Goal: Task Accomplishment & Management: Manage account settings

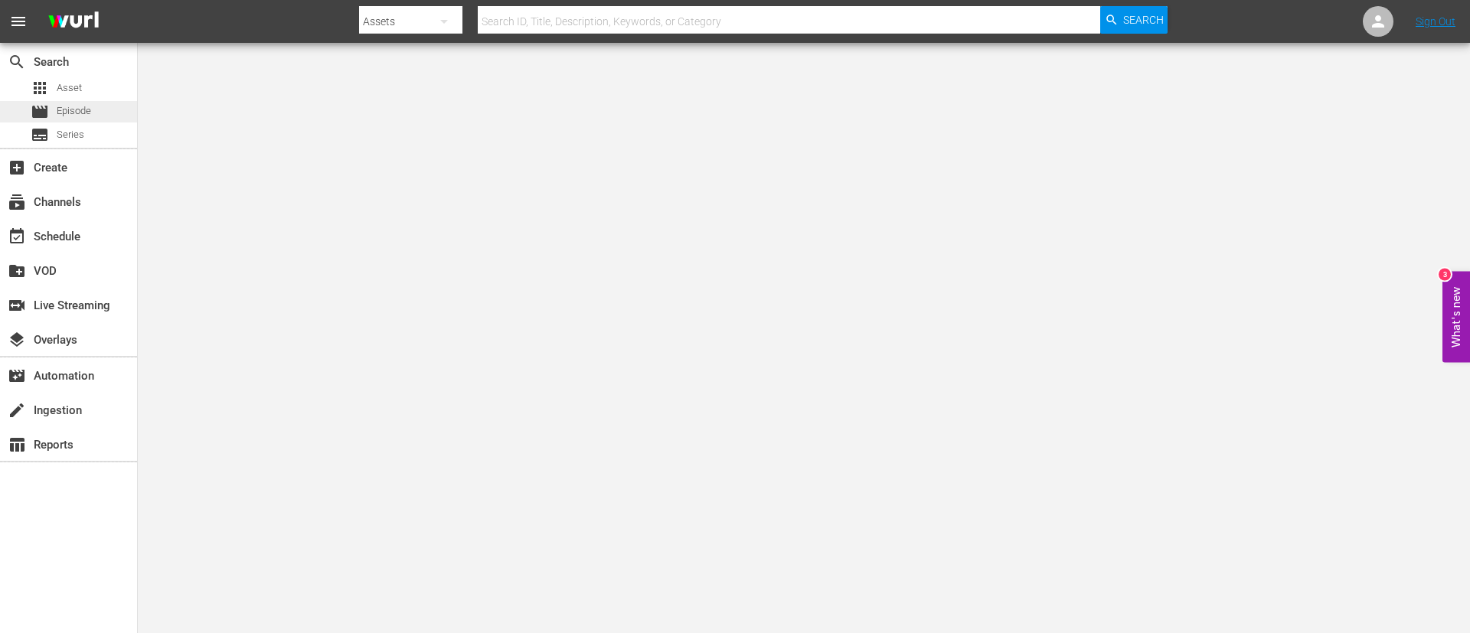
click at [122, 105] on div "movie Episode" at bounding box center [68, 111] width 137 height 21
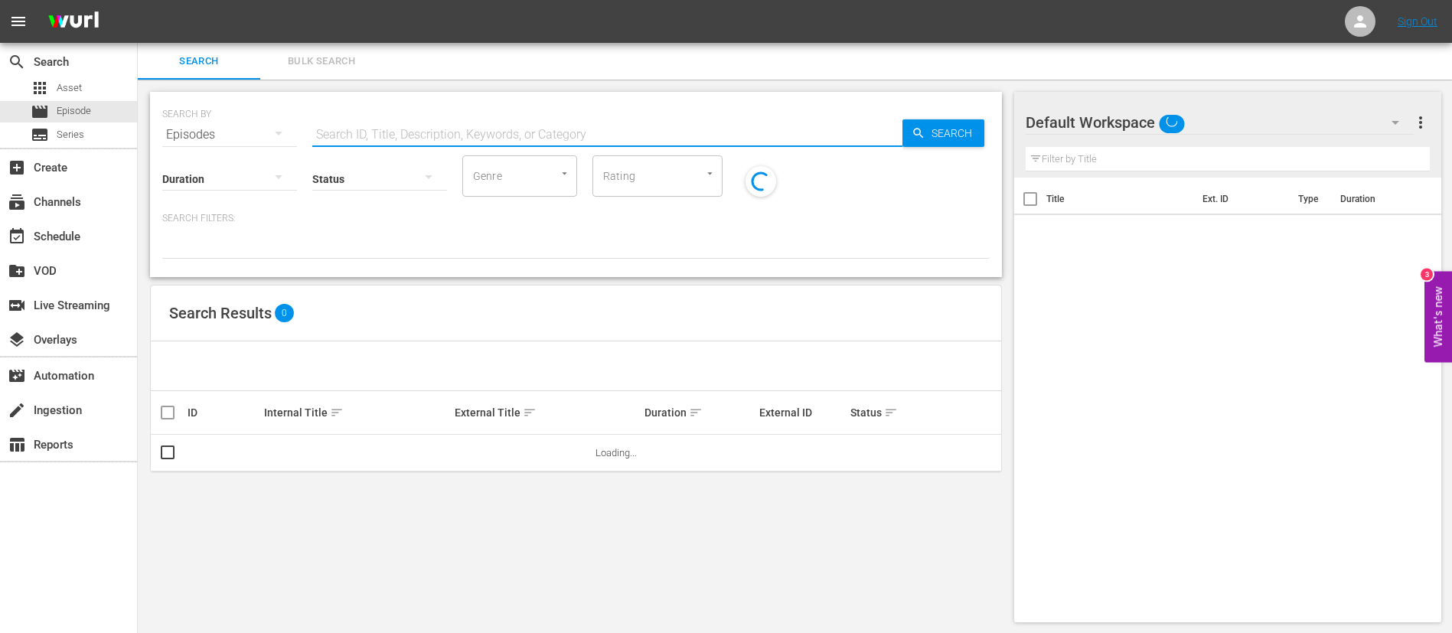
click at [474, 135] on input "text" at bounding box center [607, 134] width 590 height 37
paste input "144293"
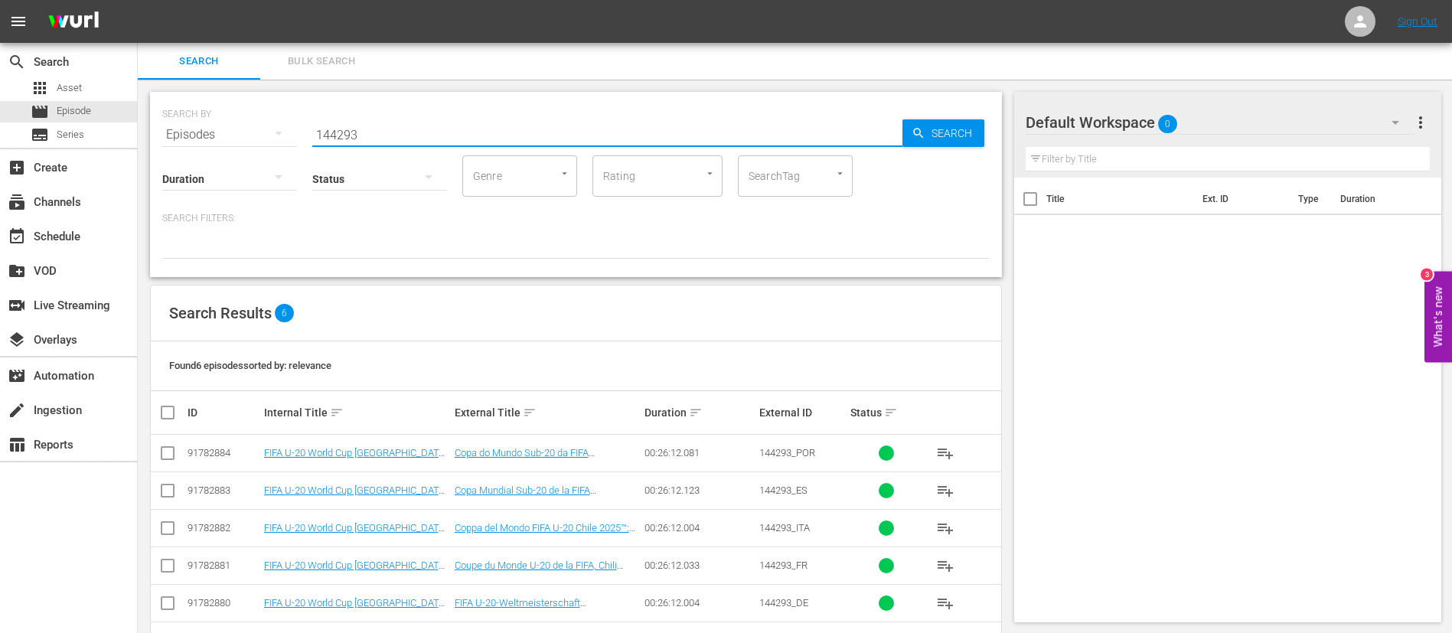
scroll to position [55, 0]
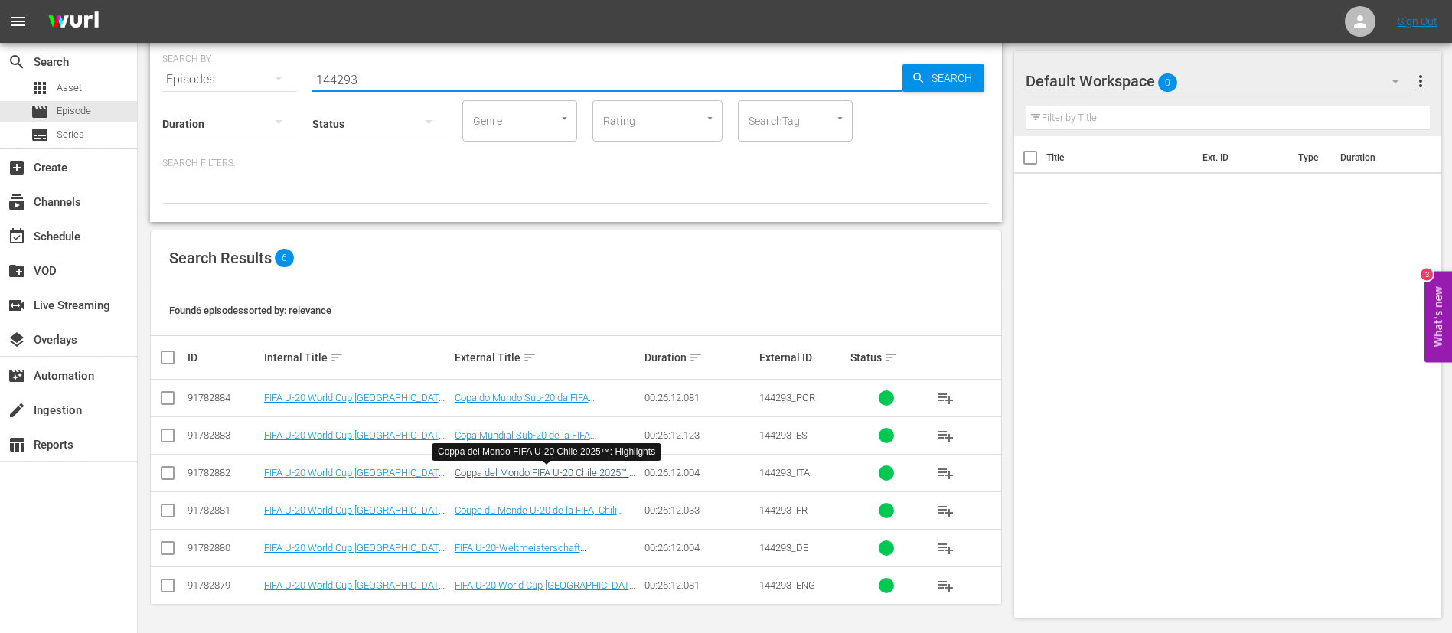
type input "144293"
click at [602, 469] on link "Coppa del Mondo FIFA U-20 Chile 2025™: Highlights" at bounding box center [542, 478] width 175 height 23
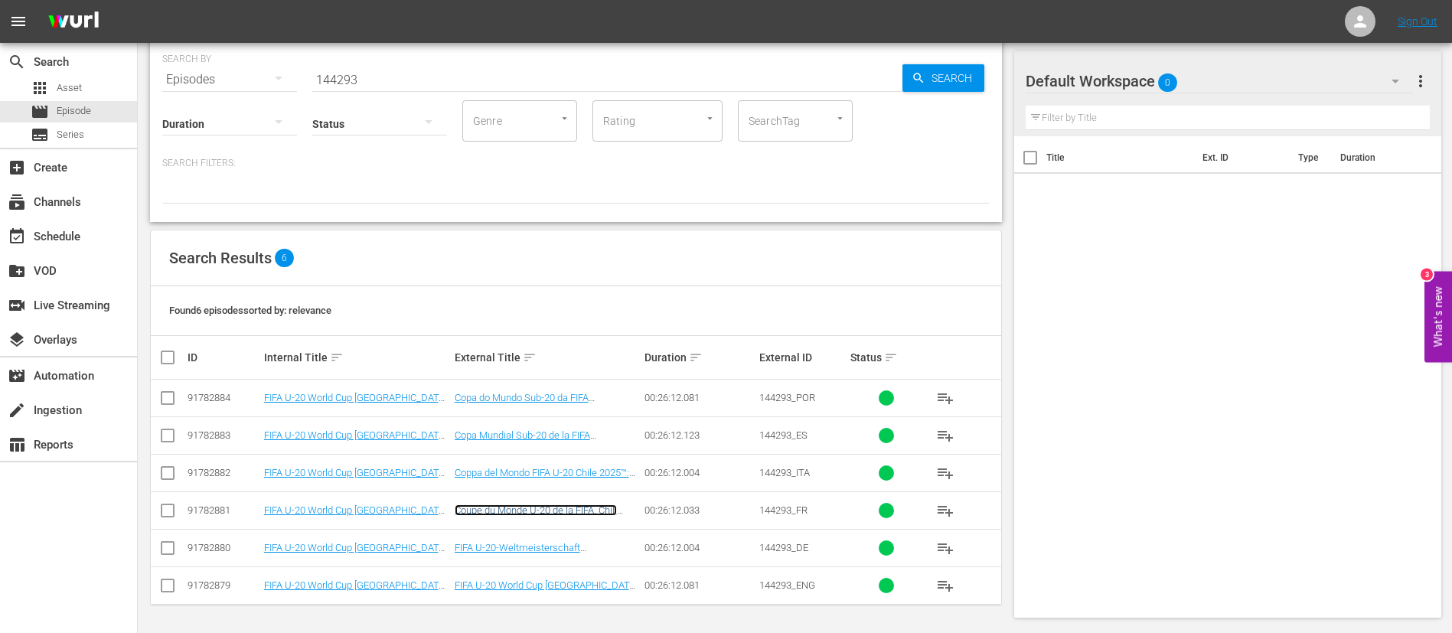
click at [604, 513] on link "Coupe du Monde U-20 de la FIFA, Chili 2025™ : Résumés" at bounding box center [536, 516] width 162 height 23
click at [590, 583] on link "FIFA U-20 World Cup [GEOGRAPHIC_DATA] 2025™: Highlights" at bounding box center [546, 591] width 183 height 23
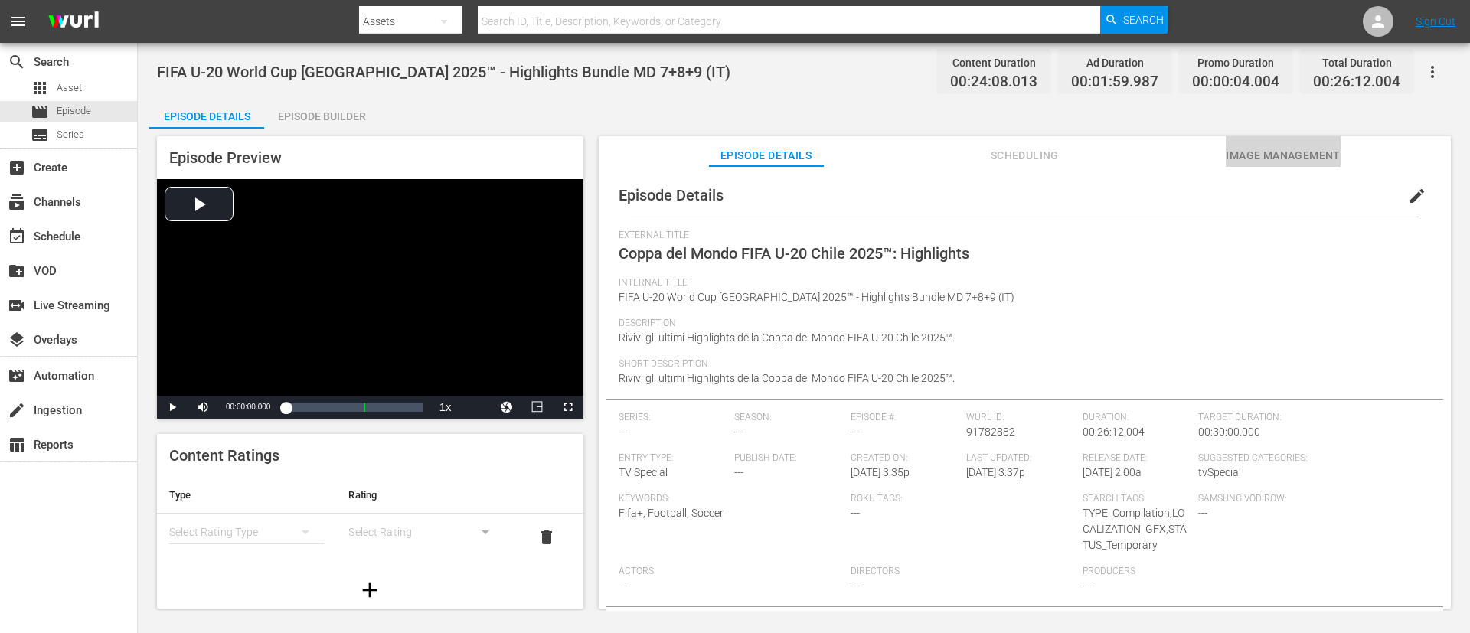
click at [979, 153] on span "Image Management" at bounding box center [1283, 155] width 115 height 19
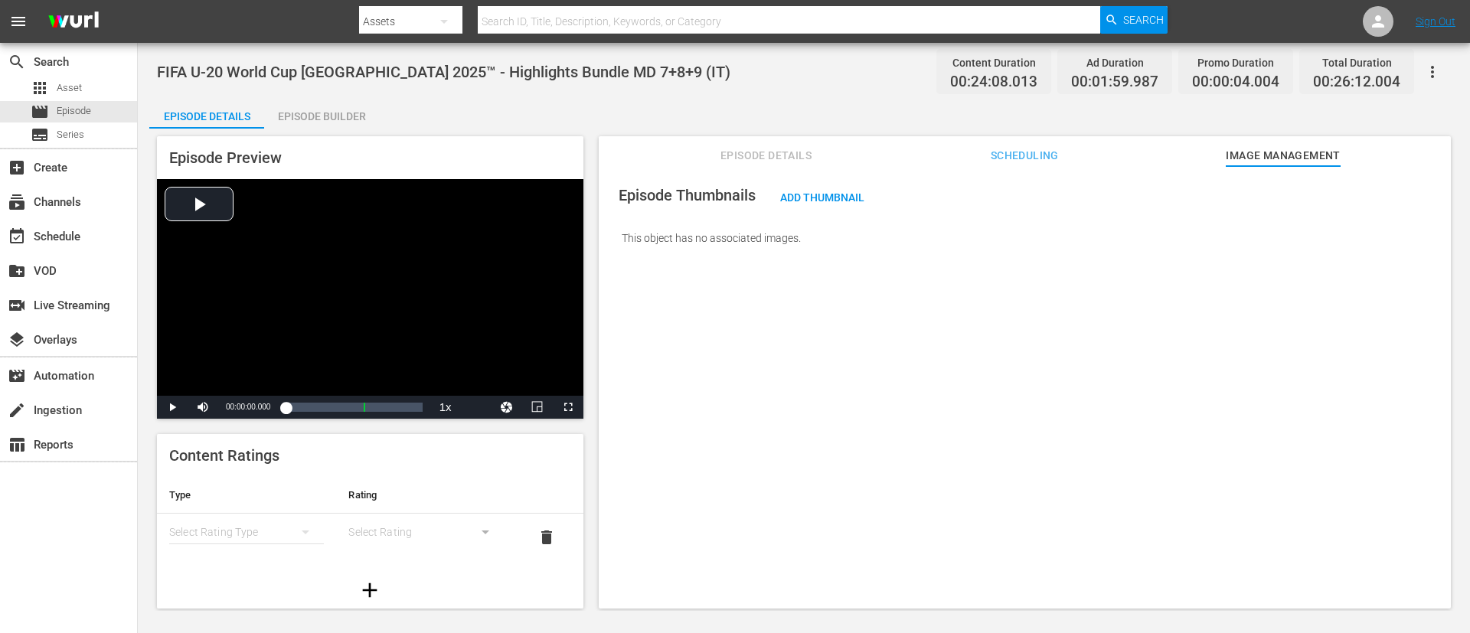
click at [791, 194] on span "Add Thumbnail" at bounding box center [822, 197] width 109 height 12
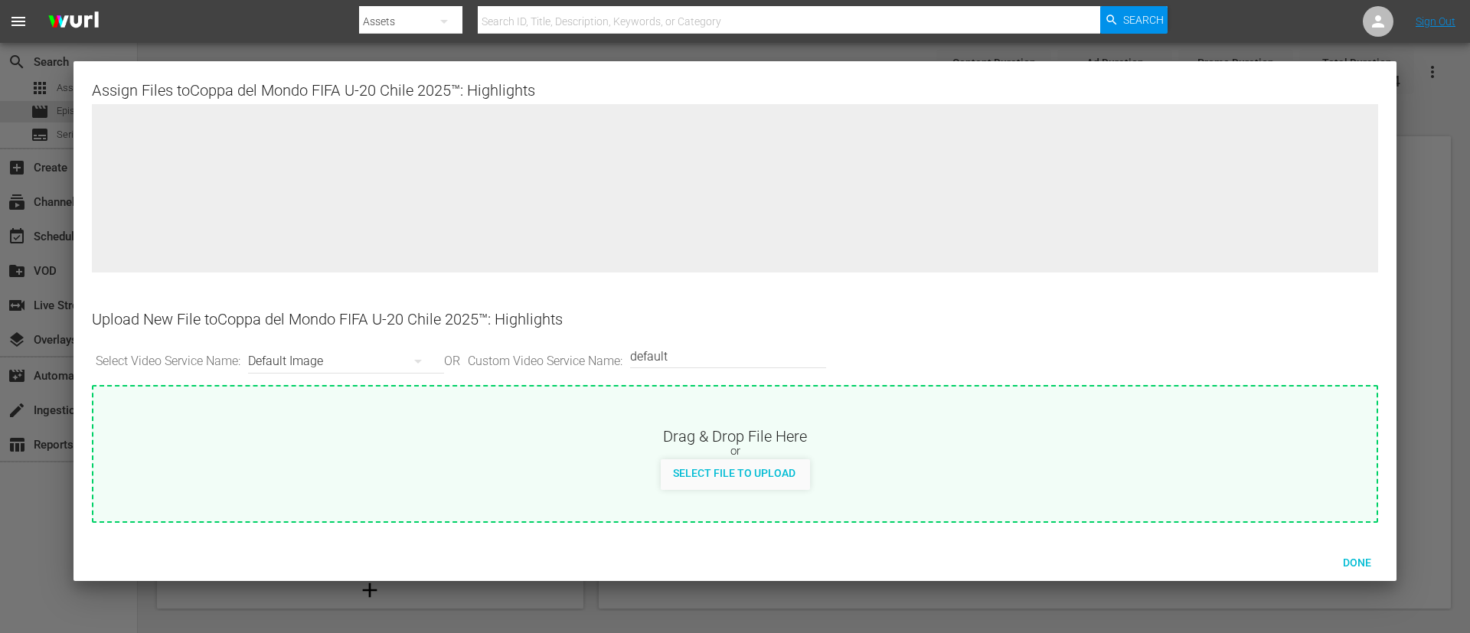
click at [712, 421] on div "Drag & Drop File Here or Select File to Upload" at bounding box center [735, 454] width 1286 height 138
type input "C:\fakepath\U20 HL_MD879_IT.png"
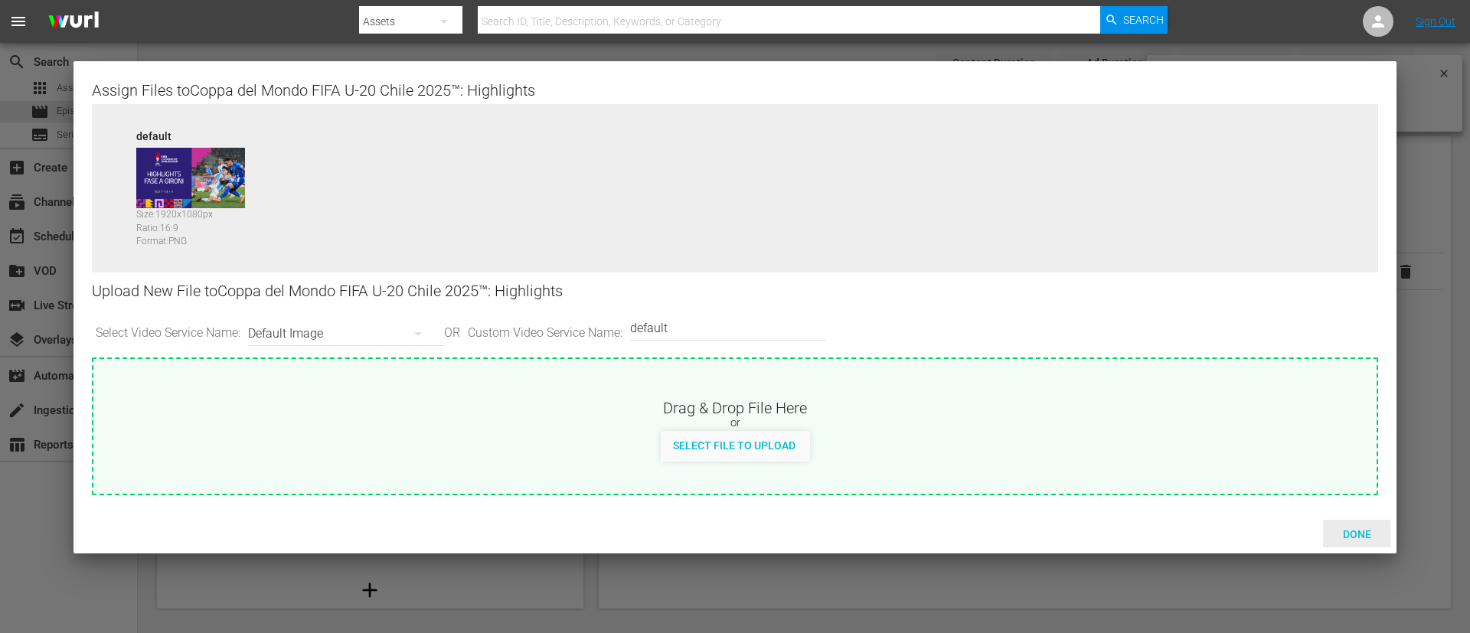
click at [979, 421] on span "Done" at bounding box center [1357, 534] width 53 height 12
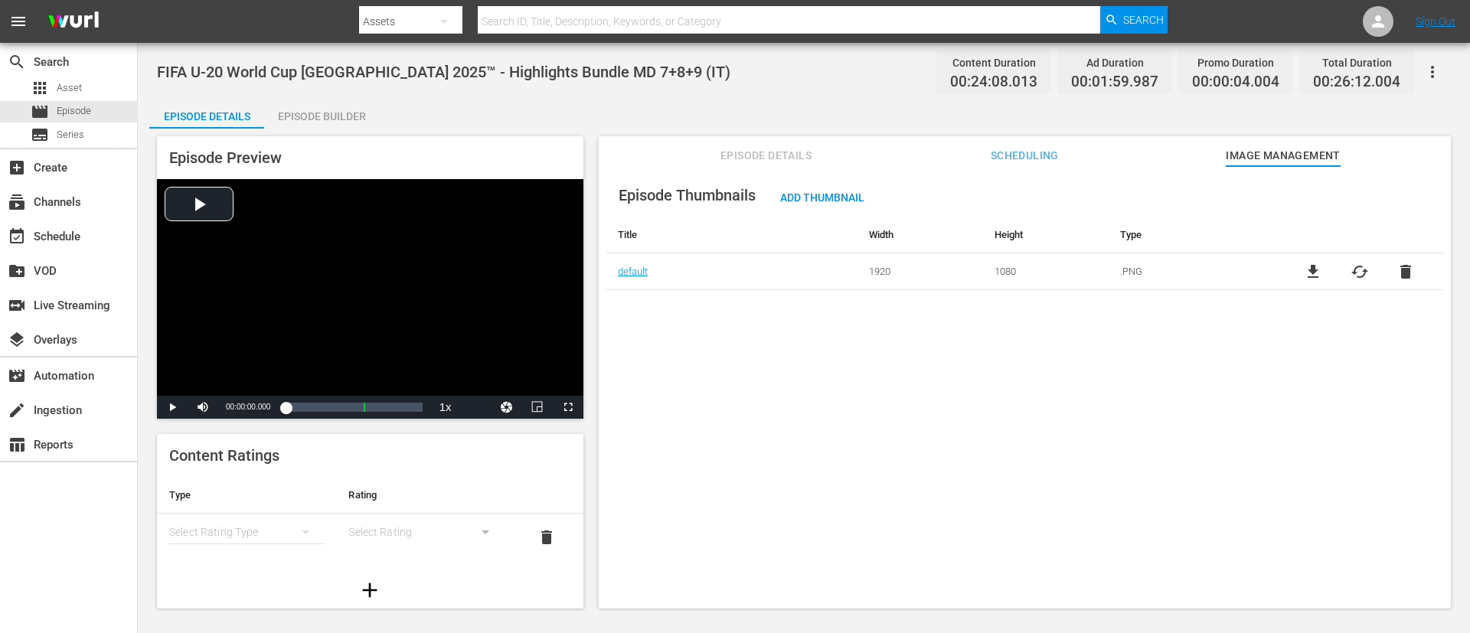
click at [979, 72] on icon "button" at bounding box center [1432, 72] width 18 height 18
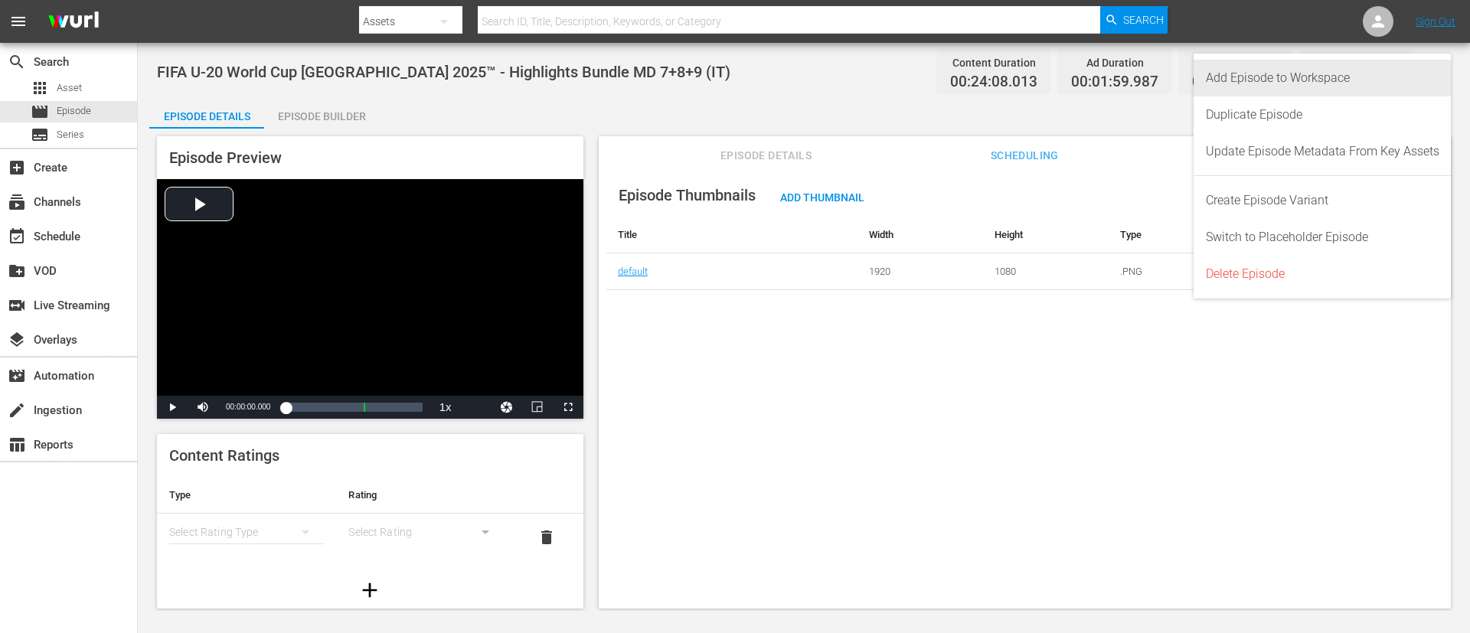
click at [979, 90] on div "Add Episode to Workspace" at bounding box center [1323, 78] width 234 height 37
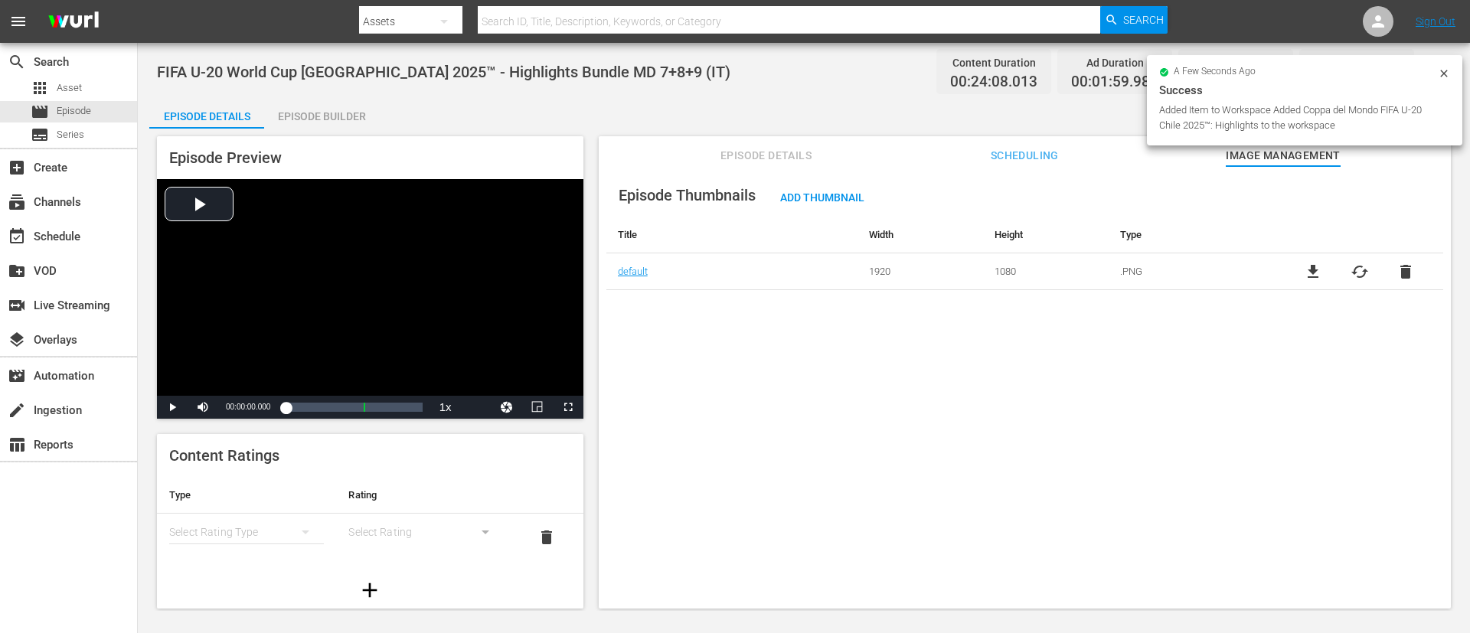
click at [345, 116] on div "Episode Builder" at bounding box center [321, 116] width 115 height 37
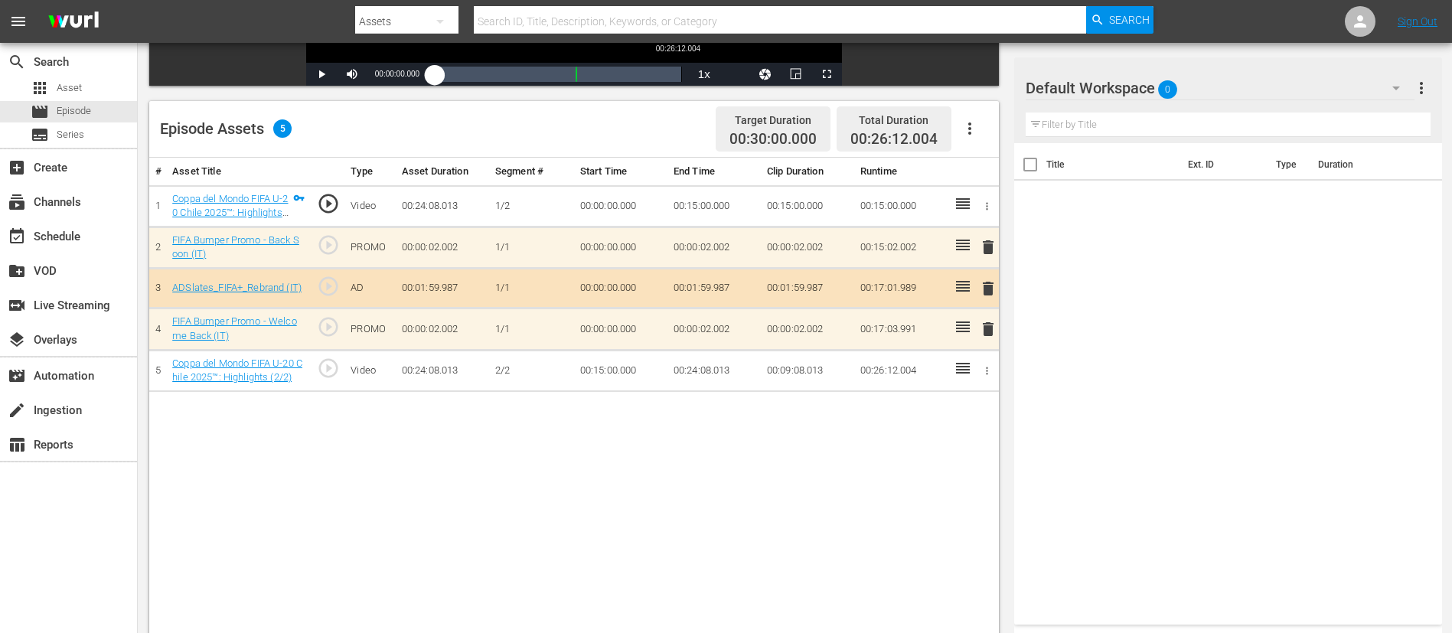
scroll to position [399, 0]
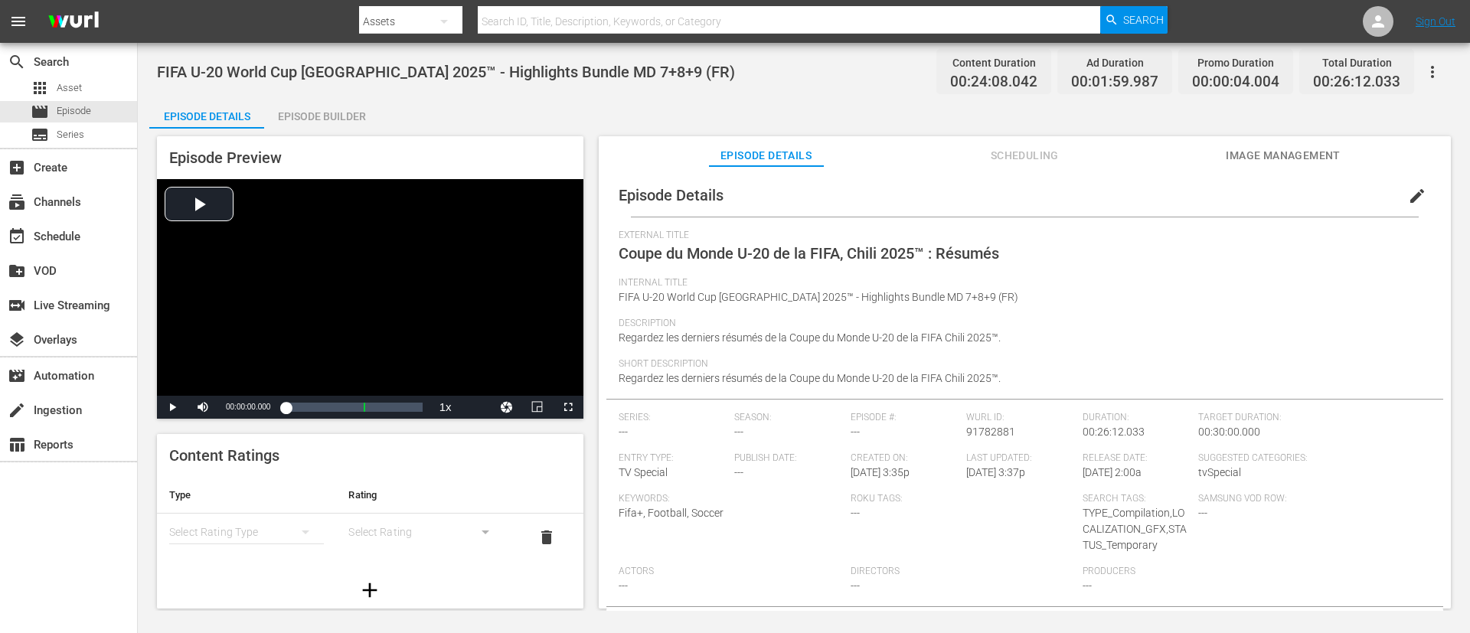
click at [979, 160] on span "Image Management" at bounding box center [1283, 155] width 115 height 19
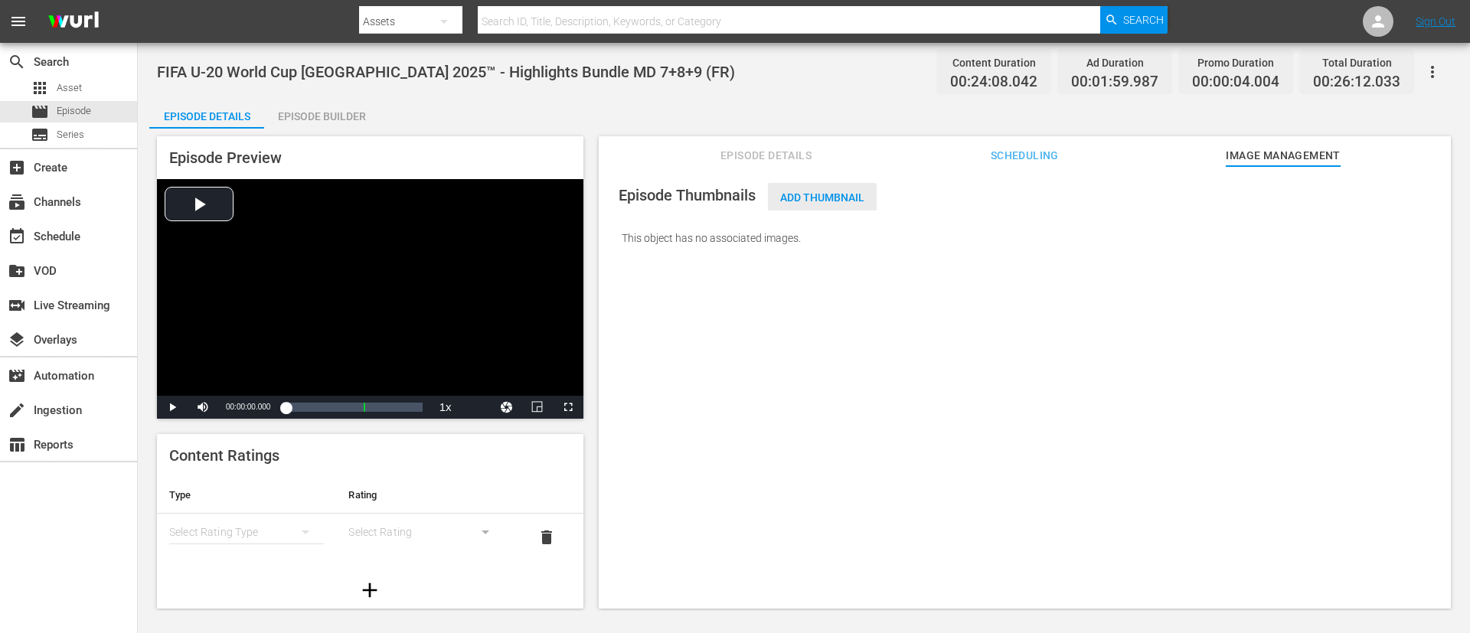
click at [816, 198] on span "Add Thumbnail" at bounding box center [822, 197] width 109 height 12
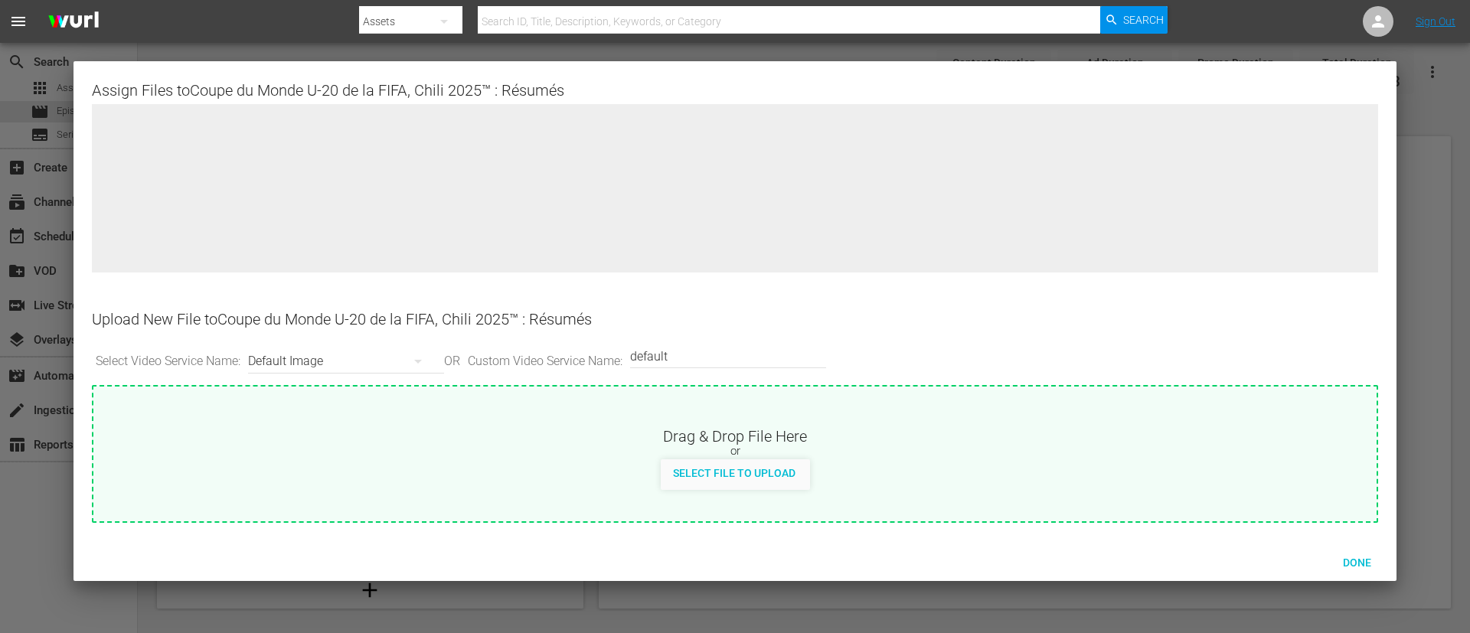
click at [838, 390] on div "Drag & Drop File Here or Select File to Upload" at bounding box center [734, 438] width 1283 height 103
type input "C:\fakepath\U20 HL_MD879_FR.png"
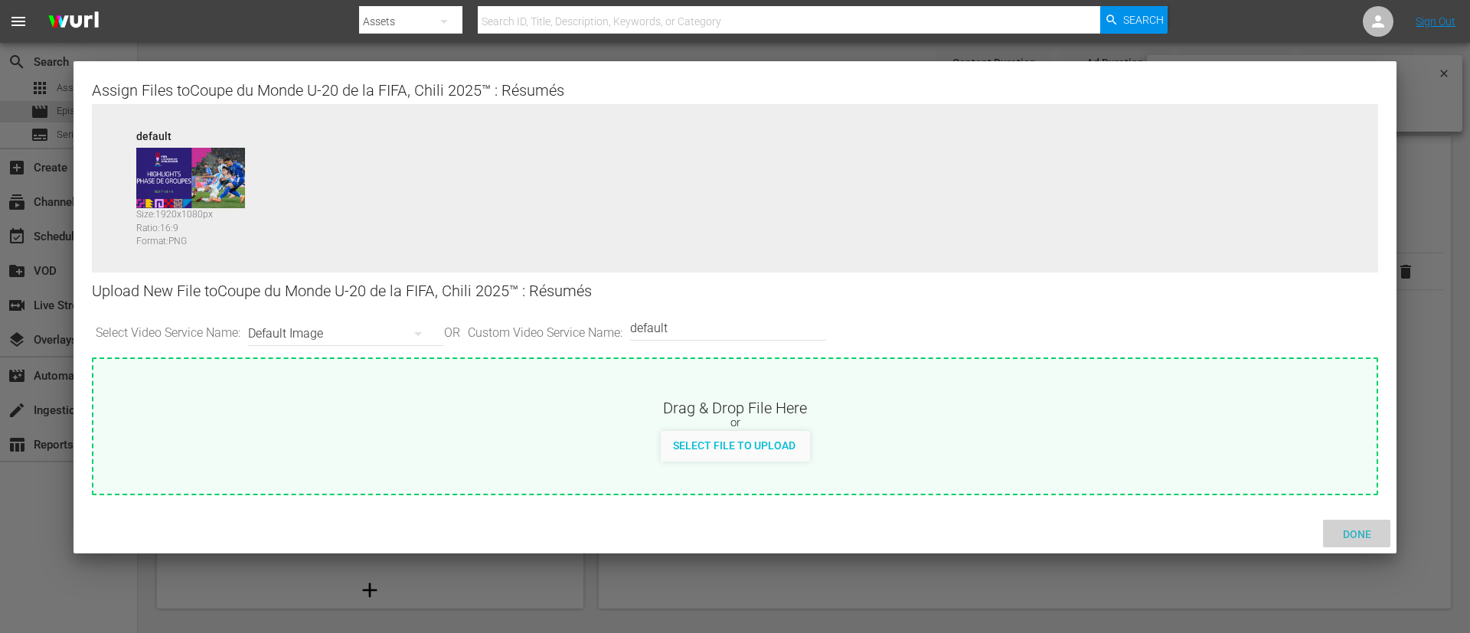
click at [979, 421] on span "Done" at bounding box center [1357, 534] width 53 height 12
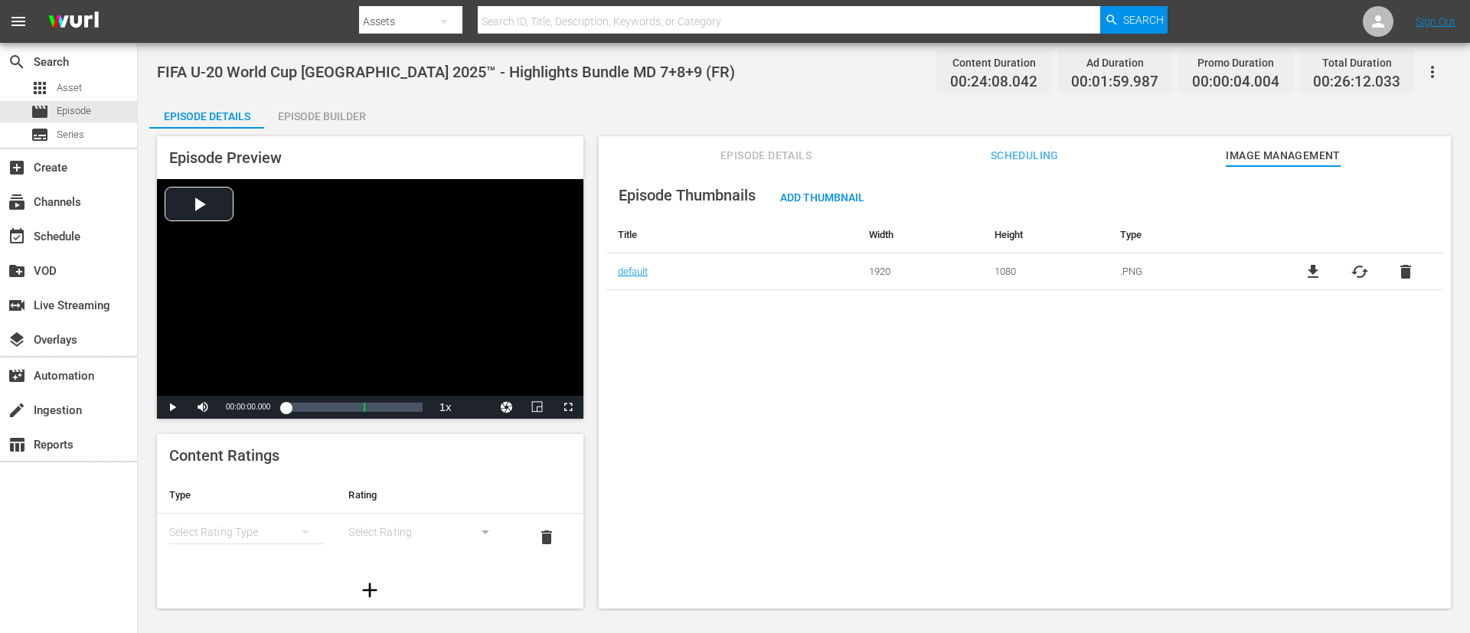
click at [979, 77] on button "button" at bounding box center [1432, 72] width 37 height 37
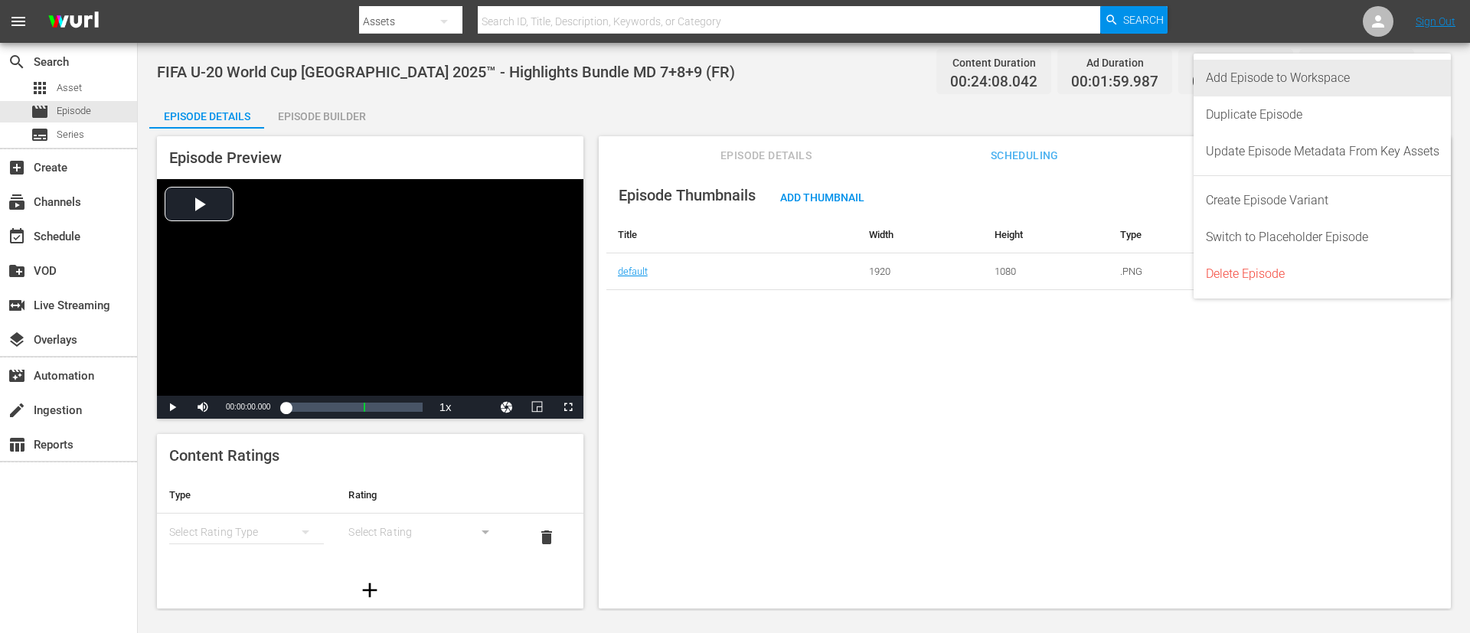
click at [979, 93] on div "Add Episode to Workspace" at bounding box center [1323, 78] width 234 height 37
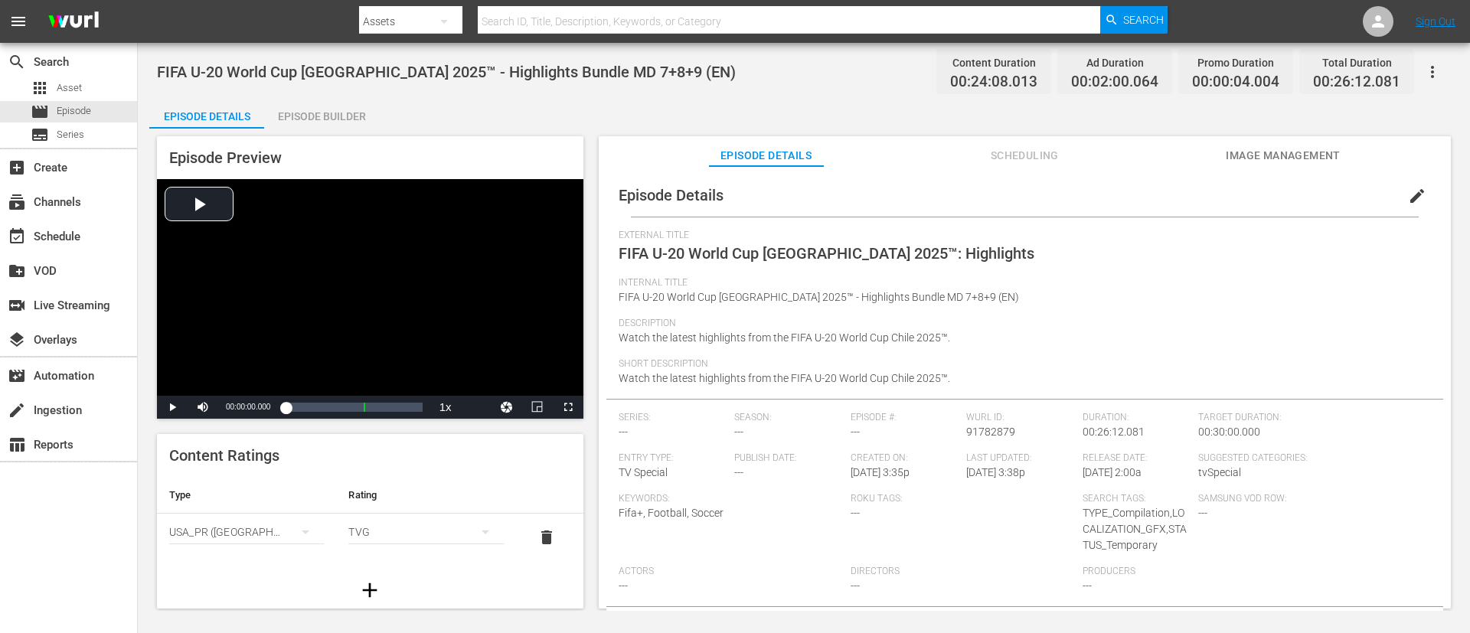
click at [979, 155] on span "Image Management" at bounding box center [1283, 155] width 115 height 19
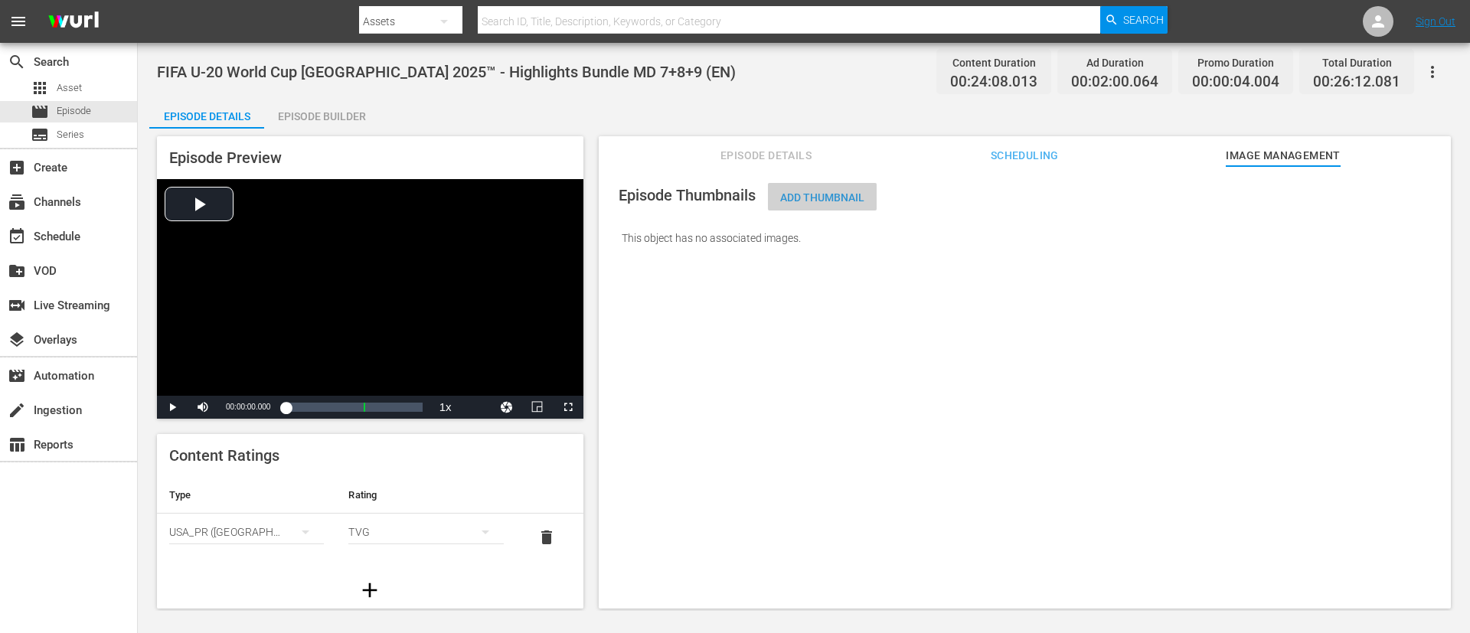
click at [822, 188] on div "Add Thumbnail" at bounding box center [822, 197] width 109 height 28
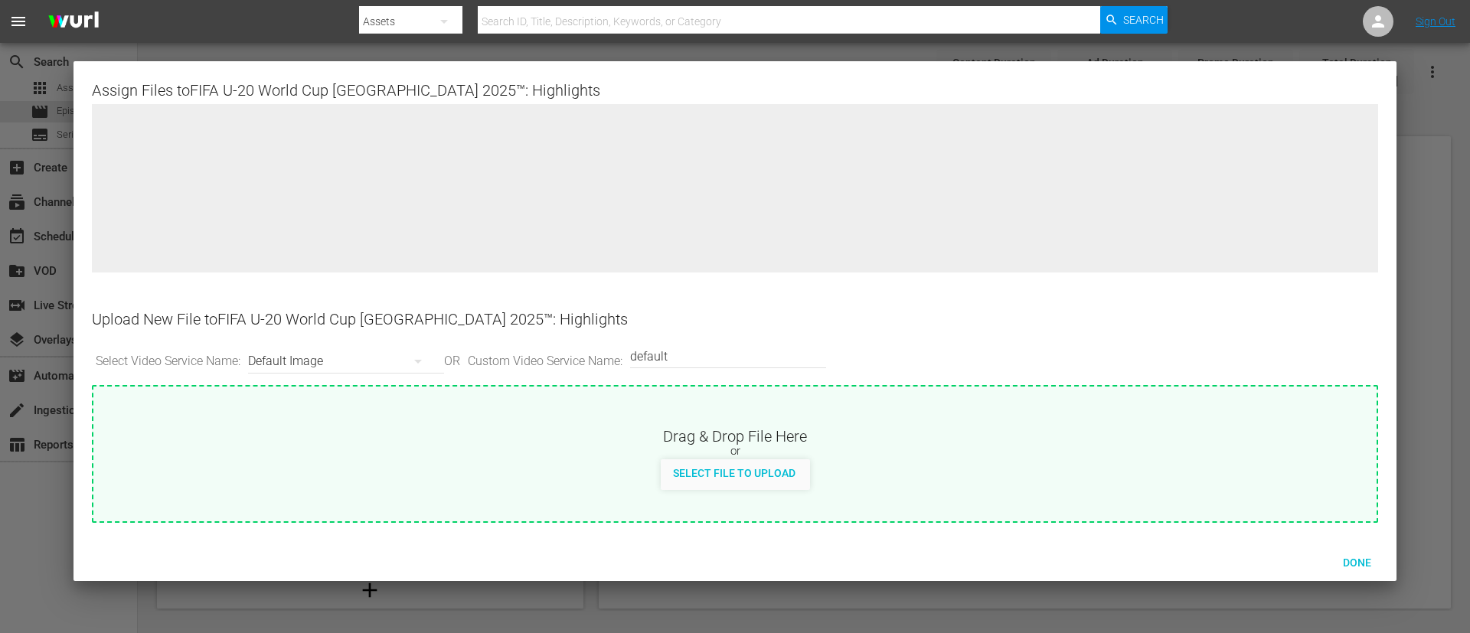
click at [815, 421] on div "Drag & Drop File Here" at bounding box center [734, 435] width 1283 height 18
type input "C:\fakepath\U20 HL_MD879_EN.png"
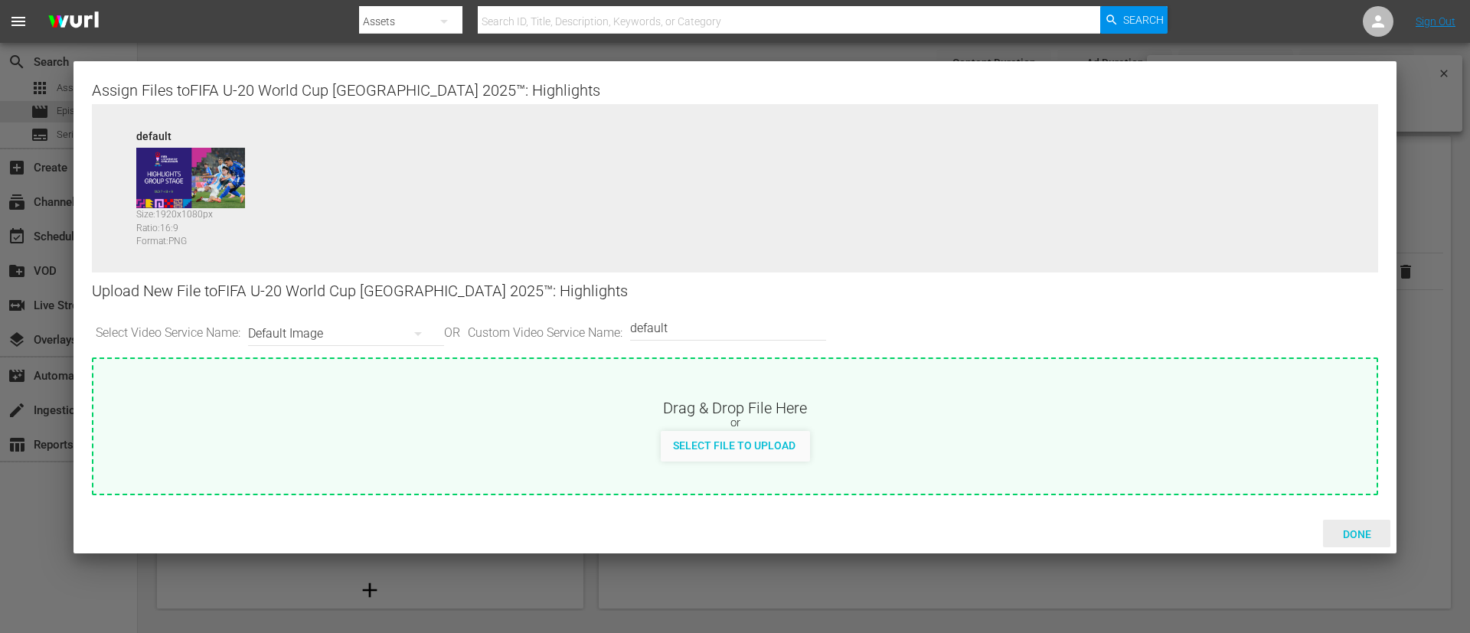
click at [979, 421] on span "Done" at bounding box center [1357, 534] width 53 height 12
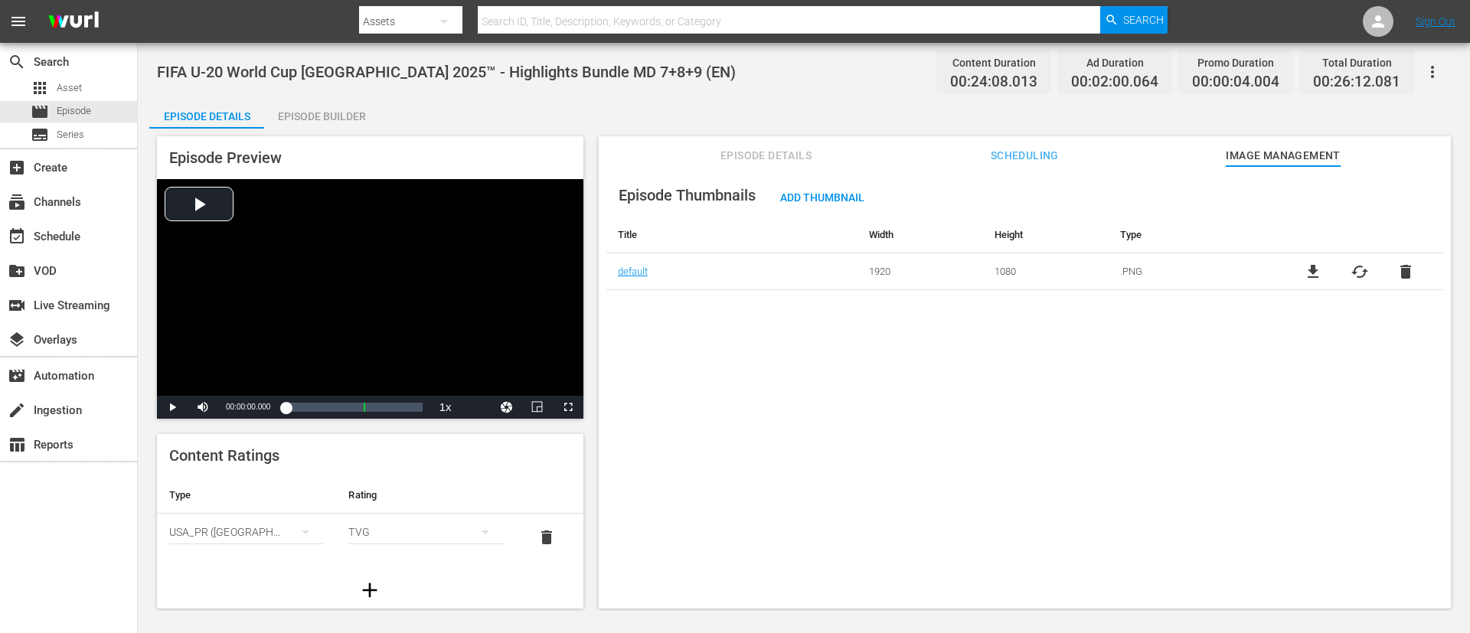
click at [979, 71] on icon "button" at bounding box center [1432, 72] width 3 height 12
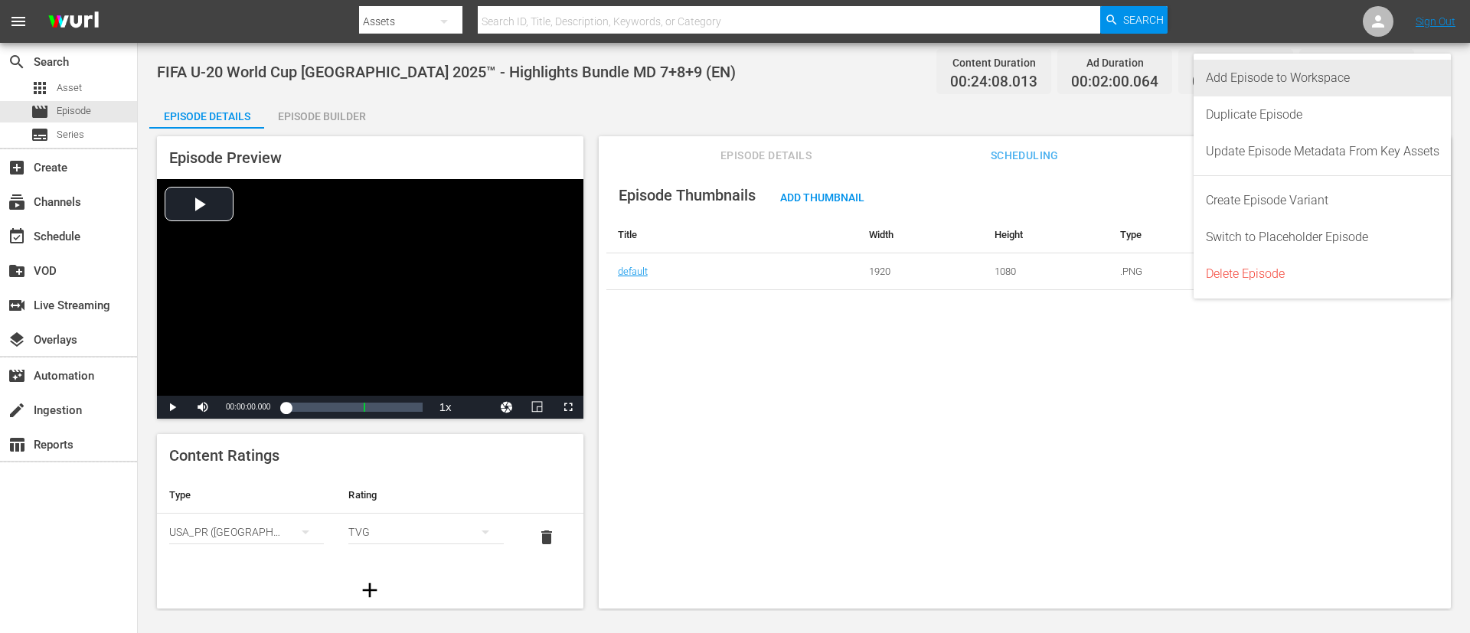
click at [979, 77] on div "Add Episode to Workspace" at bounding box center [1323, 78] width 234 height 37
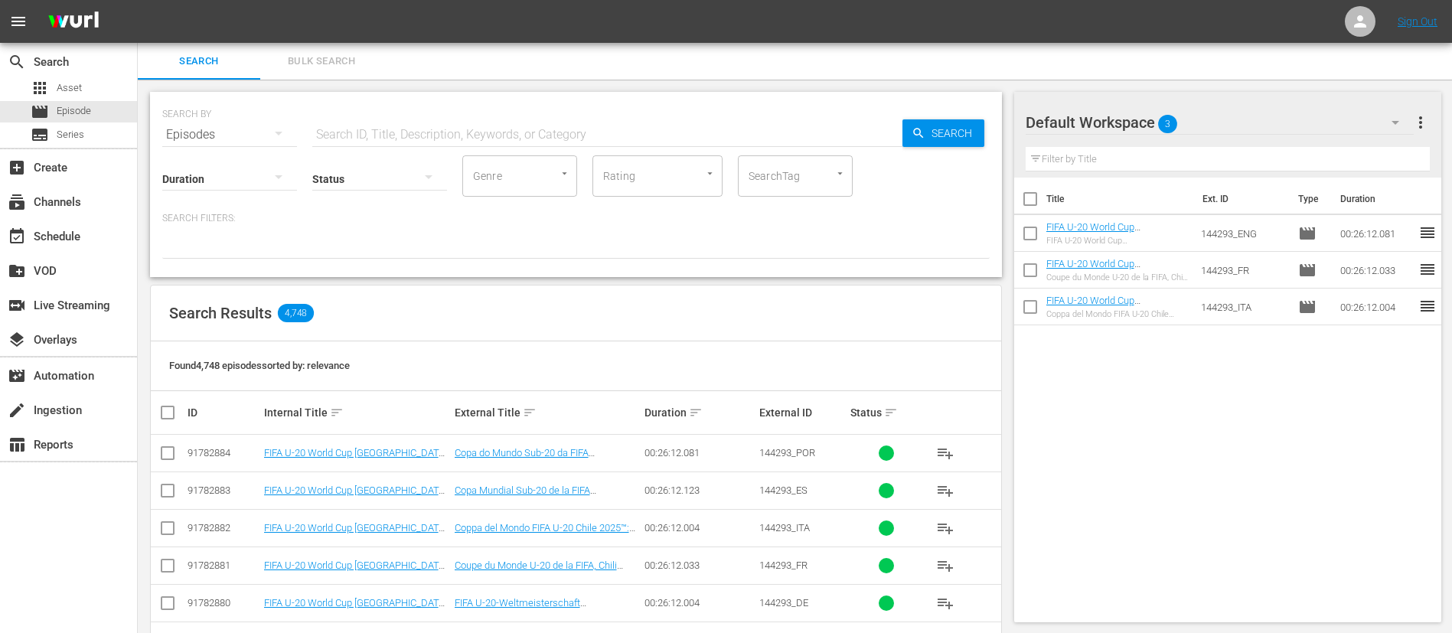
click at [1046, 405] on div "Title Ext. ID Type Duration FIFA U-20 World Cup [GEOGRAPHIC_DATA] 2025™ - Highl…" at bounding box center [1228, 397] width 428 height 439
click at [90, 202] on div "subscriptions Channels" at bounding box center [68, 200] width 137 height 31
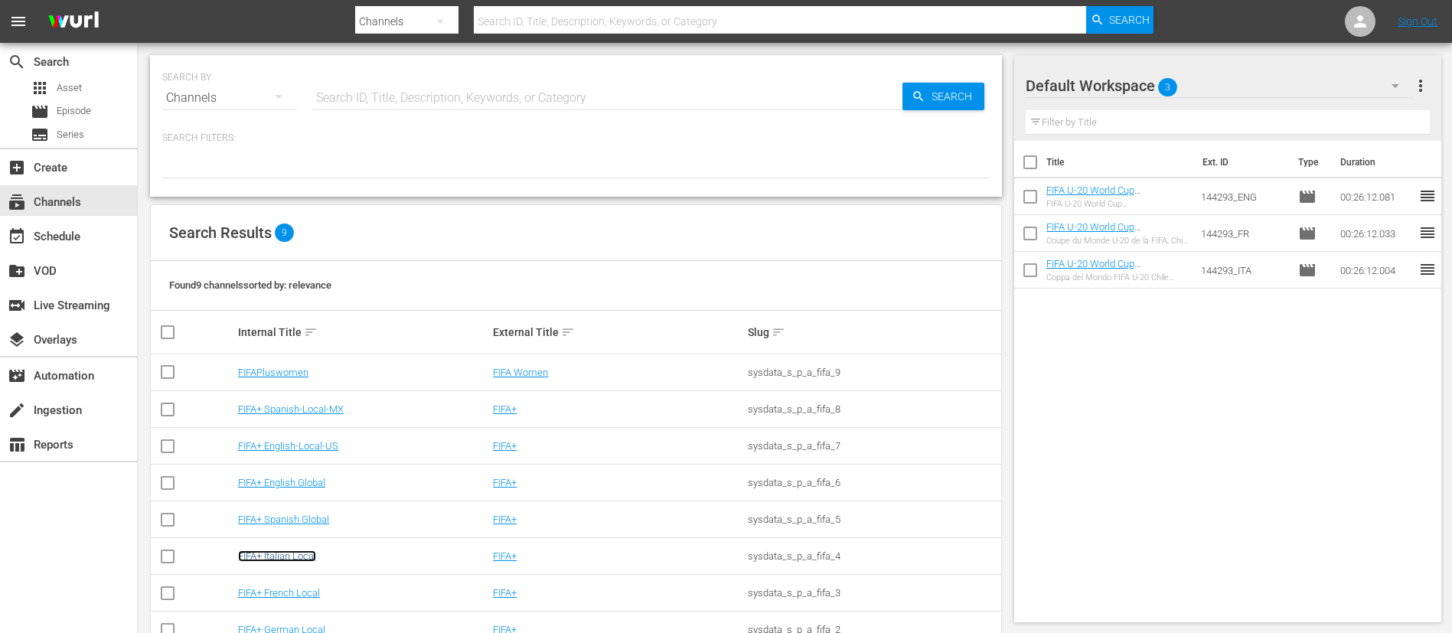
click at [285, 552] on link "FIFA+ Italian Local" at bounding box center [277, 555] width 78 height 11
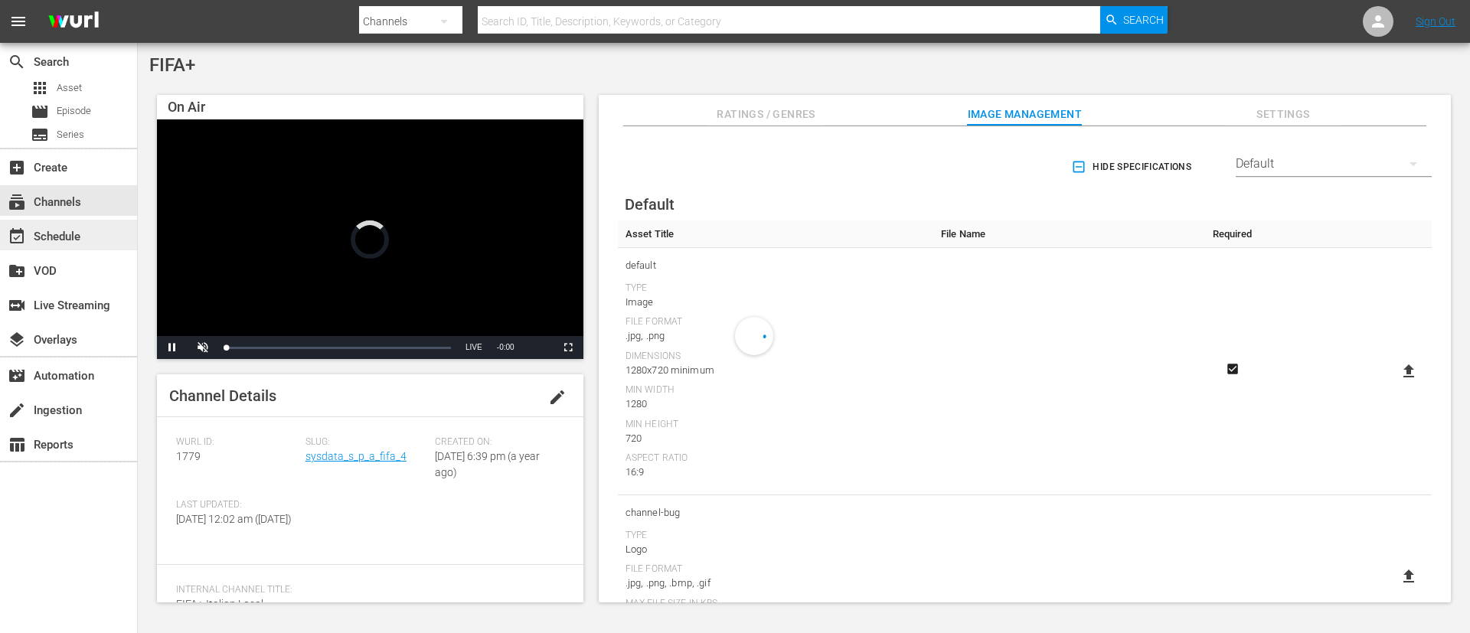
click at [59, 234] on div "event_available Schedule" at bounding box center [43, 234] width 86 height 14
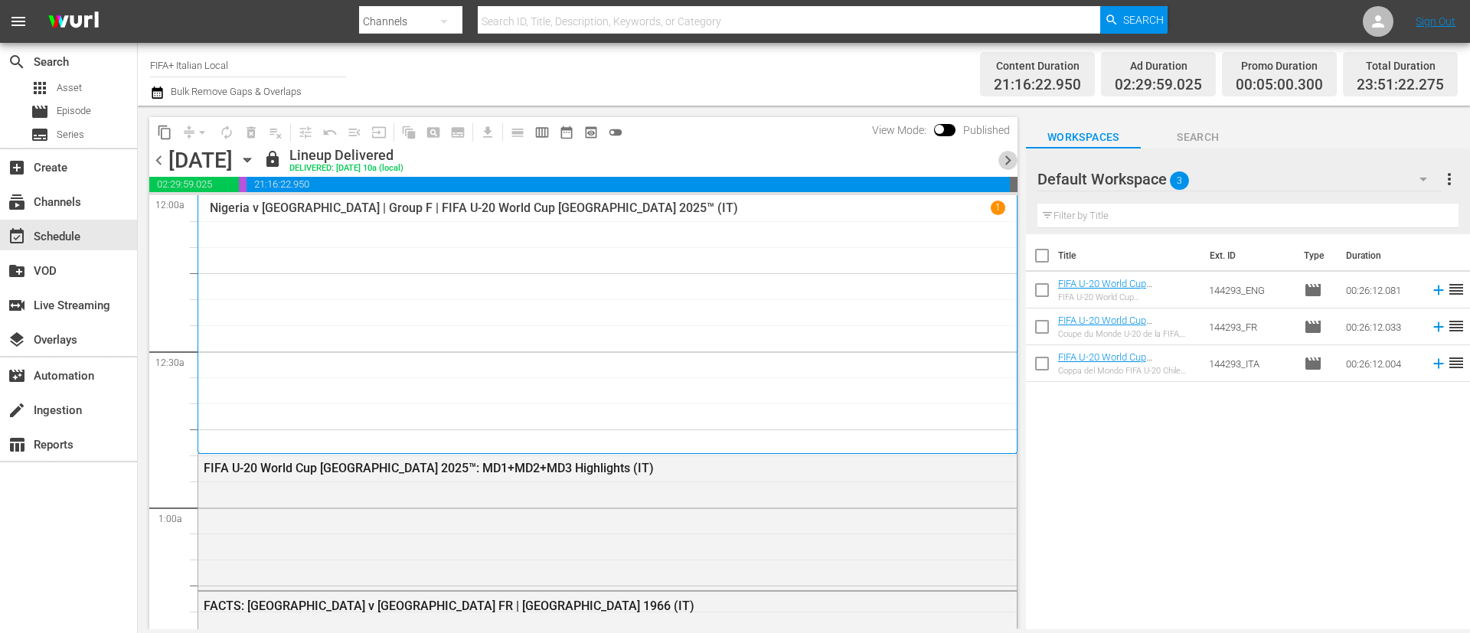
click at [1010, 156] on span "chevron_right" at bounding box center [1007, 160] width 19 height 19
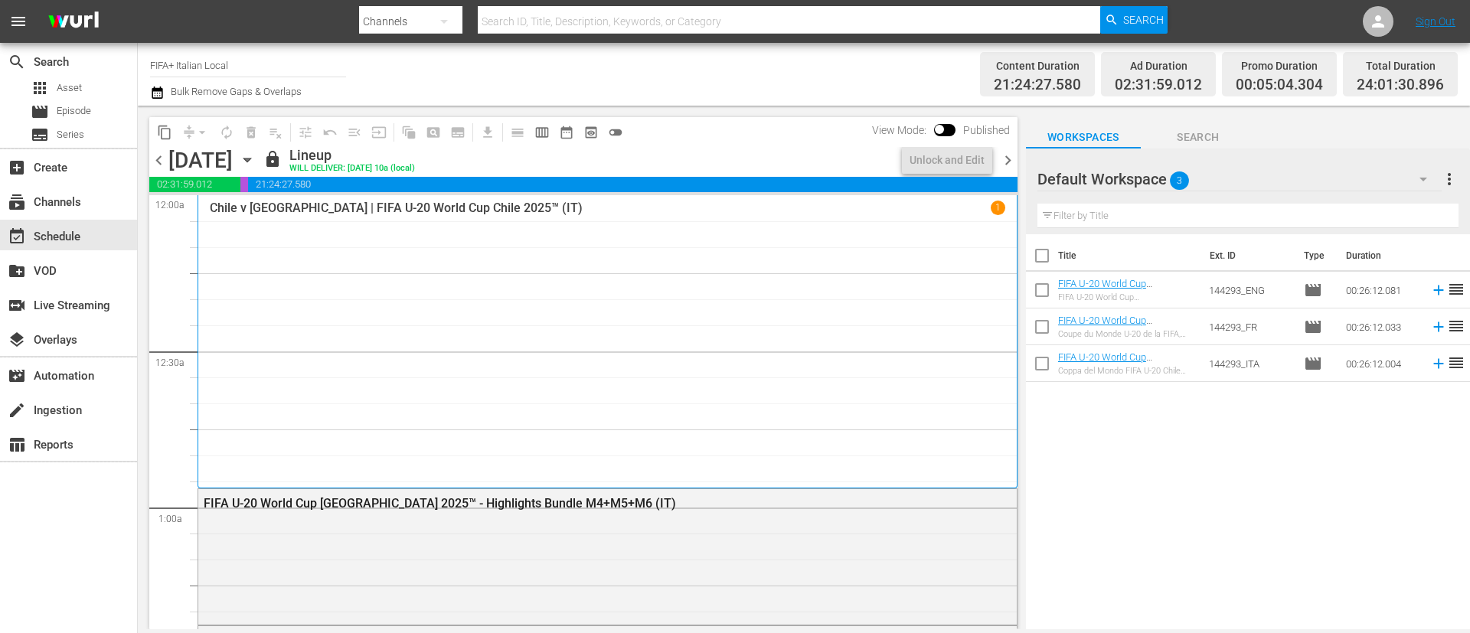
click at [1008, 157] on span "chevron_right" at bounding box center [1007, 160] width 19 height 19
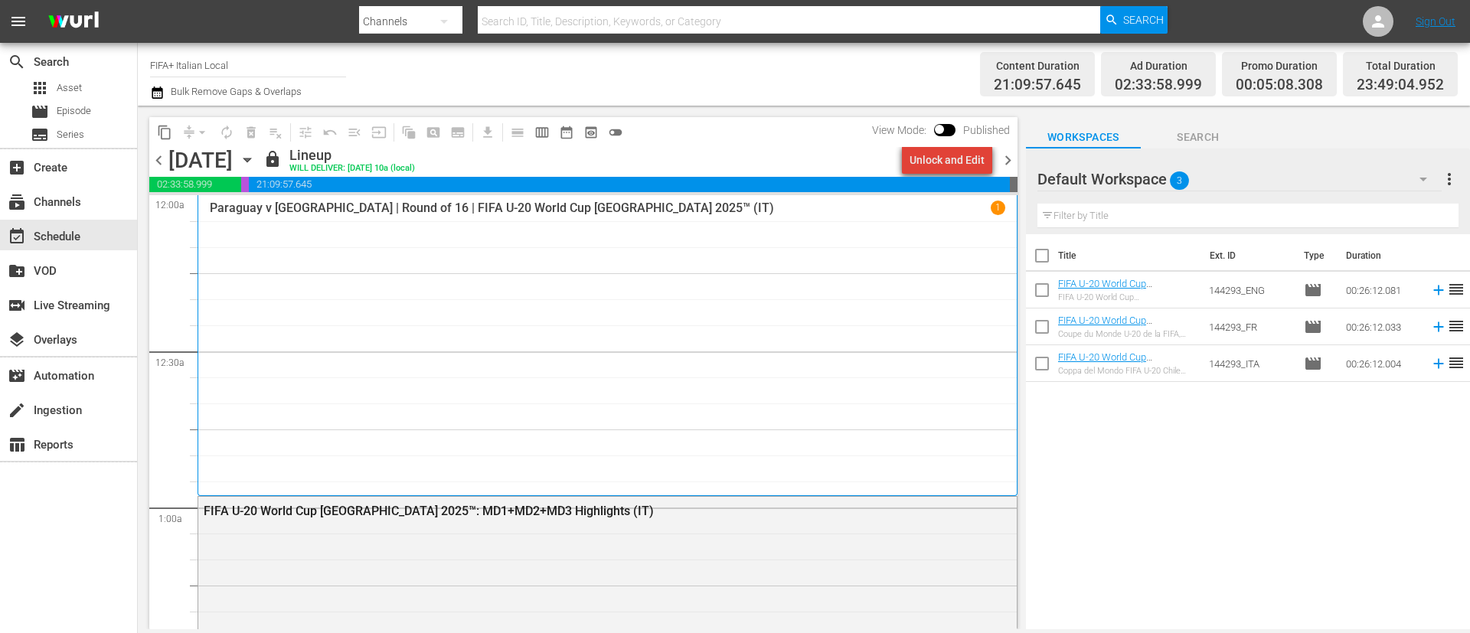
click at [962, 156] on div "Unlock and Edit" at bounding box center [947, 160] width 75 height 28
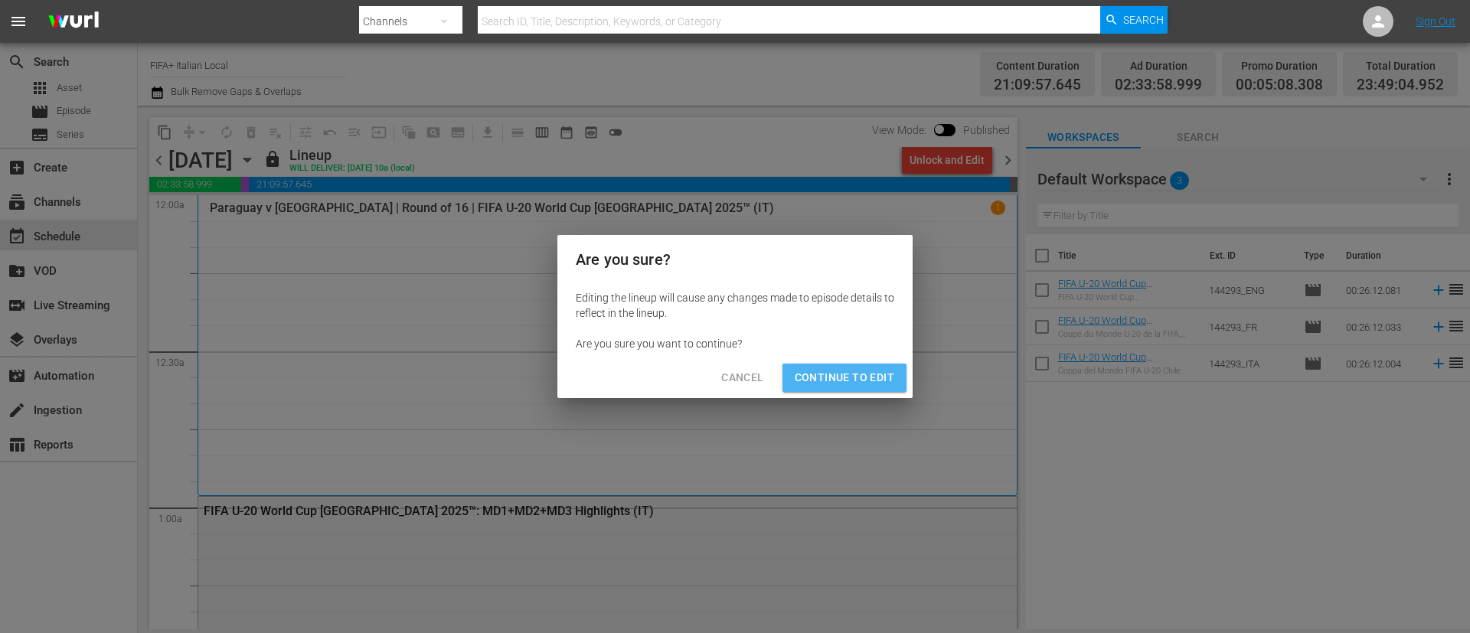
click at [846, 368] on span "Continue to Edit" at bounding box center [845, 377] width 100 height 19
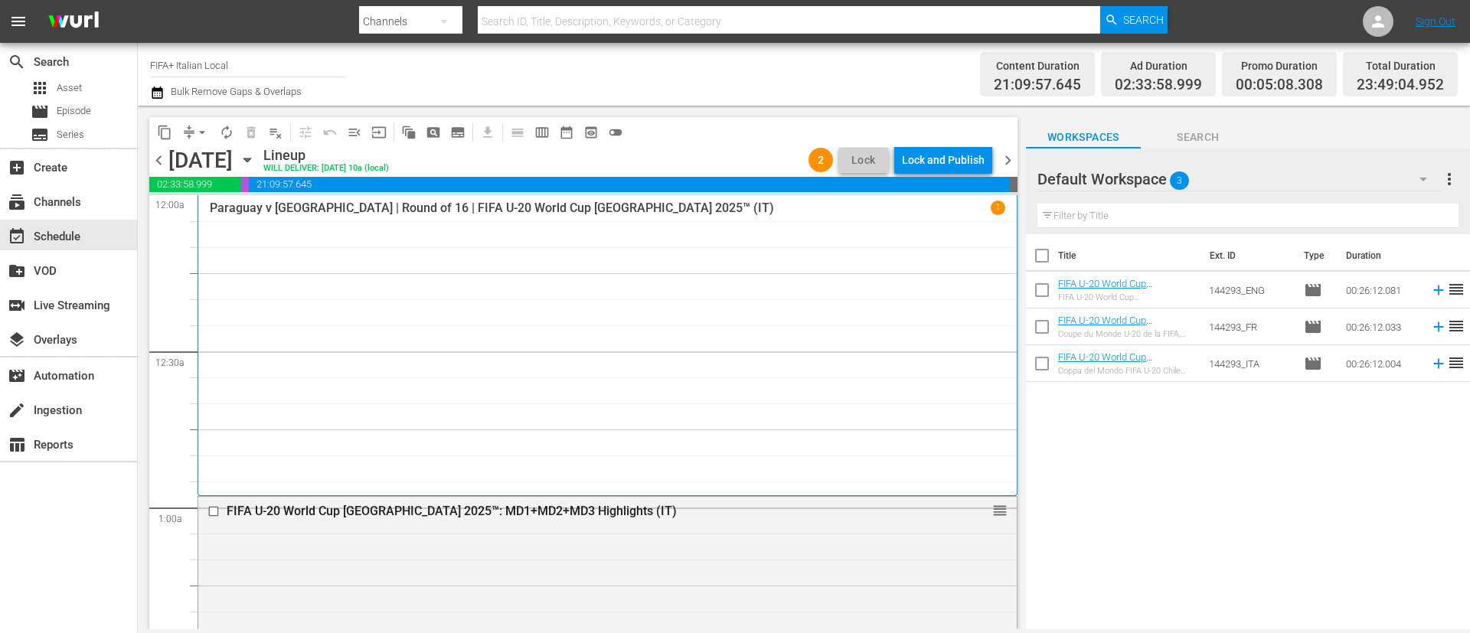
click at [1009, 155] on span "chevron_right" at bounding box center [1007, 160] width 19 height 19
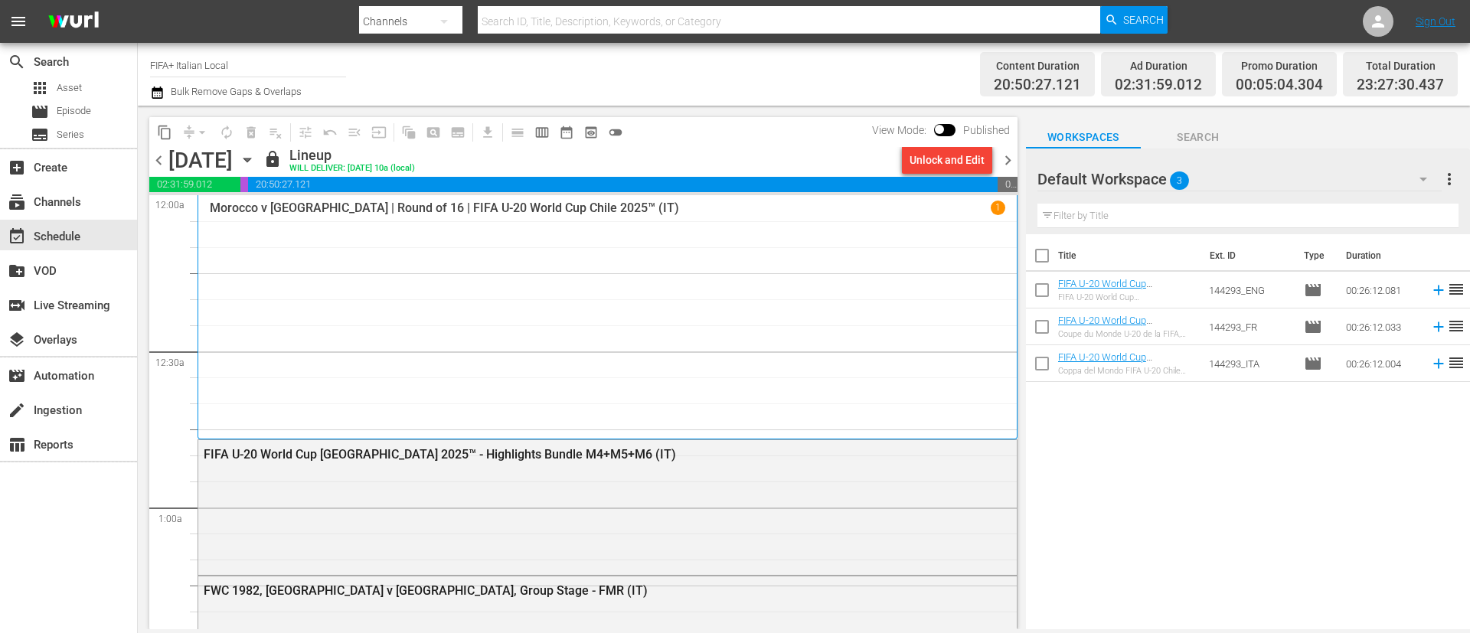
click at [926, 165] on div "Unlock and Edit" at bounding box center [947, 160] width 75 height 28
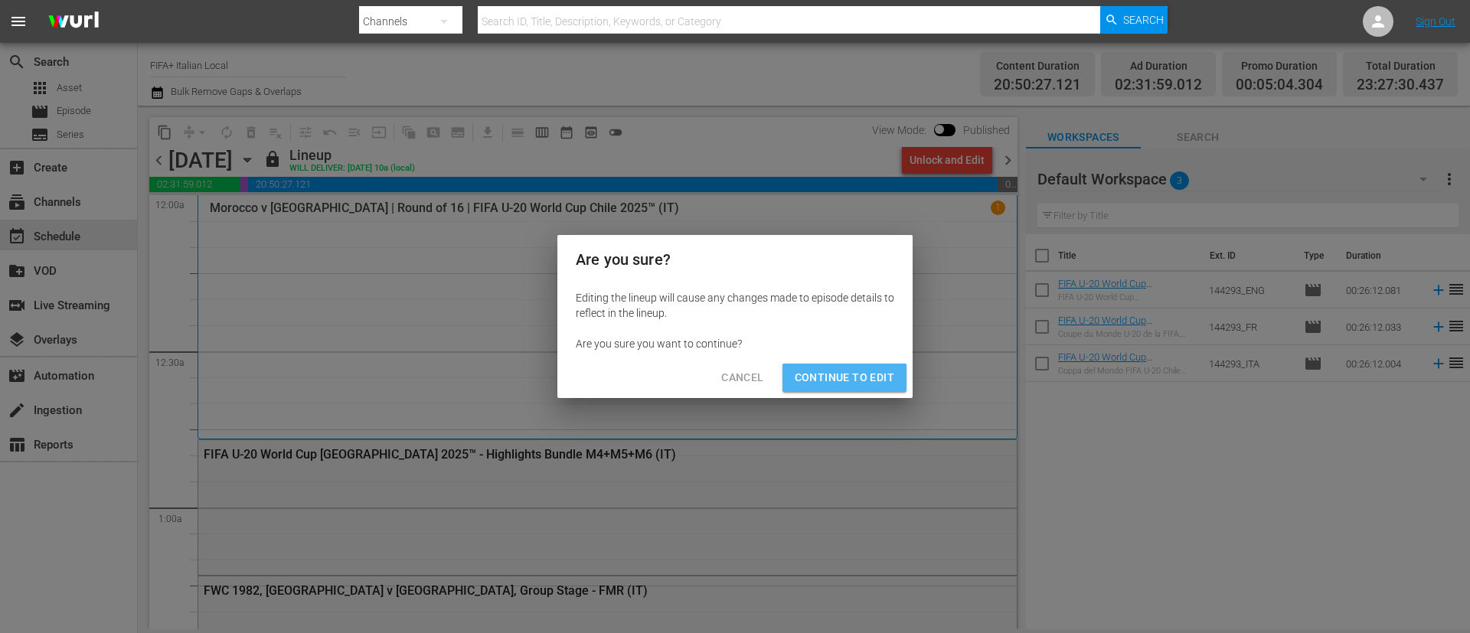
click at [842, 390] on button "Continue to Edit" at bounding box center [844, 378] width 124 height 28
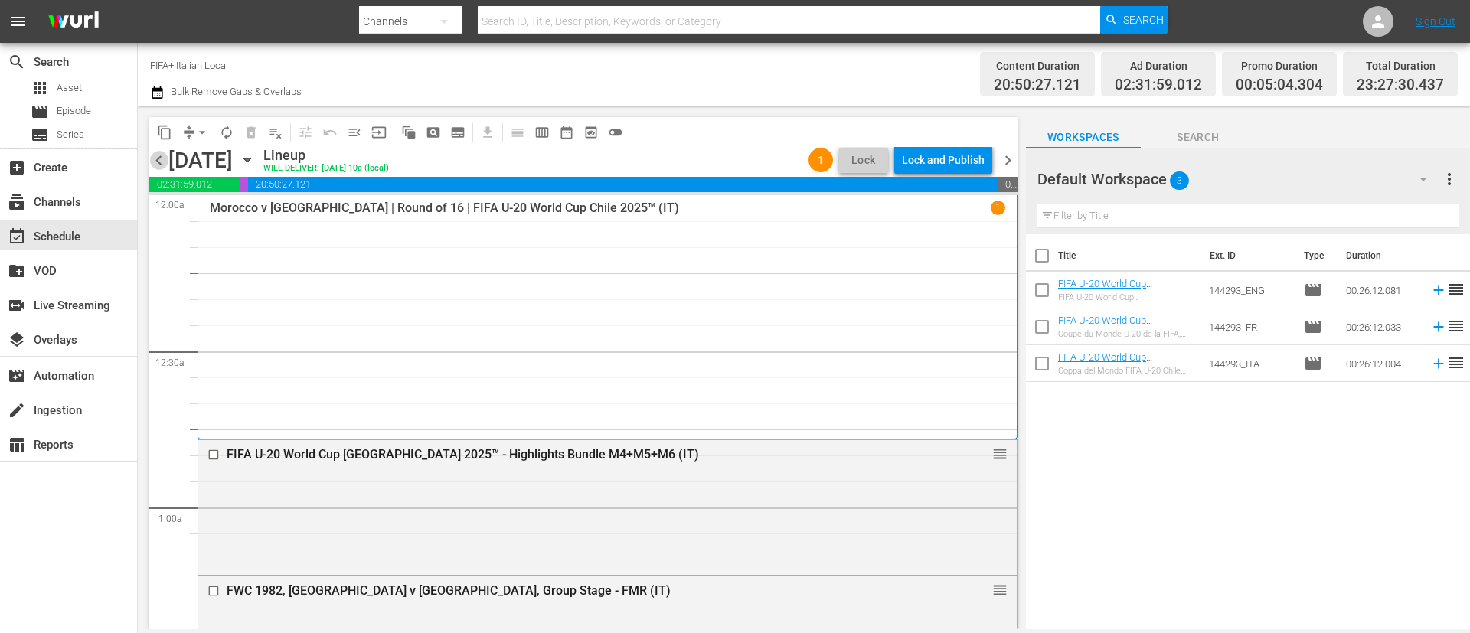
click at [160, 165] on span "chevron_left" at bounding box center [158, 160] width 19 height 19
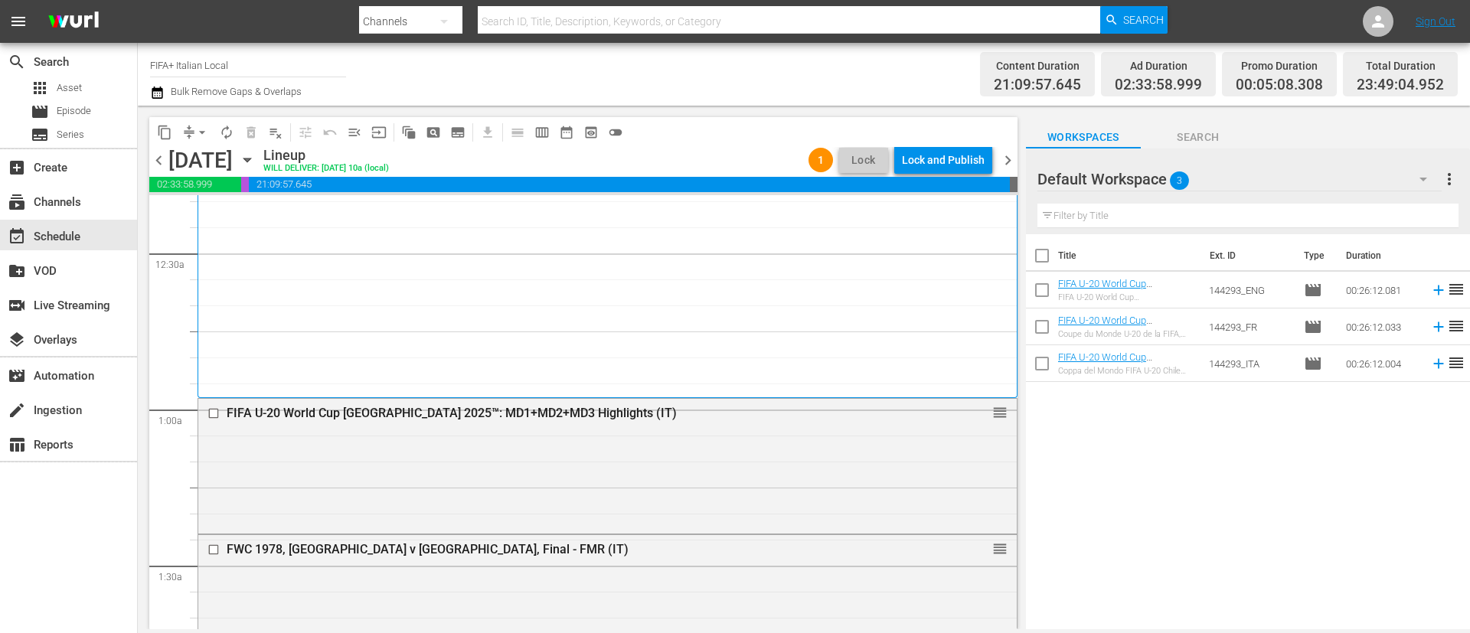
scroll to position [115, 0]
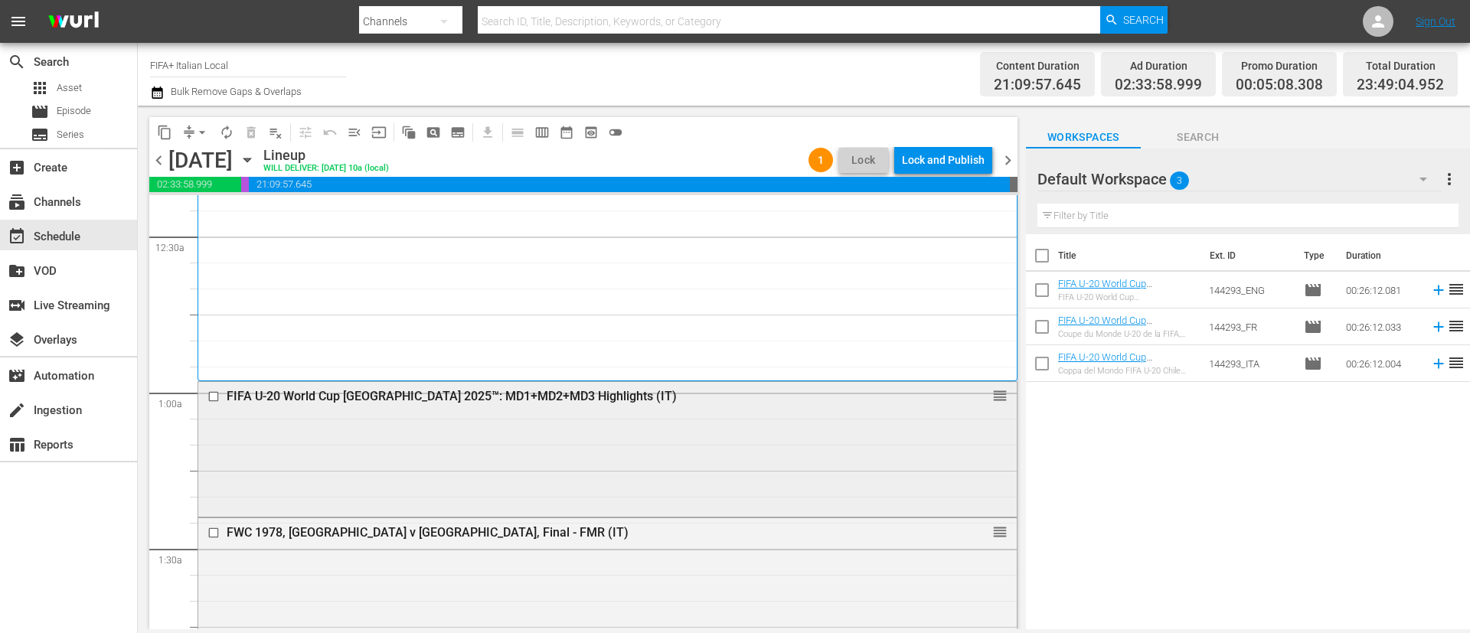
click at [216, 400] on input "checkbox" at bounding box center [215, 396] width 16 height 13
click at [253, 128] on span "delete_forever_outlined" at bounding box center [250, 132] width 15 height 15
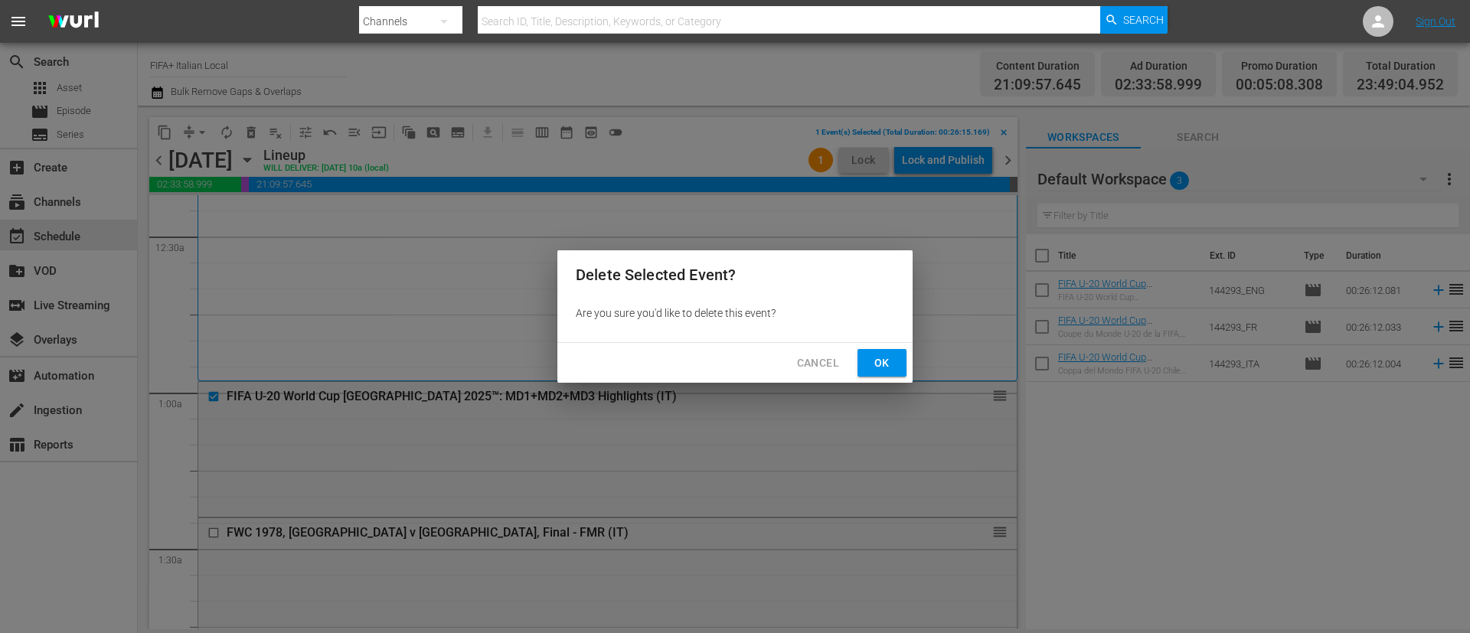
click at [875, 359] on span "Ok" at bounding box center [882, 363] width 24 height 19
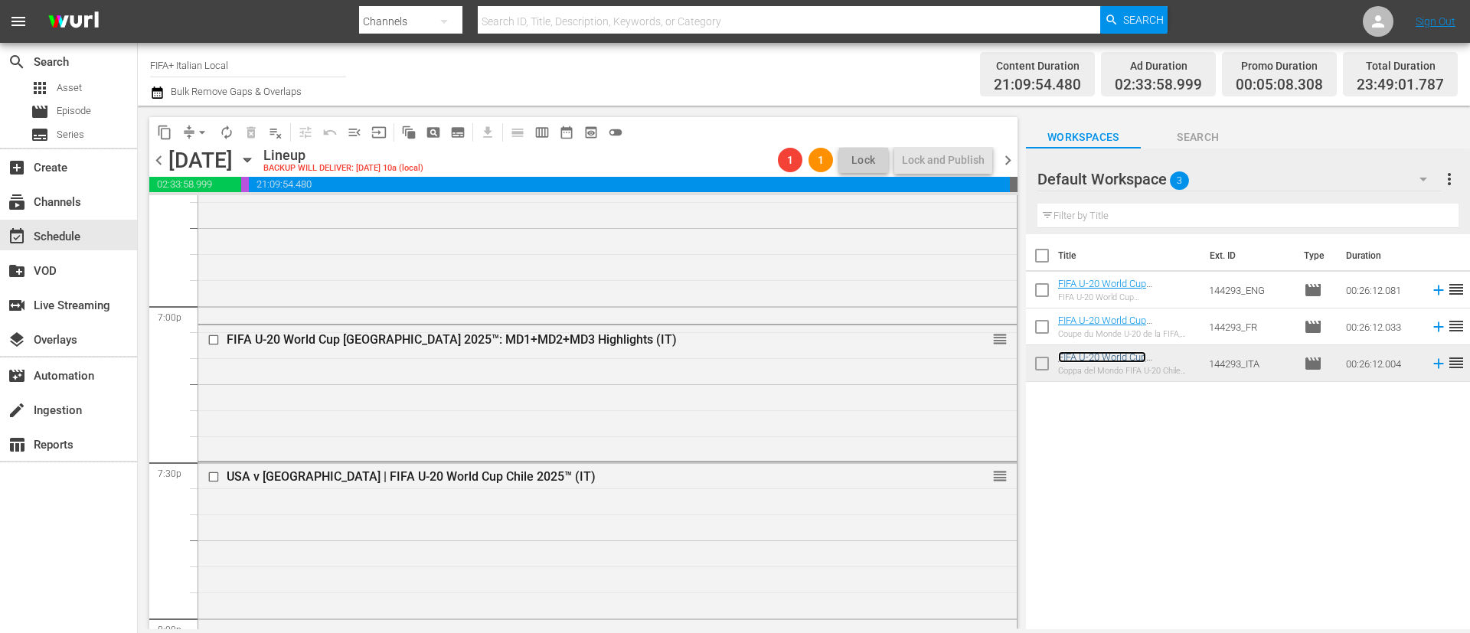
scroll to position [5857, 0]
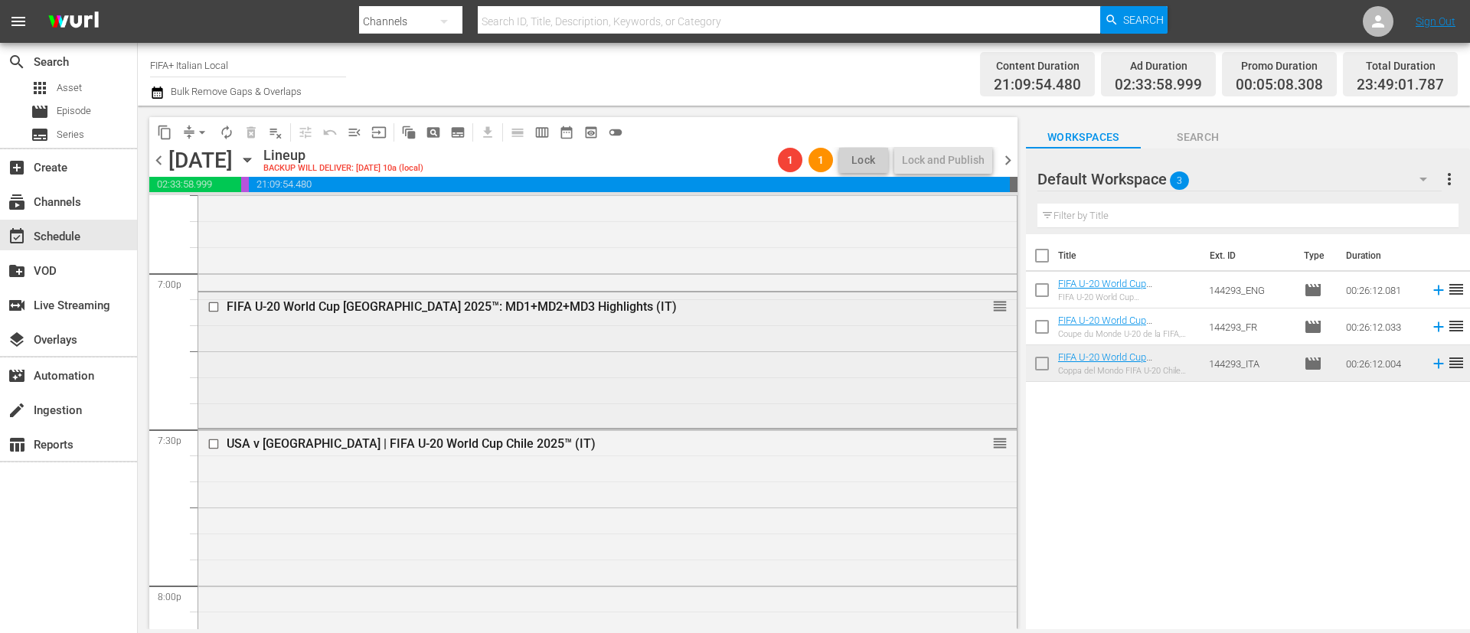
click at [214, 309] on input "checkbox" at bounding box center [215, 307] width 16 height 13
click at [250, 136] on span "delete_forever_outlined" at bounding box center [250, 132] width 15 height 15
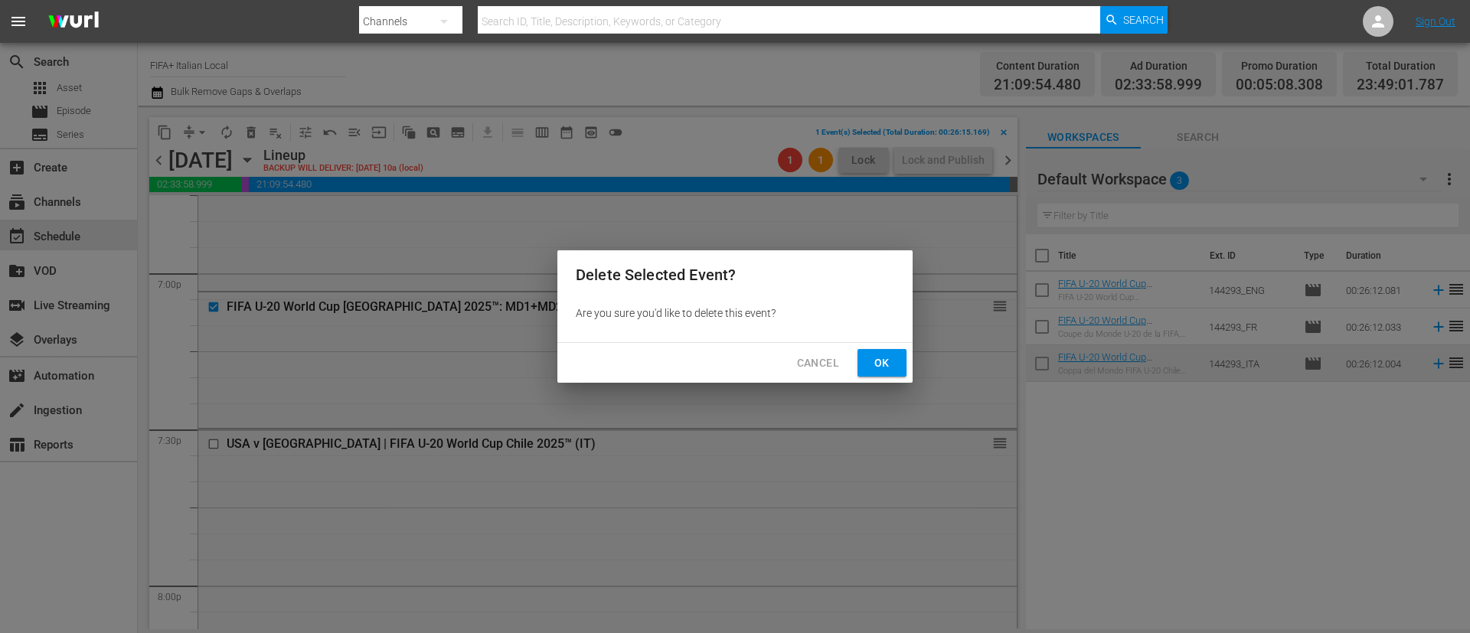
click at [873, 362] on span "Ok" at bounding box center [882, 363] width 24 height 19
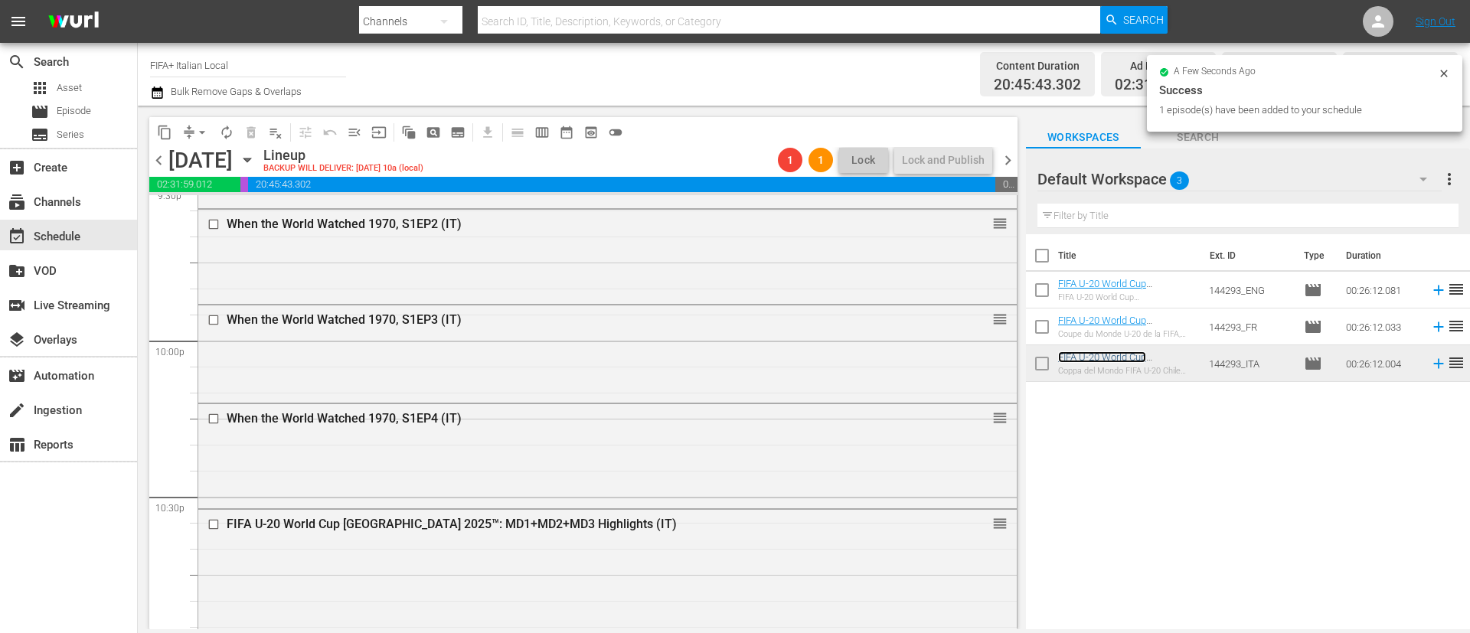
scroll to position [6891, 0]
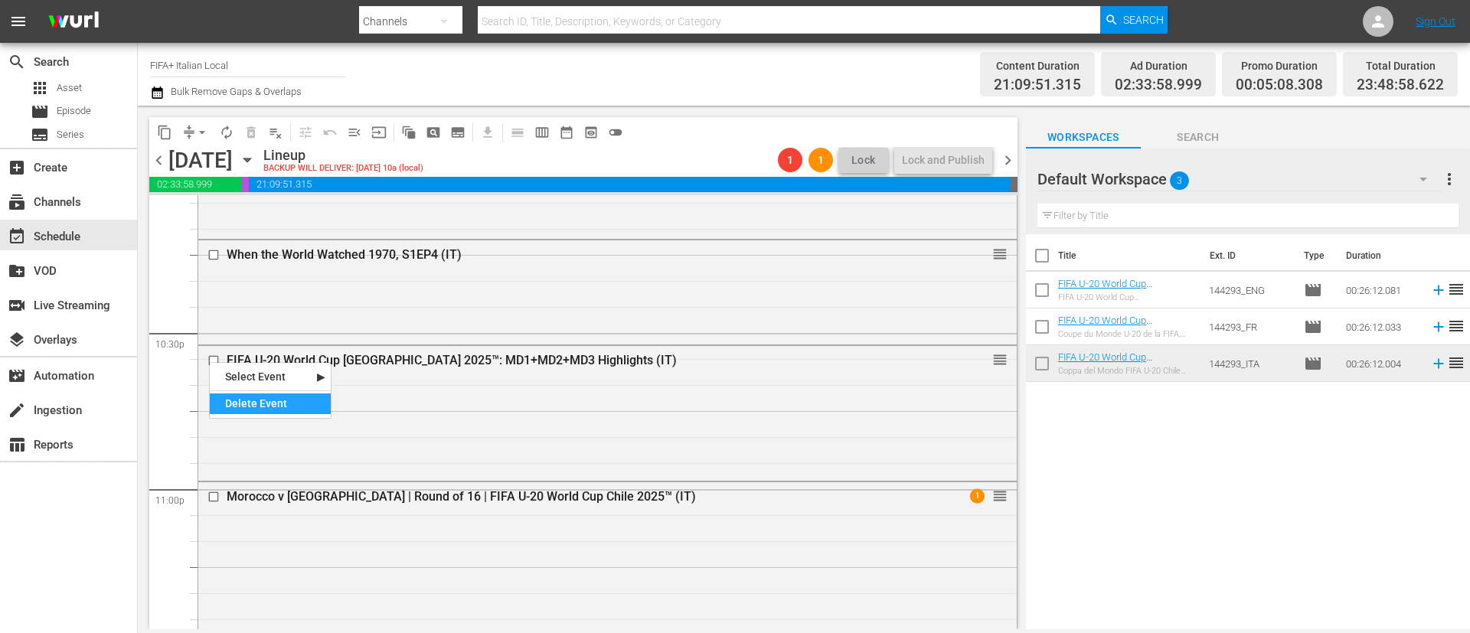
click at [249, 407] on div "Delete Event" at bounding box center [270, 404] width 121 height 21
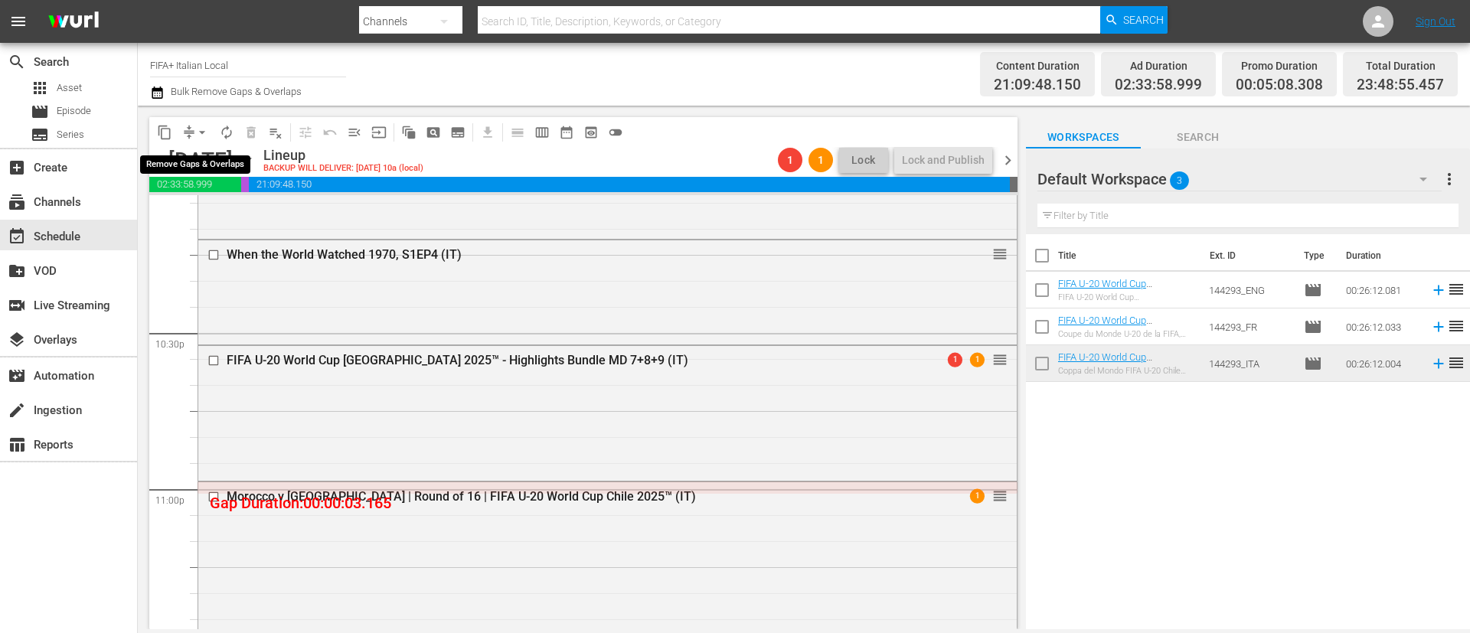
click at [204, 129] on span "arrow_drop_down" at bounding box center [201, 132] width 15 height 15
click at [210, 213] on li "Align to End of Previous Day" at bounding box center [202, 213] width 161 height 25
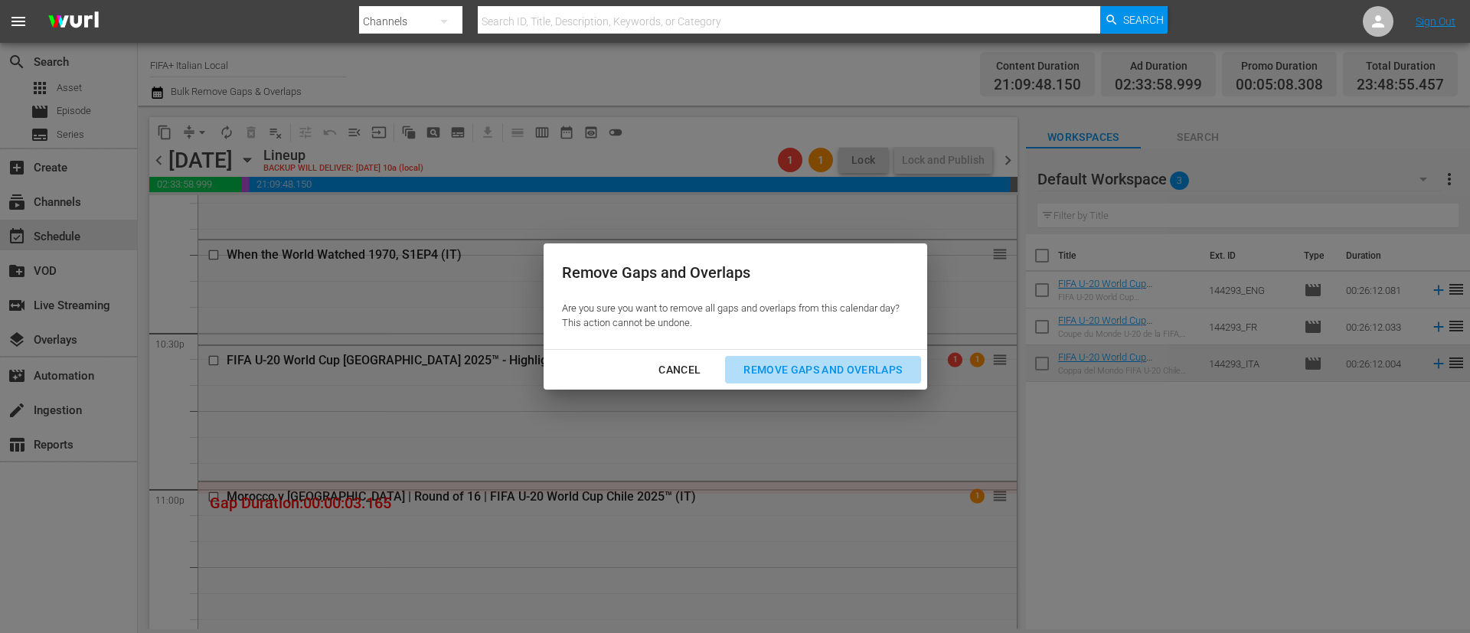
click at [871, 374] on div "Remove Gaps and Overlaps" at bounding box center [822, 370] width 183 height 19
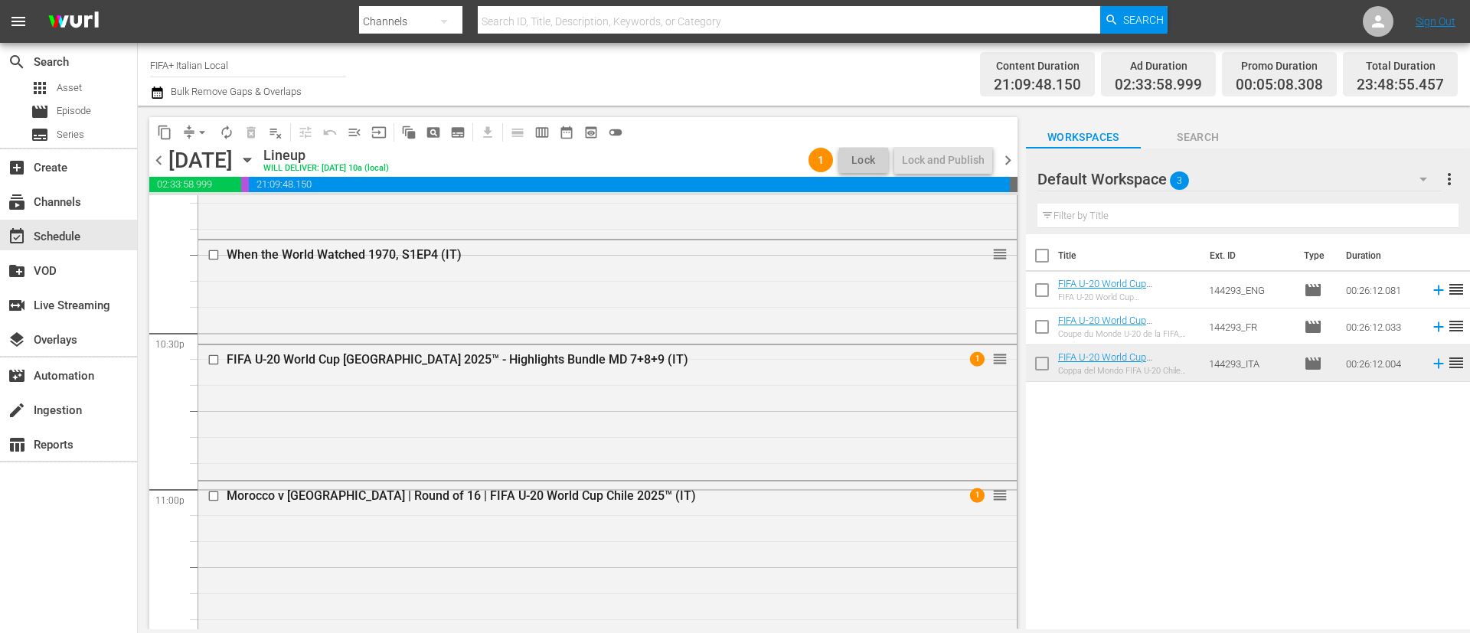
click at [1013, 166] on span "chevron_right" at bounding box center [1007, 160] width 19 height 19
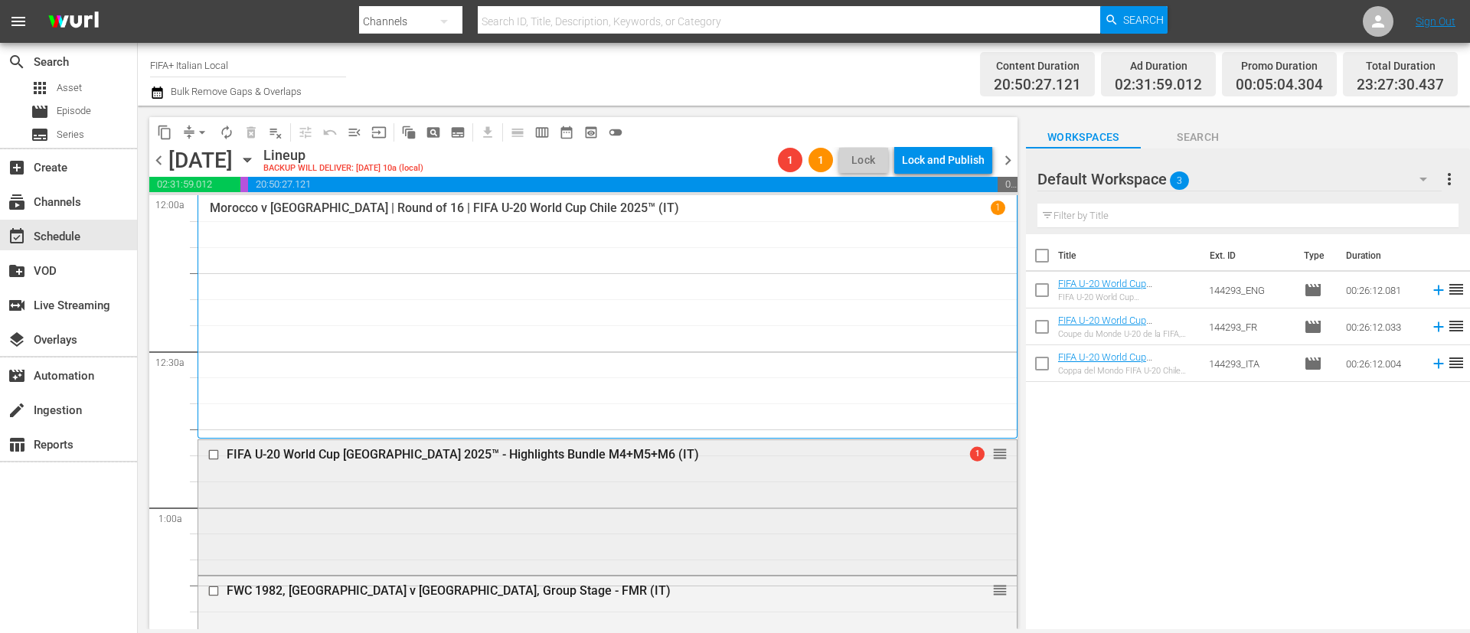
click at [215, 452] on input "checkbox" at bounding box center [215, 454] width 16 height 13
click at [256, 132] on span "delete_forever_outlined" at bounding box center [250, 132] width 15 height 15
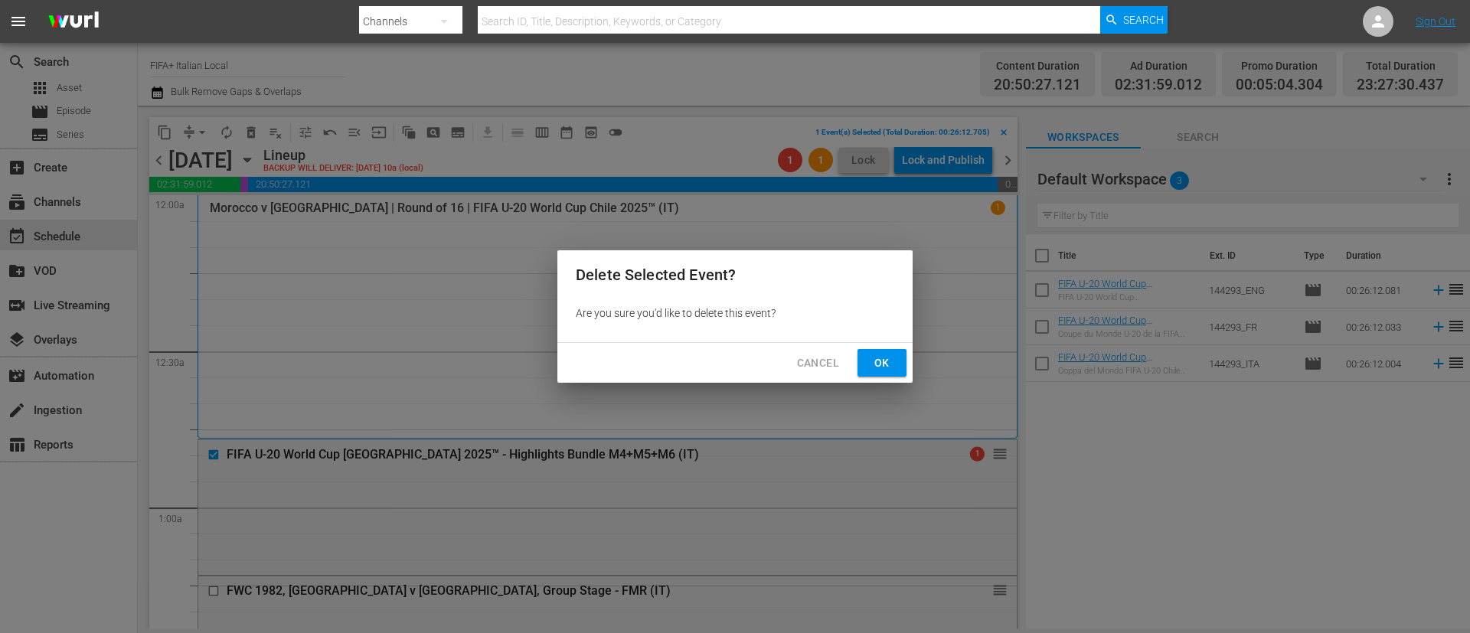
click at [893, 357] on span "Ok" at bounding box center [882, 363] width 24 height 19
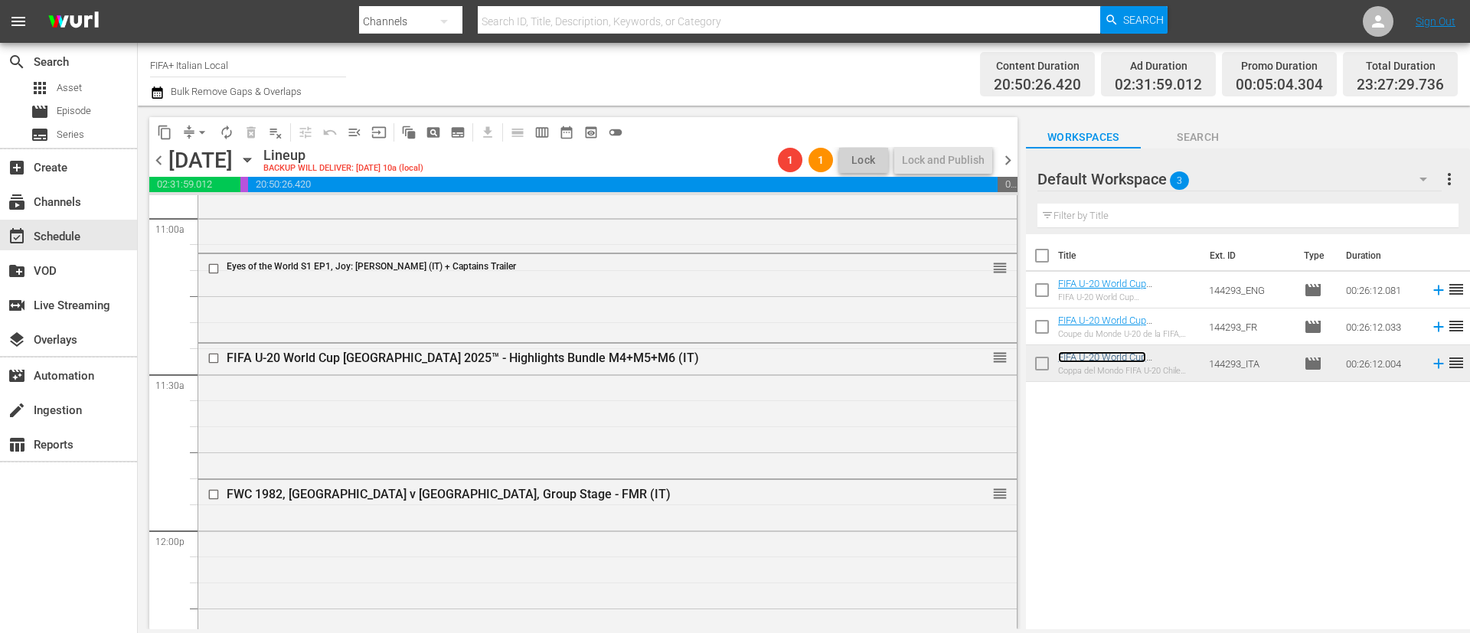
scroll to position [3445, 0]
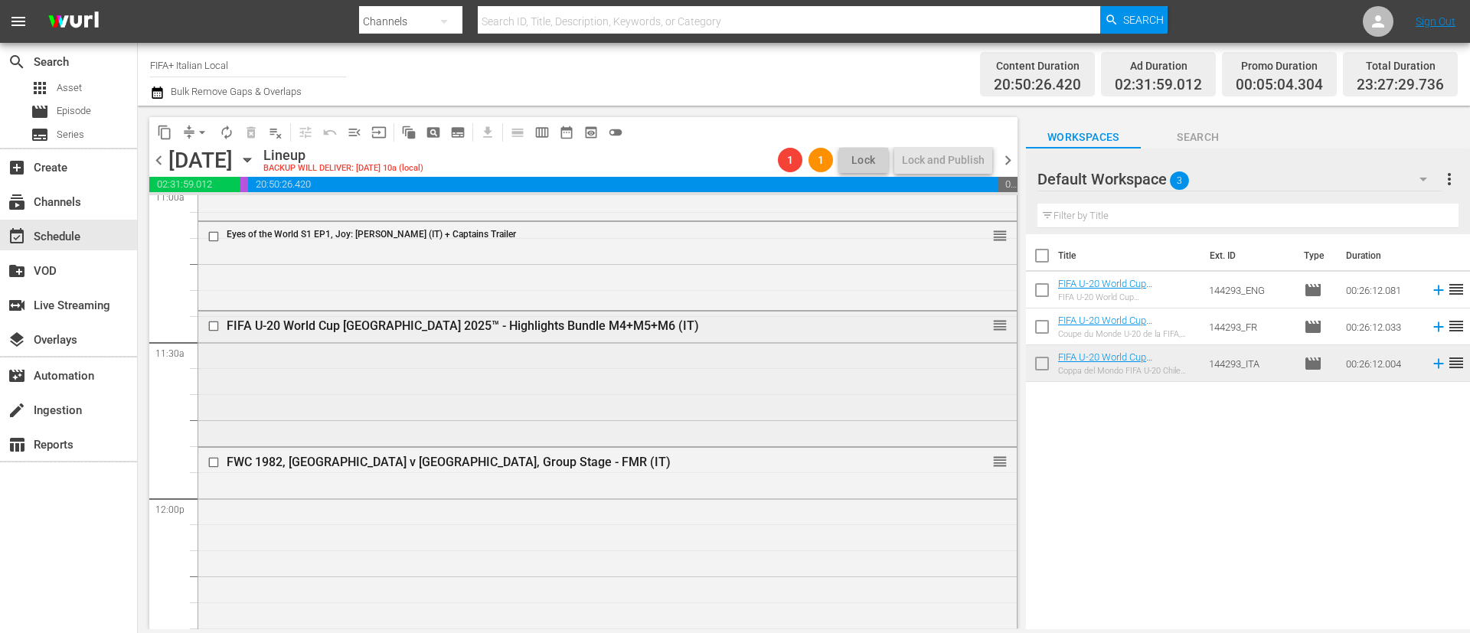
click at [210, 328] on input "checkbox" at bounding box center [215, 325] width 16 height 13
click at [256, 133] on span "delete_forever_outlined" at bounding box center [250, 132] width 15 height 15
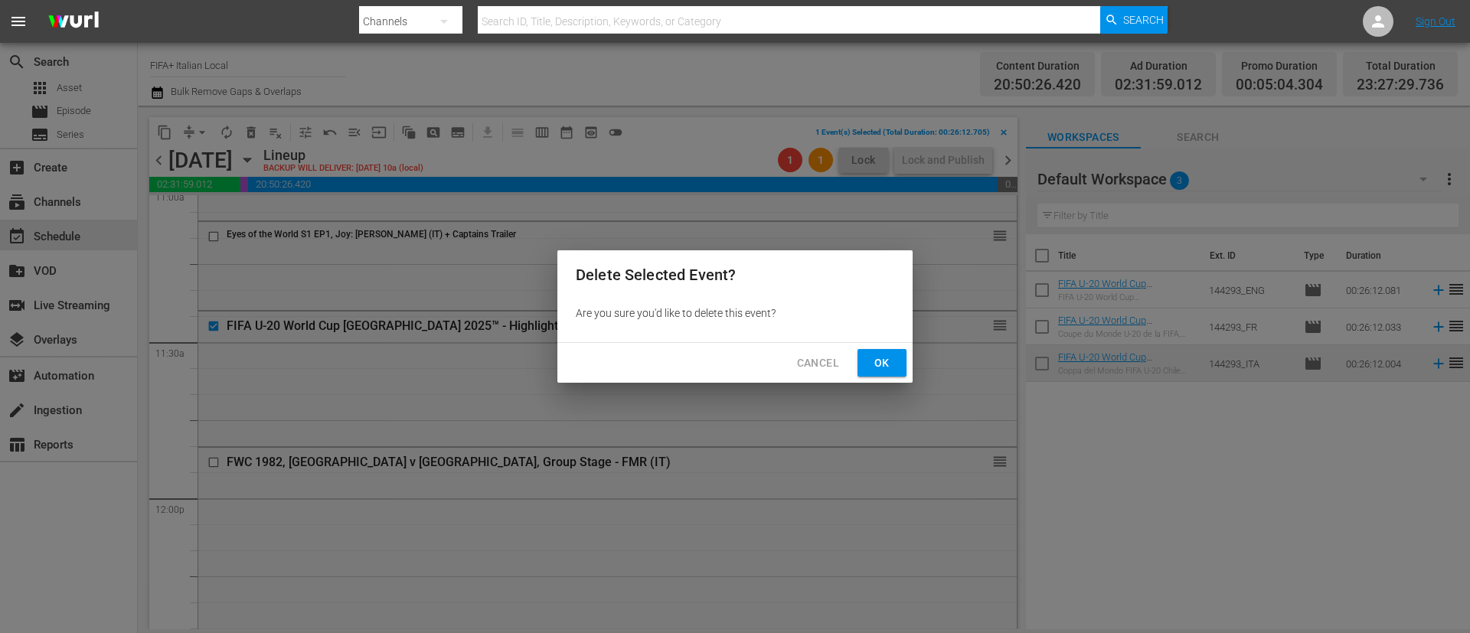
click at [910, 364] on div "Cancel Ok" at bounding box center [734, 363] width 355 height 41
click at [880, 359] on span "Ok" at bounding box center [882, 363] width 24 height 19
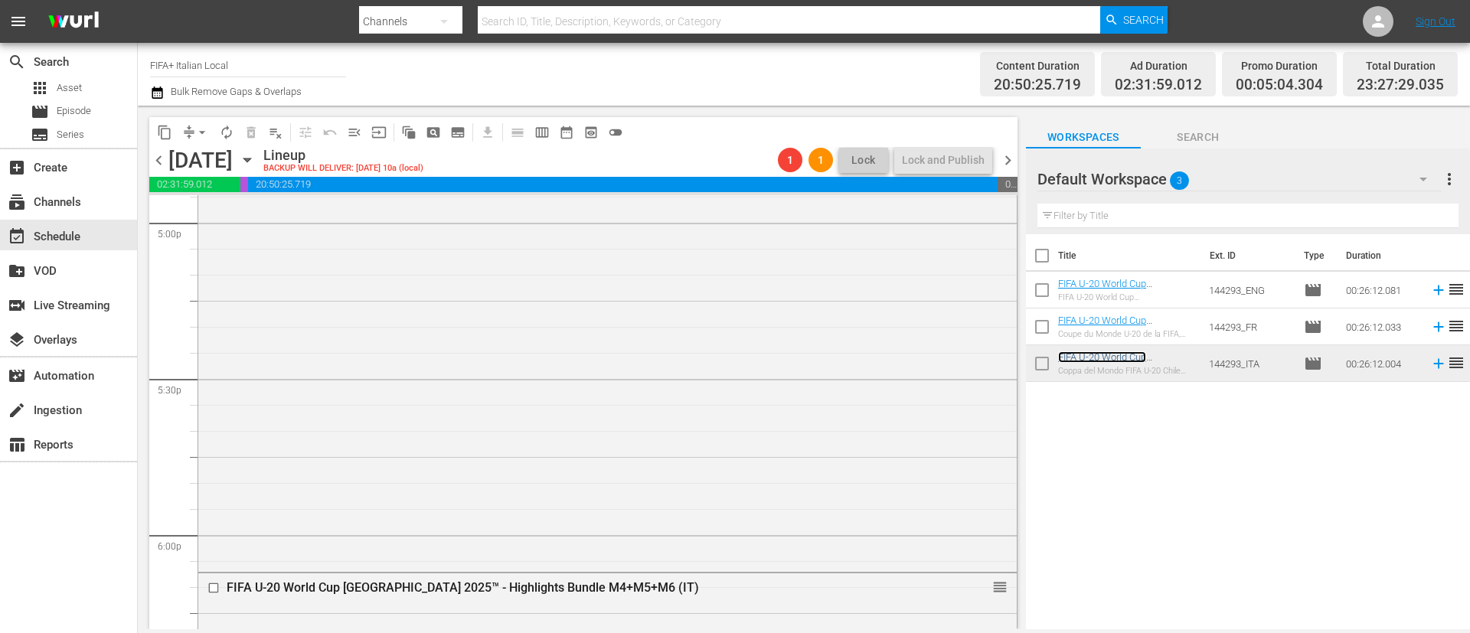
scroll to position [5627, 0]
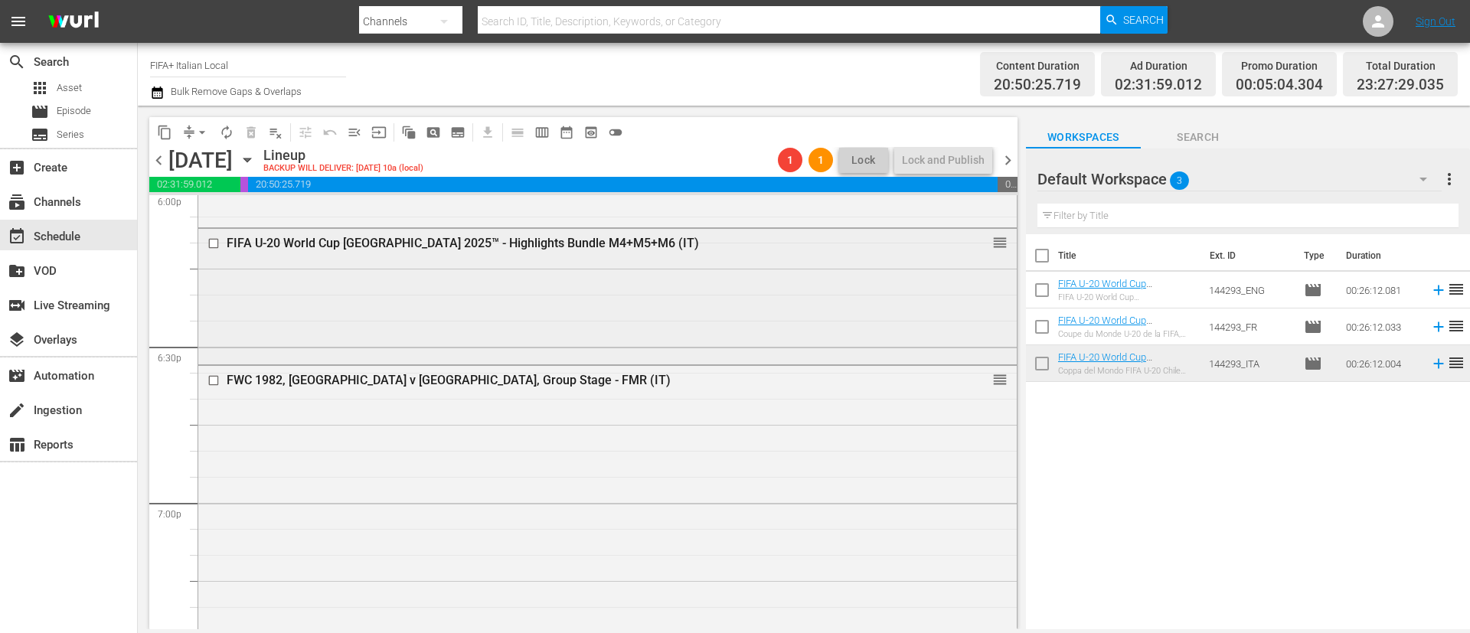
click at [216, 245] on input "checkbox" at bounding box center [215, 243] width 16 height 13
click at [266, 136] on button "playlist_remove_outlined" at bounding box center [275, 132] width 24 height 24
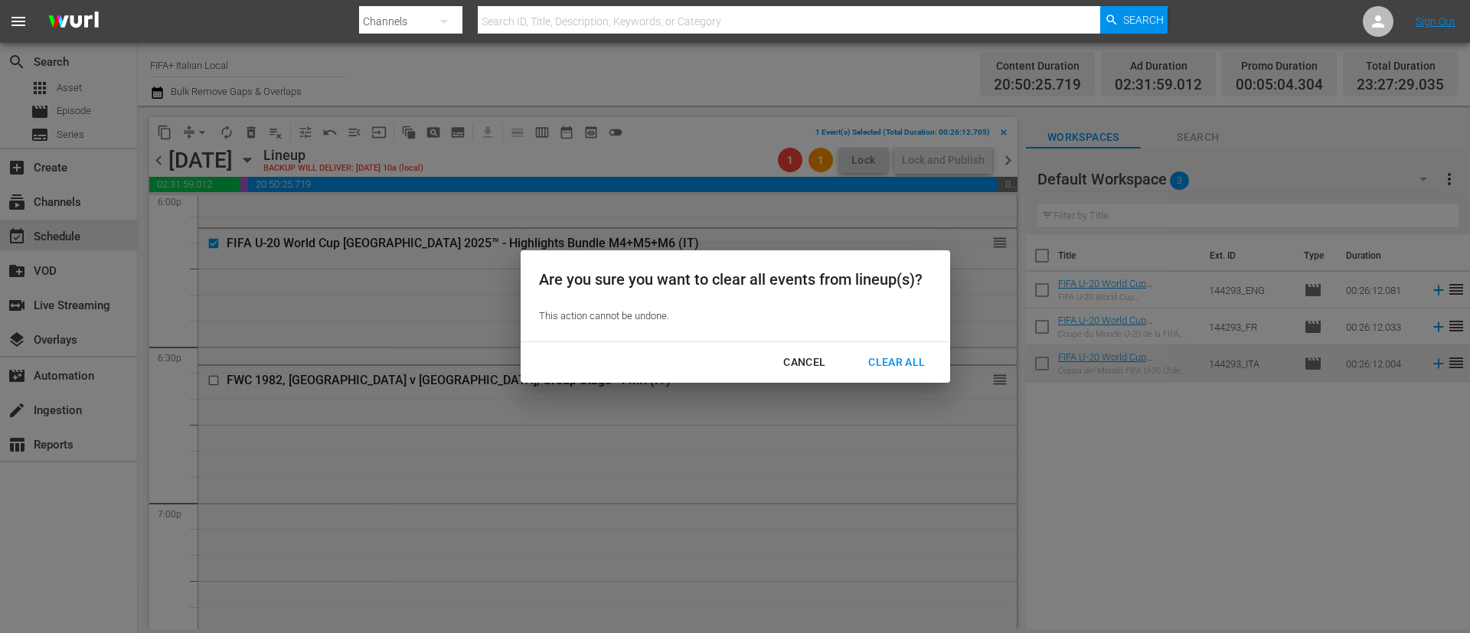
click at [810, 346] on div "Cancel Clear All" at bounding box center [736, 362] width 430 height 41
click at [809, 364] on div "Cancel" at bounding box center [804, 362] width 67 height 19
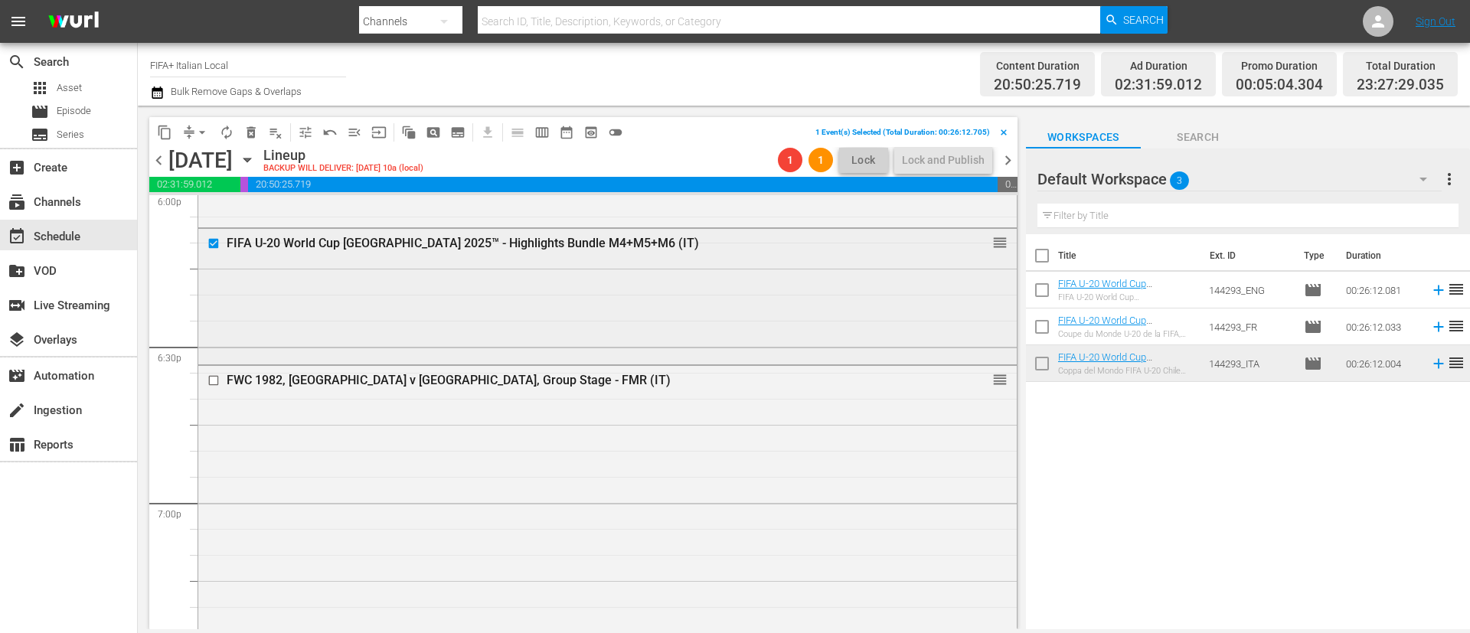
click at [373, 293] on div "FIFA U-20 World Cup Chile 2025™ - Highlights Bundle M4+M5+M6 (IT) reorder" at bounding box center [607, 295] width 818 height 132
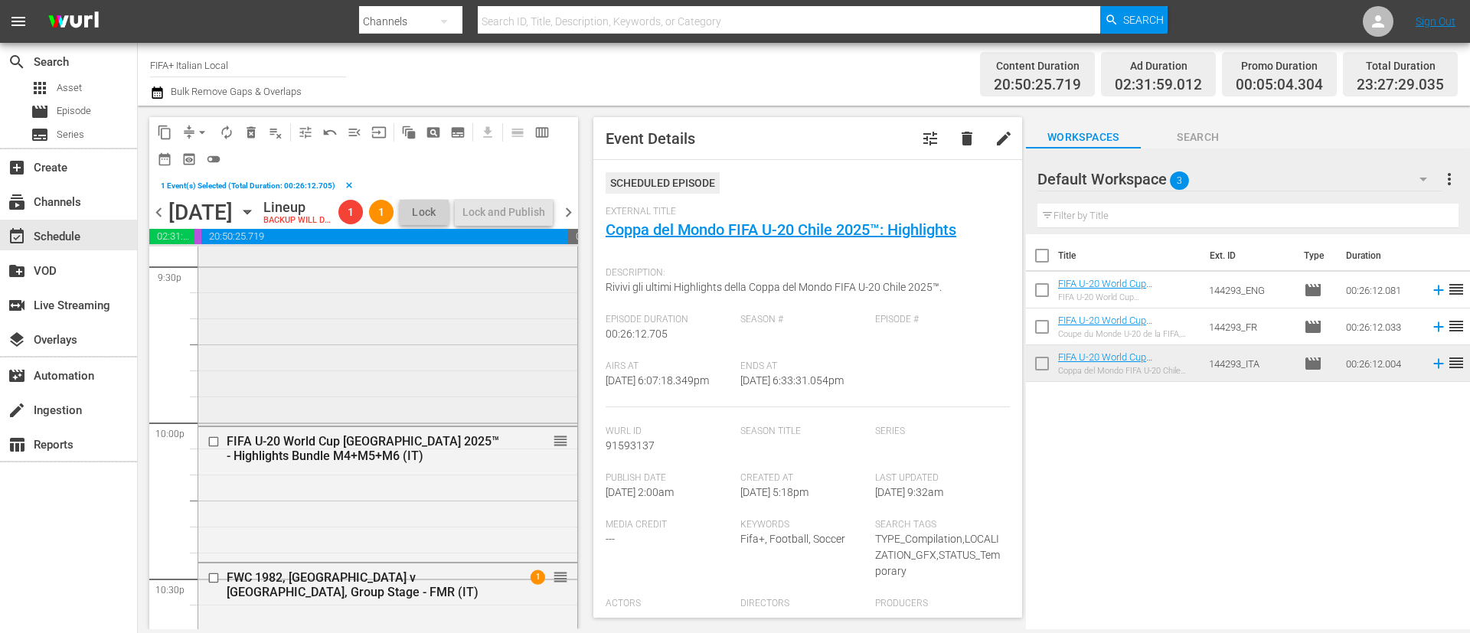
scroll to position [6776, 0]
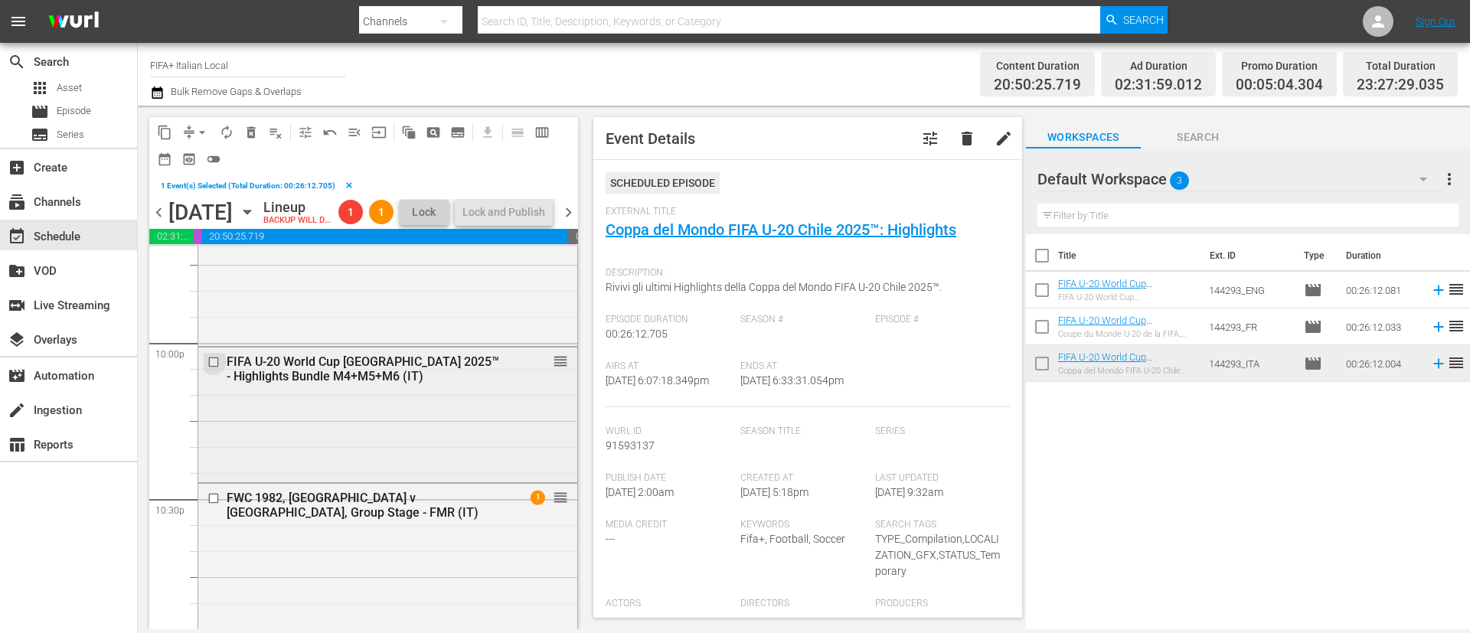
click at [215, 369] on input "checkbox" at bounding box center [215, 362] width 16 height 13
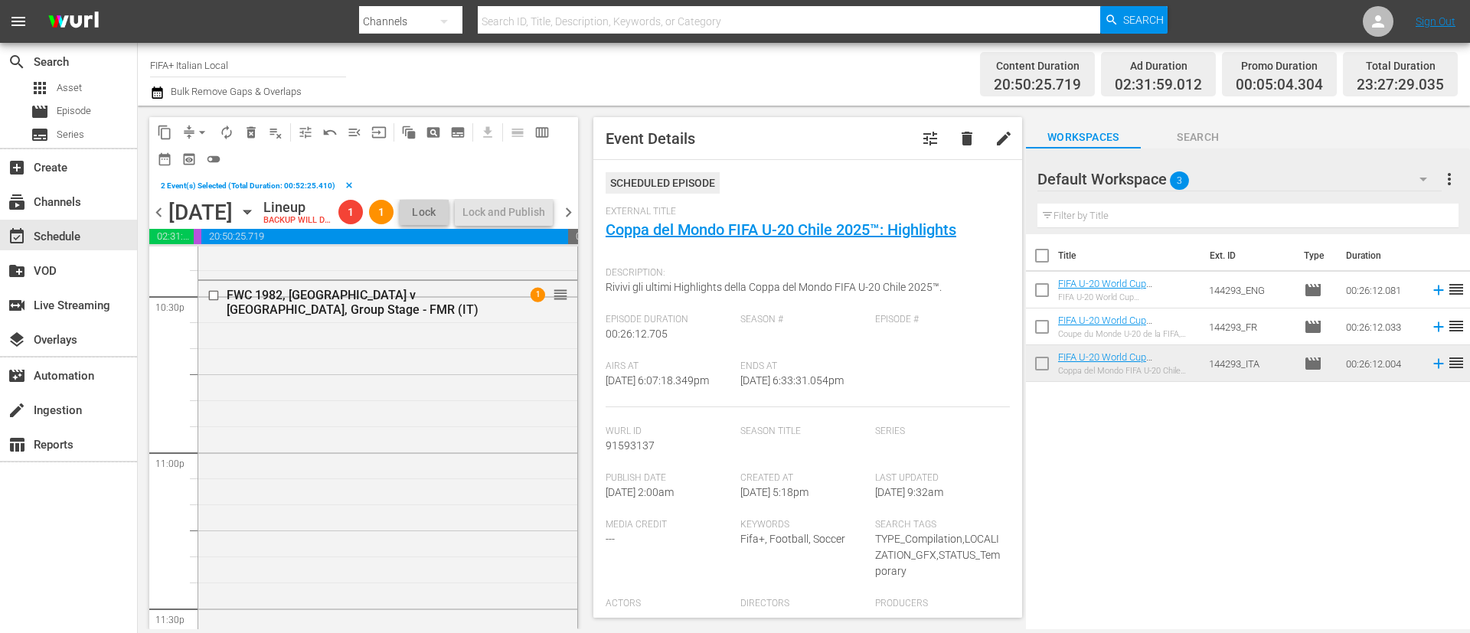
scroll to position [7216, 0]
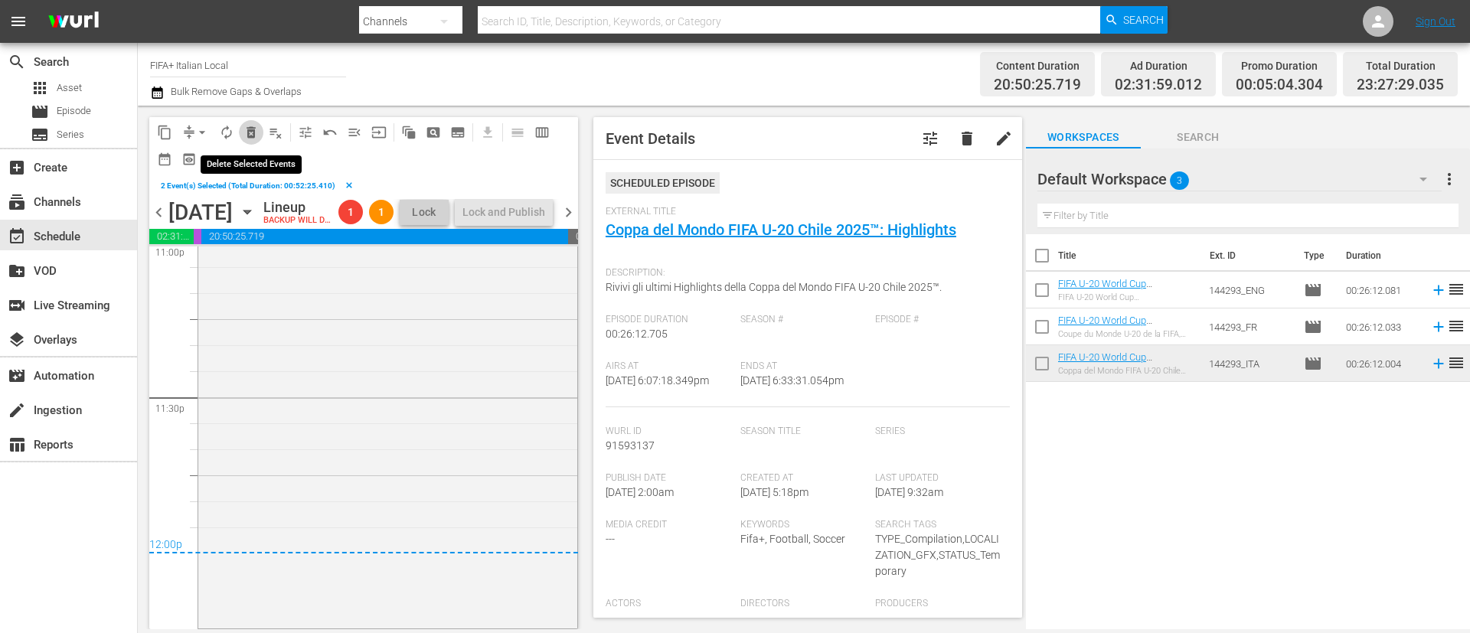
click at [242, 133] on button "delete_forever_outlined" at bounding box center [251, 132] width 24 height 24
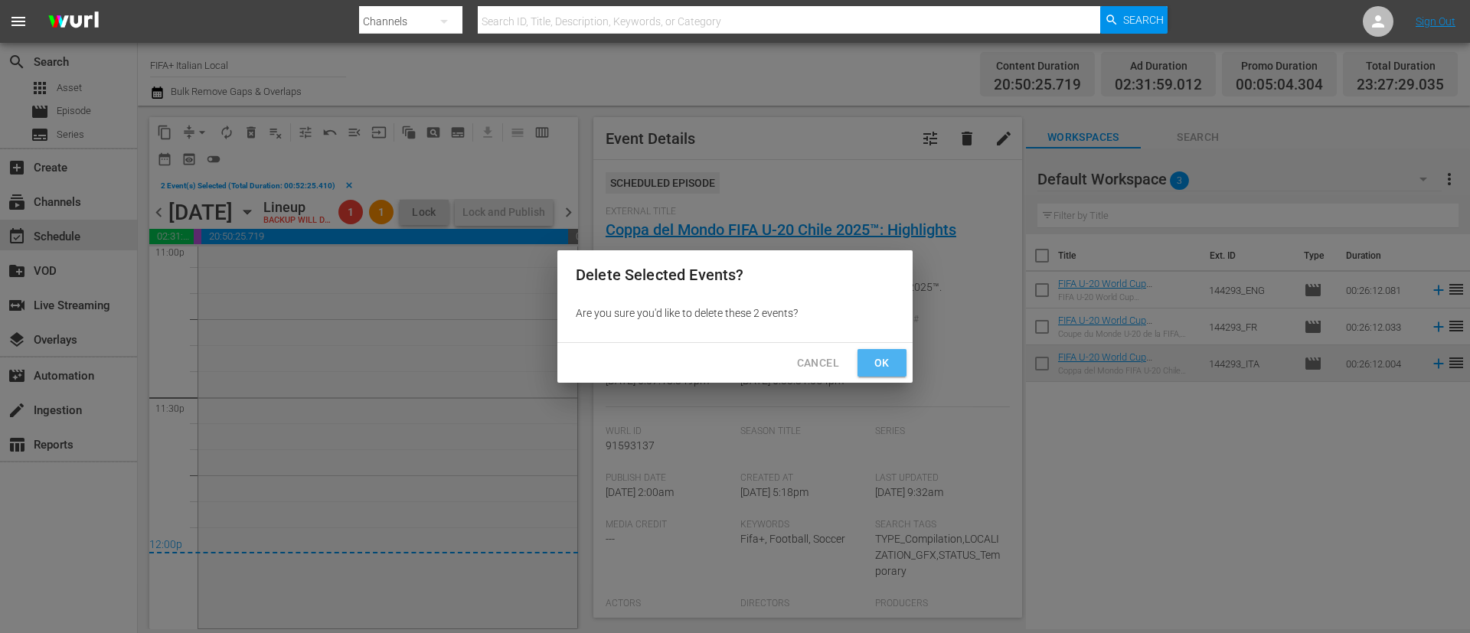
click at [877, 357] on span "Ok" at bounding box center [882, 363] width 24 height 19
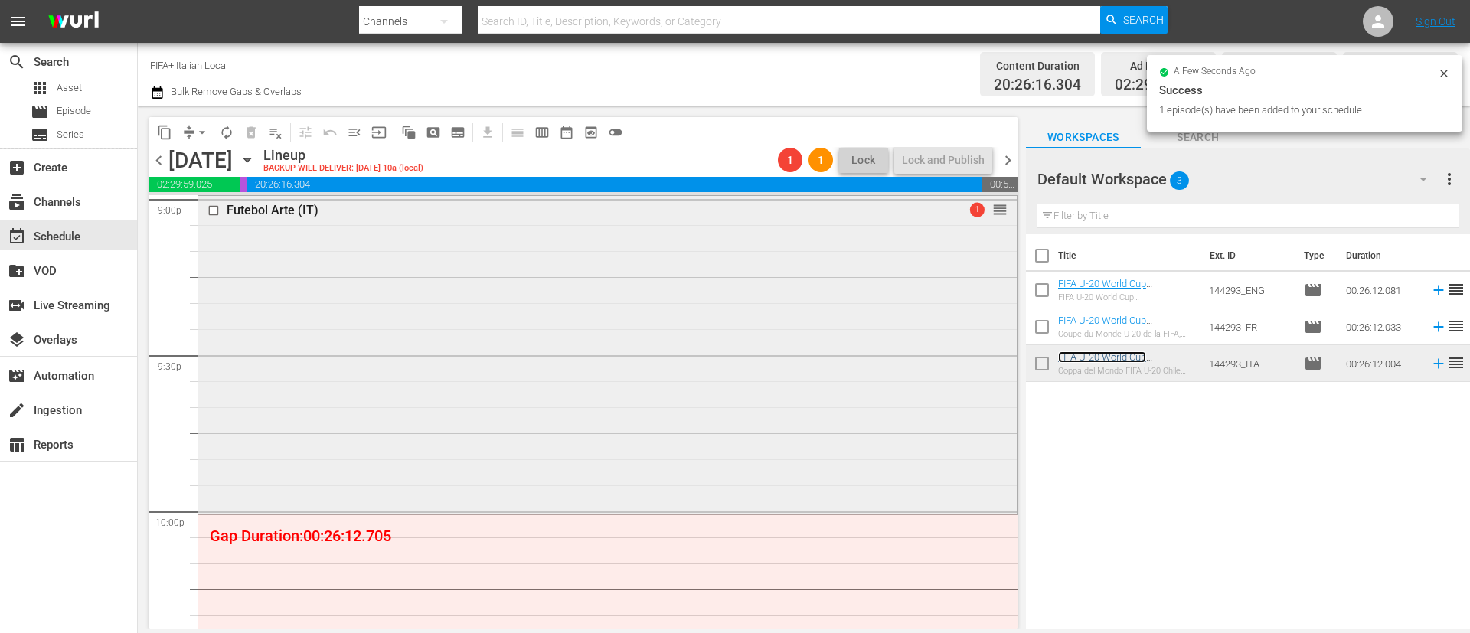
scroll to position [6794, 0]
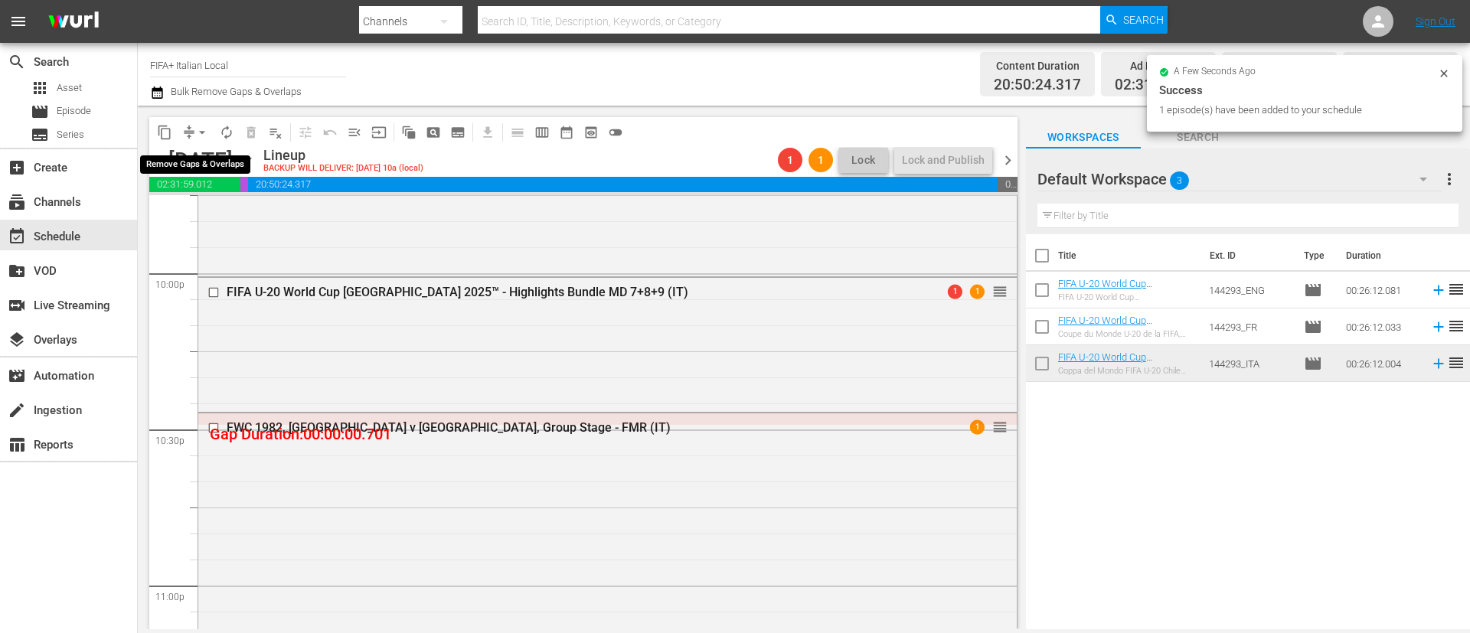
click at [203, 129] on span "arrow_drop_down" at bounding box center [201, 132] width 15 height 15
click at [253, 213] on li "Align to End of Previous Day" at bounding box center [202, 213] width 161 height 25
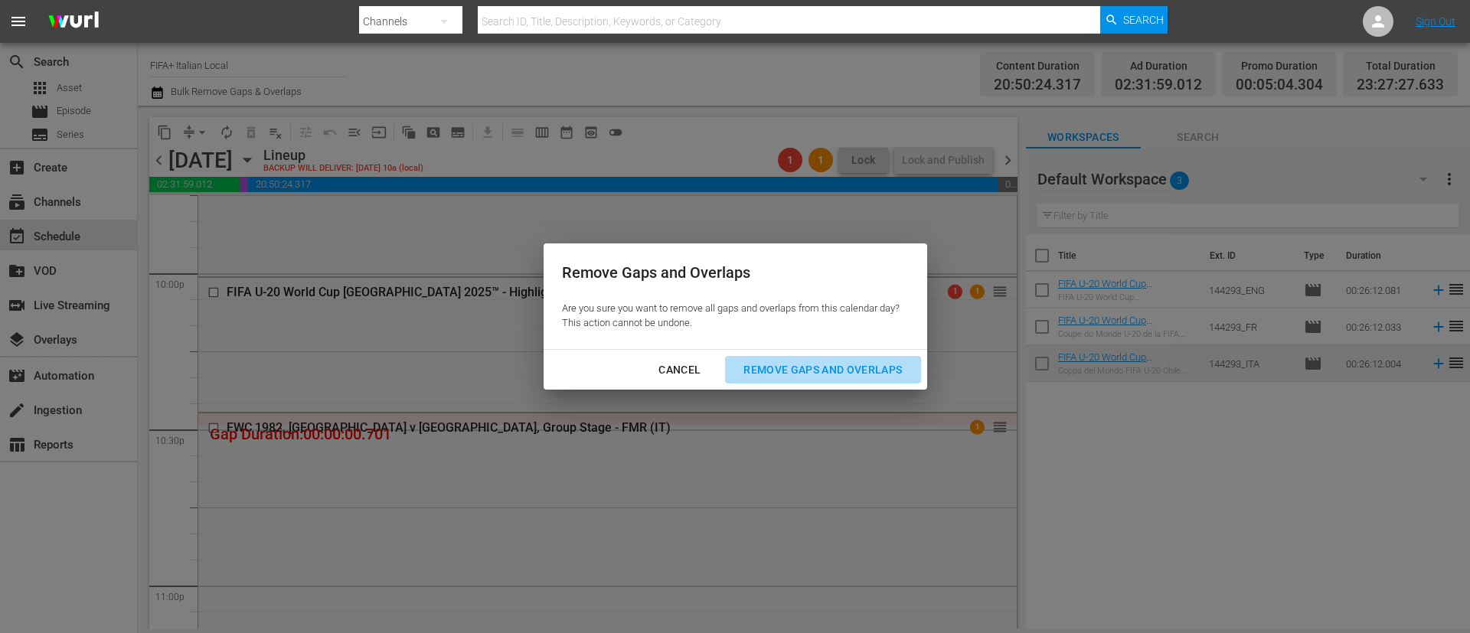
click at [837, 382] on button "Remove Gaps and Overlaps" at bounding box center [822, 370] width 195 height 28
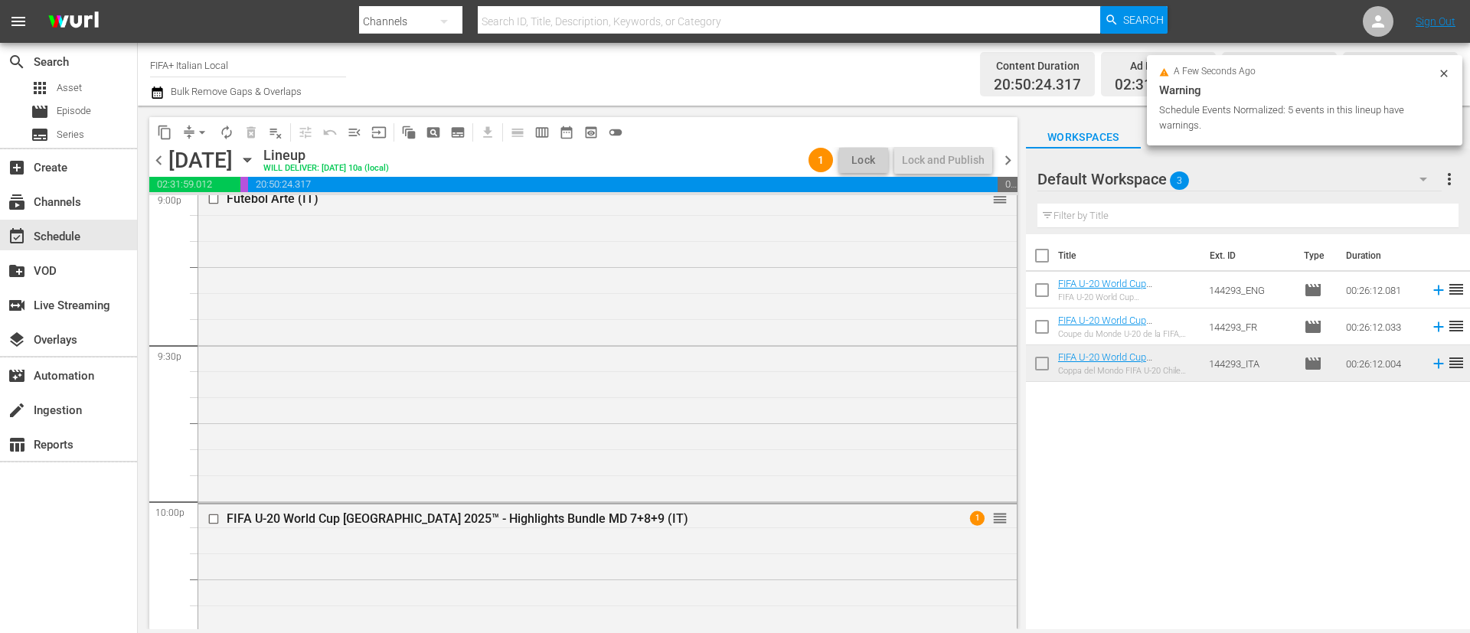
scroll to position [6103, 0]
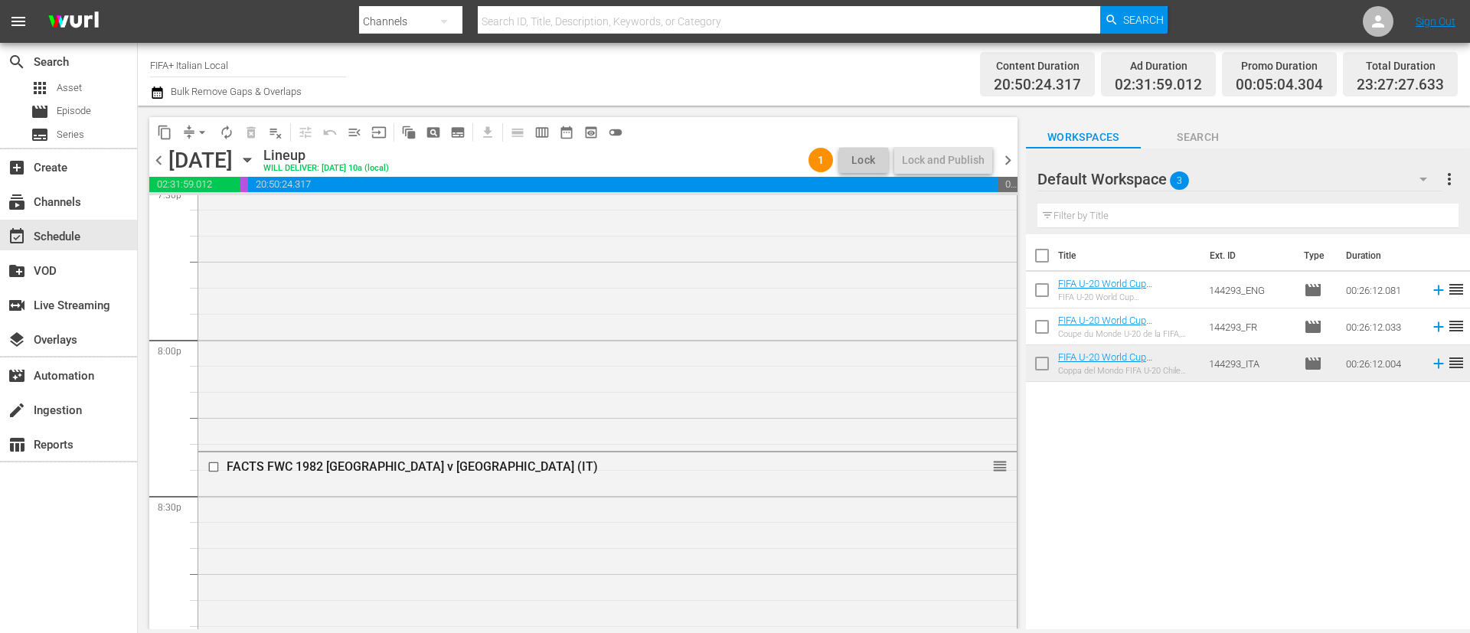
click at [1050, 367] on input "checkbox" at bounding box center [1042, 367] width 32 height 32
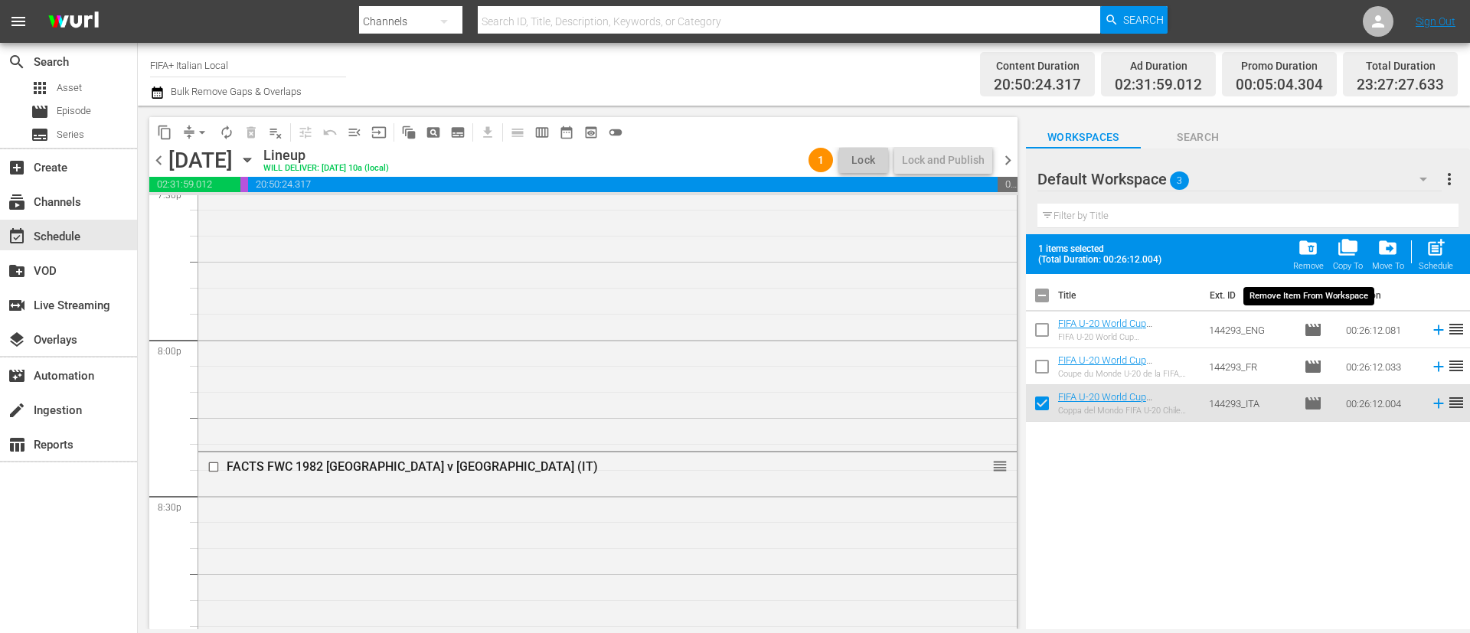
click at [1313, 247] on span "folder_delete" at bounding box center [1308, 247] width 21 height 21
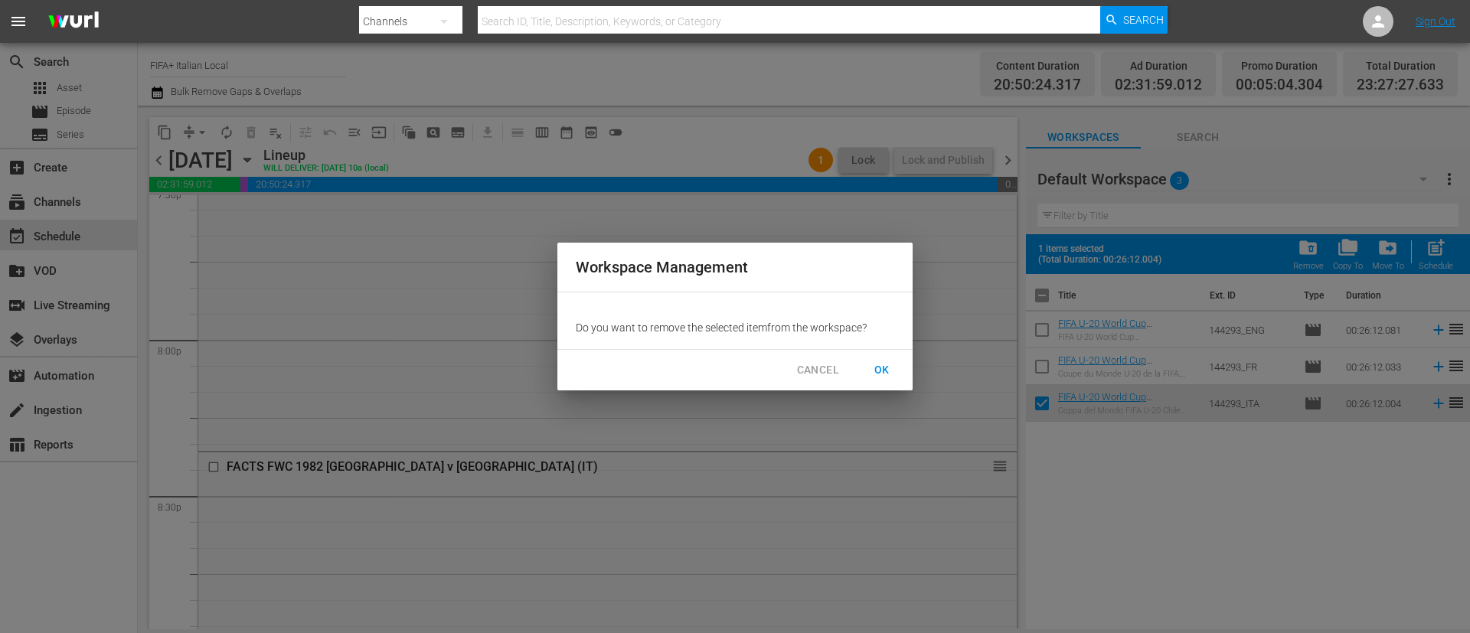
click at [885, 362] on span "OK" at bounding box center [882, 370] width 24 height 19
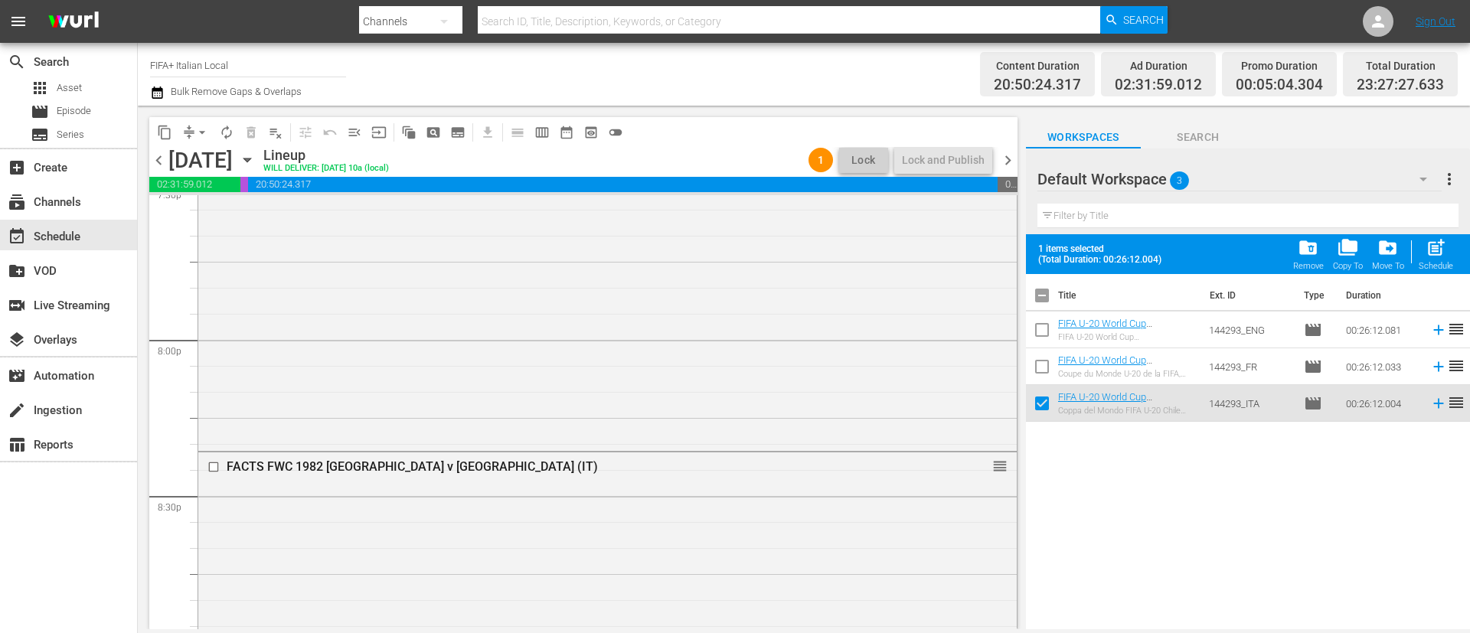
checkbox input "false"
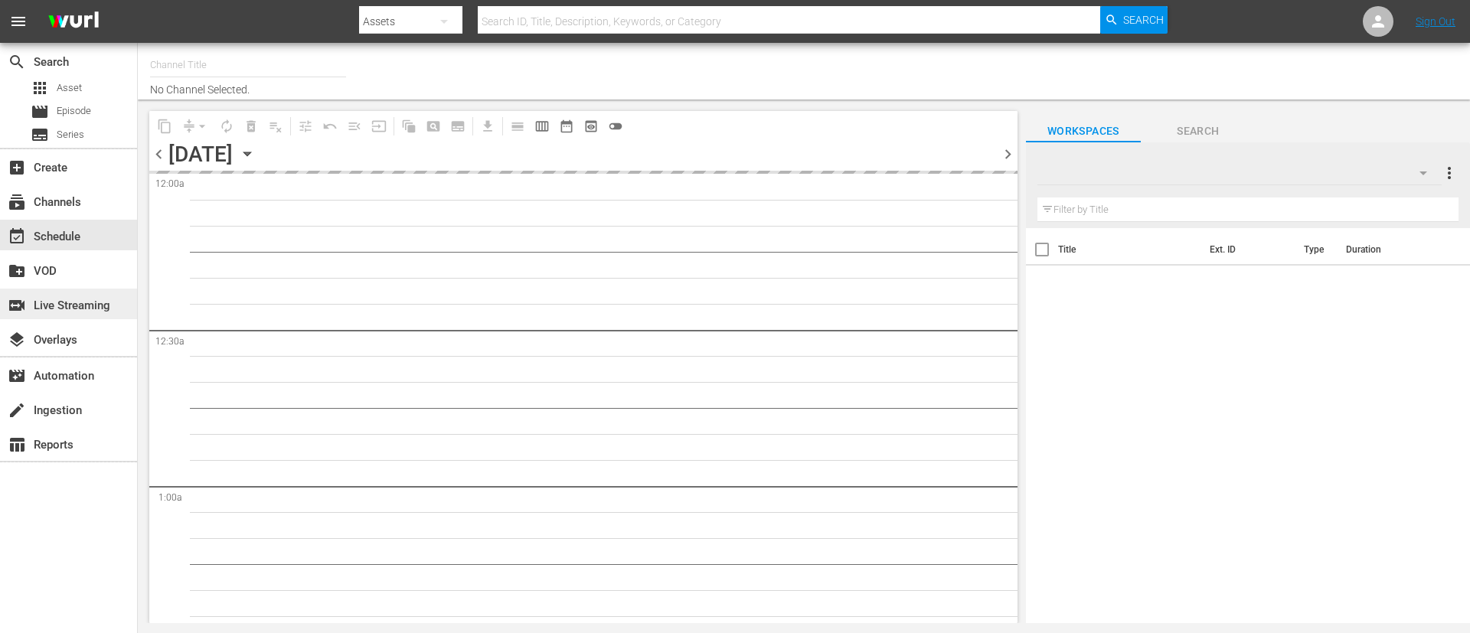
type input "FIFA+ Italian Local (1779)"
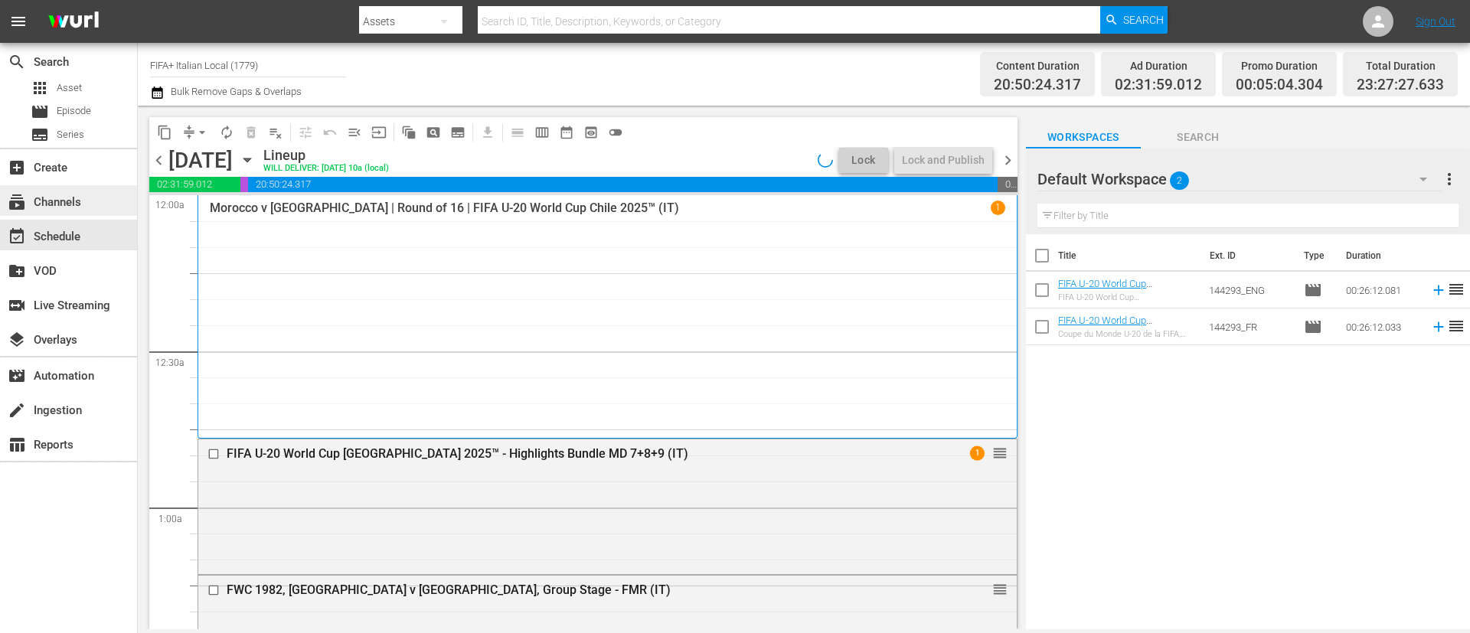
click at [52, 198] on div "subscriptions Channels" at bounding box center [43, 200] width 86 height 14
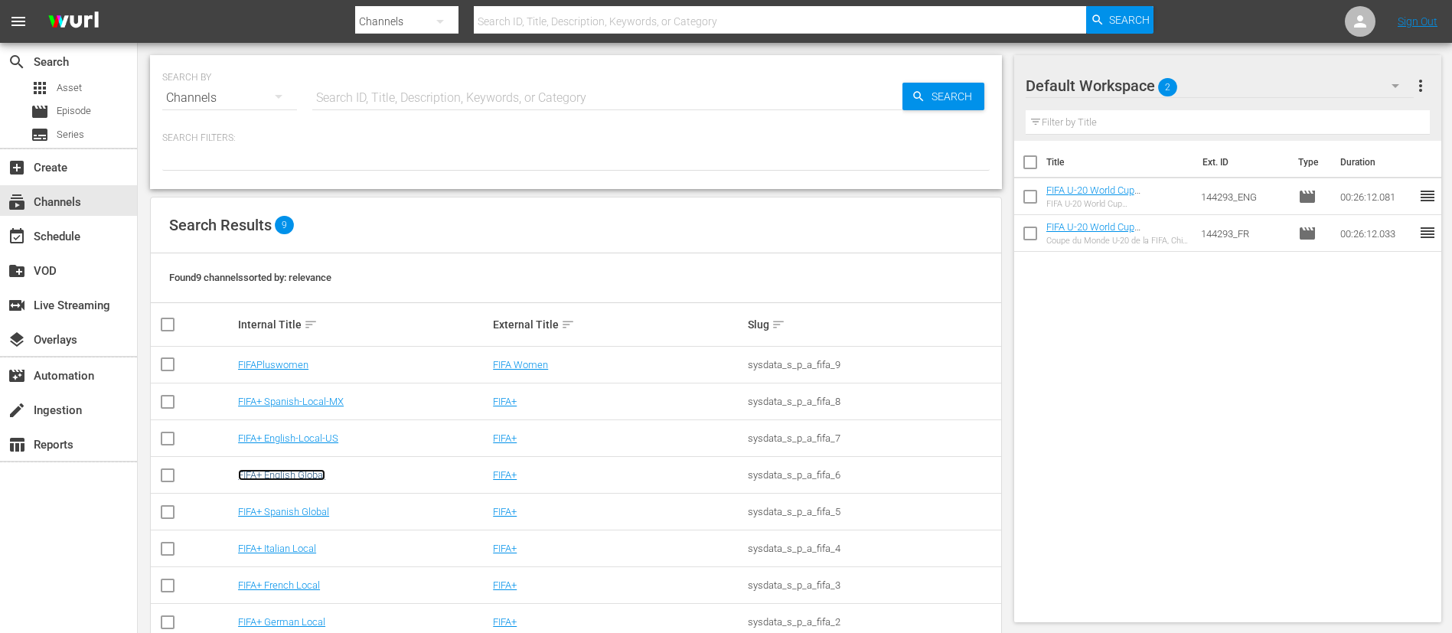
click at [302, 470] on link "FIFA+ English Global" at bounding box center [281, 474] width 87 height 11
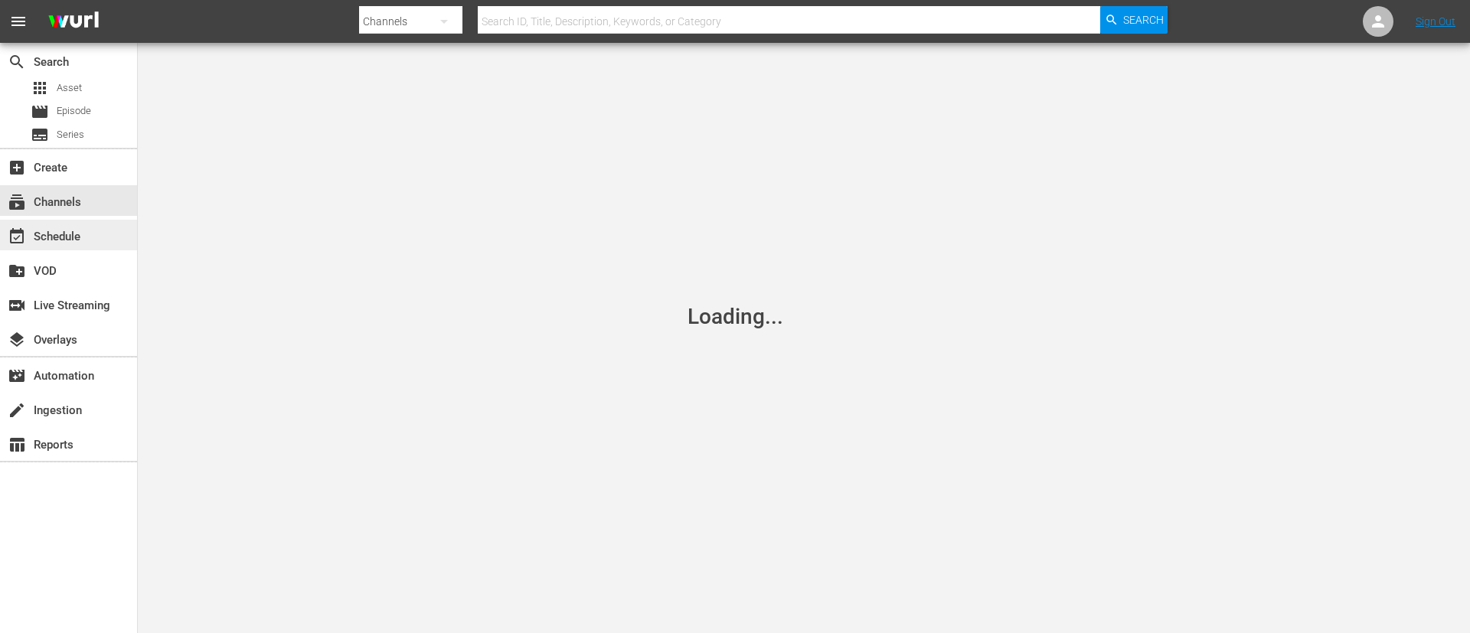
click at [119, 220] on div "event_available Schedule" at bounding box center [68, 235] width 137 height 31
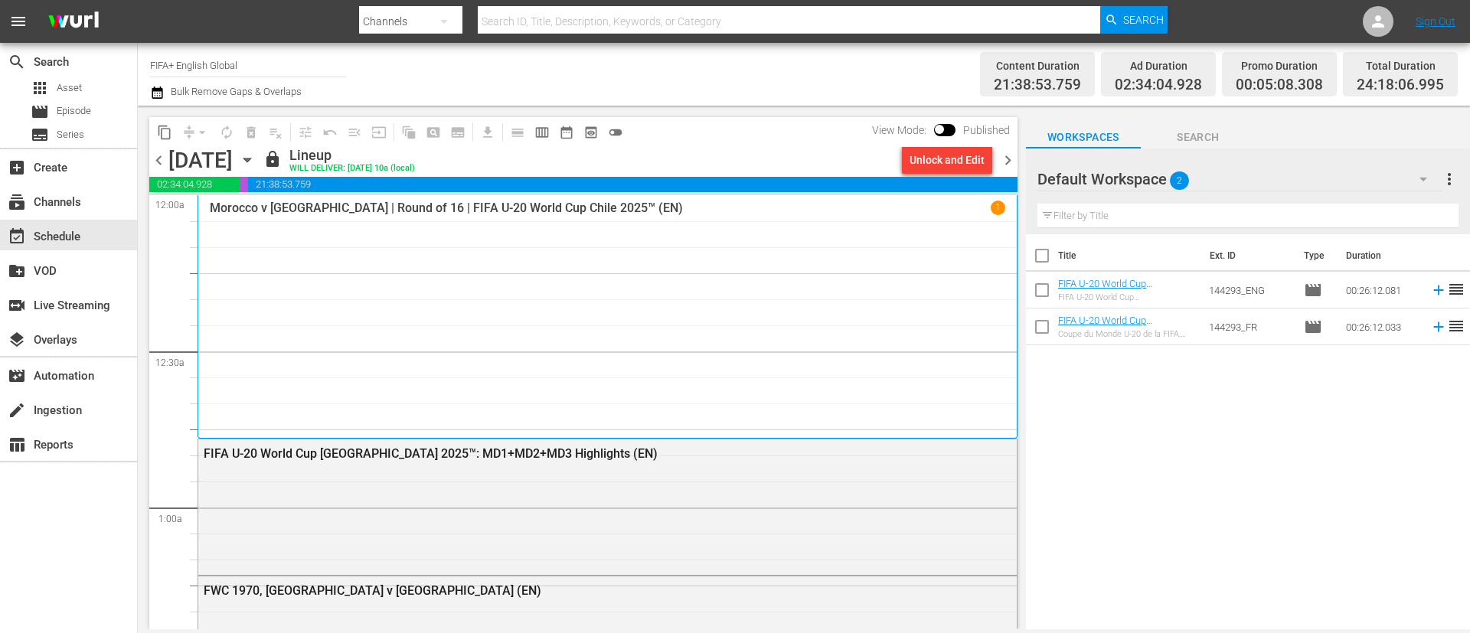
click at [158, 157] on span "chevron_left" at bounding box center [158, 160] width 19 height 19
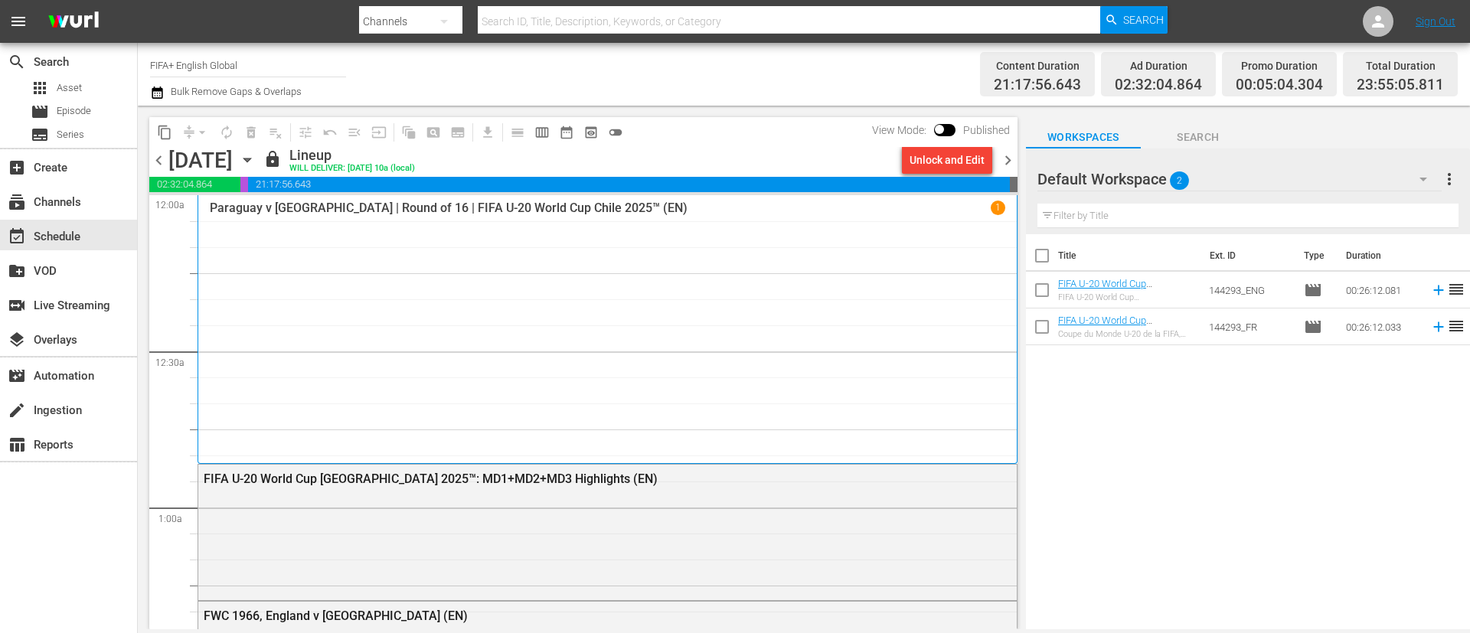
click at [936, 166] on div "Unlock and Edit" at bounding box center [947, 160] width 75 height 28
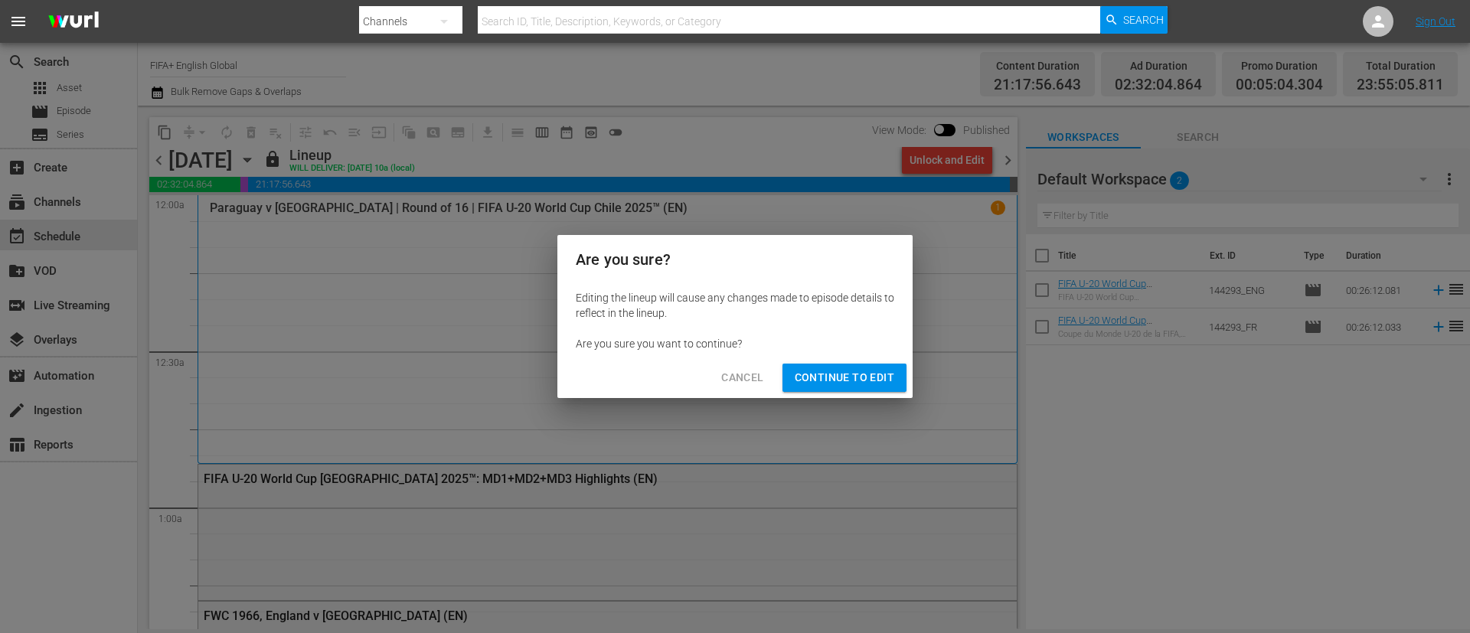
click at [843, 375] on span "Continue to Edit" at bounding box center [845, 377] width 100 height 19
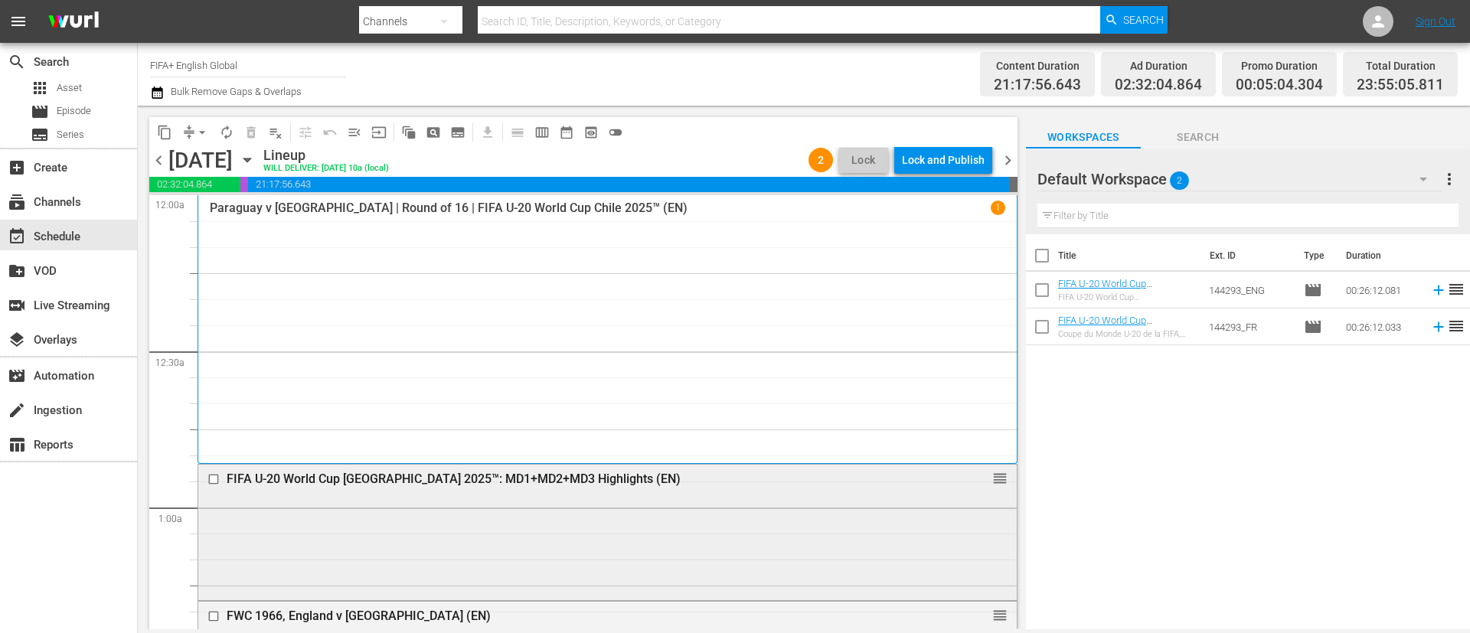
click at [214, 478] on input "checkbox" at bounding box center [215, 479] width 16 height 13
click at [255, 136] on span "delete_forever_outlined" at bounding box center [250, 132] width 15 height 15
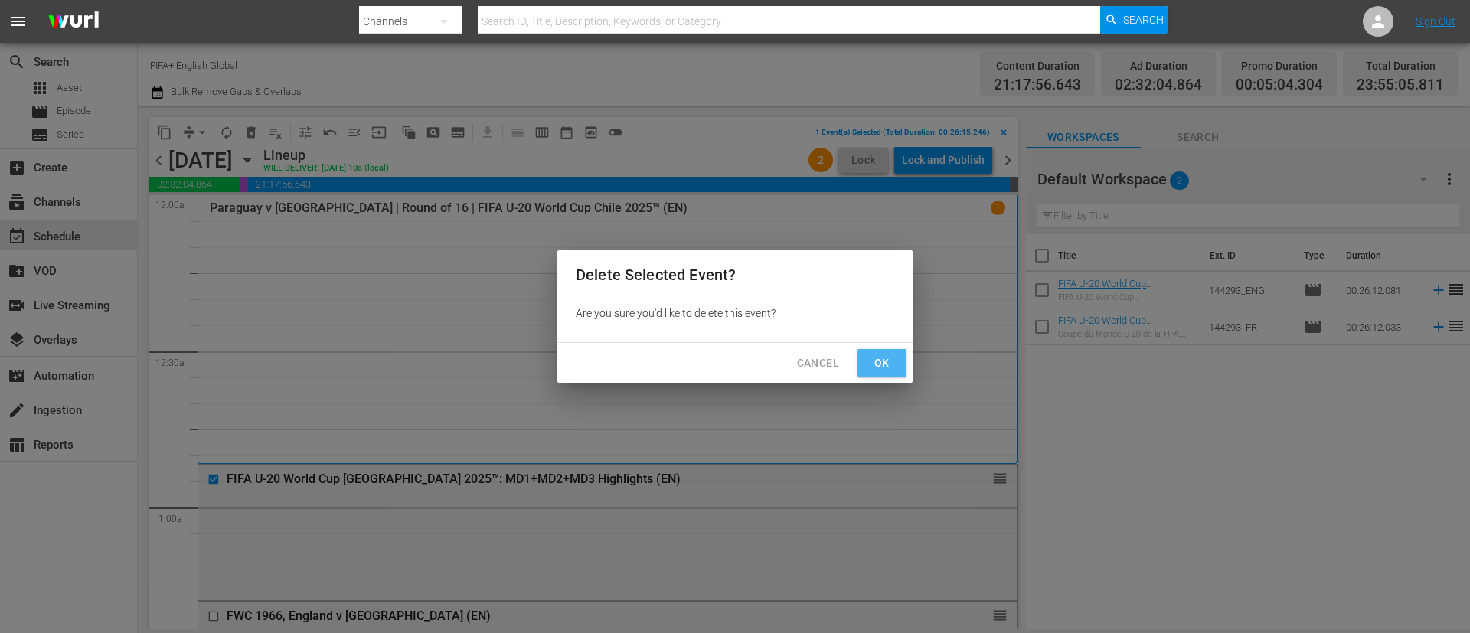
click at [903, 357] on button "Ok" at bounding box center [881, 363] width 49 height 28
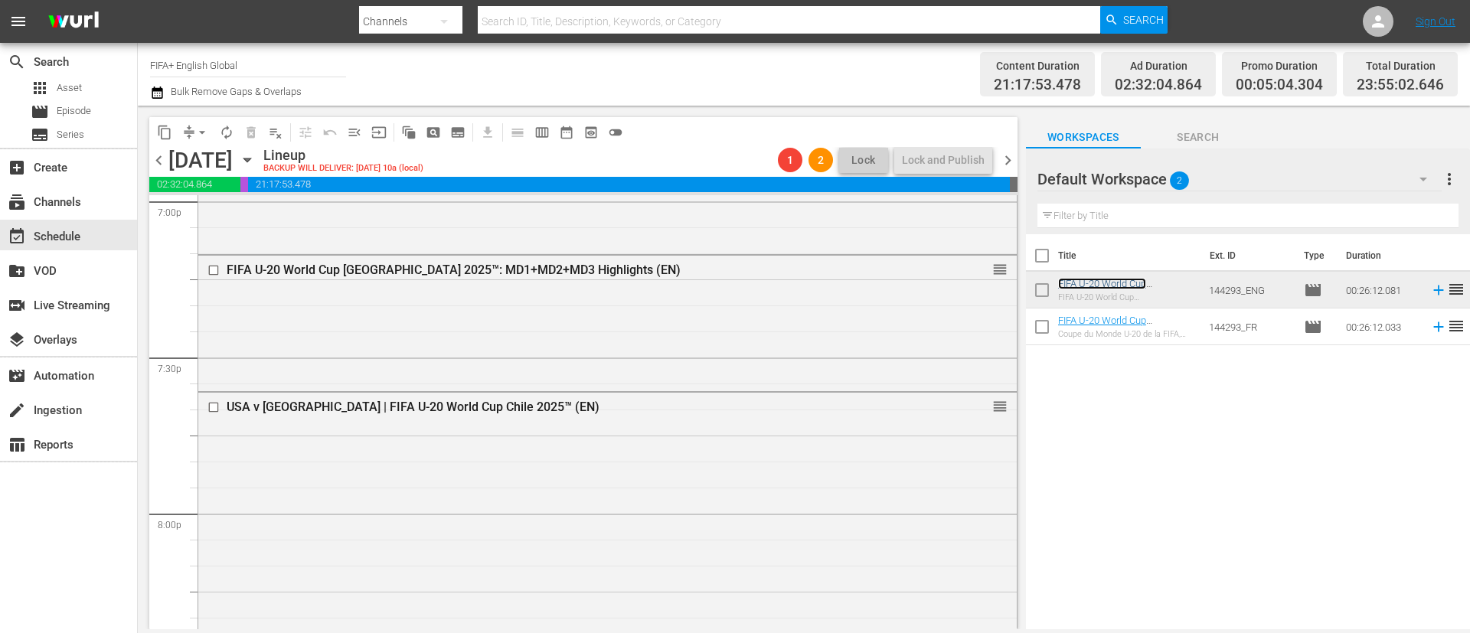
scroll to position [5946, 0]
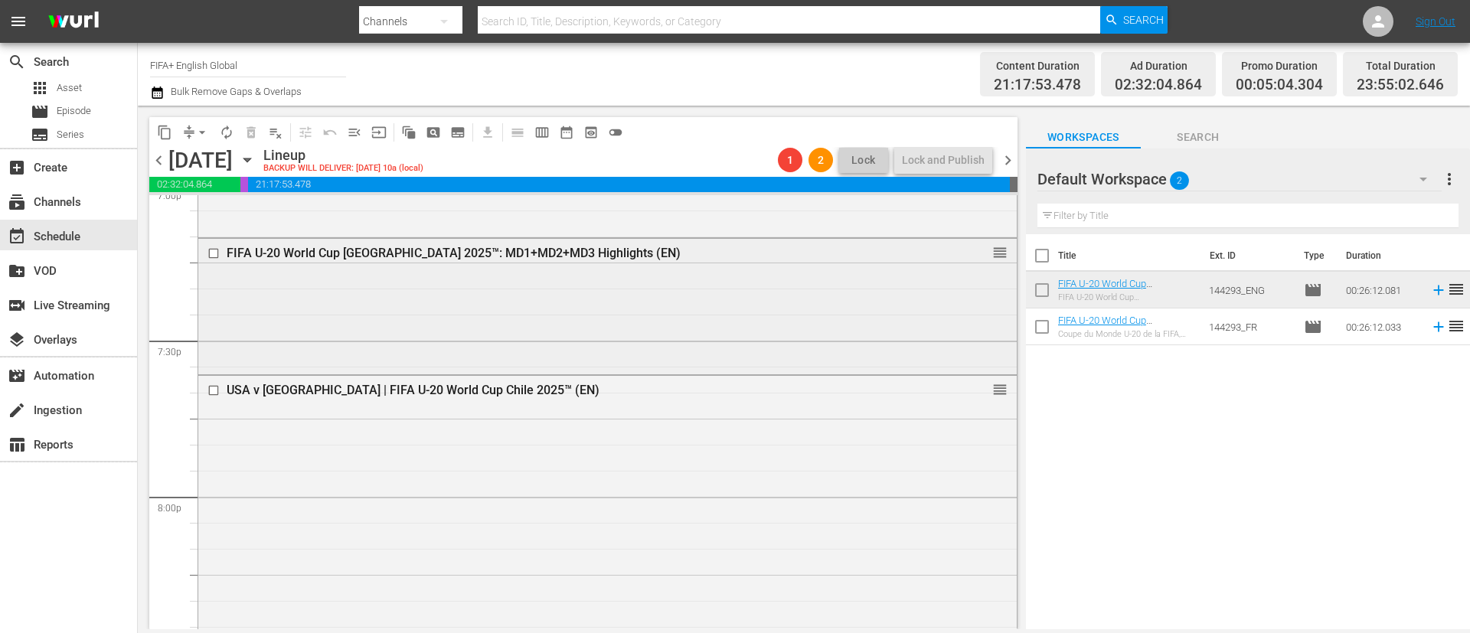
click at [214, 255] on input "checkbox" at bounding box center [215, 253] width 16 height 13
click at [251, 137] on span "delete_forever_outlined" at bounding box center [250, 132] width 15 height 15
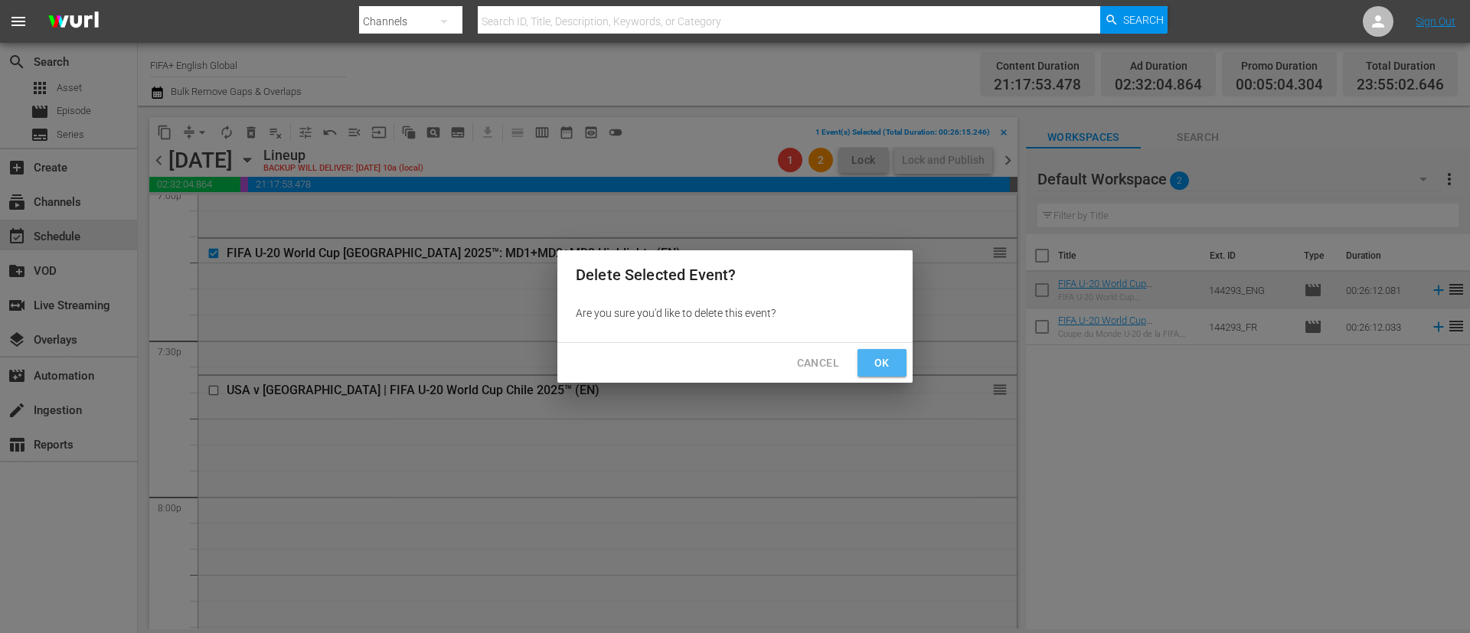
click at [886, 362] on span "Ok" at bounding box center [882, 363] width 24 height 19
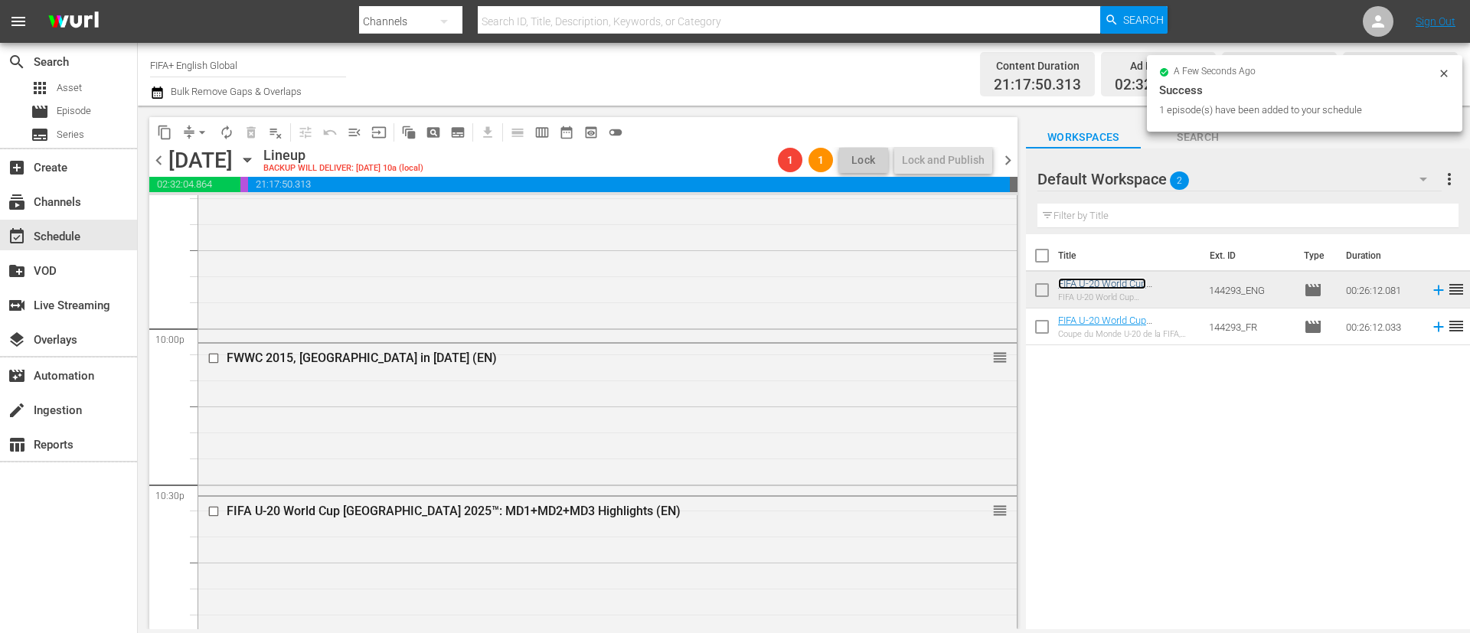
scroll to position [6839, 0]
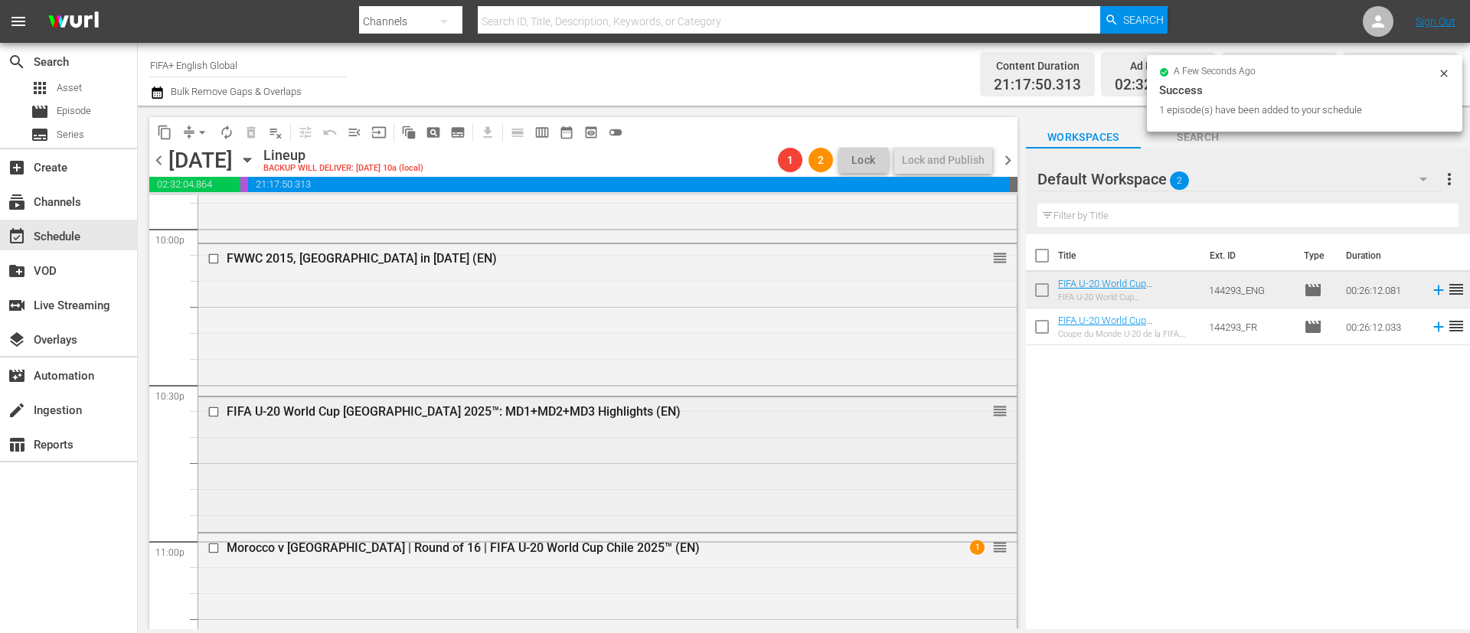
click at [216, 411] on input "checkbox" at bounding box center [215, 412] width 16 height 13
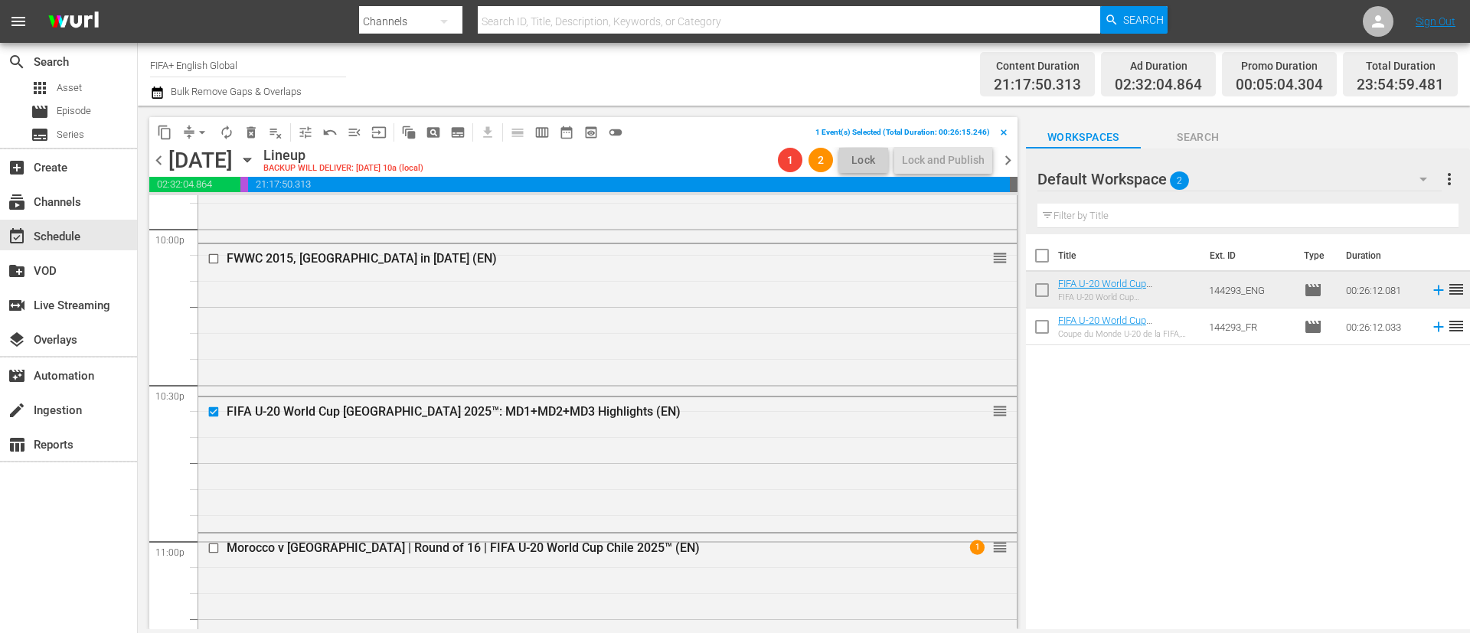
click at [243, 134] on span "delete_forever_outlined" at bounding box center [250, 132] width 15 height 15
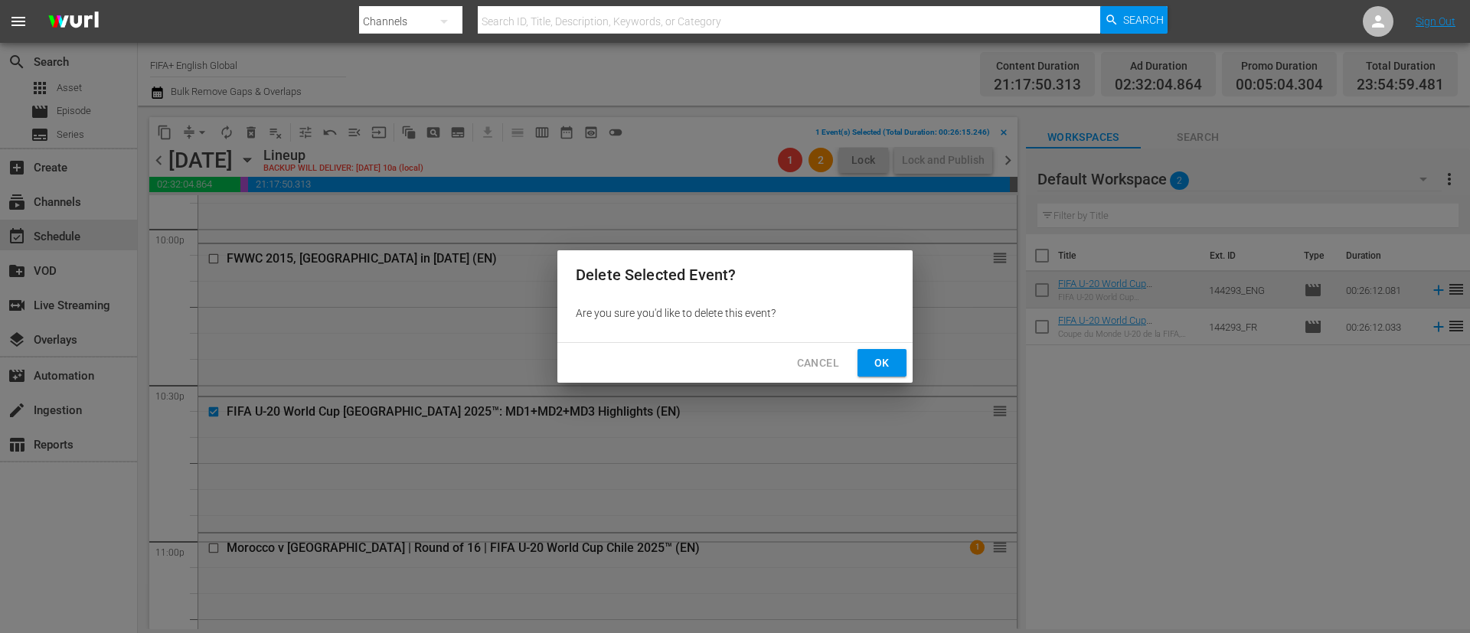
click at [887, 352] on button "Ok" at bounding box center [881, 363] width 49 height 28
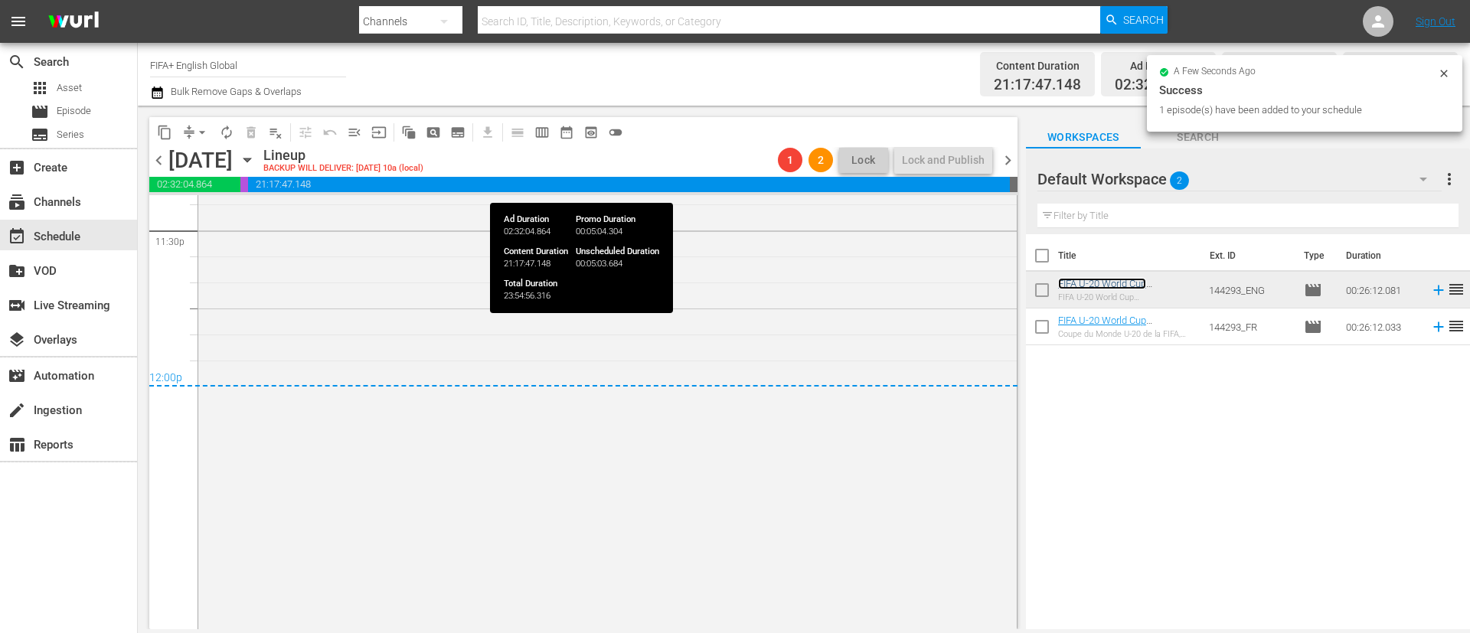
scroll to position [7280, 0]
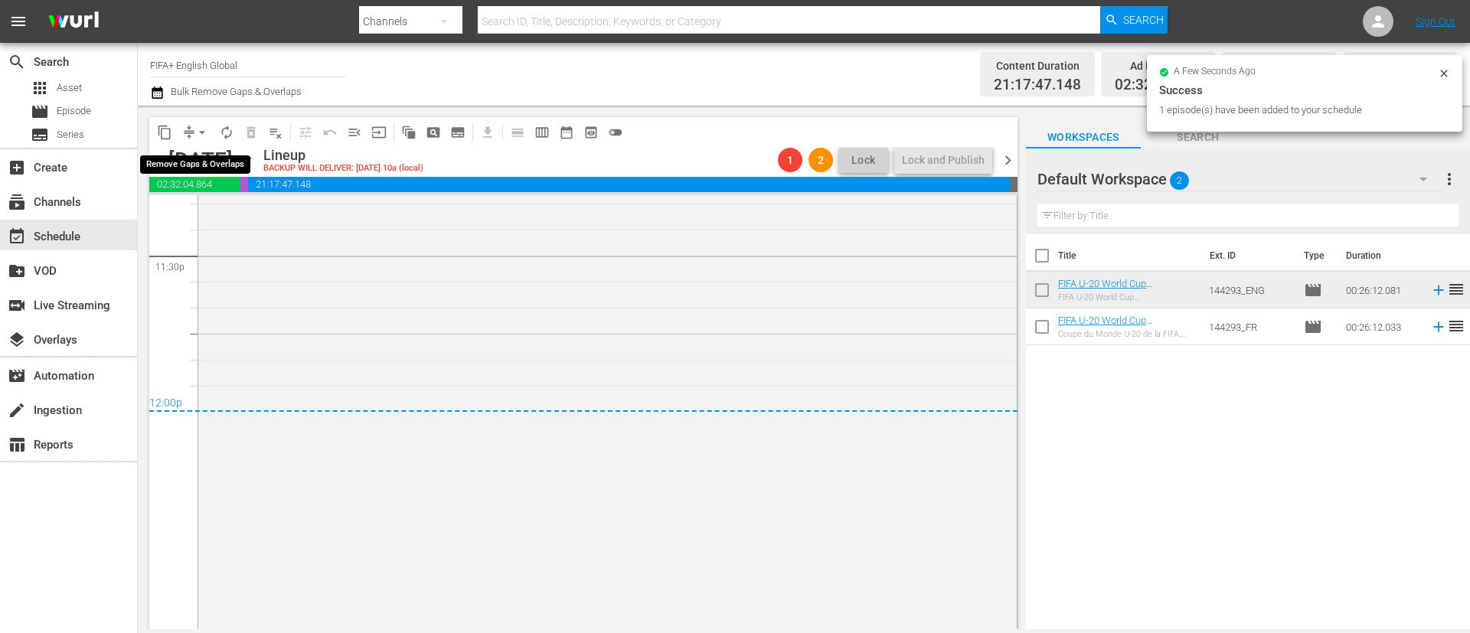
click at [199, 127] on span "arrow_drop_down" at bounding box center [201, 132] width 15 height 15
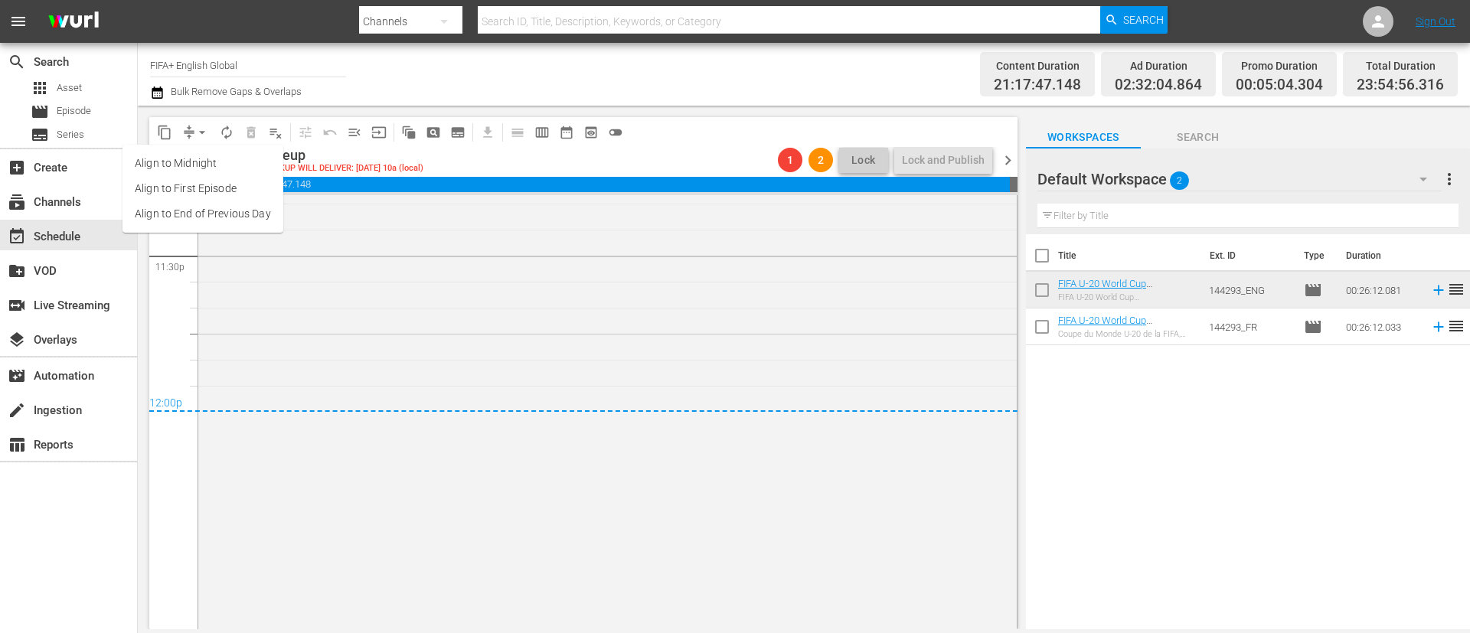
click at [194, 206] on li "Align to End of Previous Day" at bounding box center [202, 213] width 161 height 25
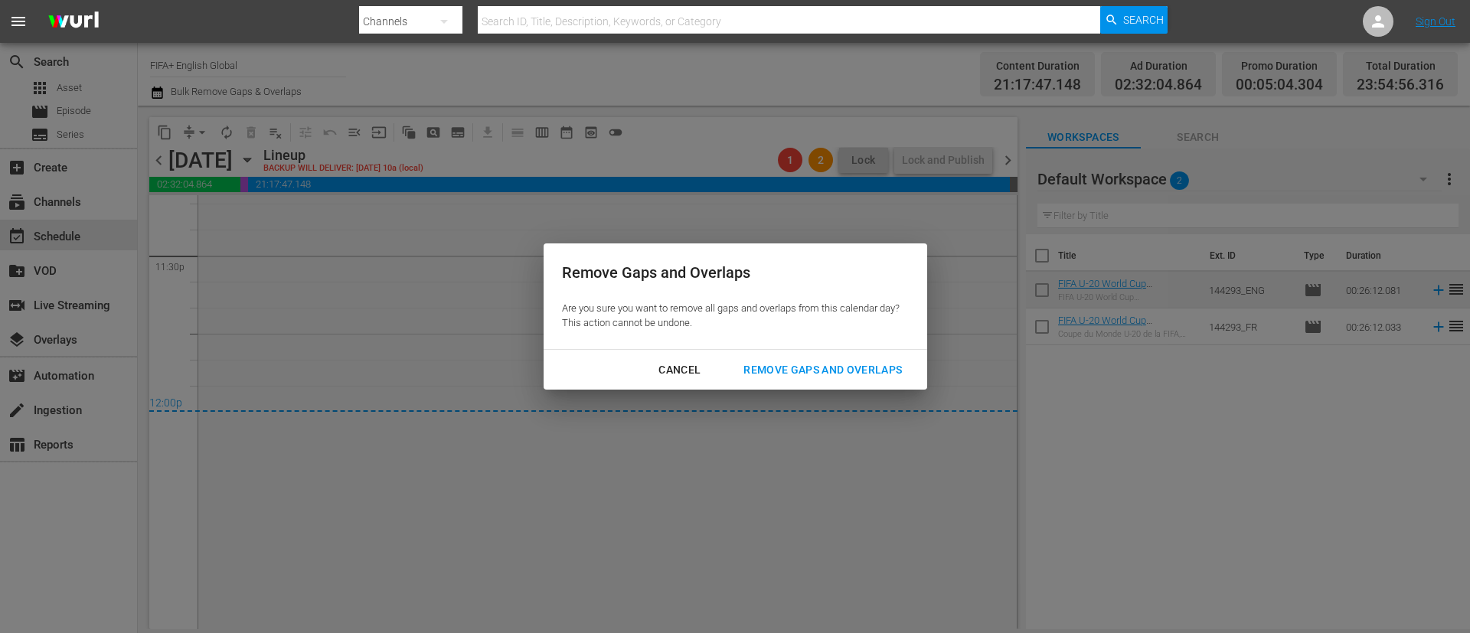
click at [804, 357] on button "Remove Gaps and Overlaps" at bounding box center [822, 370] width 195 height 28
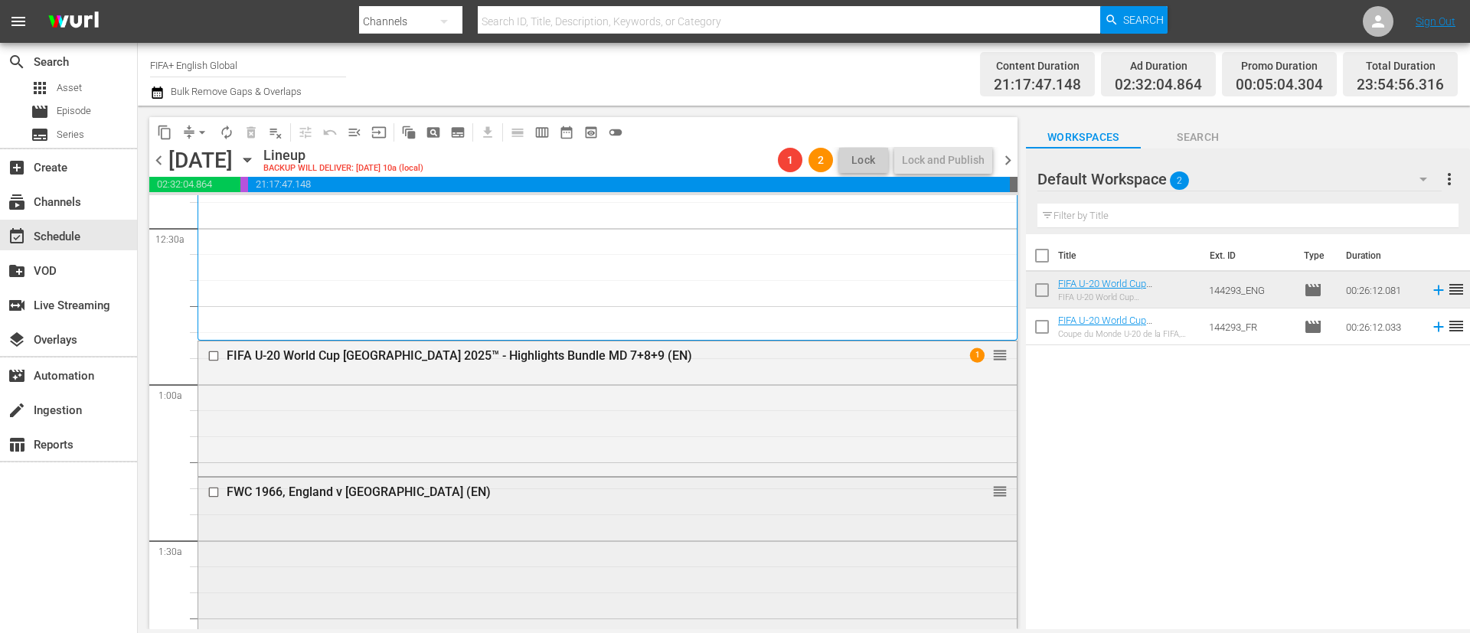
scroll to position [0, 0]
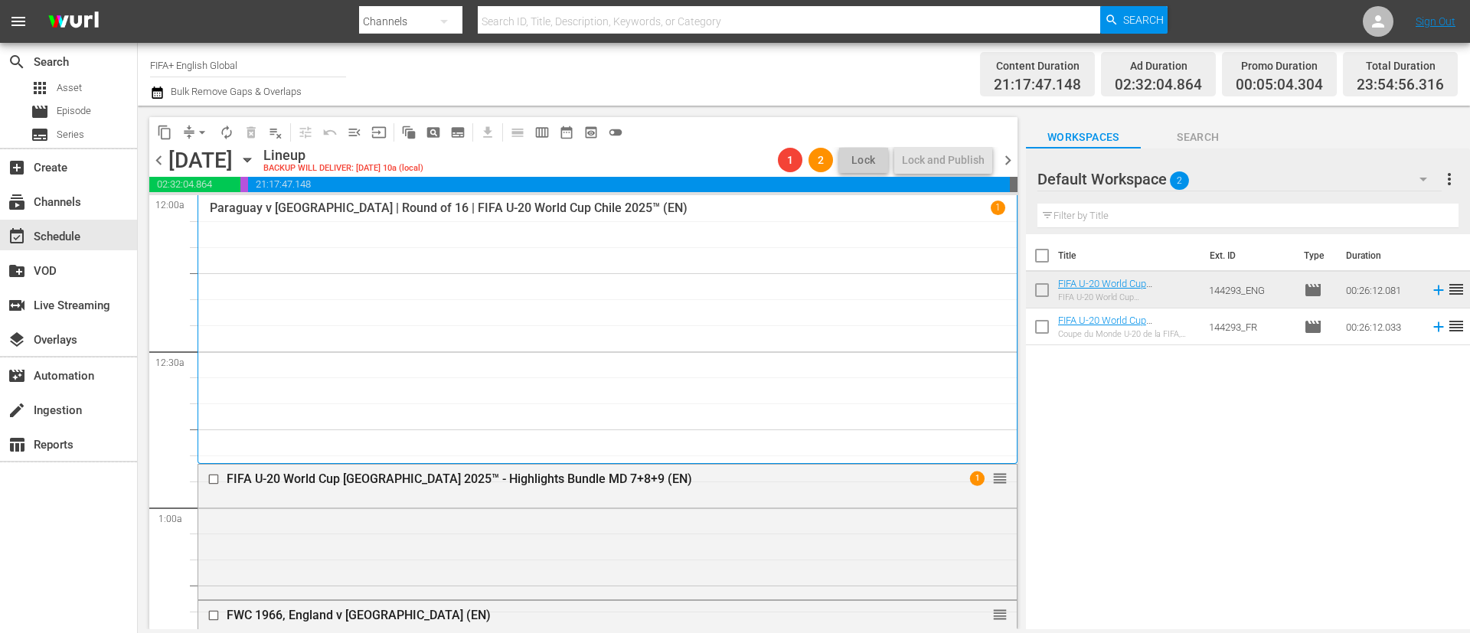
click at [1000, 162] on span "chevron_right" at bounding box center [1007, 160] width 19 height 19
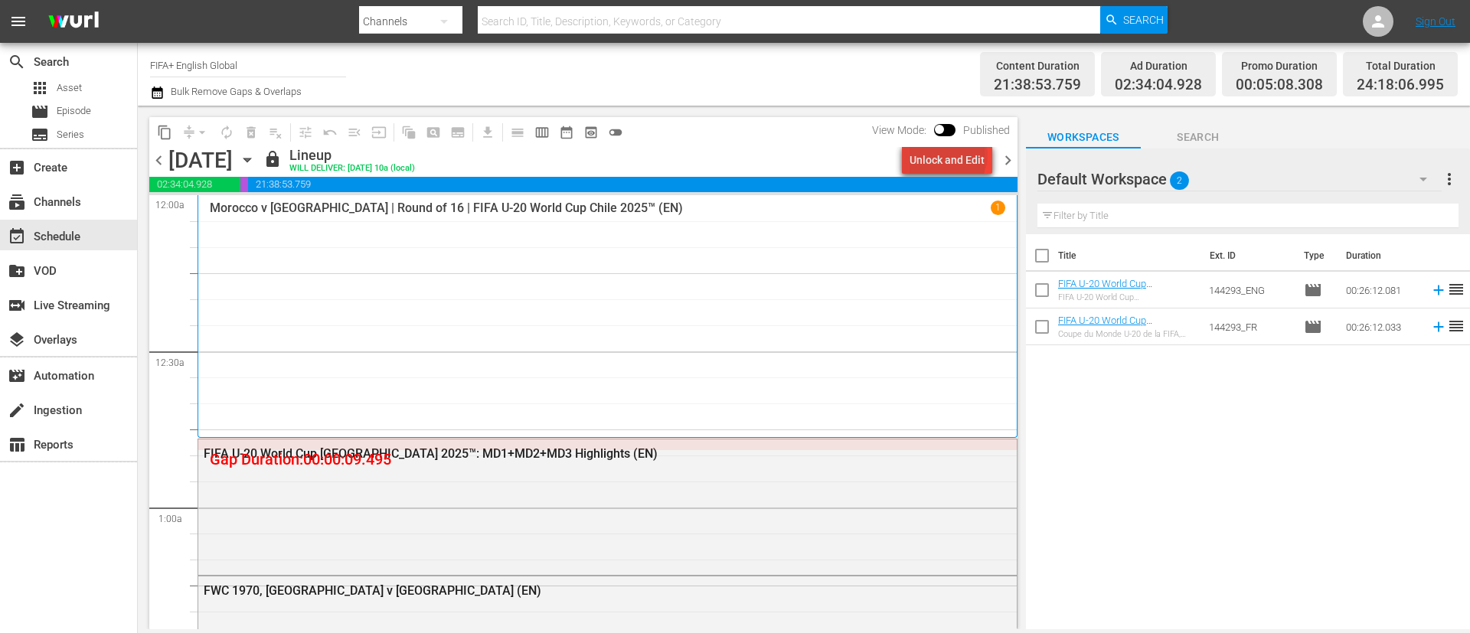
click at [951, 155] on div "Unlock and Edit" at bounding box center [947, 160] width 75 height 28
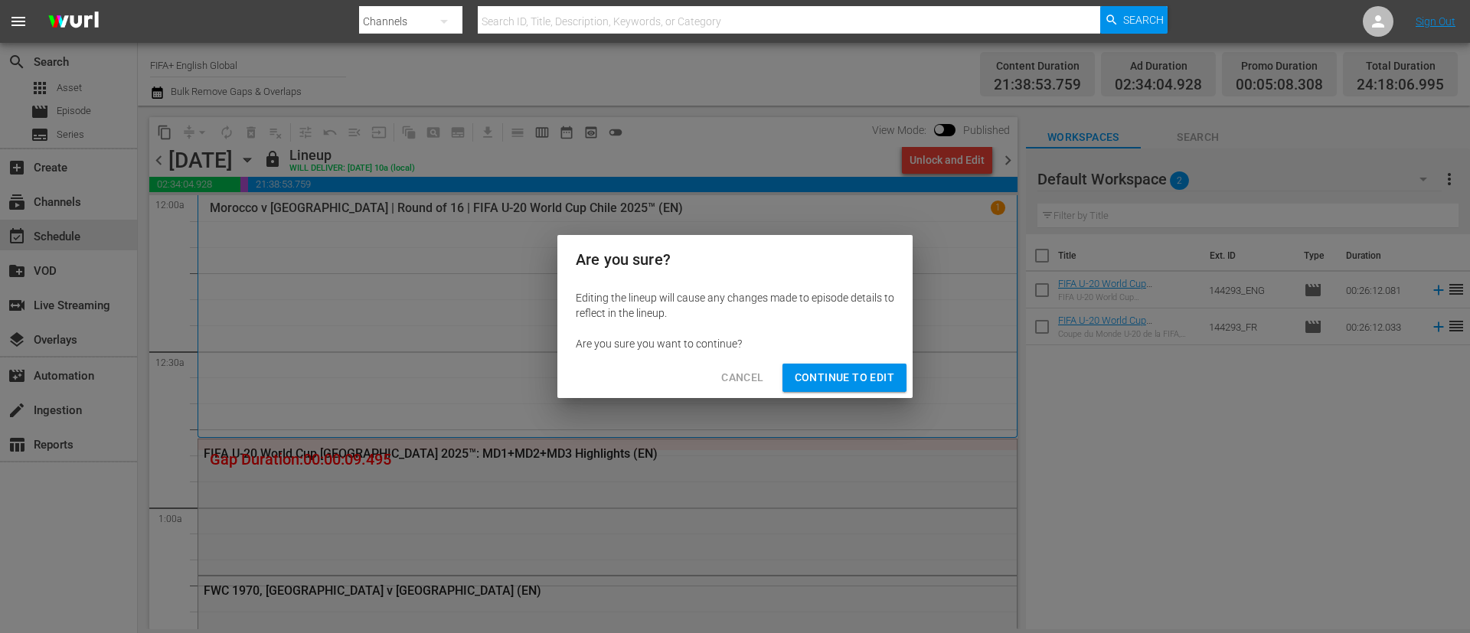
click at [802, 359] on div "Cancel Continue to Edit" at bounding box center [734, 378] width 355 height 41
click at [815, 371] on span "Continue to Edit" at bounding box center [845, 377] width 100 height 19
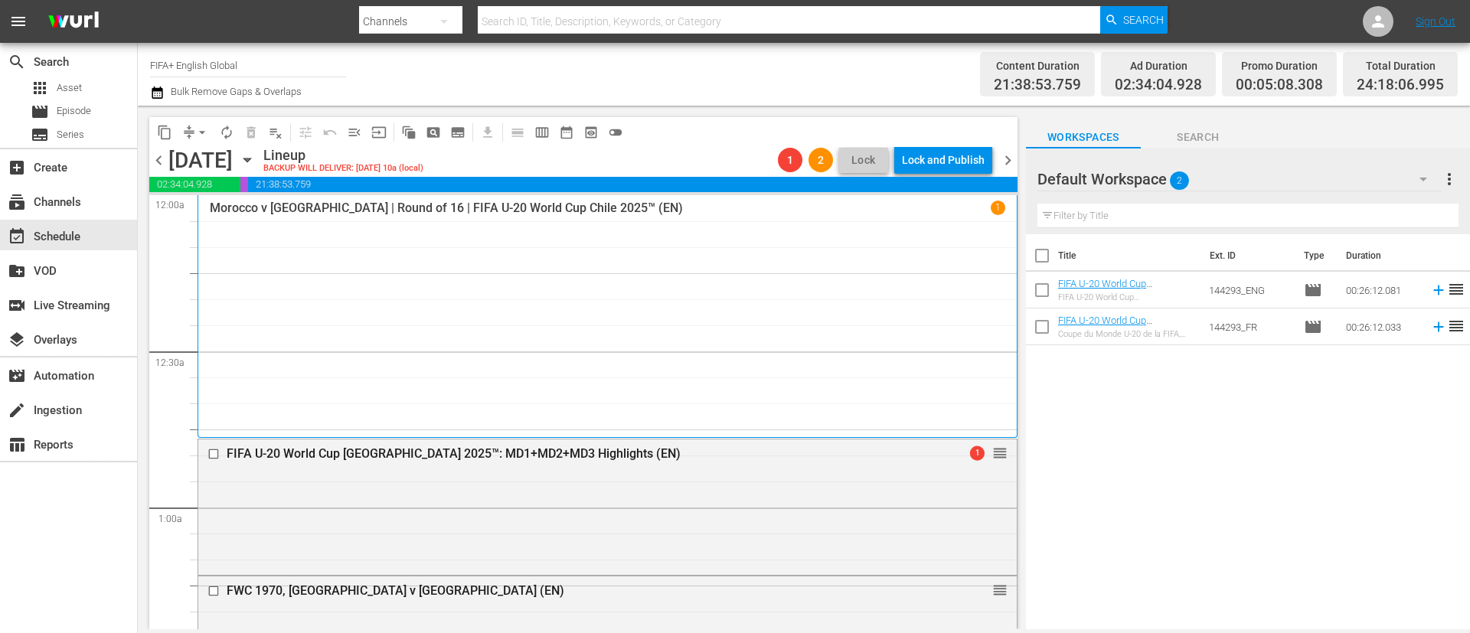
click at [218, 453] on input "checkbox" at bounding box center [215, 453] width 16 height 13
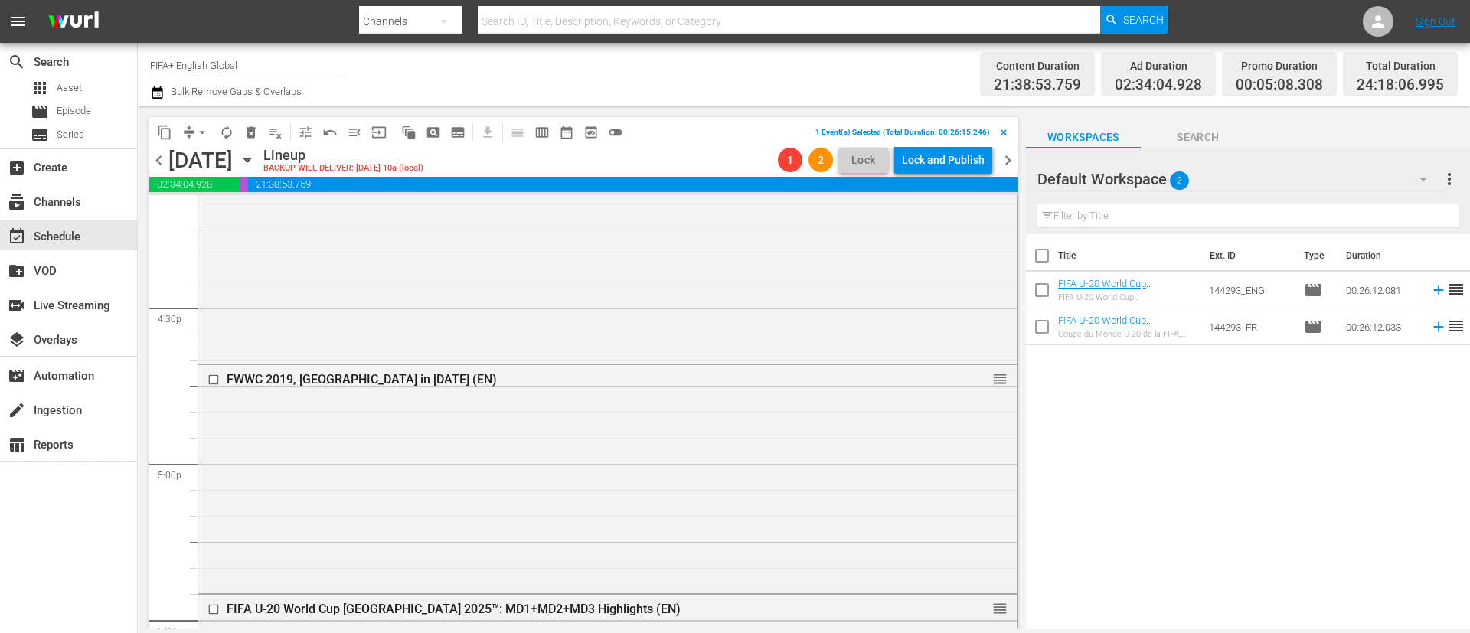
scroll to position [5168, 0]
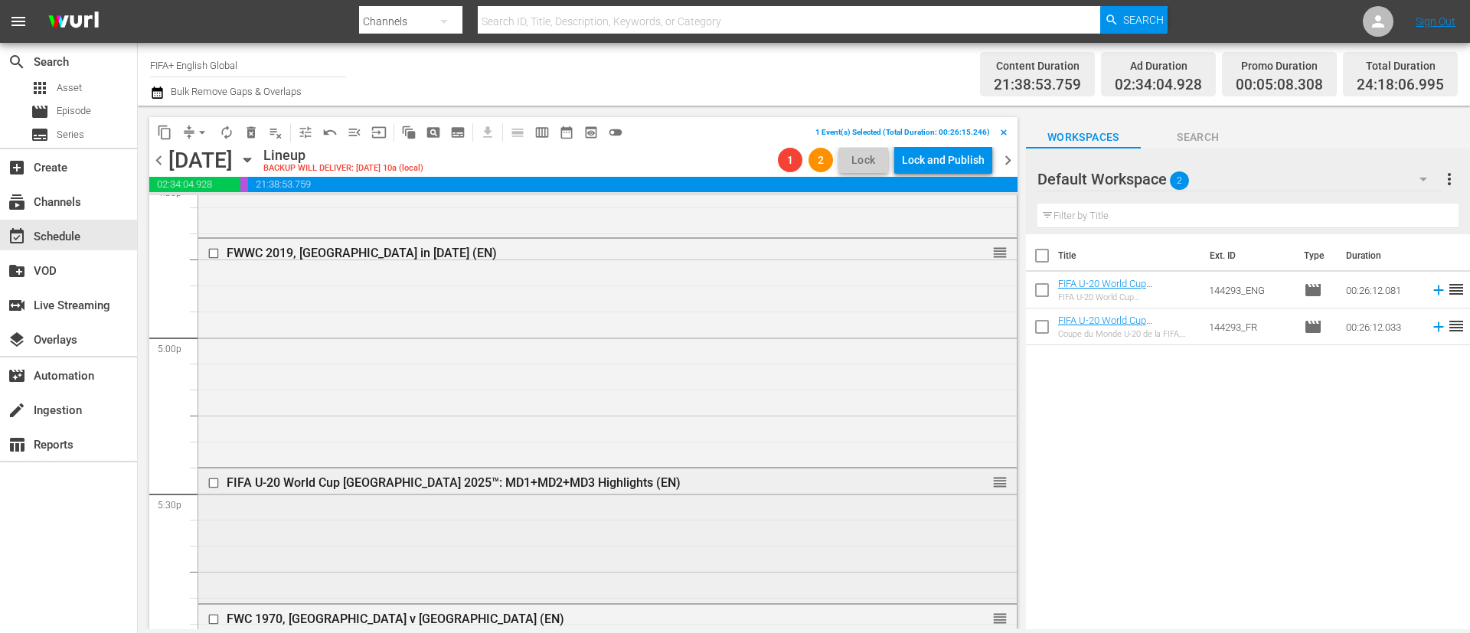
click at [211, 487] on input "checkbox" at bounding box center [215, 482] width 16 height 13
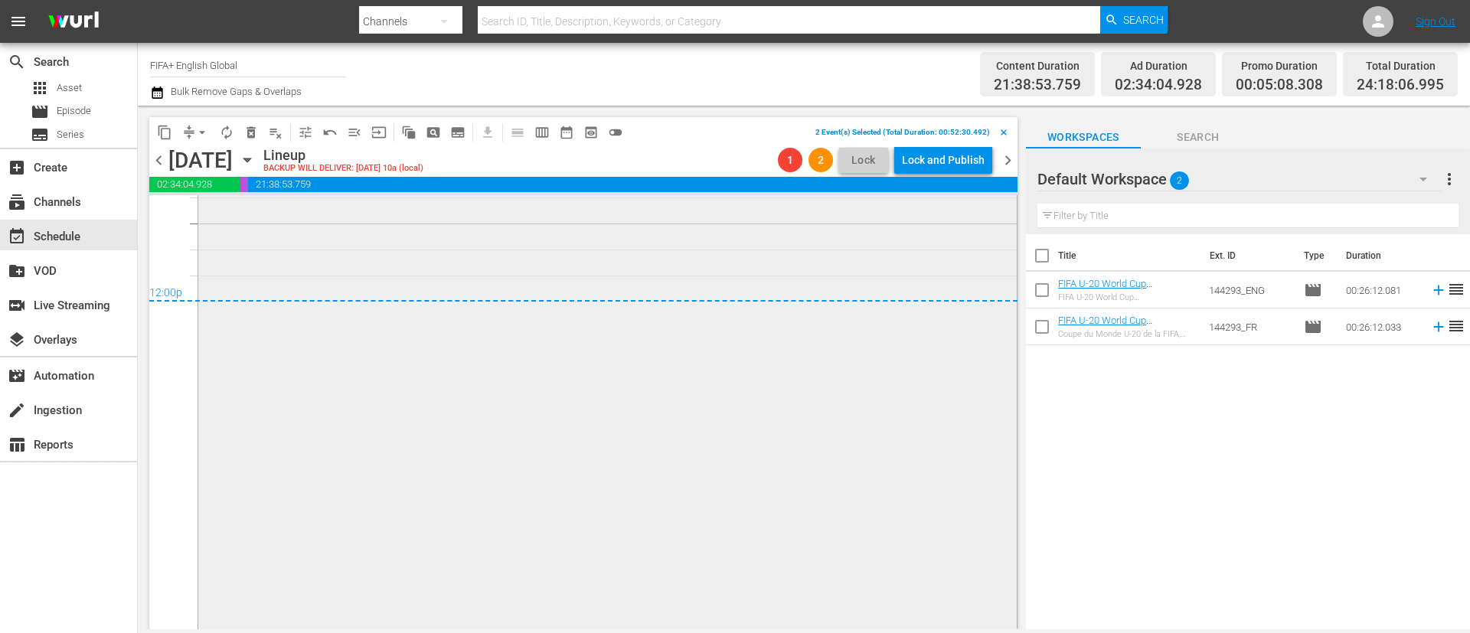
scroll to position [7400, 0]
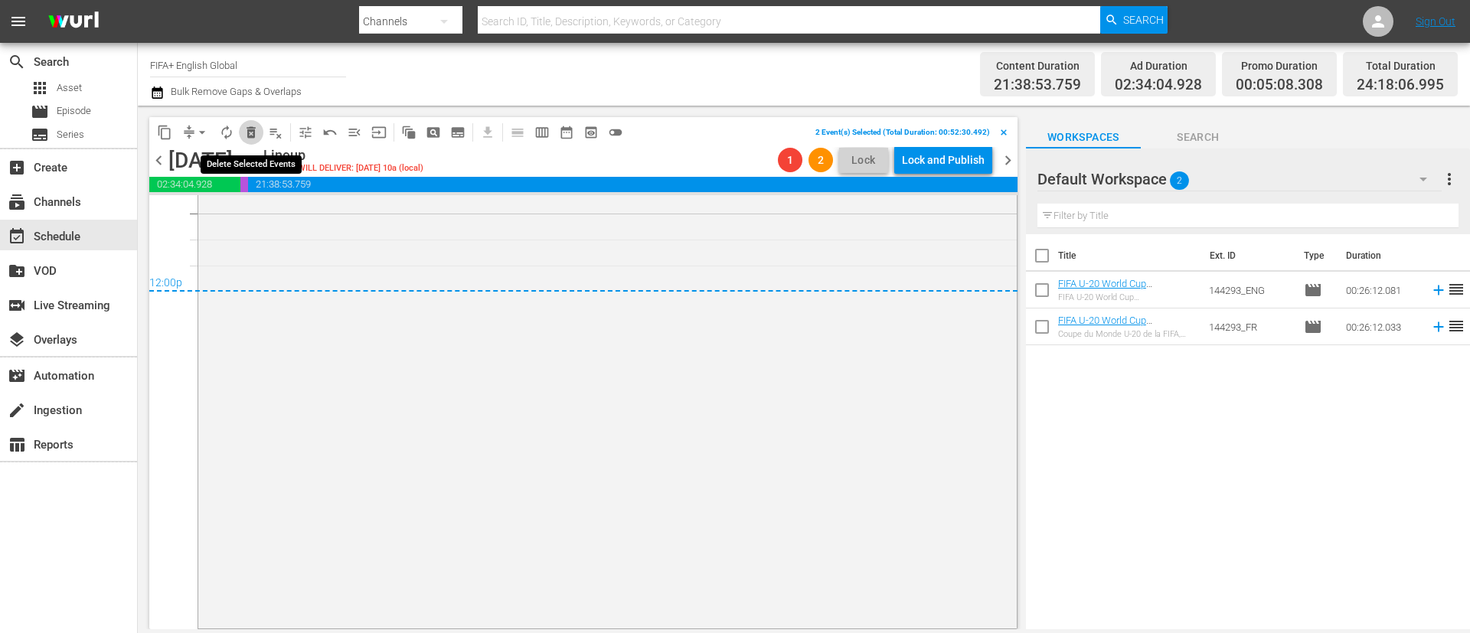
click at [253, 134] on span "delete_forever_outlined" at bounding box center [250, 132] width 15 height 15
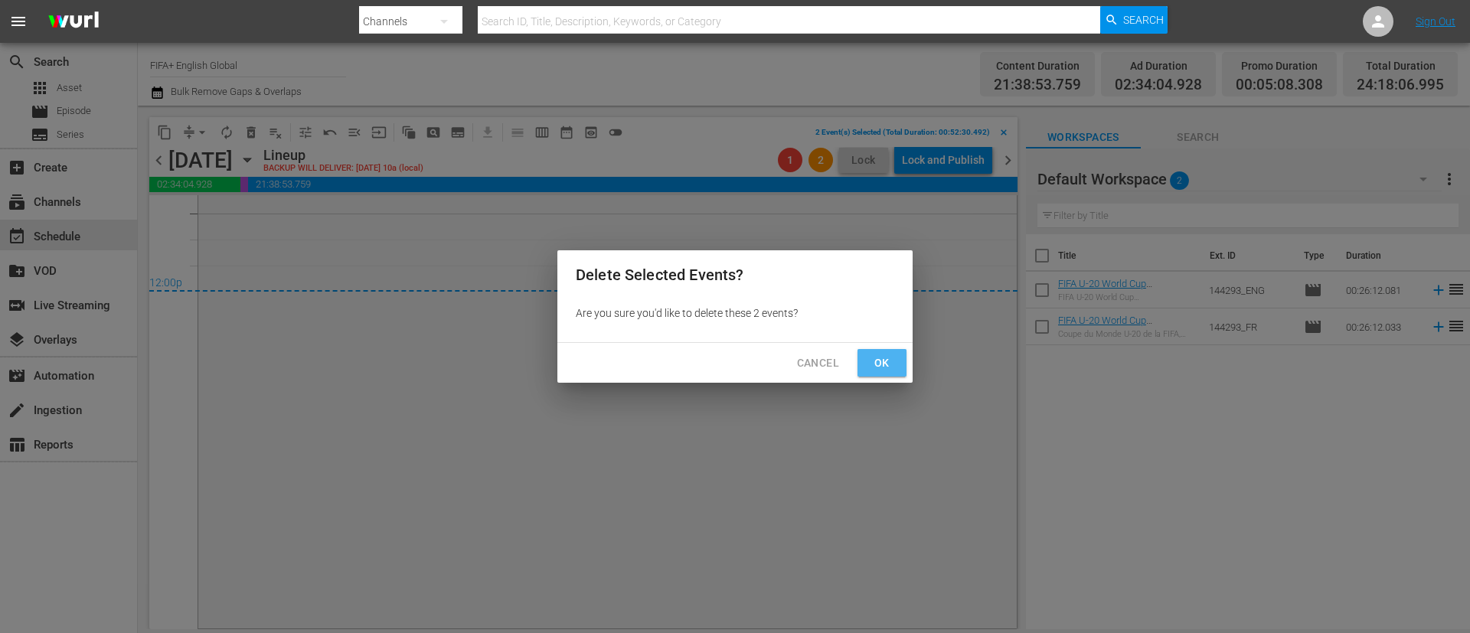
click at [880, 364] on span "Ok" at bounding box center [882, 363] width 24 height 19
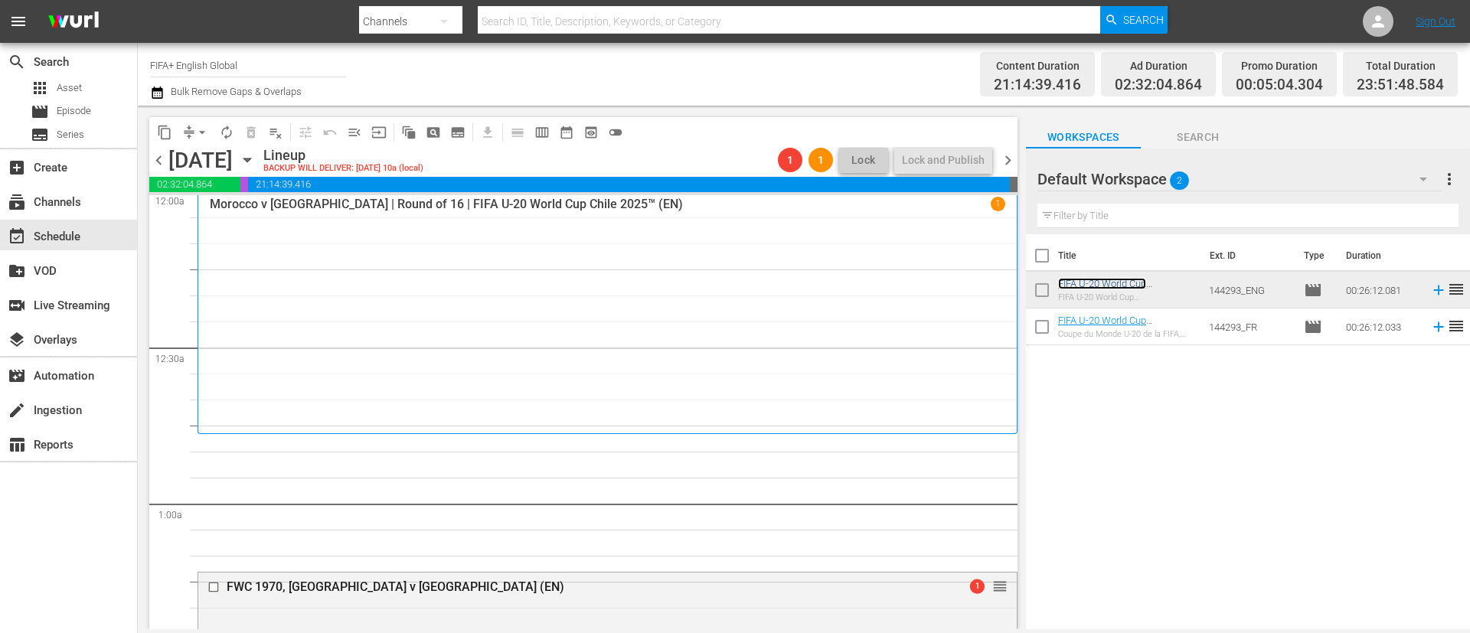
scroll to position [0, 0]
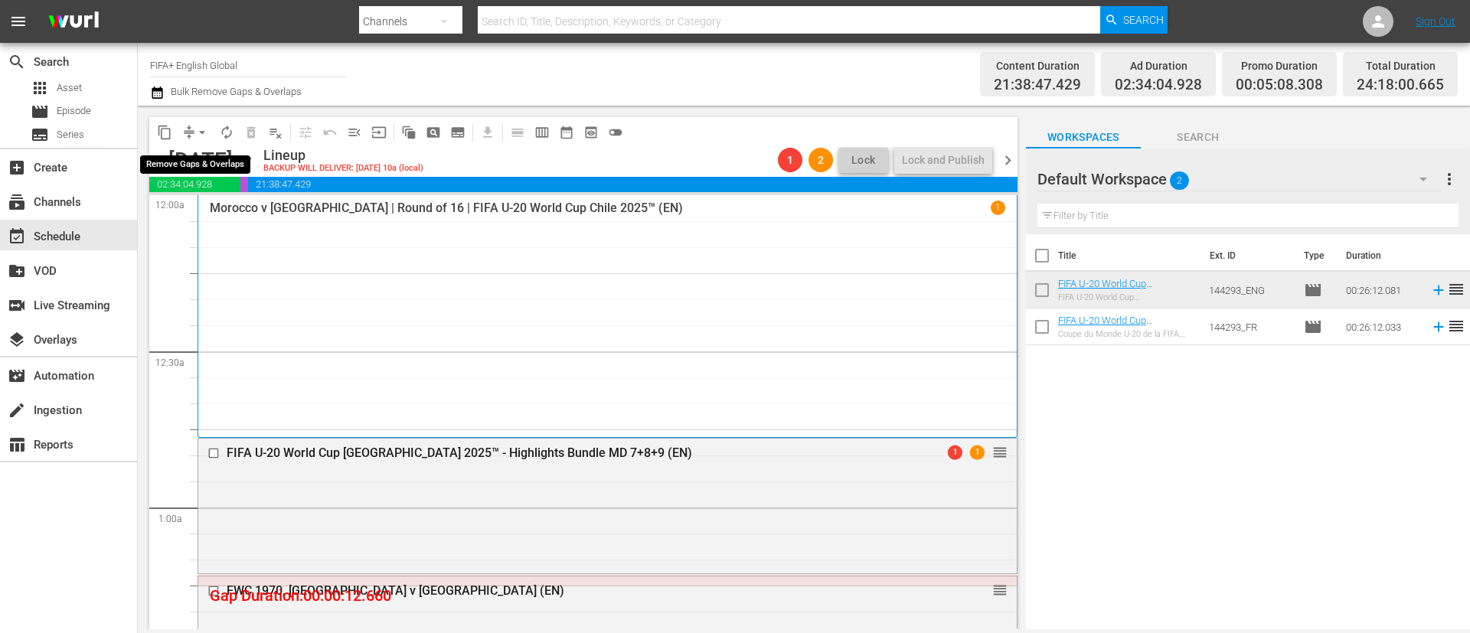
click at [190, 130] on button "arrow_drop_down" at bounding box center [202, 132] width 24 height 24
click at [192, 218] on li "Align to End of Previous Day" at bounding box center [202, 213] width 161 height 25
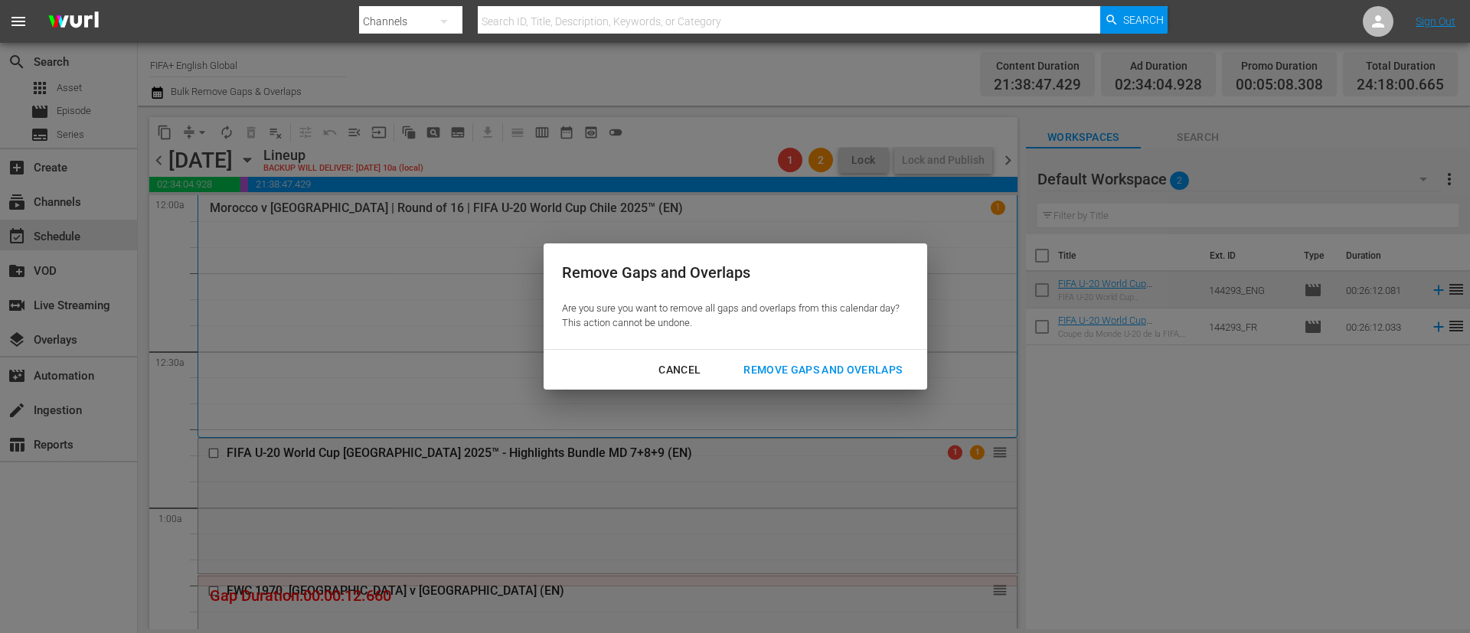
click at [844, 373] on div "Remove Gaps and Overlaps" at bounding box center [822, 370] width 183 height 19
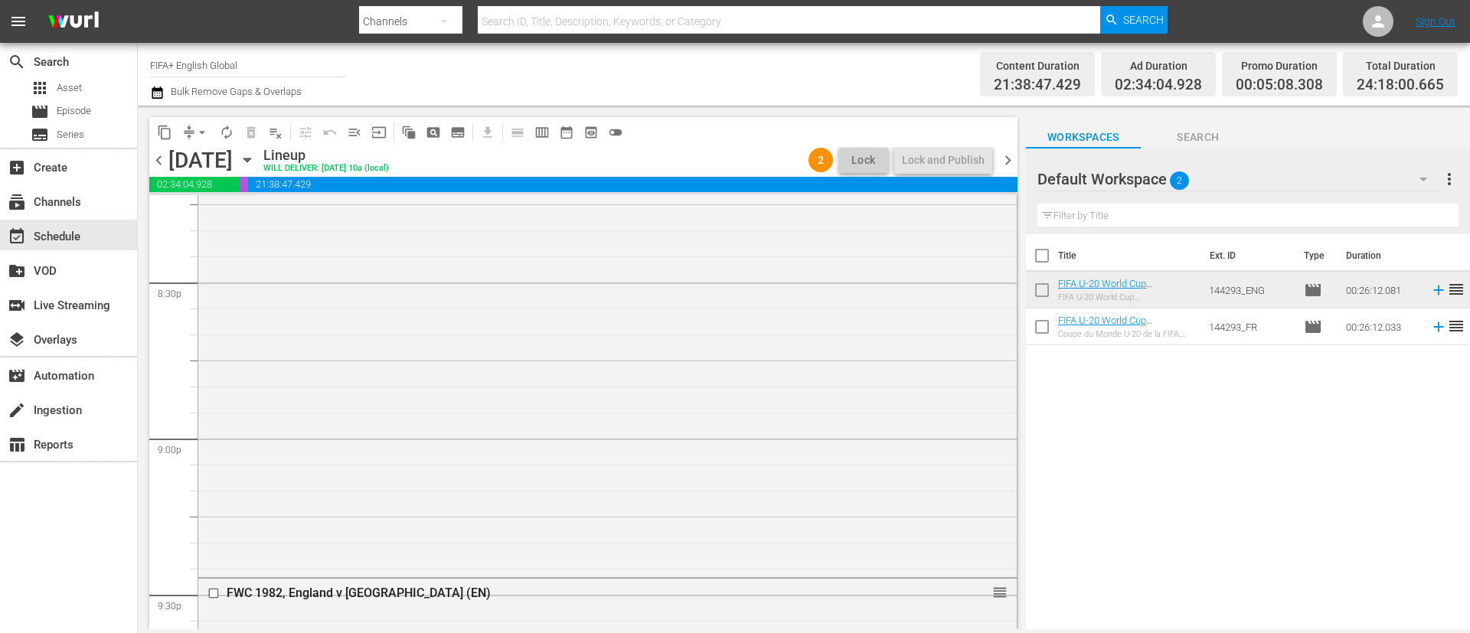
scroll to position [7399, 0]
click at [156, 153] on span "chevron_left" at bounding box center [158, 160] width 19 height 19
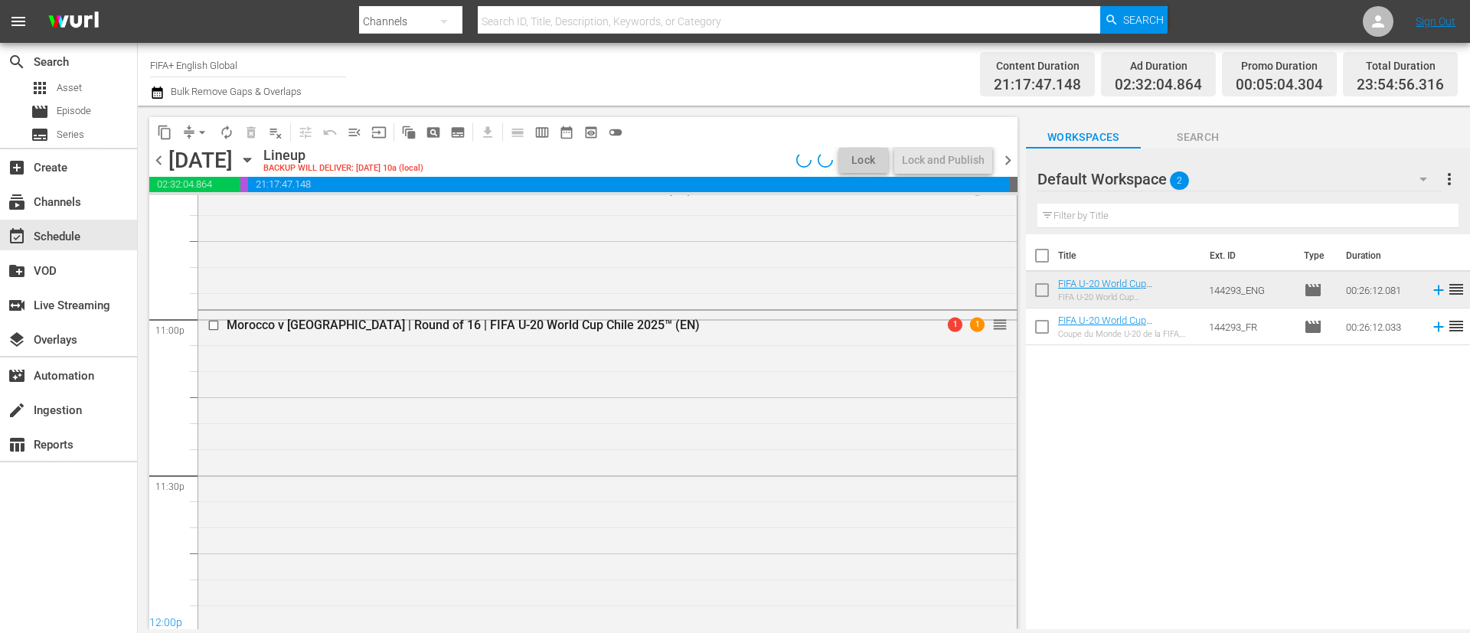
scroll to position [7306, 0]
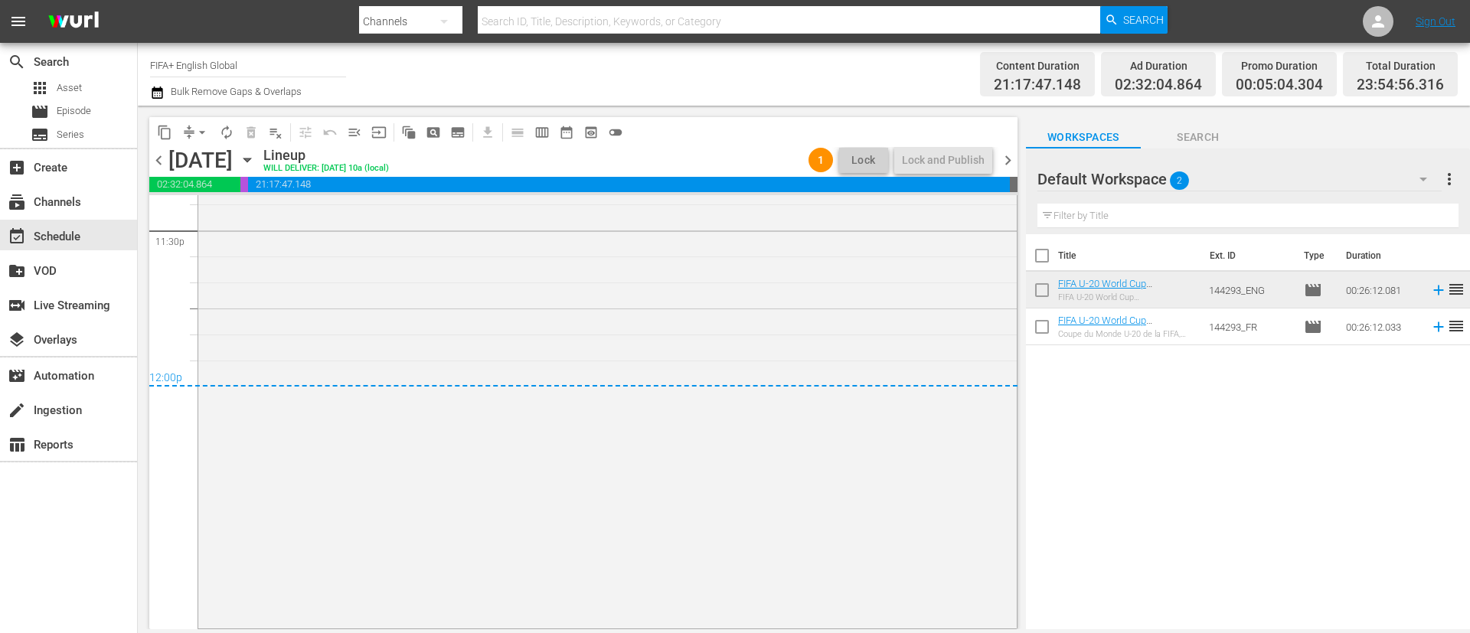
click at [1044, 292] on input "checkbox" at bounding box center [1042, 293] width 32 height 32
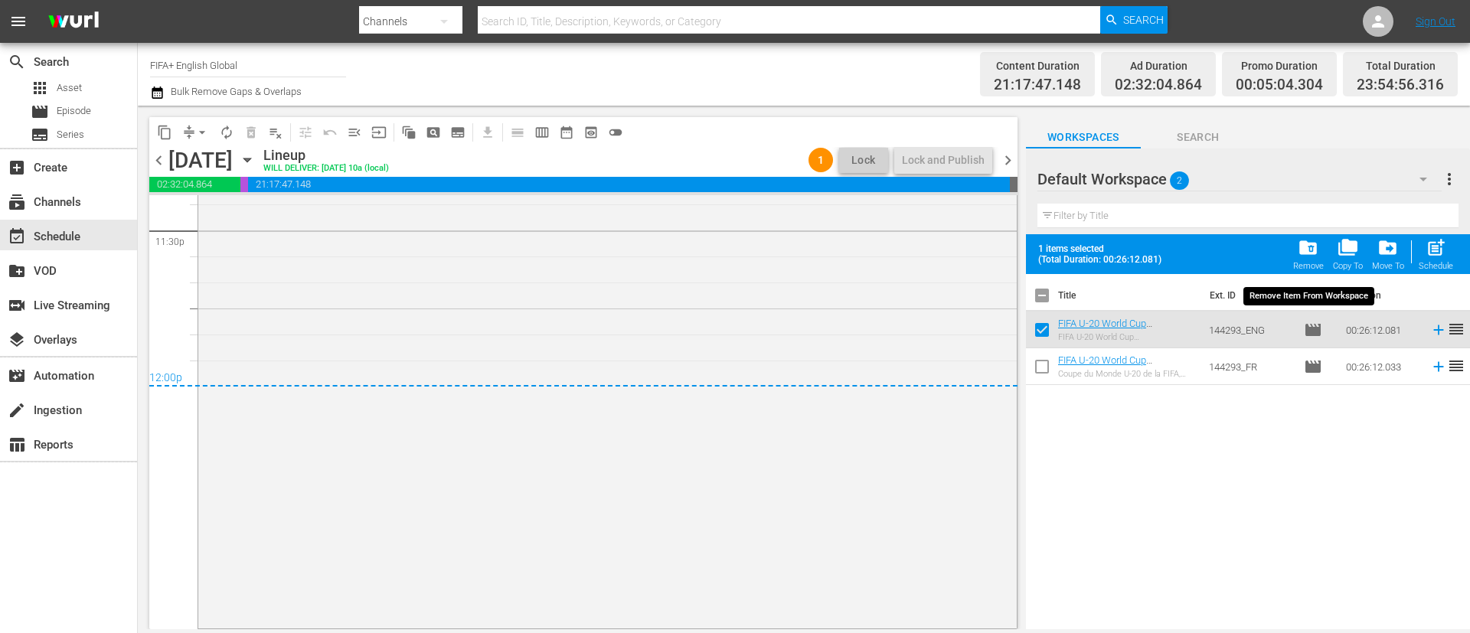
click at [1317, 256] on span "folder_delete" at bounding box center [1308, 247] width 21 height 21
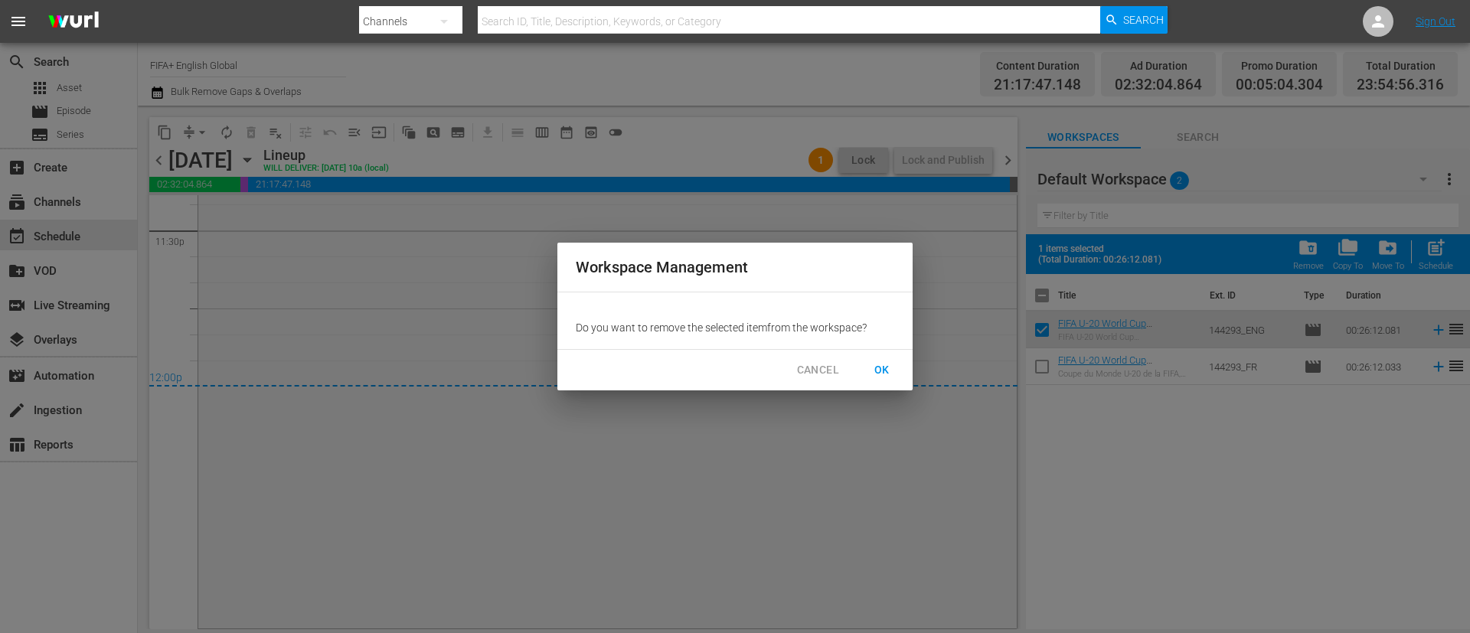
click at [902, 379] on button "OK" at bounding box center [881, 370] width 49 height 28
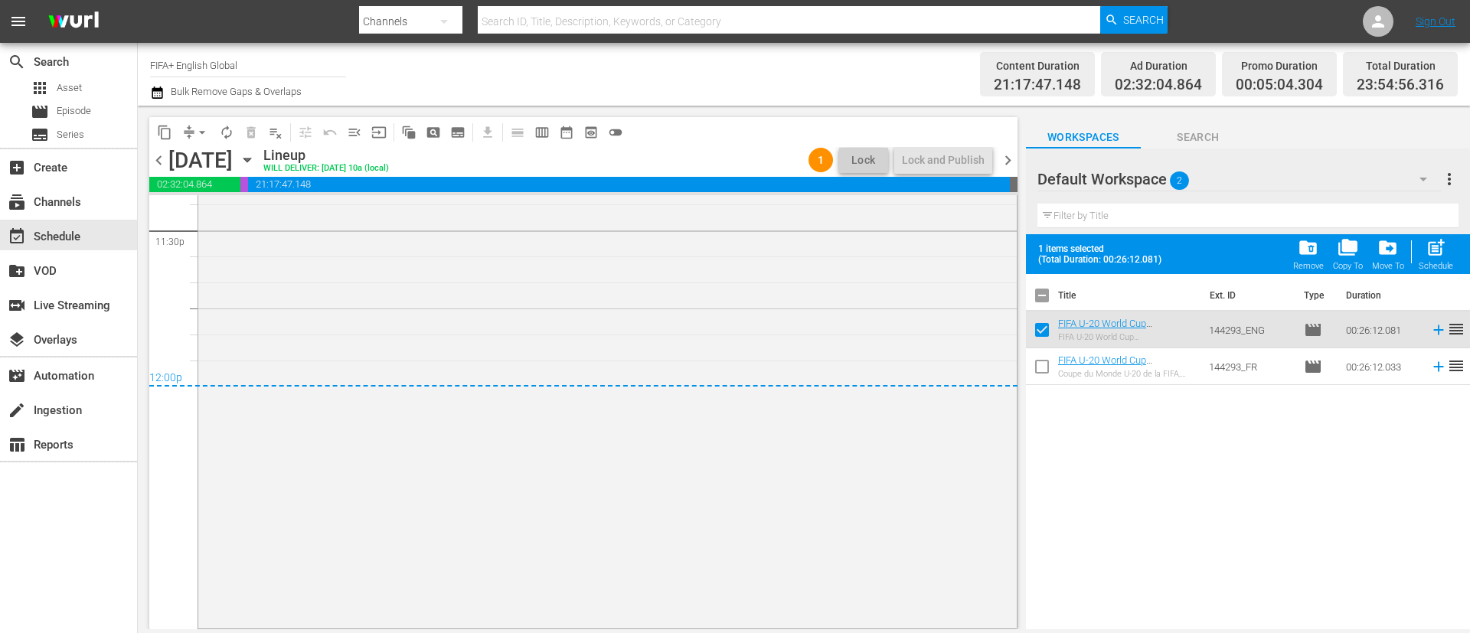
checkbox input "false"
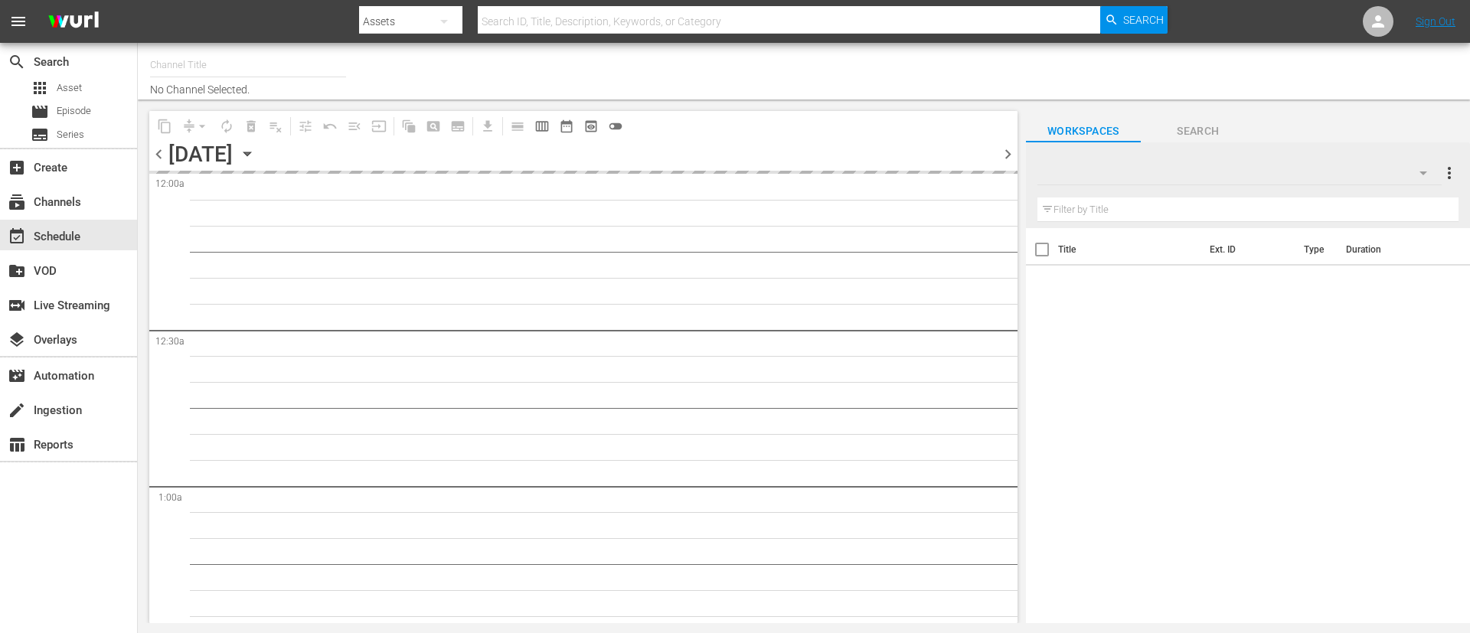
type input "FIFA+ English Global (1781)"
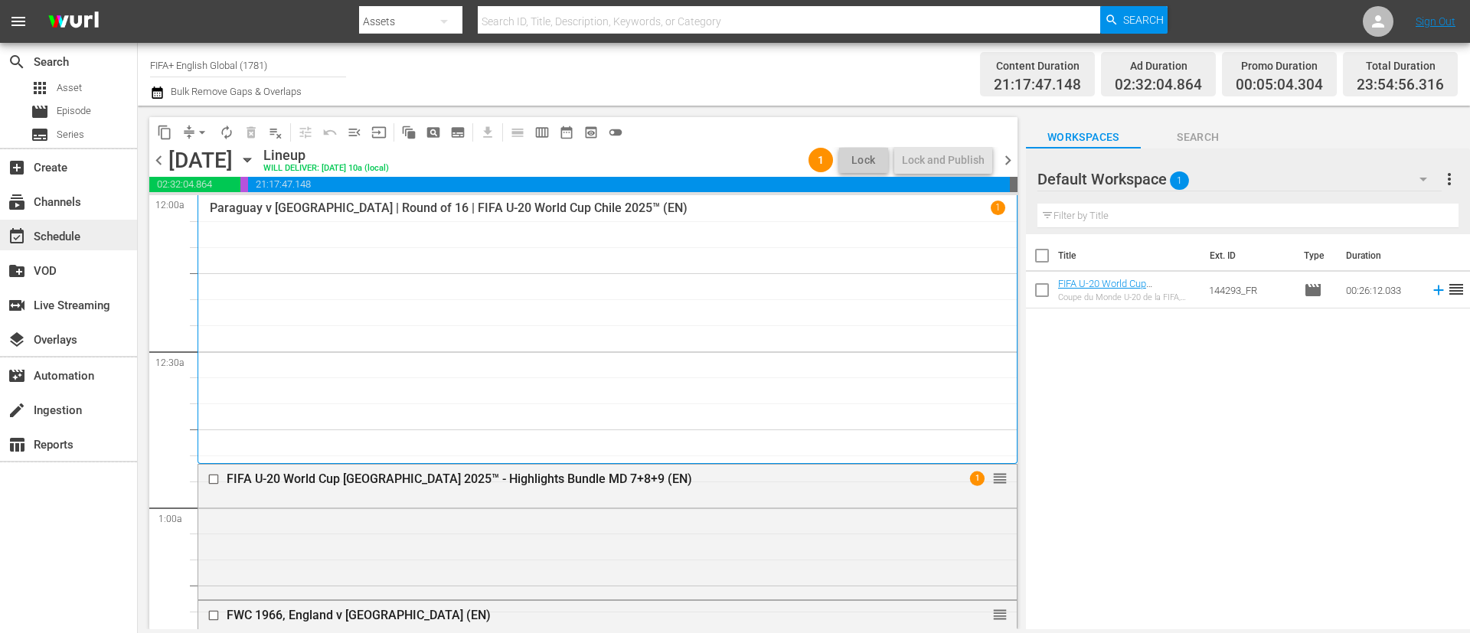
click at [83, 220] on div "event_available Schedule" at bounding box center [68, 235] width 137 height 31
click at [96, 204] on div "subscriptions Channels" at bounding box center [68, 200] width 137 height 31
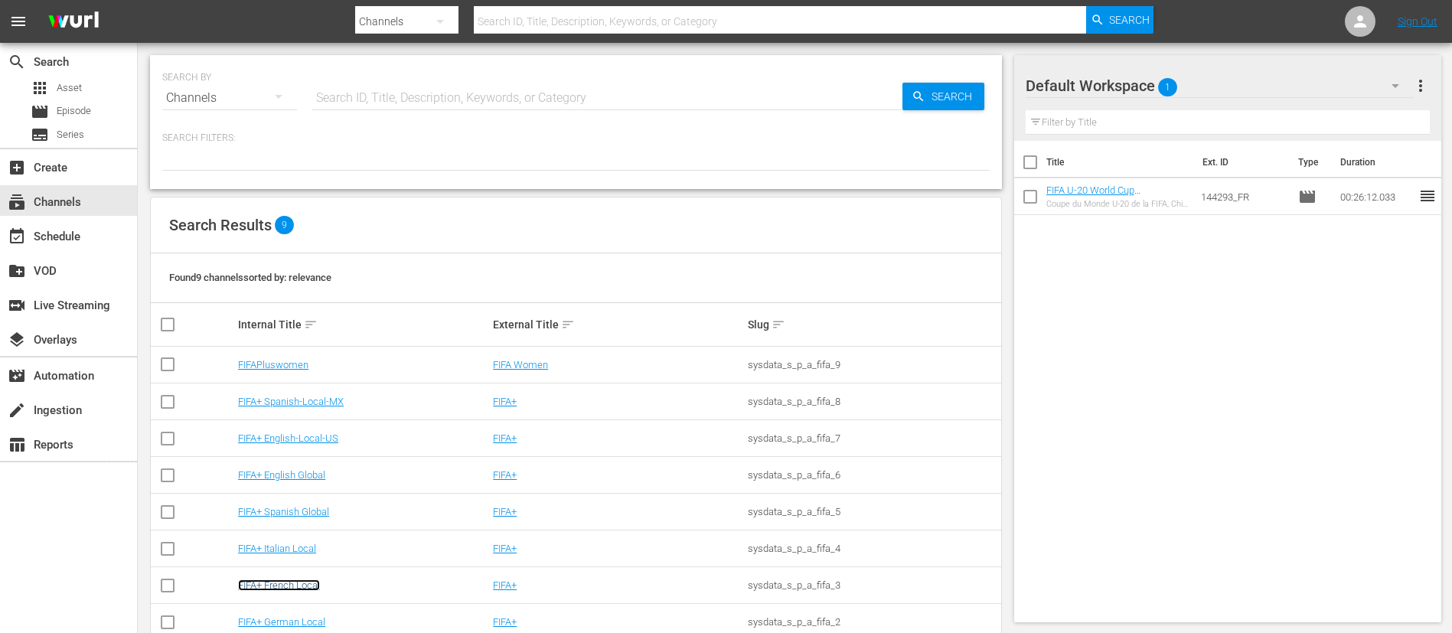
click at [292, 584] on link "FIFA+ French Local" at bounding box center [279, 585] width 82 height 11
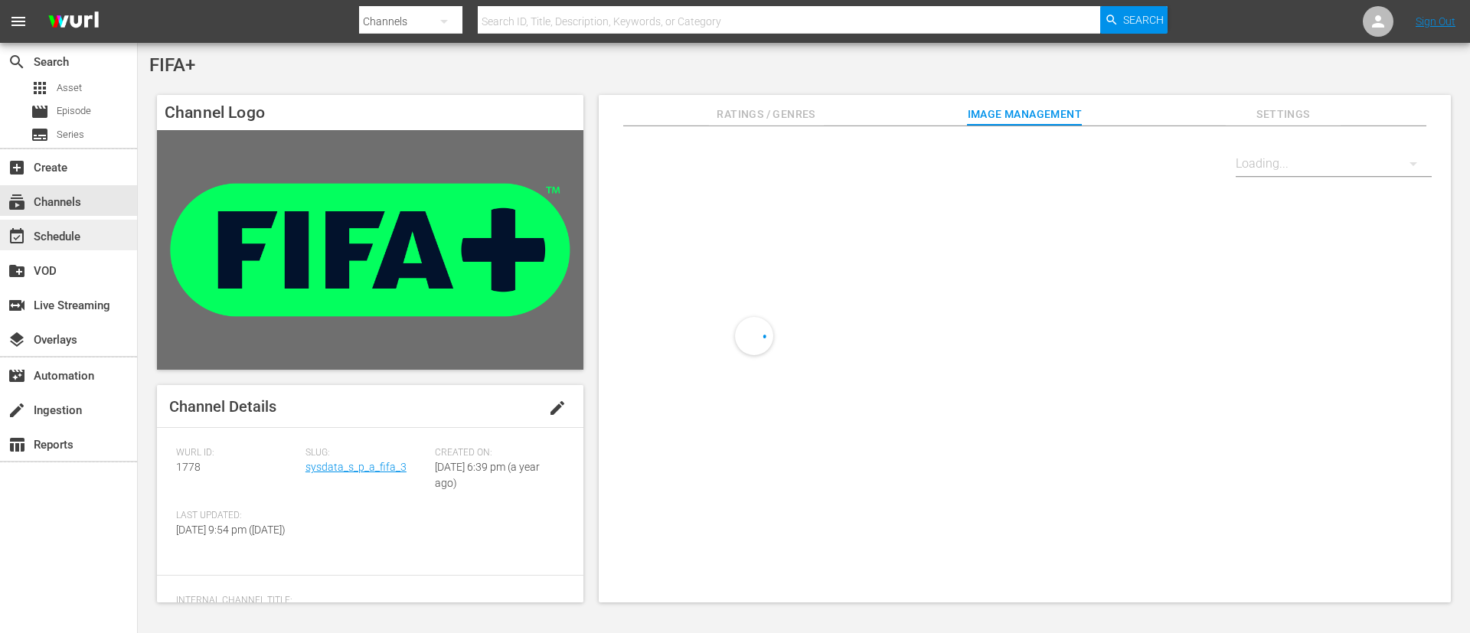
click at [82, 236] on div "event_available Schedule" at bounding box center [43, 234] width 86 height 14
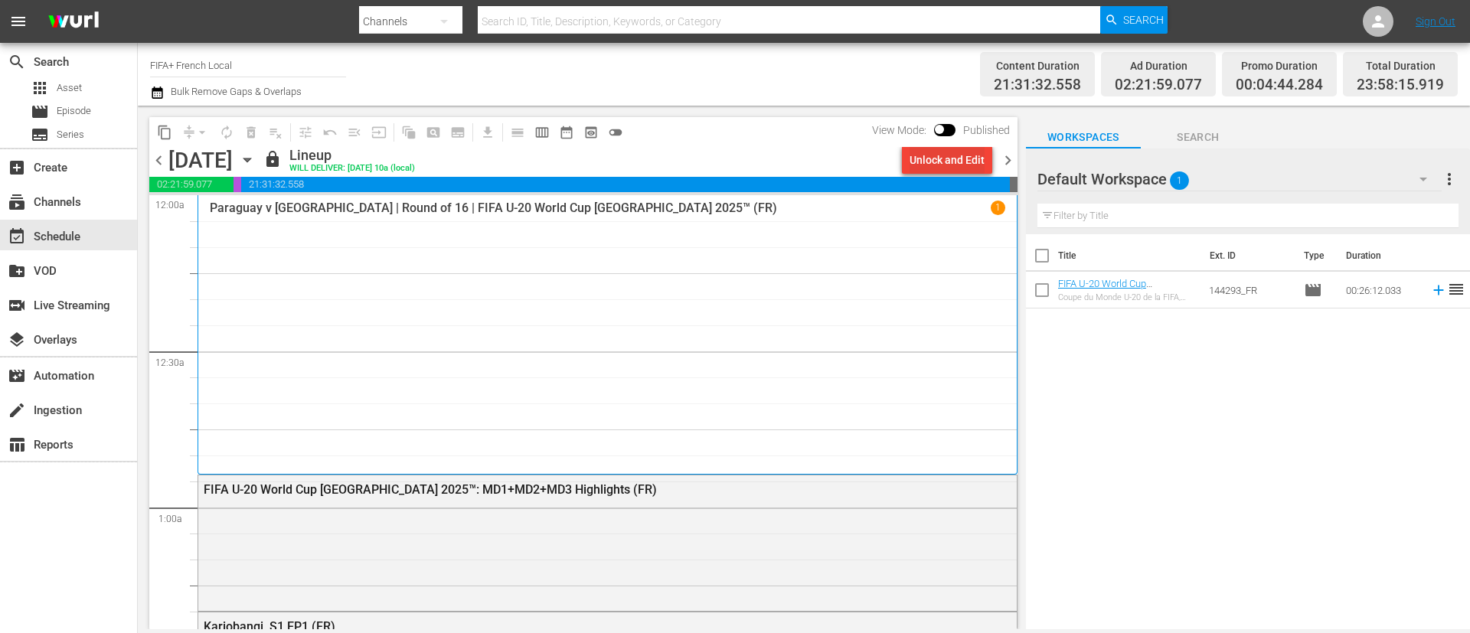
click at [965, 160] on div "Unlock and Edit" at bounding box center [947, 160] width 75 height 28
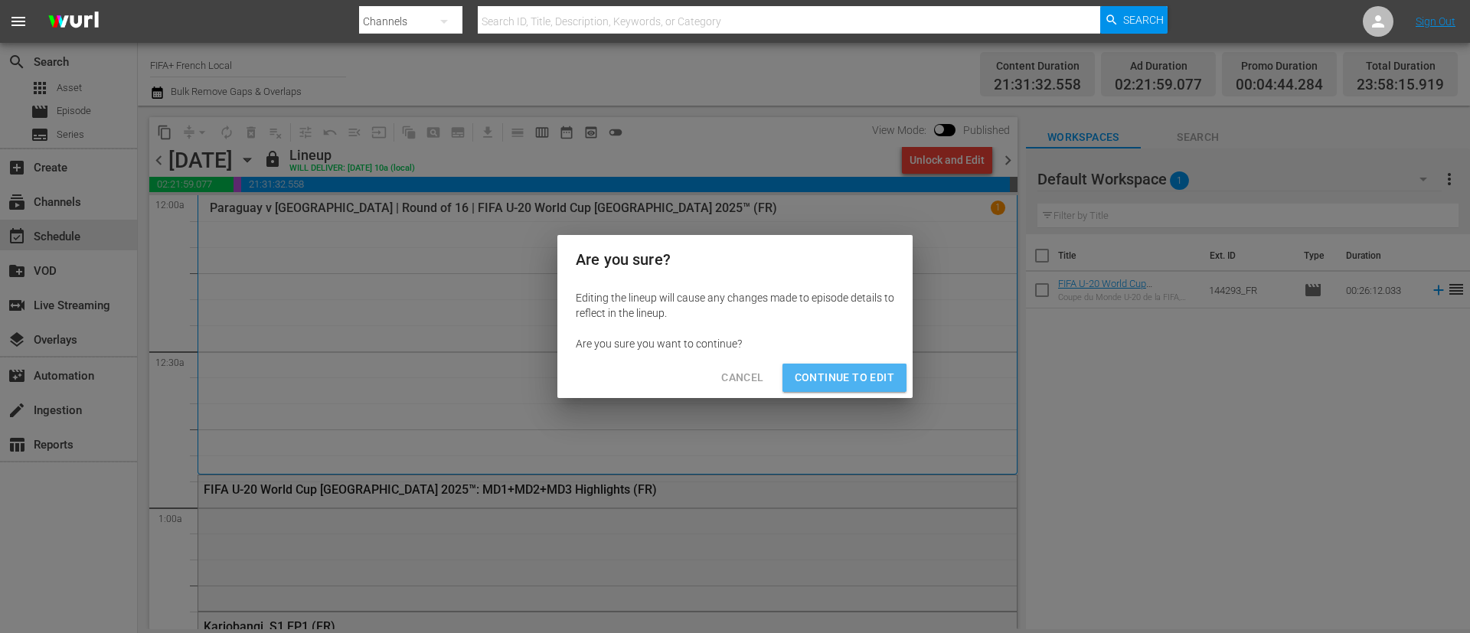
click at [828, 385] on span "Continue to Edit" at bounding box center [845, 377] width 100 height 19
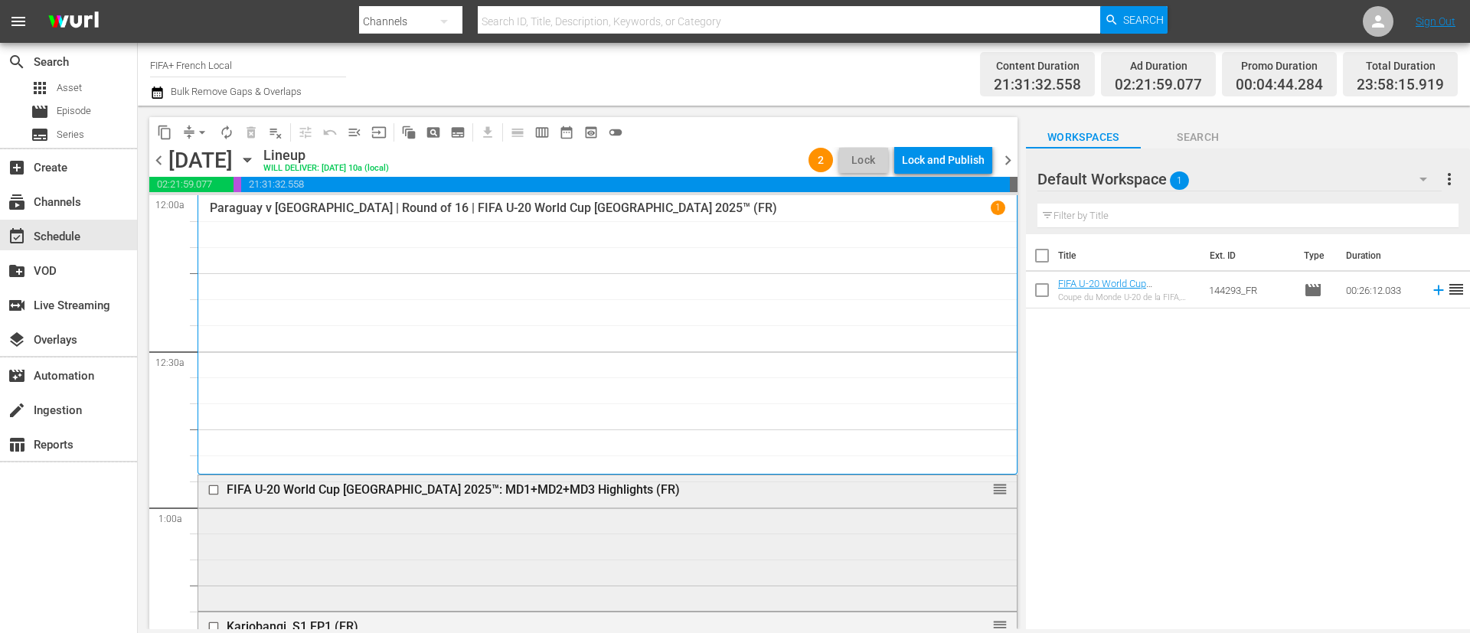
click at [215, 492] on input "checkbox" at bounding box center [215, 489] width 16 height 13
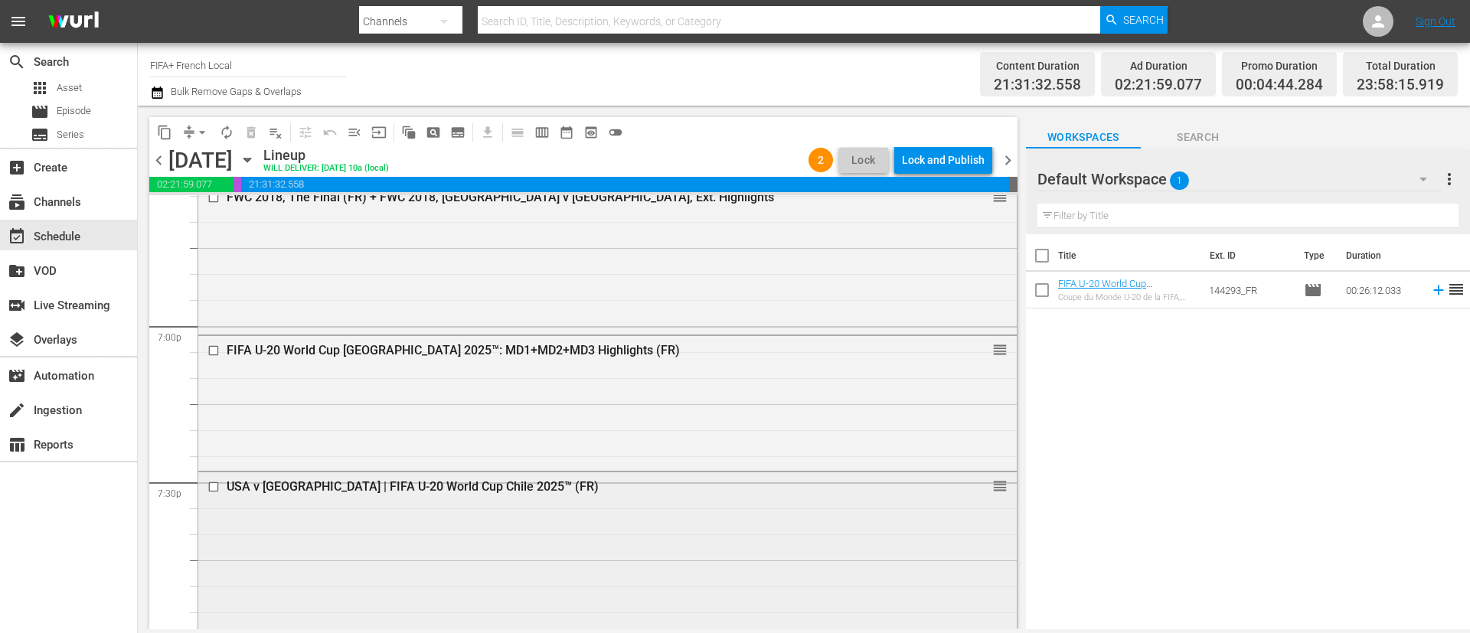
scroll to position [5857, 0]
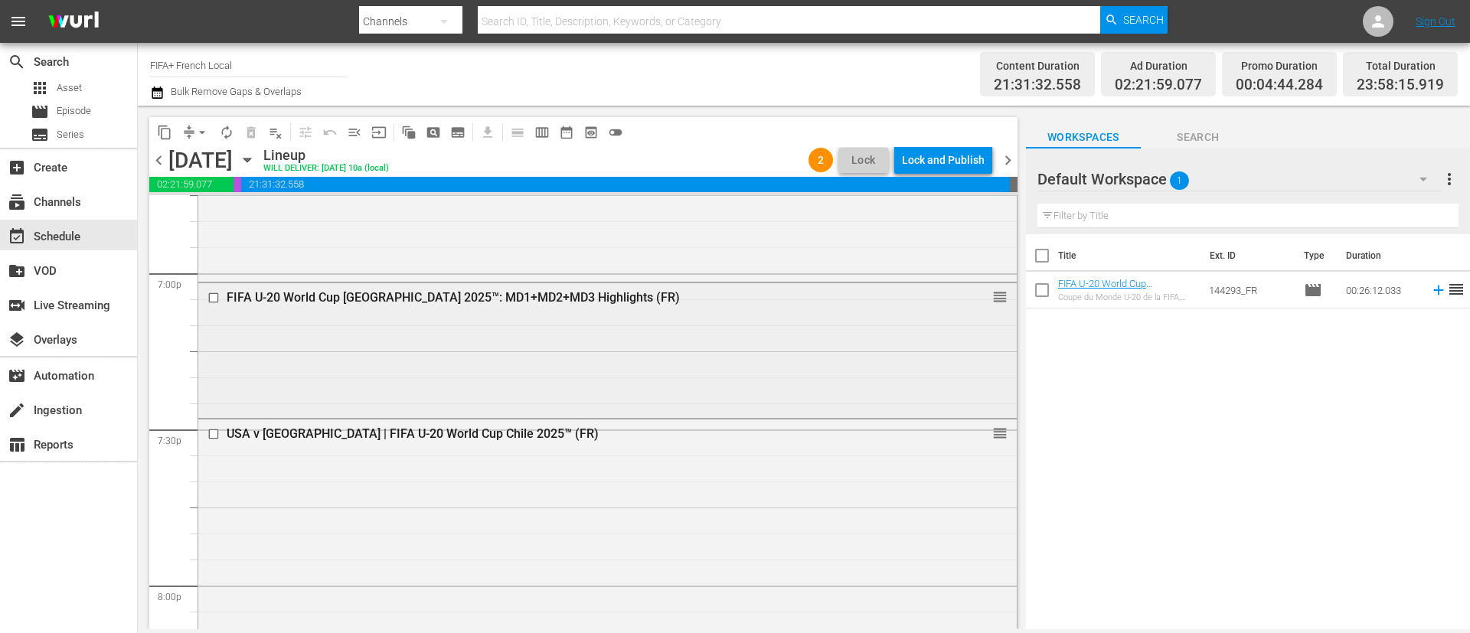
click at [211, 299] on input "checkbox" at bounding box center [215, 297] width 16 height 13
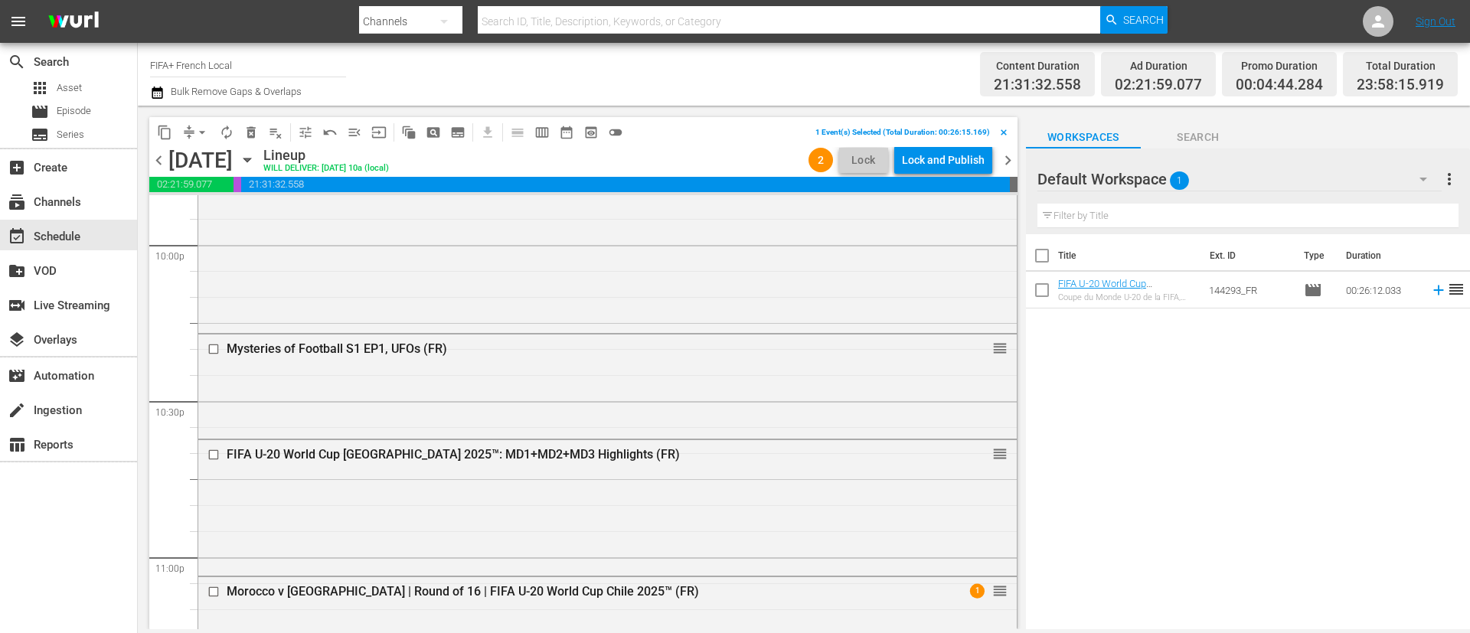
scroll to position [6891, 0]
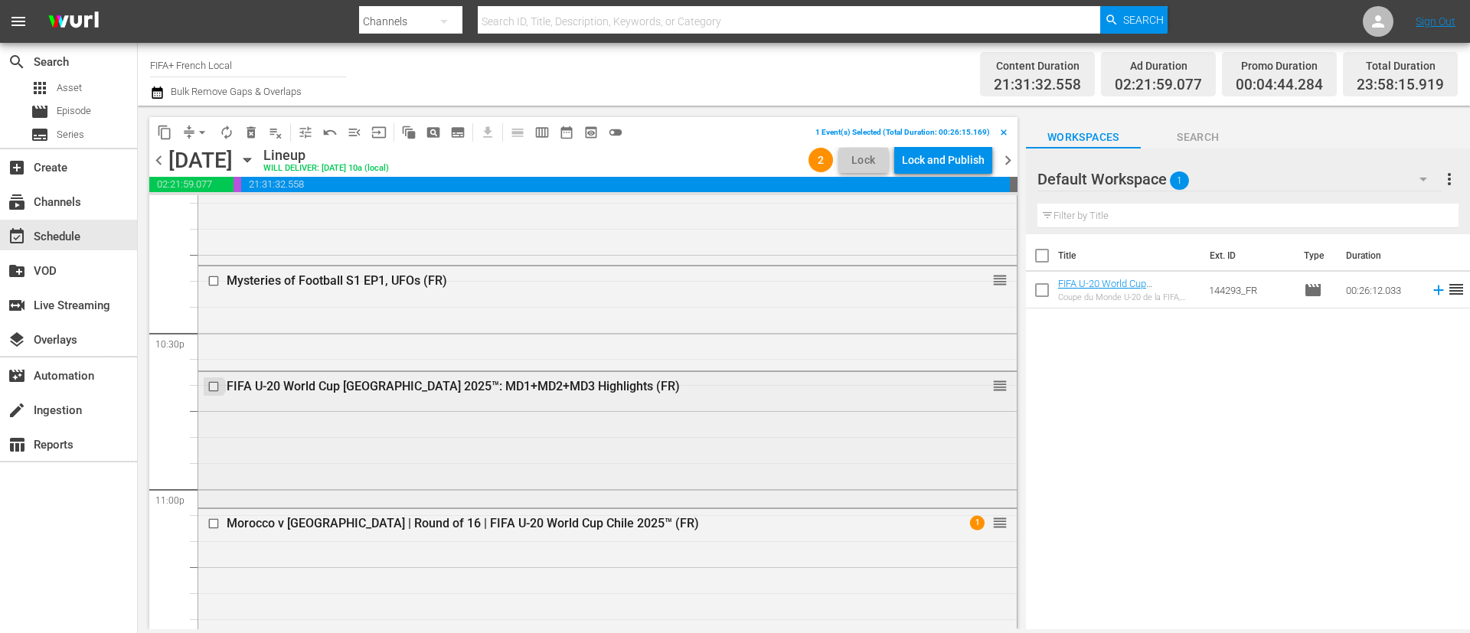
click at [208, 385] on input "checkbox" at bounding box center [215, 387] width 16 height 13
click at [254, 131] on span "delete_forever_outlined" at bounding box center [250, 132] width 15 height 15
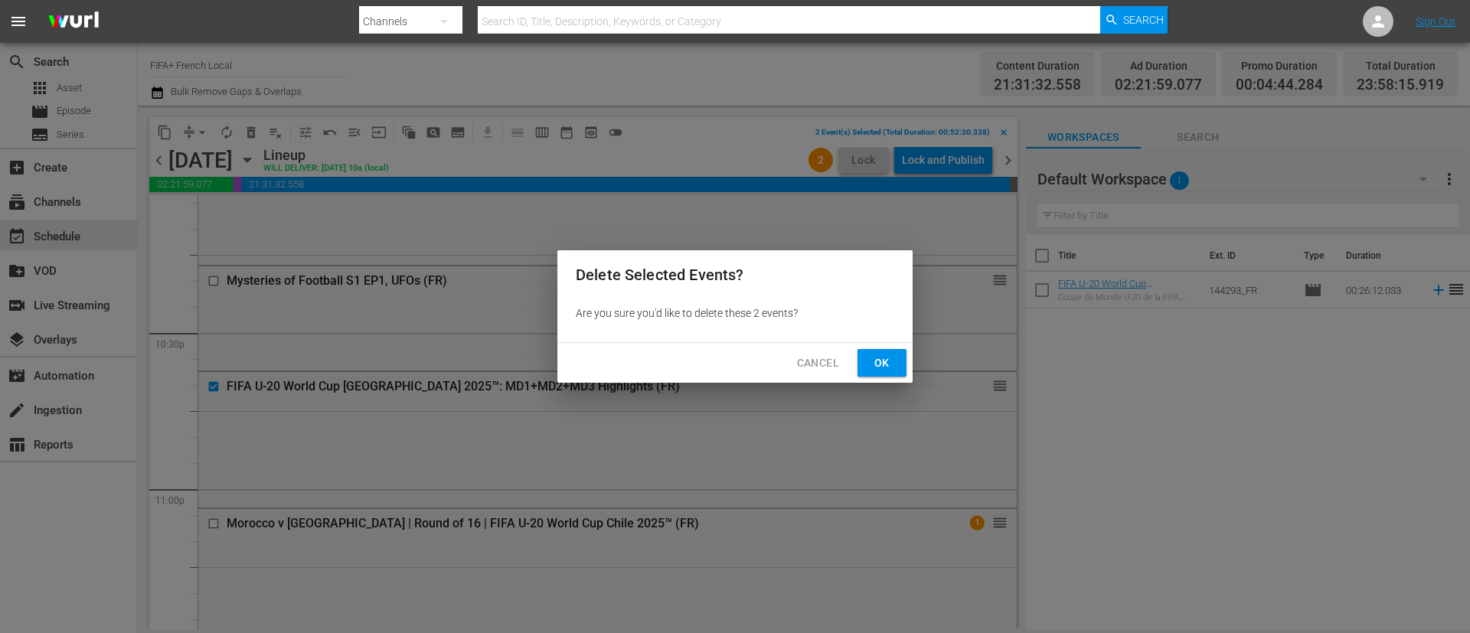
click at [890, 374] on button "Ok" at bounding box center [881, 363] width 49 height 28
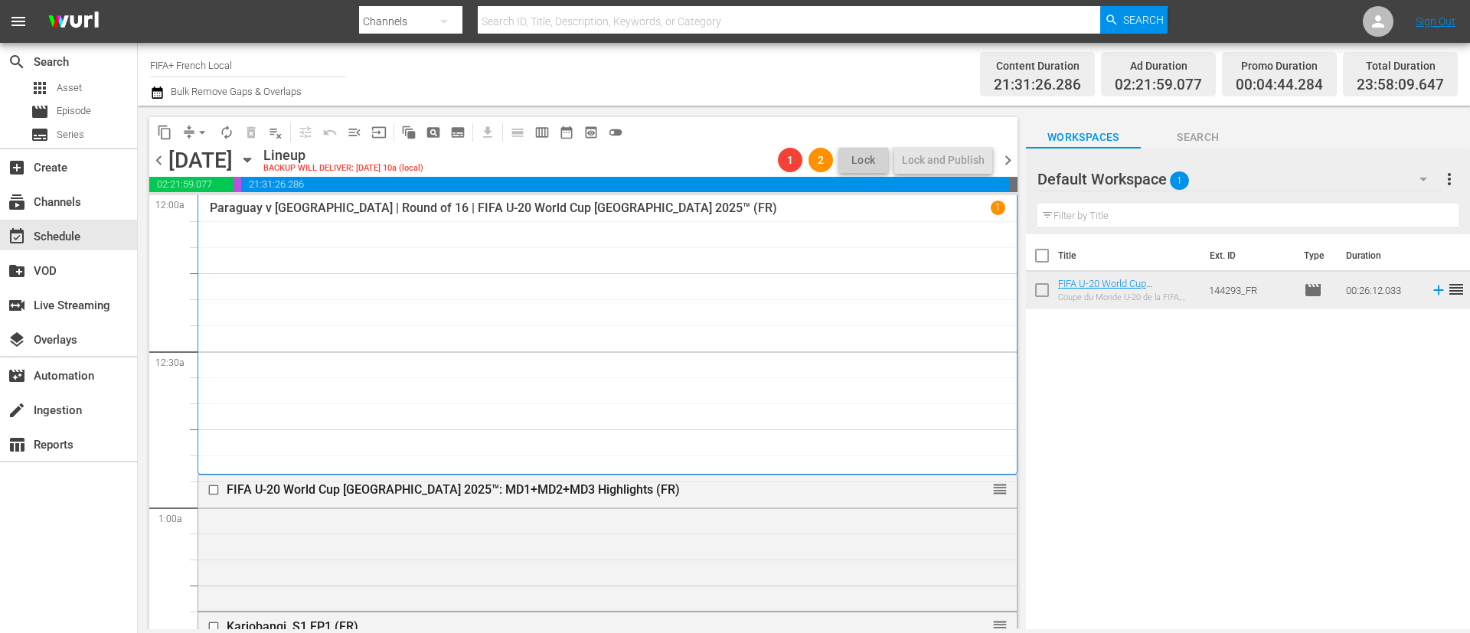
scroll to position [115, 0]
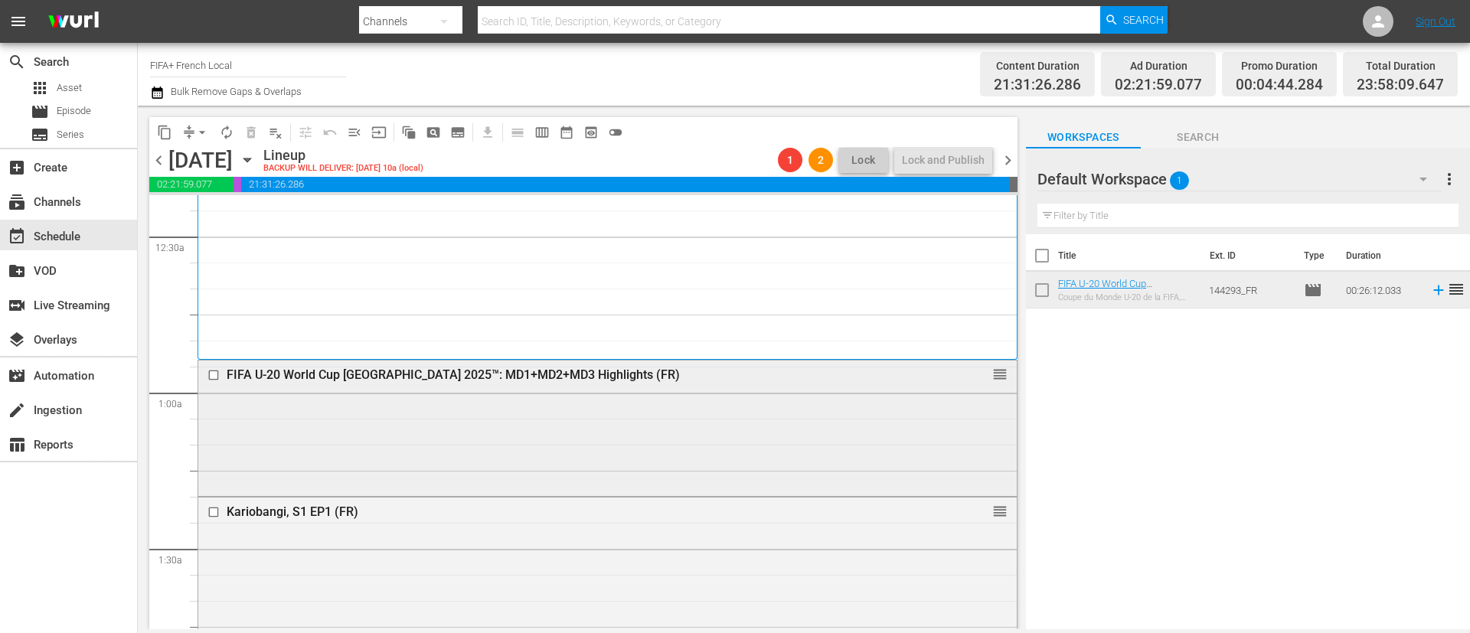
click at [213, 374] on input "checkbox" at bounding box center [215, 374] width 16 height 13
click at [247, 133] on span "delete_forever_outlined" at bounding box center [250, 132] width 15 height 15
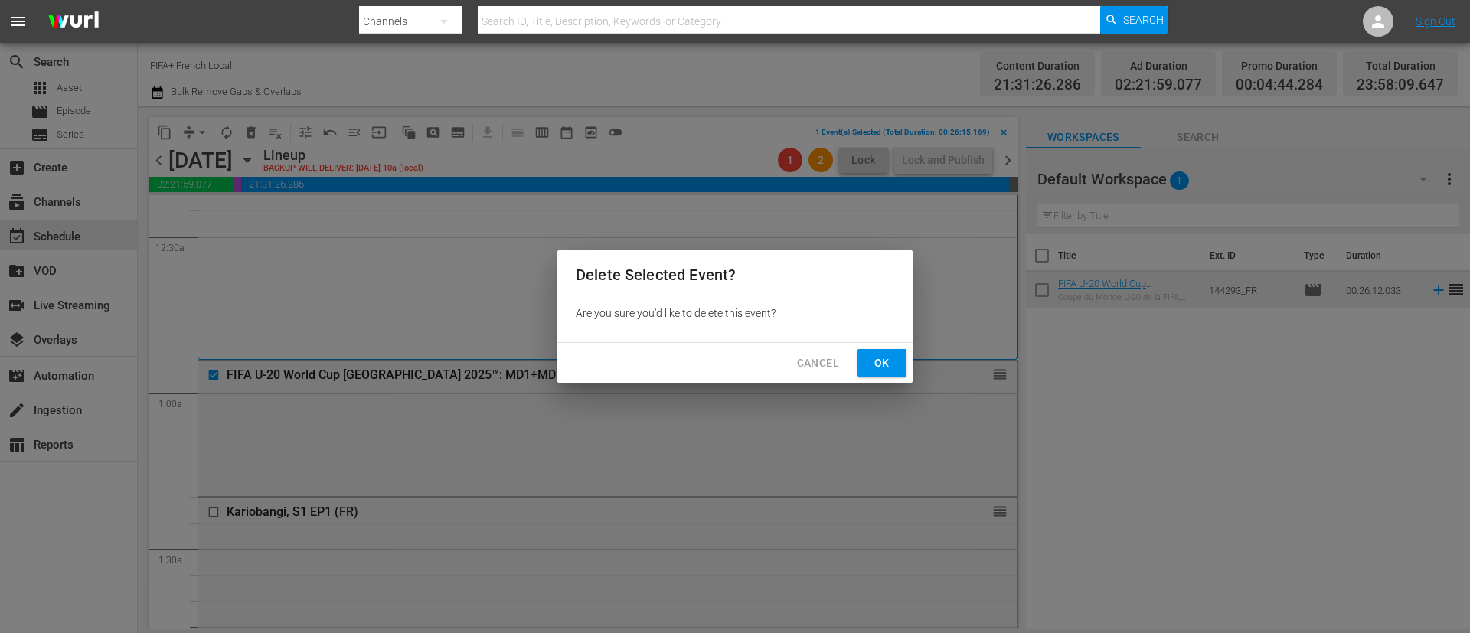
click at [900, 369] on button "Ok" at bounding box center [881, 363] width 49 height 28
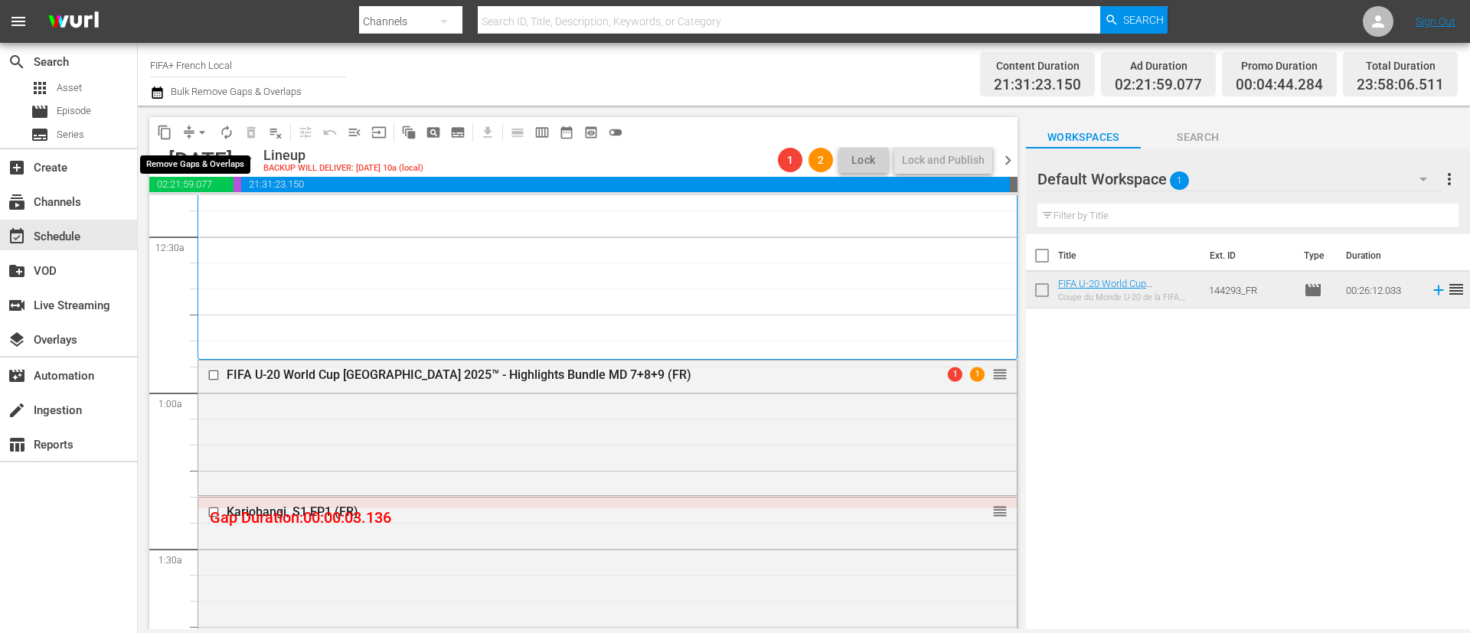
click at [204, 132] on span "arrow_drop_down" at bounding box center [201, 132] width 15 height 15
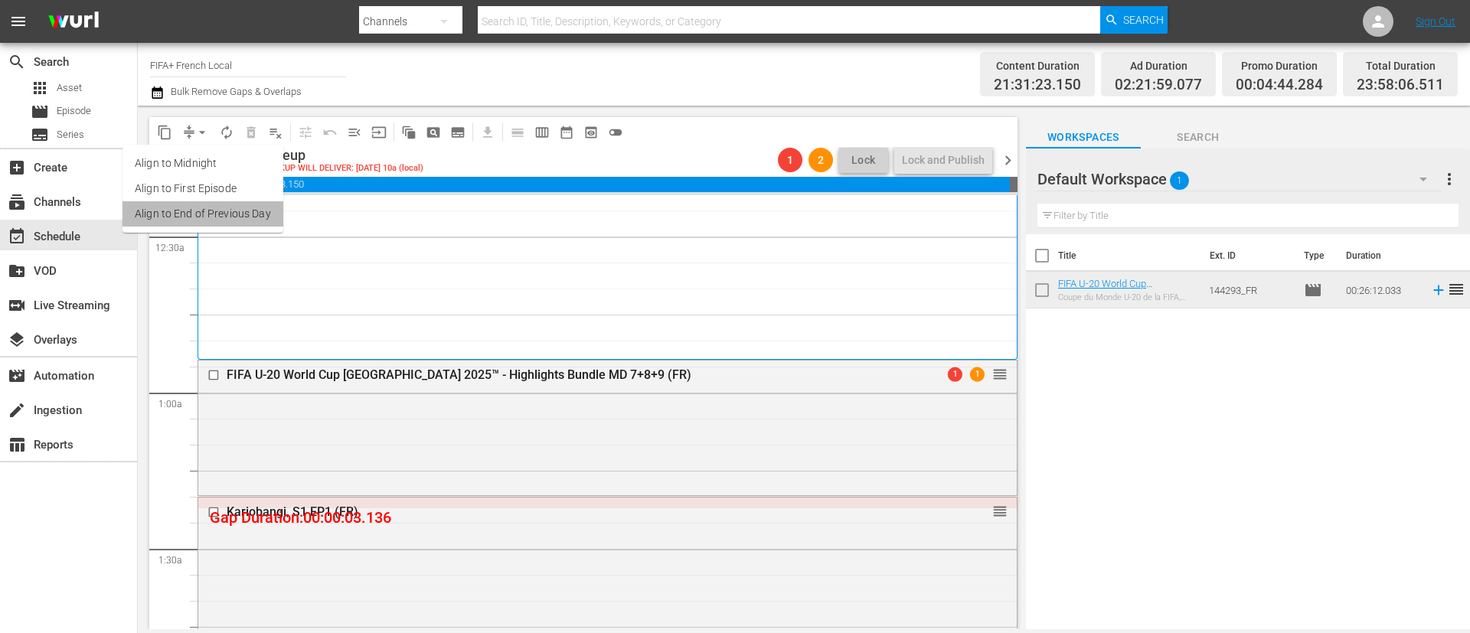
click at [214, 211] on li "Align to End of Previous Day" at bounding box center [202, 213] width 161 height 25
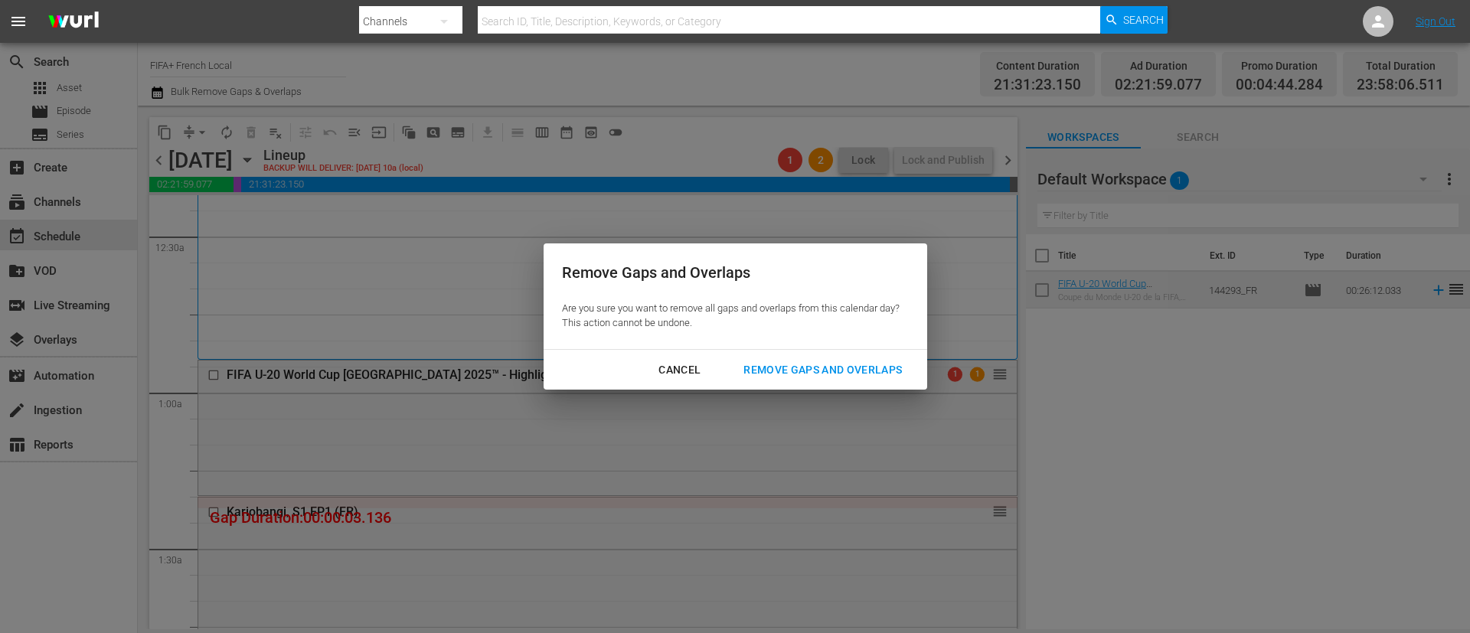
click at [828, 384] on div "Cancel Remove Gaps and Overlaps" at bounding box center [736, 370] width 384 height 41
click at [848, 374] on div "Remove Gaps and Overlaps" at bounding box center [822, 370] width 183 height 19
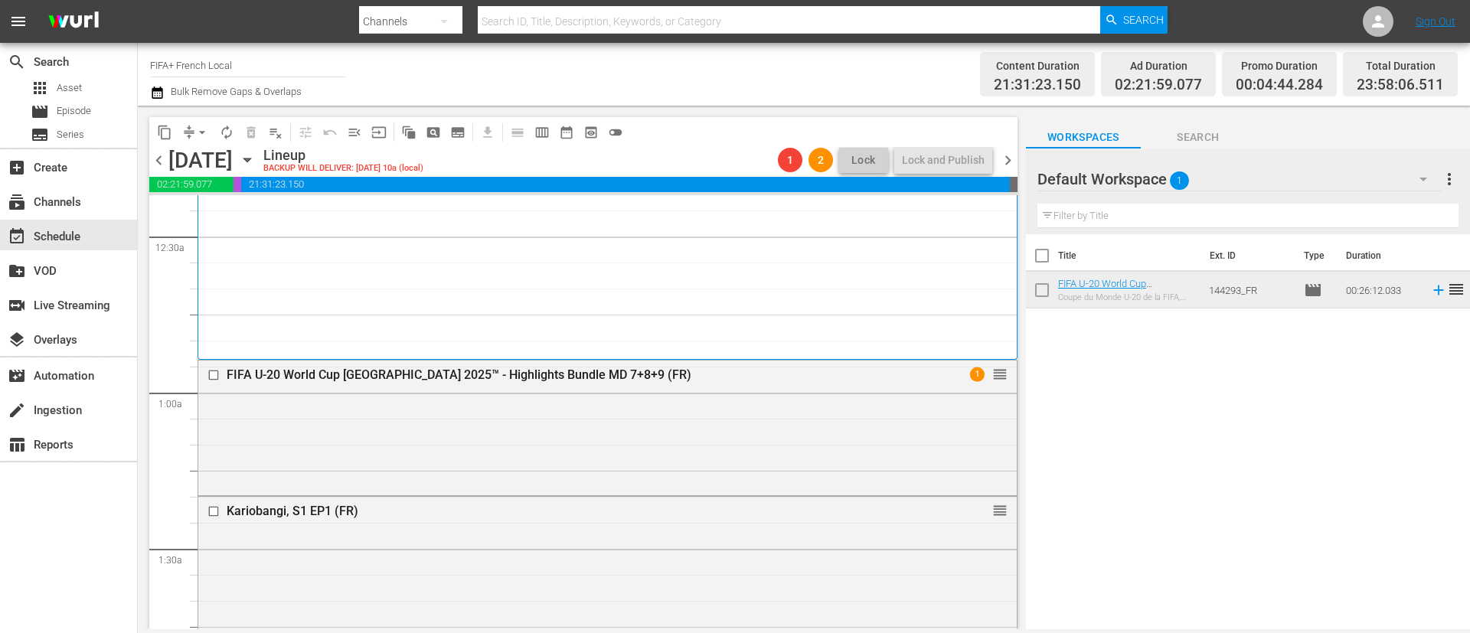
click at [1010, 157] on span "chevron_right" at bounding box center [1007, 160] width 19 height 19
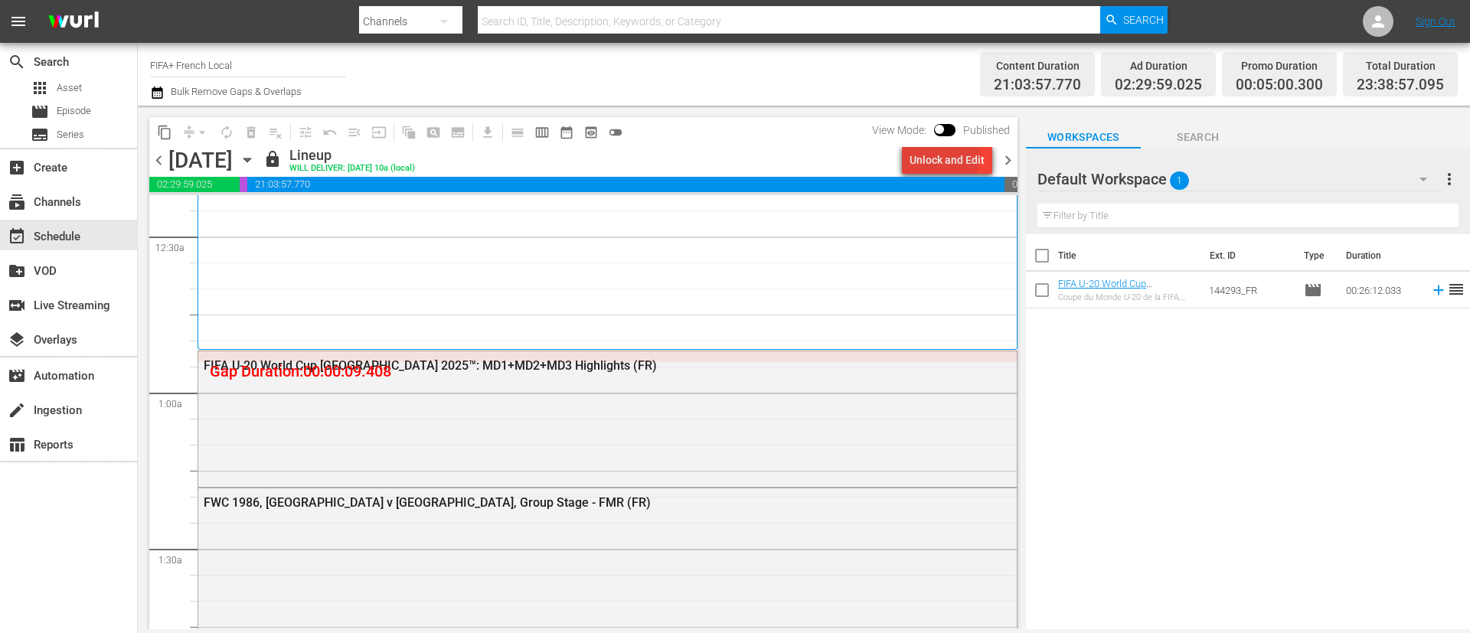
click at [939, 153] on div "Unlock and Edit" at bounding box center [947, 160] width 75 height 28
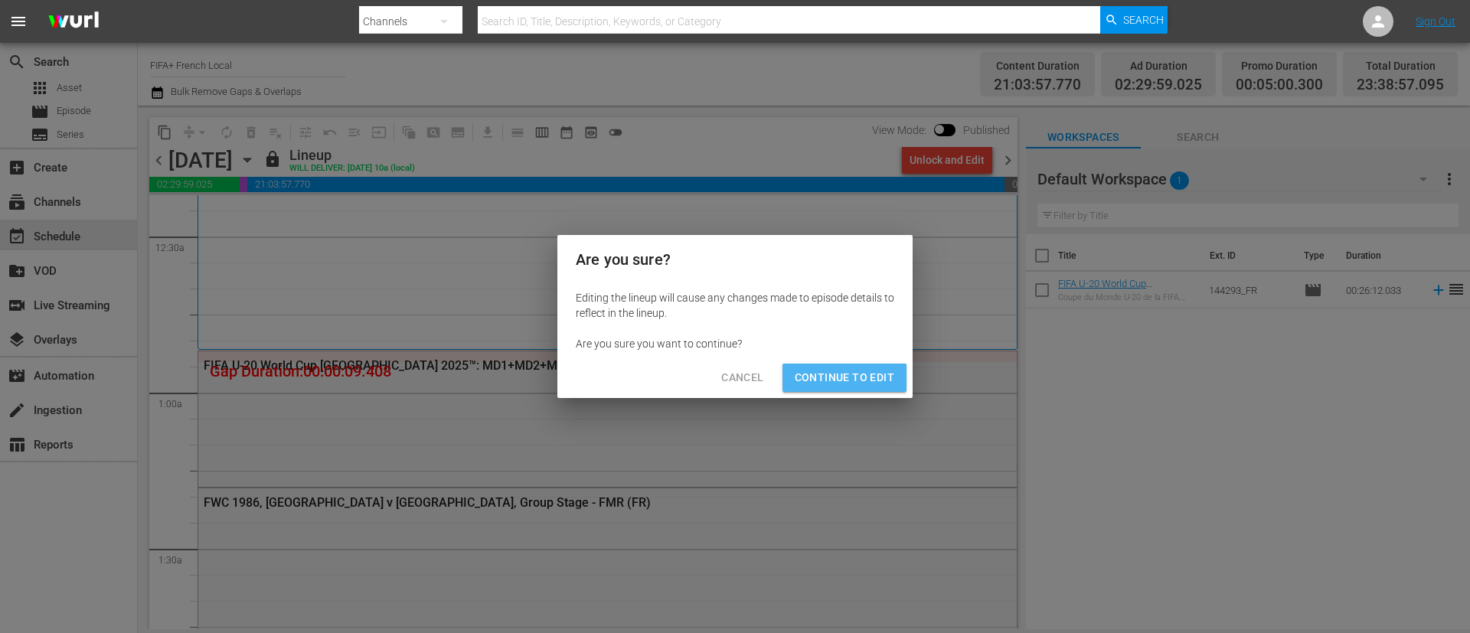
click at [840, 369] on span "Continue to Edit" at bounding box center [845, 377] width 100 height 19
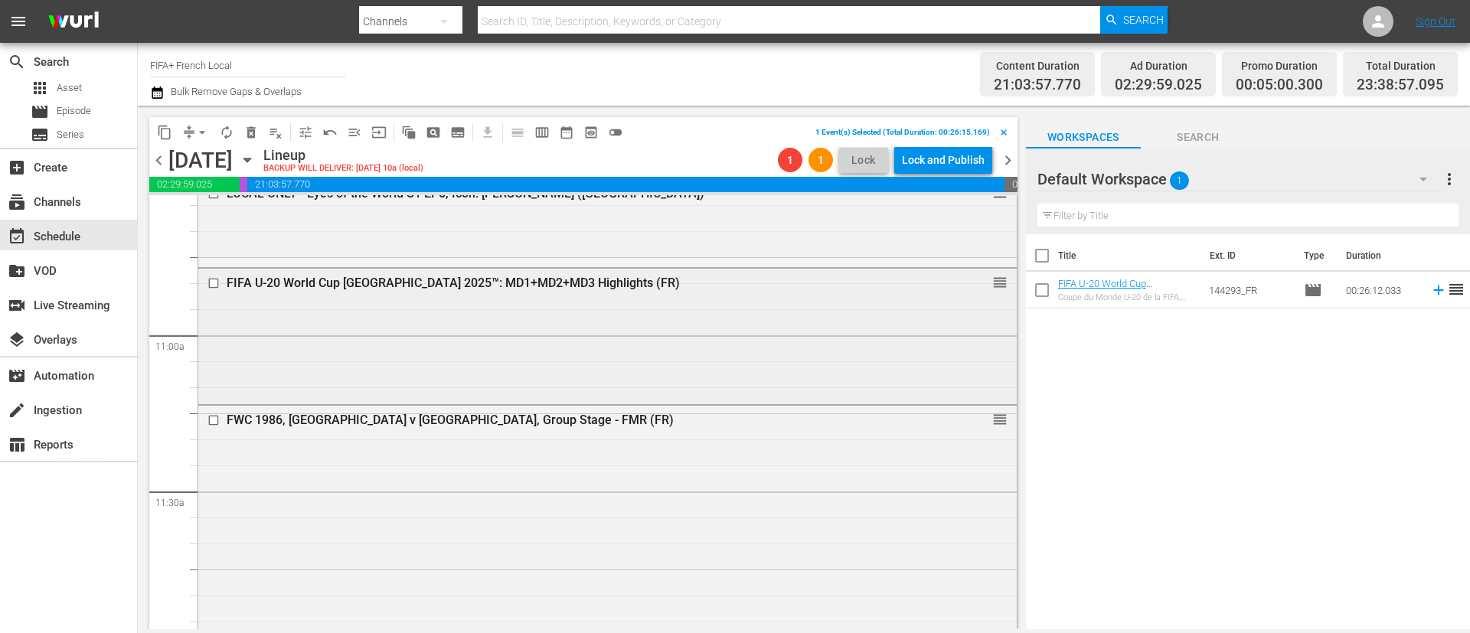
scroll to position [3330, 0]
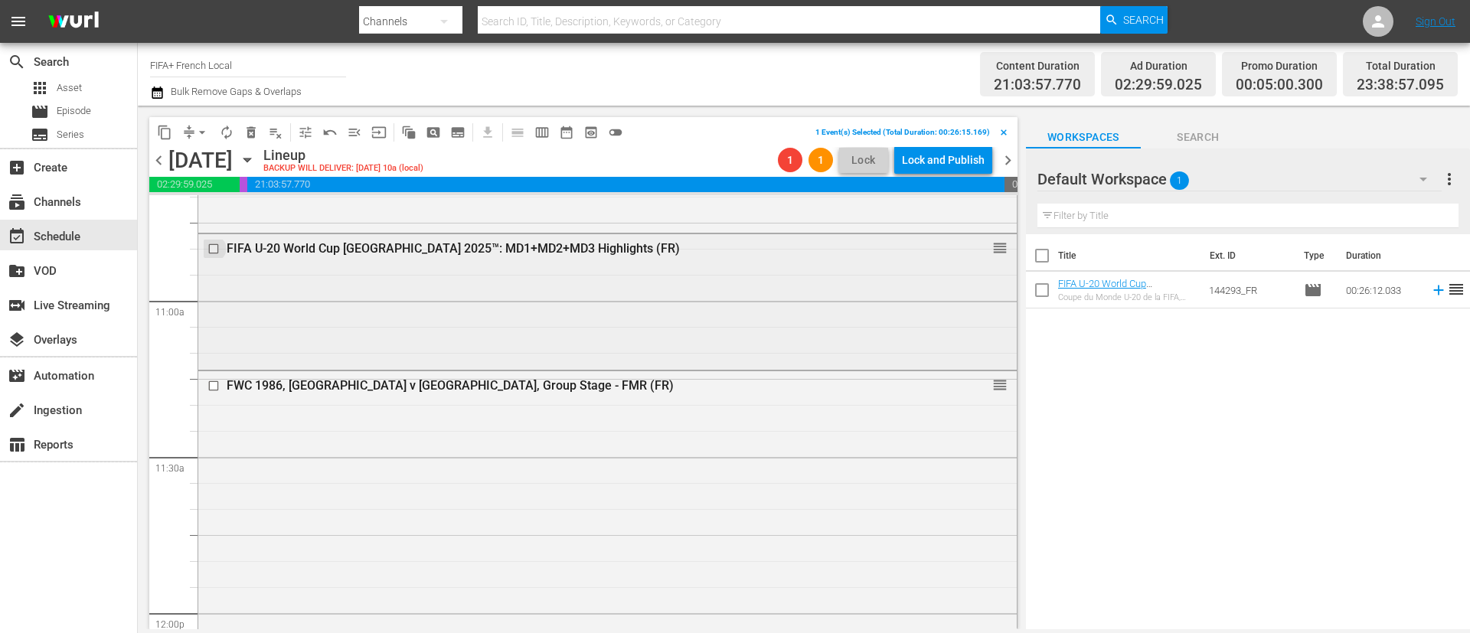
click at [213, 248] on input "checkbox" at bounding box center [215, 249] width 16 height 13
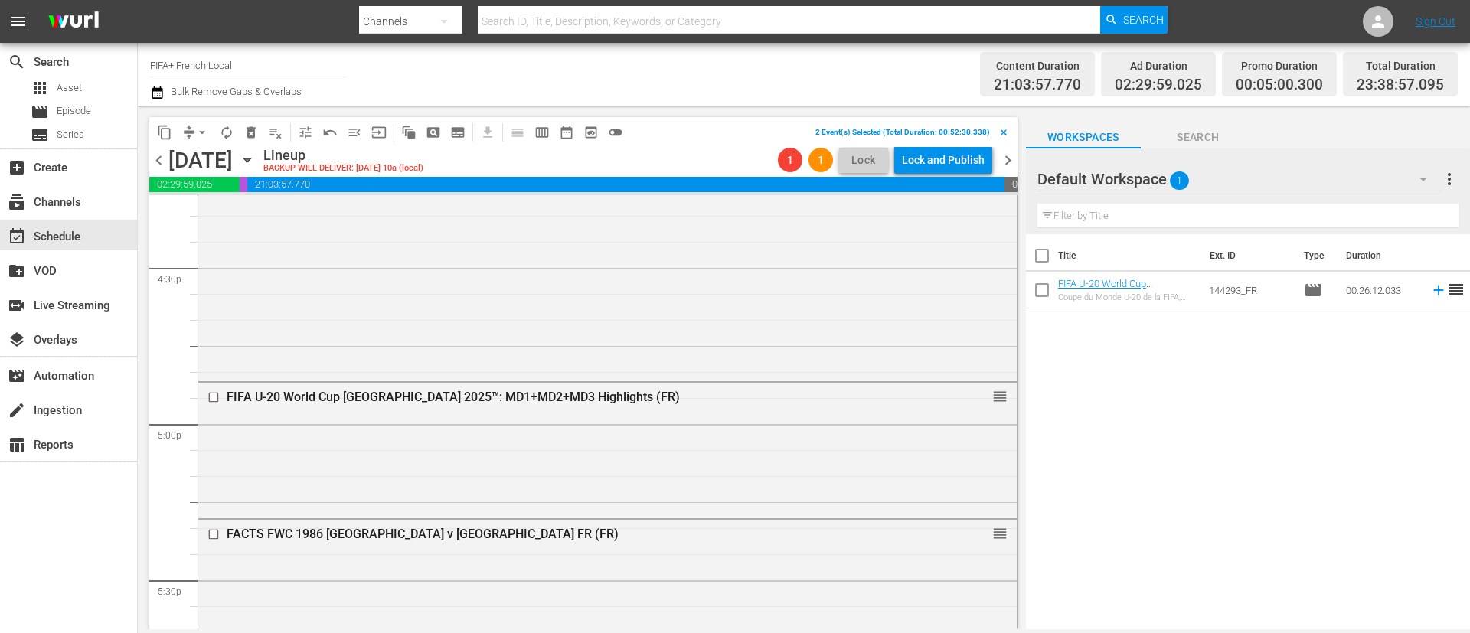
scroll to position [5168, 0]
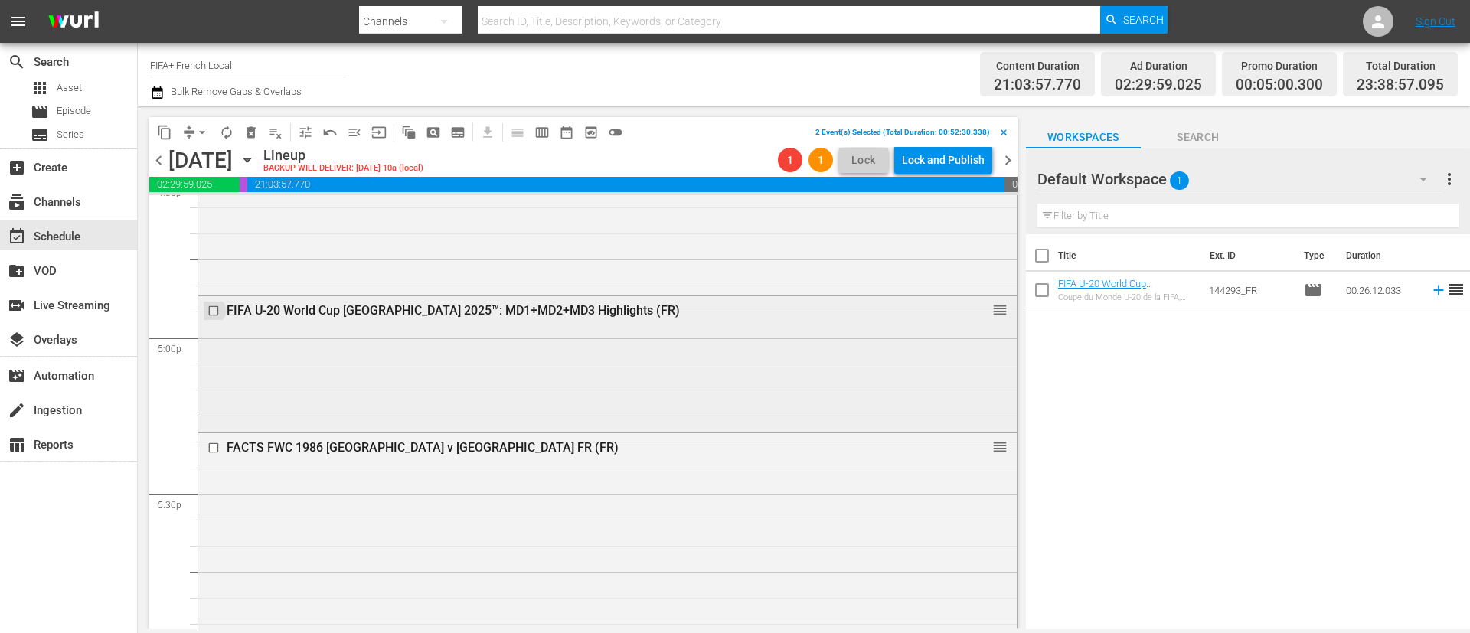
click at [216, 309] on input "checkbox" at bounding box center [215, 311] width 16 height 13
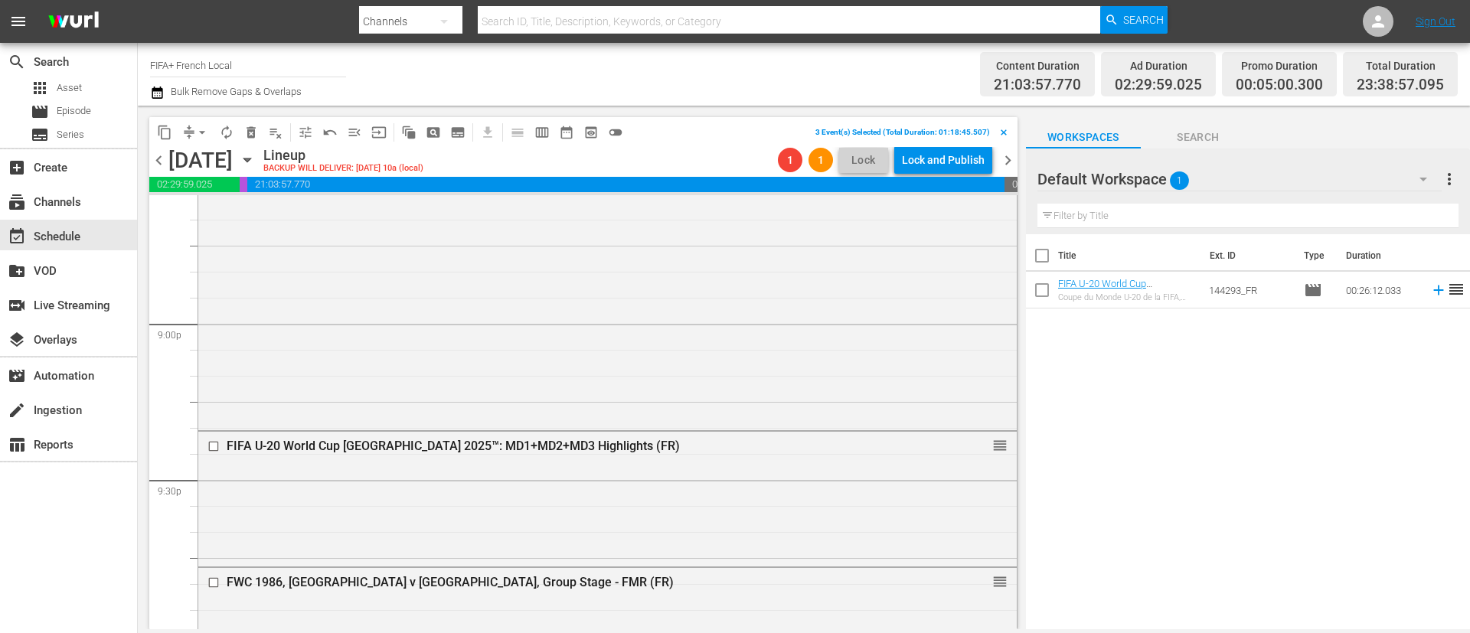
scroll to position [6546, 0]
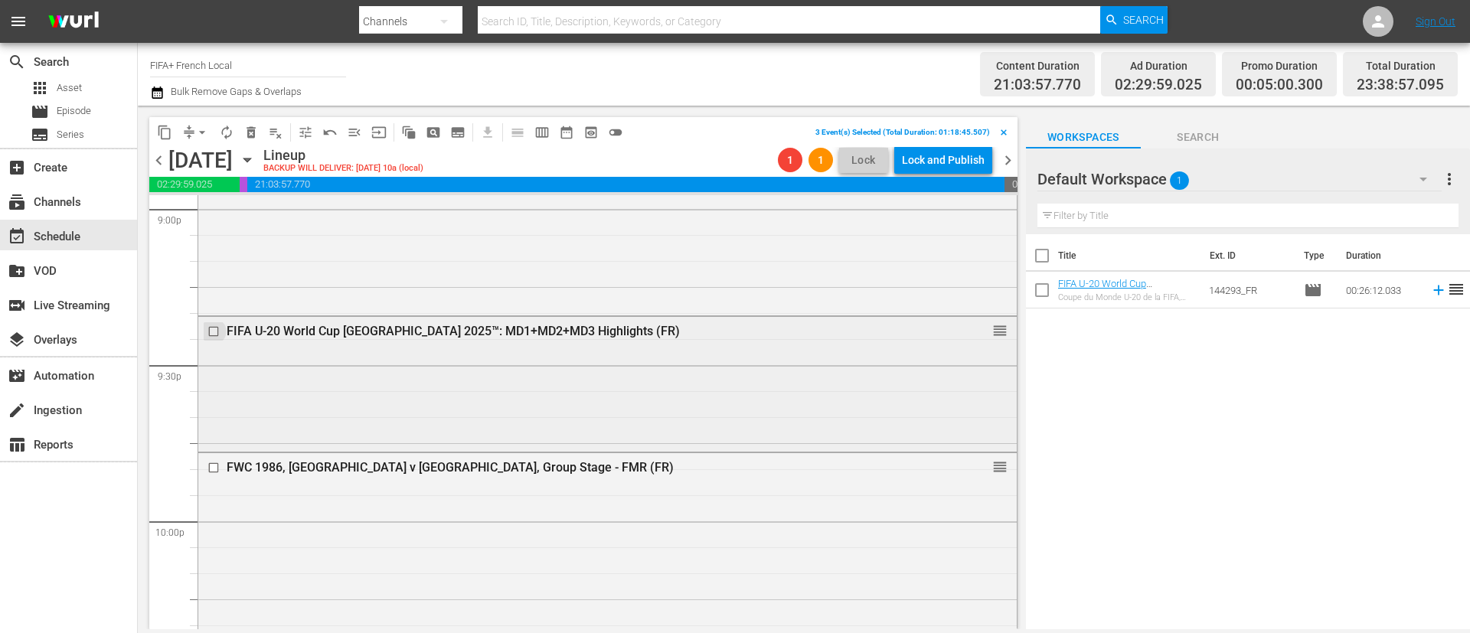
click at [213, 334] on input "checkbox" at bounding box center [215, 331] width 16 height 13
click at [251, 136] on span "delete_forever_outlined" at bounding box center [250, 132] width 15 height 15
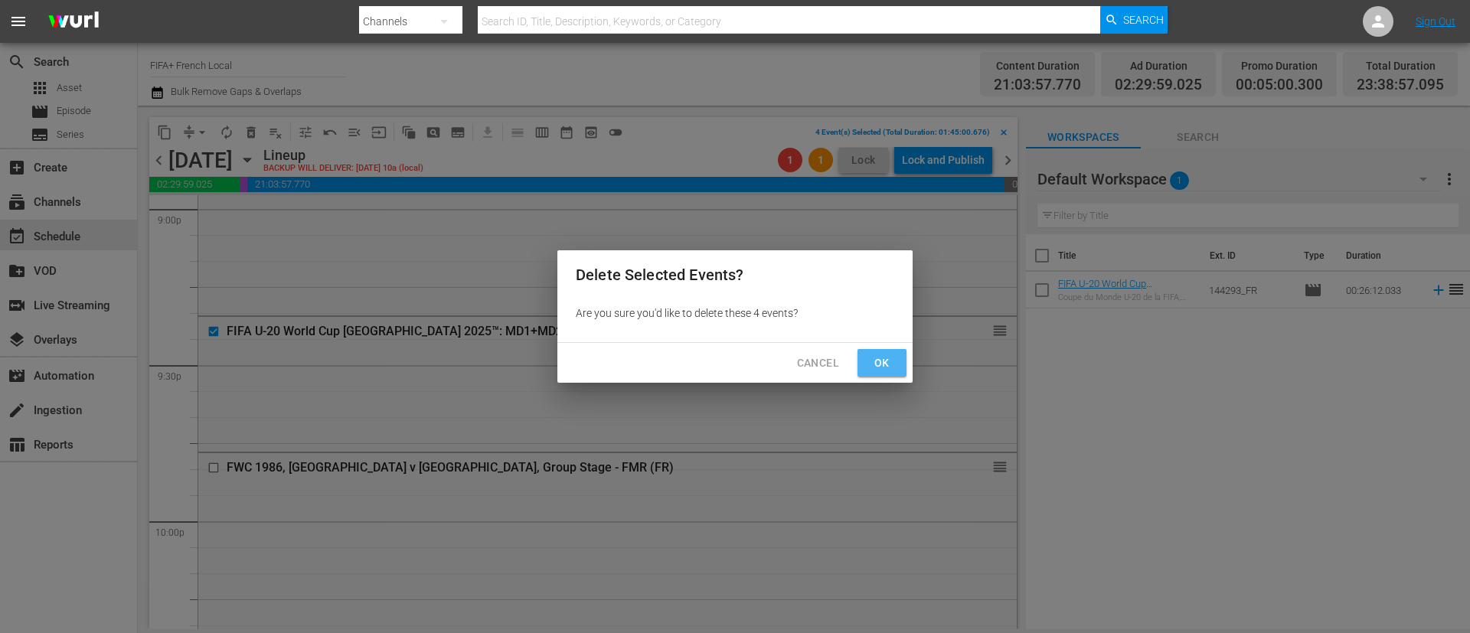
click at [875, 373] on button "Ok" at bounding box center [881, 363] width 49 height 28
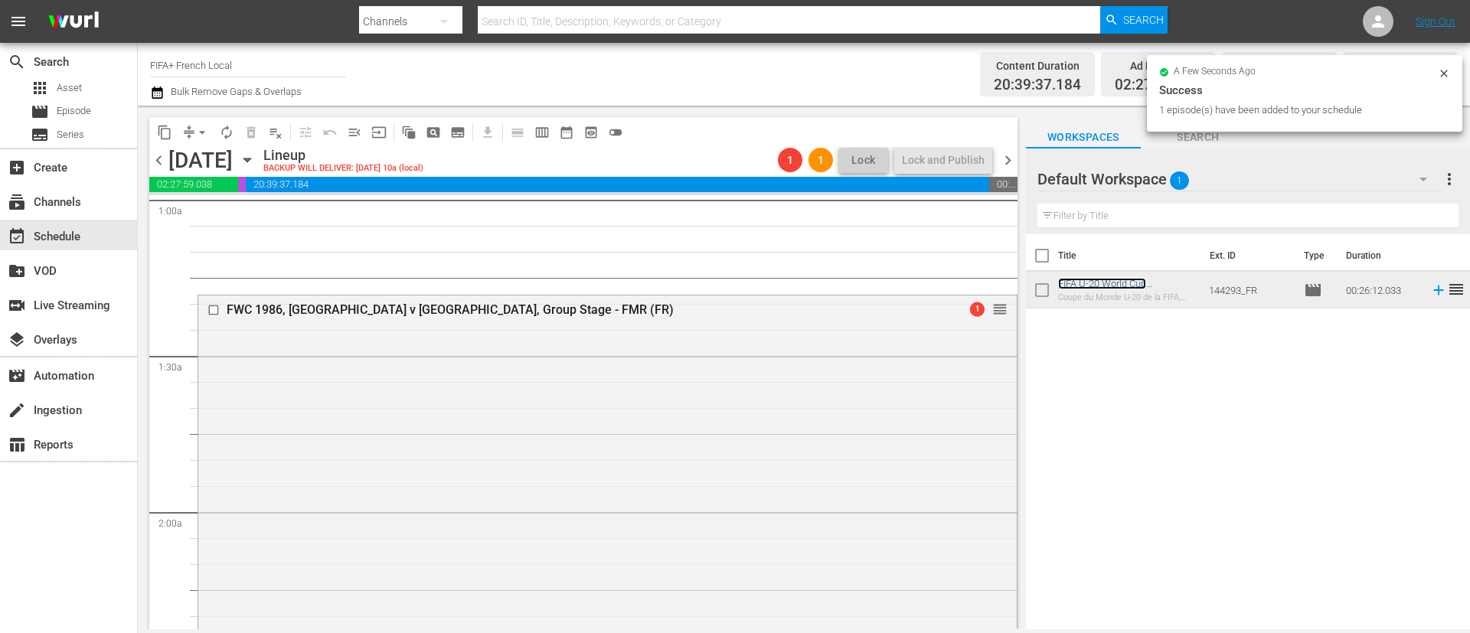
scroll to position [78, 0]
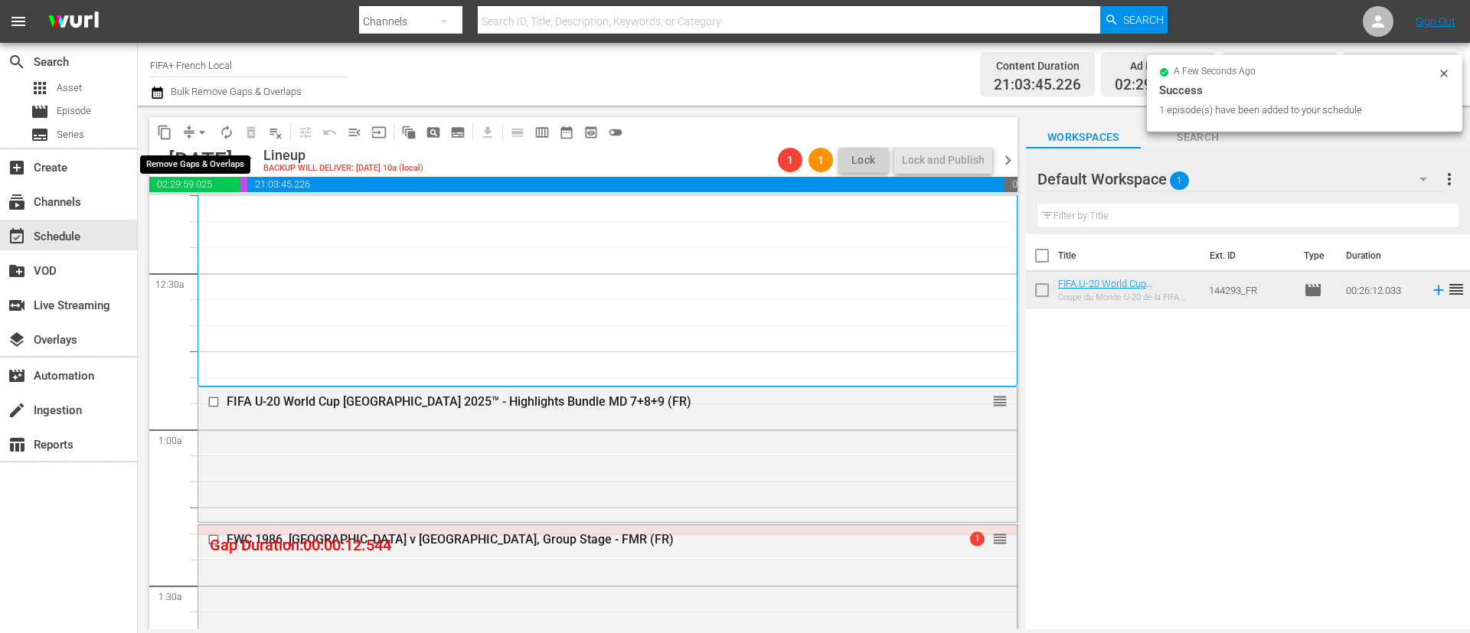
click at [193, 133] on button "arrow_drop_down" at bounding box center [202, 132] width 24 height 24
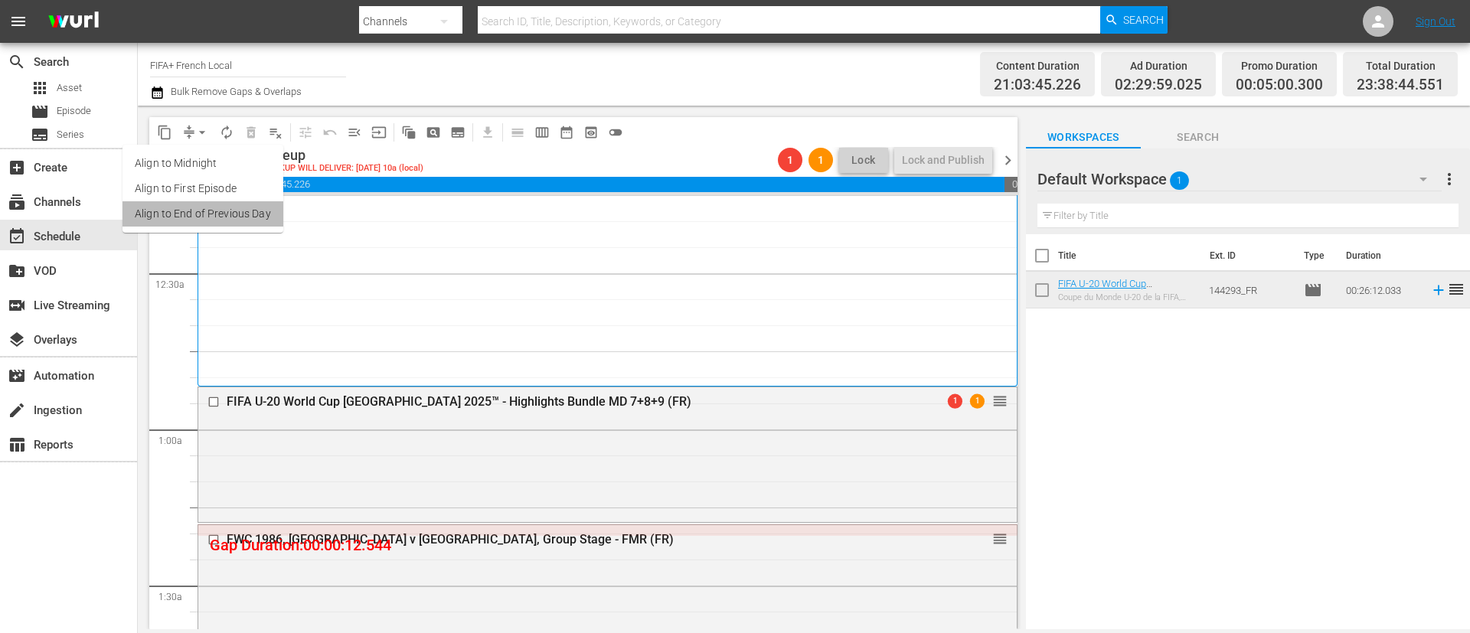
click at [214, 212] on li "Align to End of Previous Day" at bounding box center [202, 213] width 161 height 25
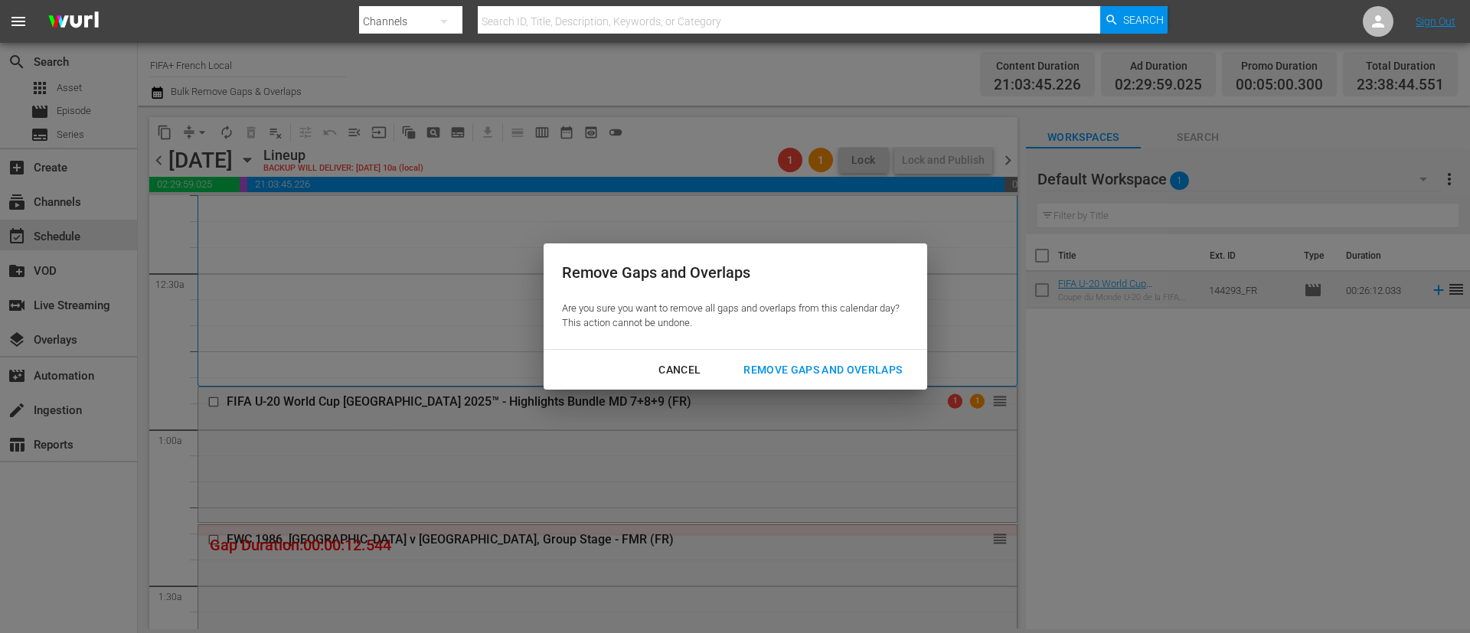
click at [778, 361] on div "Remove Gaps and Overlaps" at bounding box center [822, 370] width 183 height 19
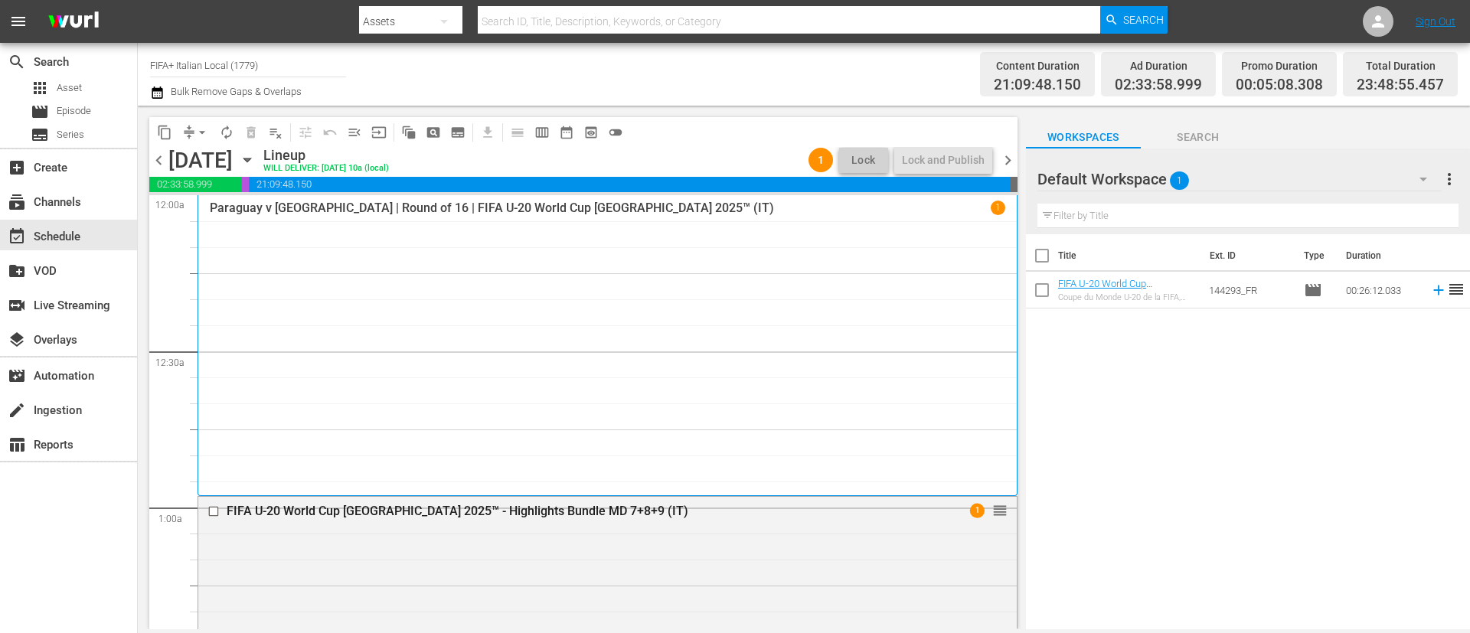
click at [1053, 269] on input "checkbox" at bounding box center [1042, 259] width 32 height 32
checkbox input "true"
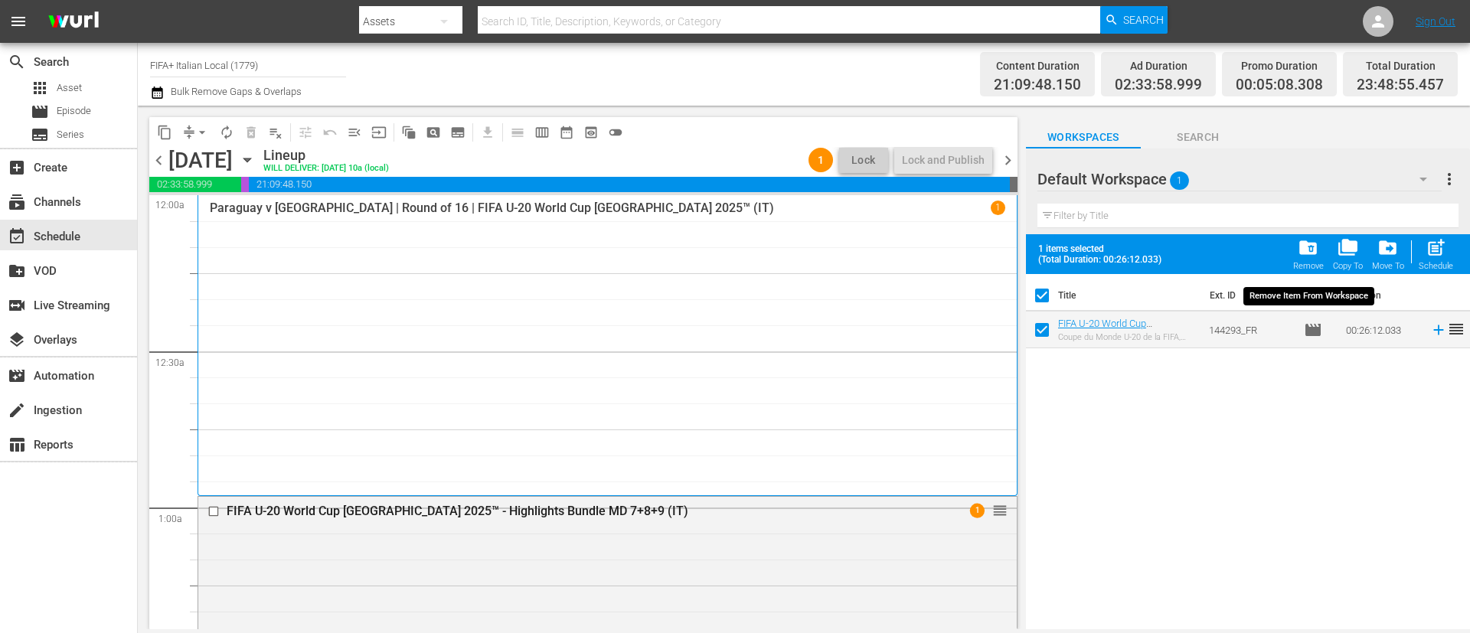
click at [1292, 260] on button "folder_delete Remove" at bounding box center [1309, 254] width 40 height 43
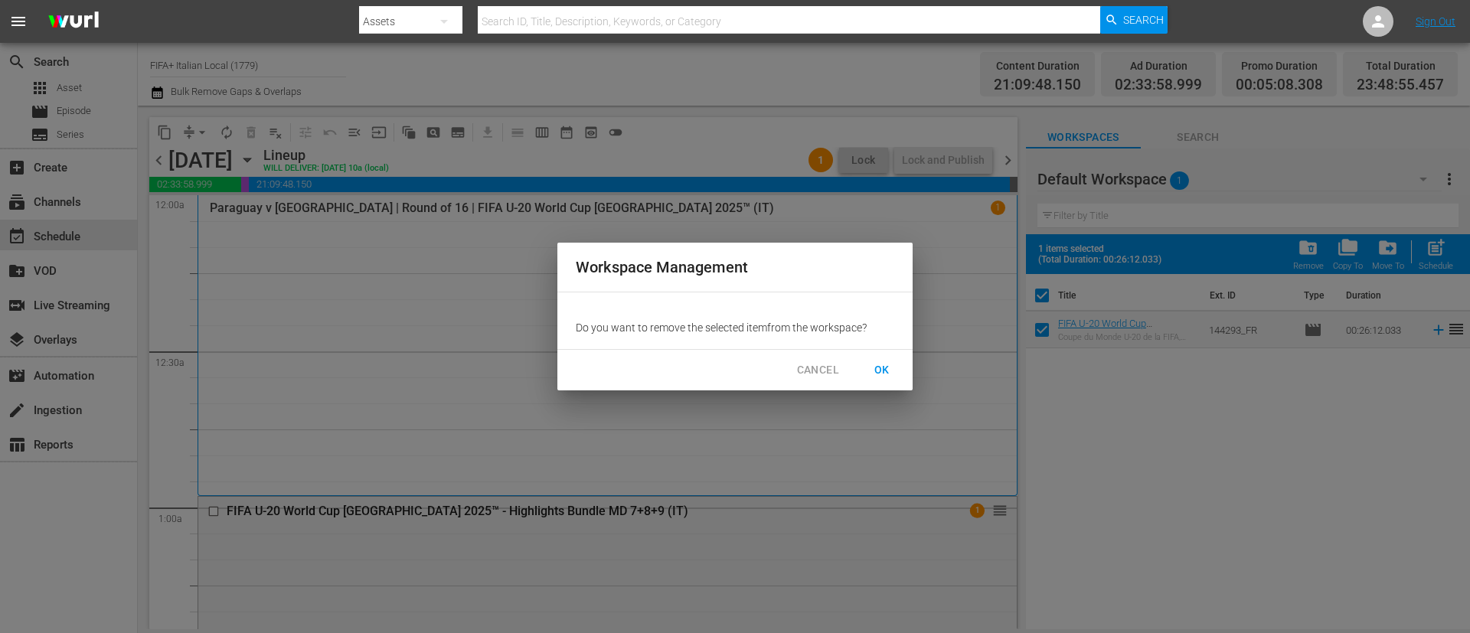
click at [871, 363] on span "OK" at bounding box center [882, 370] width 24 height 19
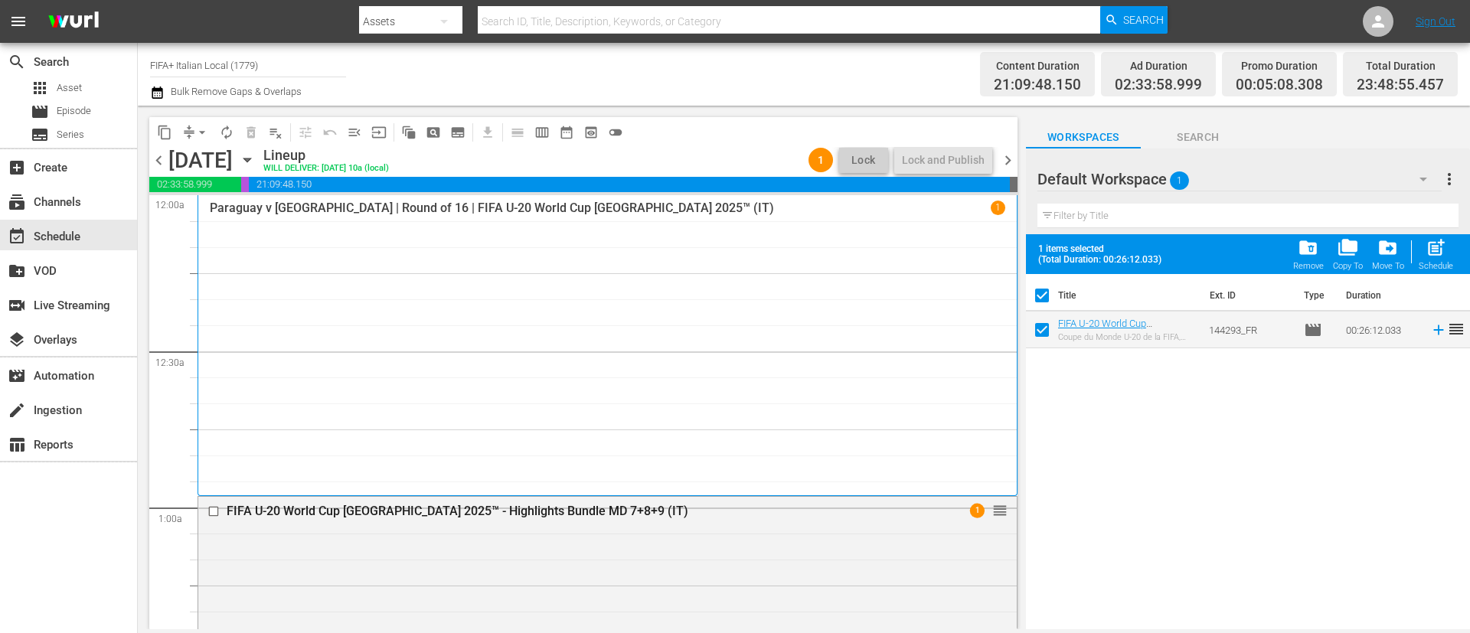
checkbox input "false"
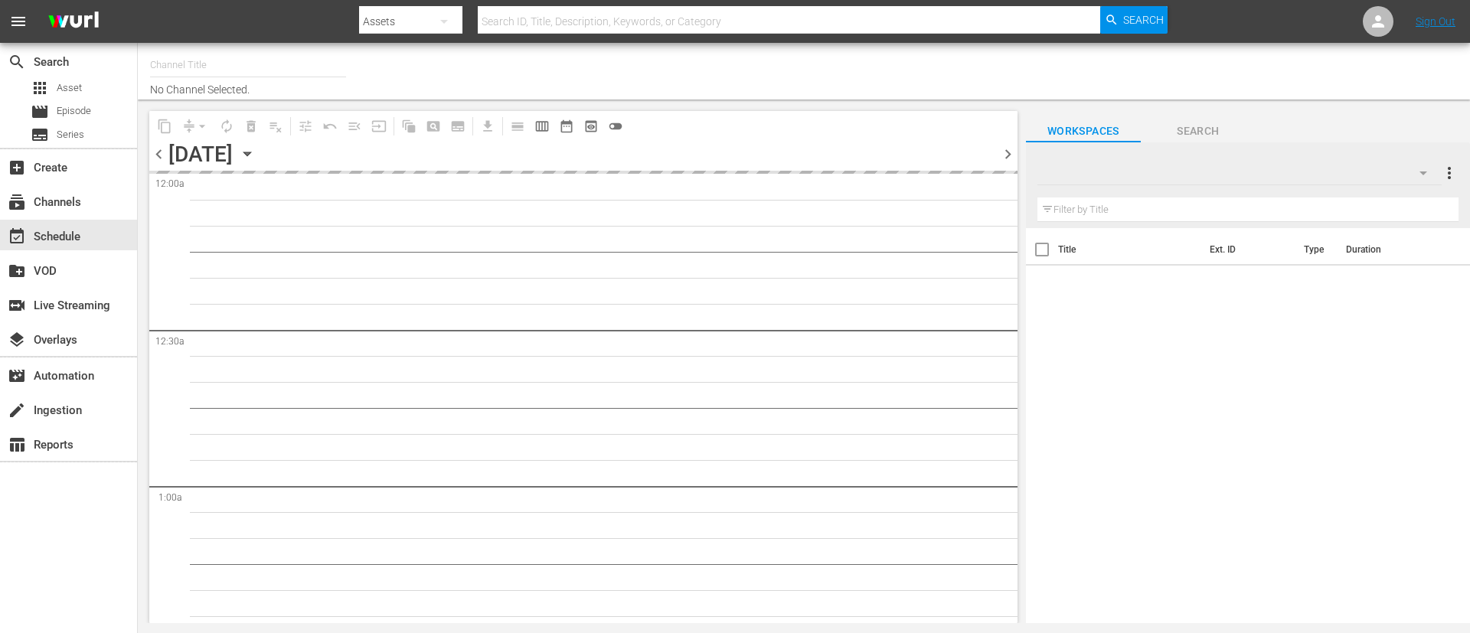
type input "FIFA+ Italian Local (1779)"
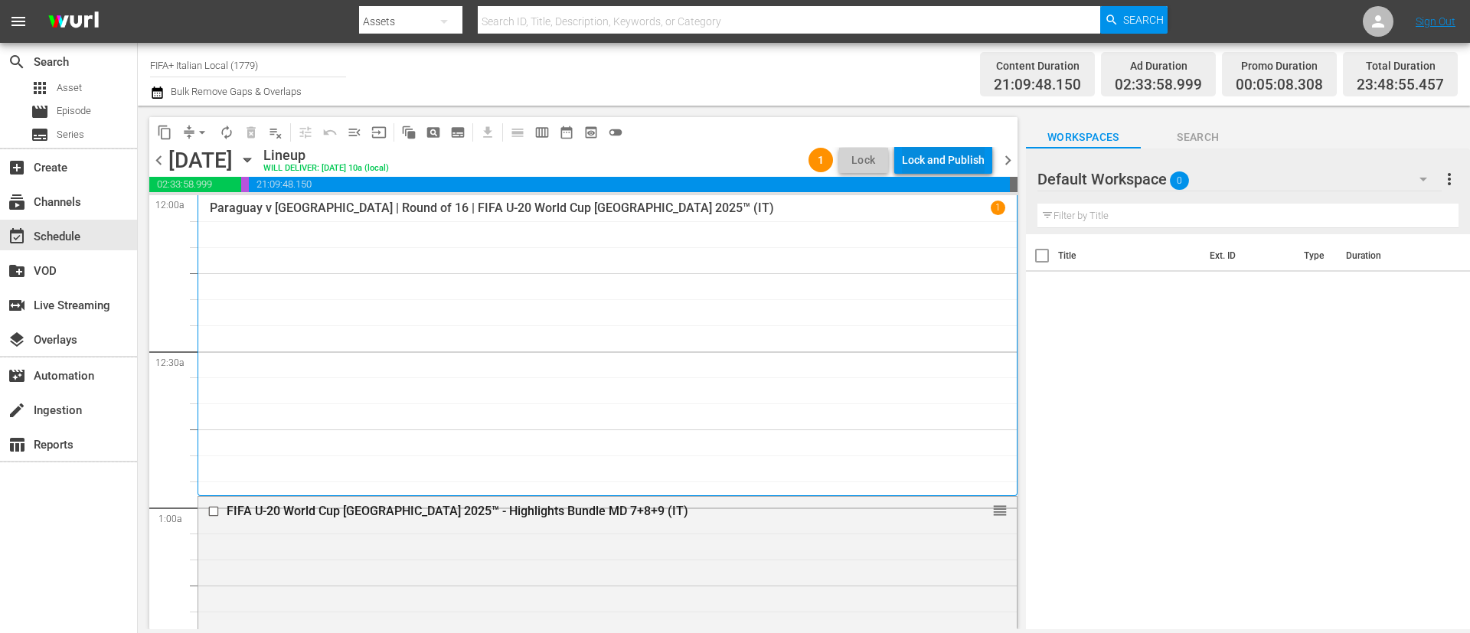
click at [913, 160] on div "Lock and Publish" at bounding box center [943, 160] width 83 height 28
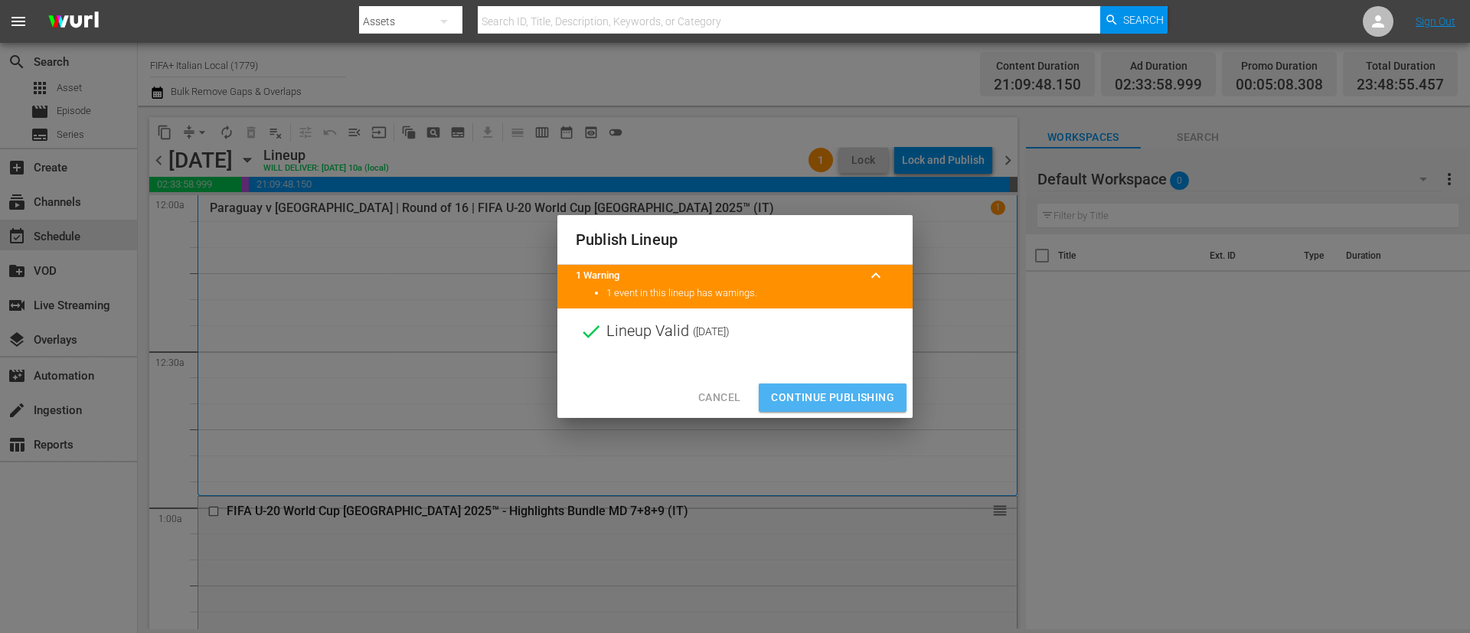
click at [835, 405] on span "Continue Publishing" at bounding box center [832, 397] width 123 height 19
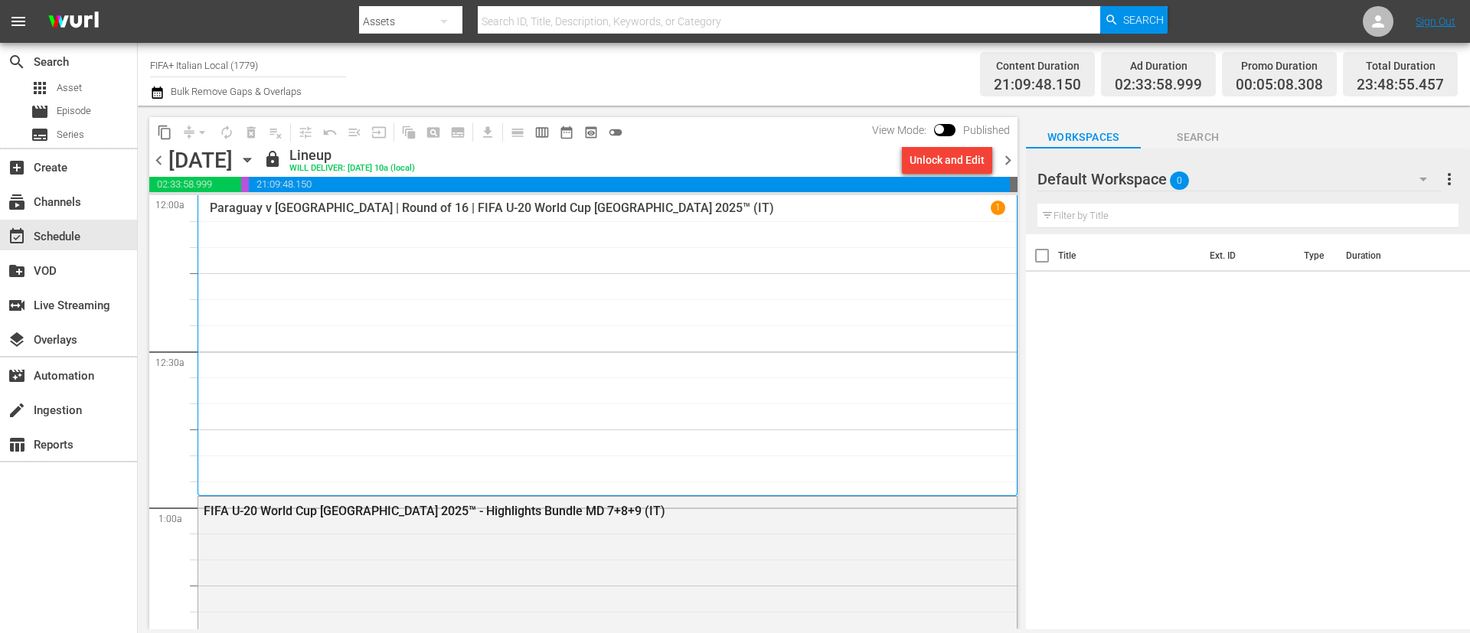
click at [1011, 162] on span "chevron_right" at bounding box center [1007, 160] width 19 height 19
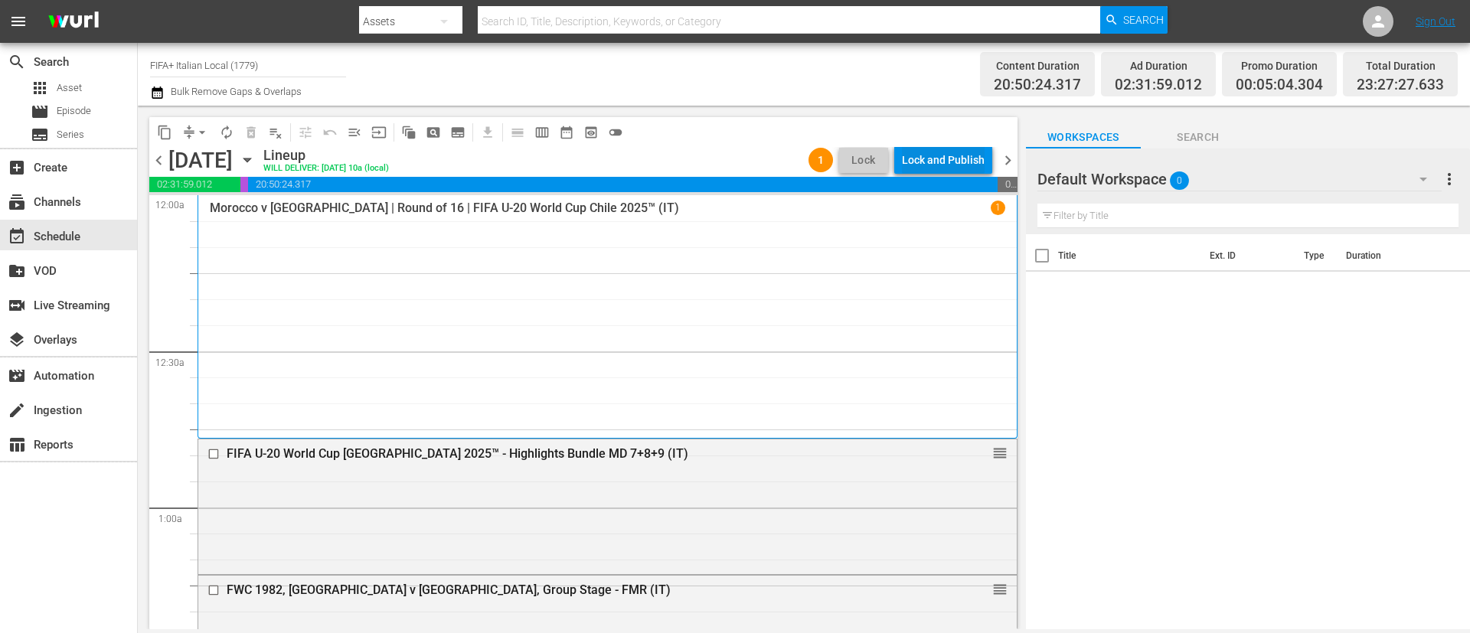
click at [963, 148] on div "Lock and Publish" at bounding box center [943, 160] width 83 height 28
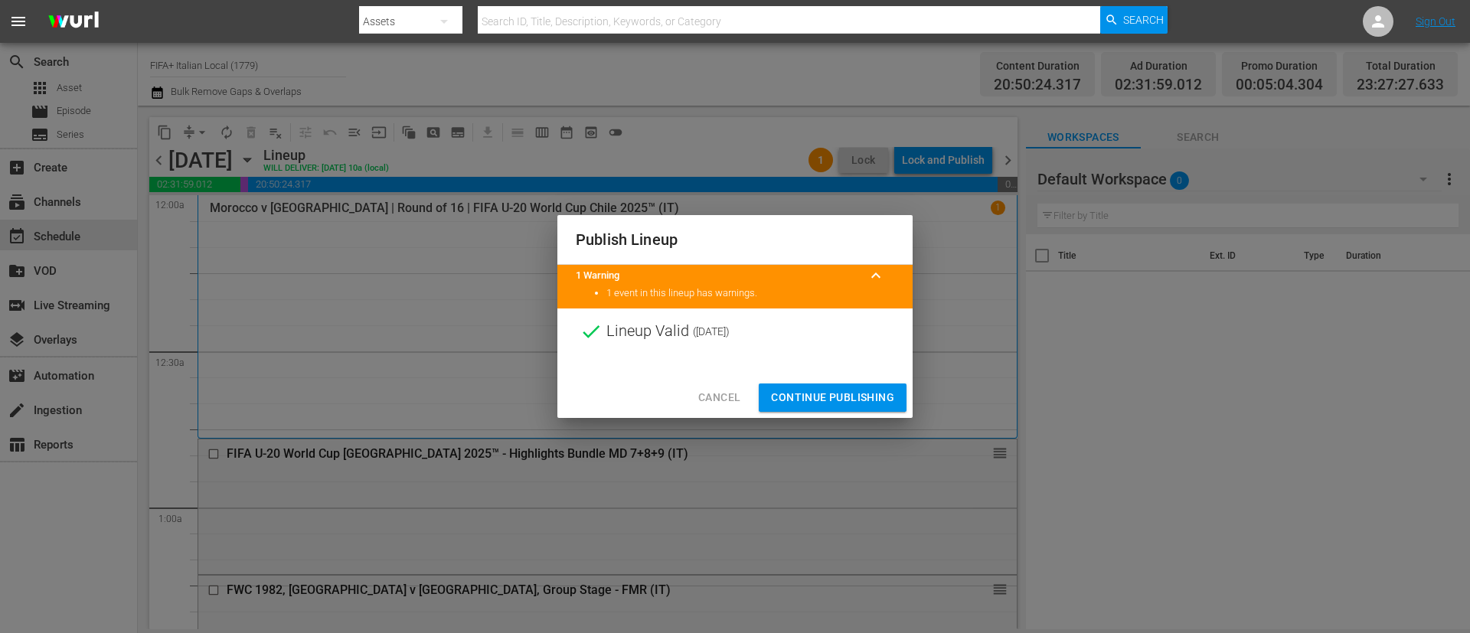
click at [871, 401] on span "Continue Publishing" at bounding box center [832, 397] width 123 height 19
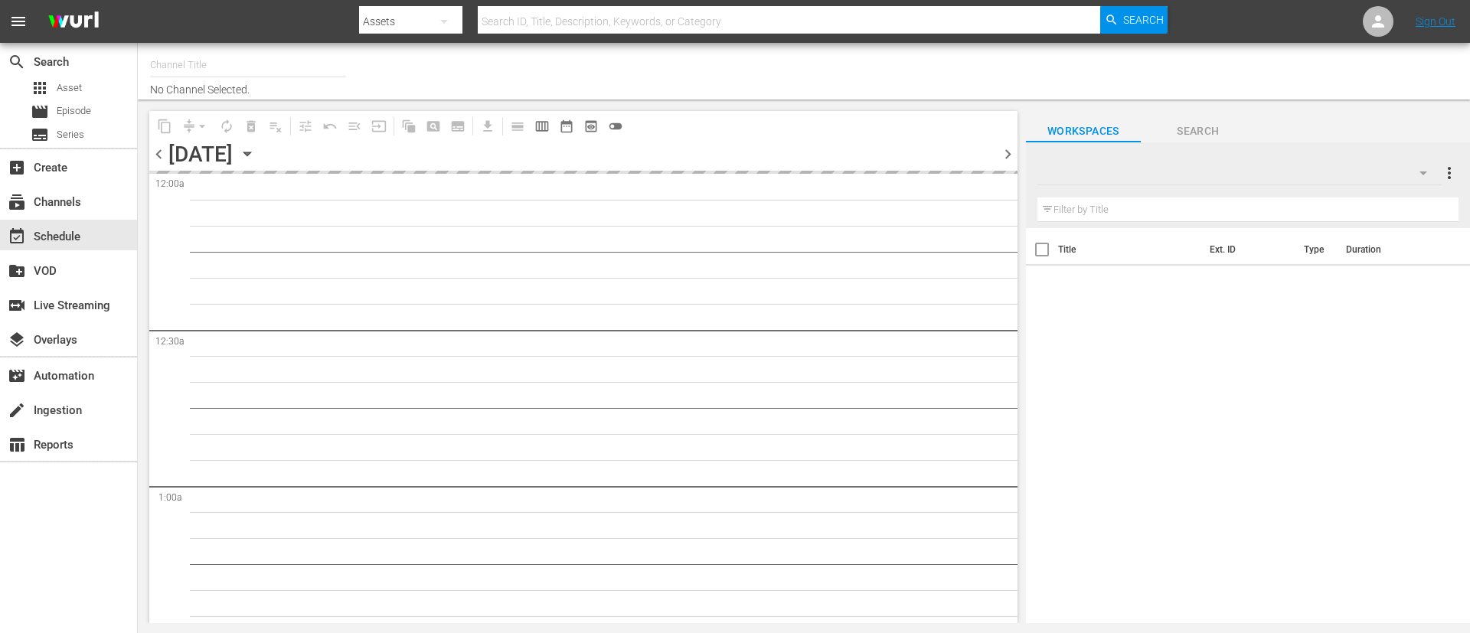
type input "FIFA+ English Global (1781)"
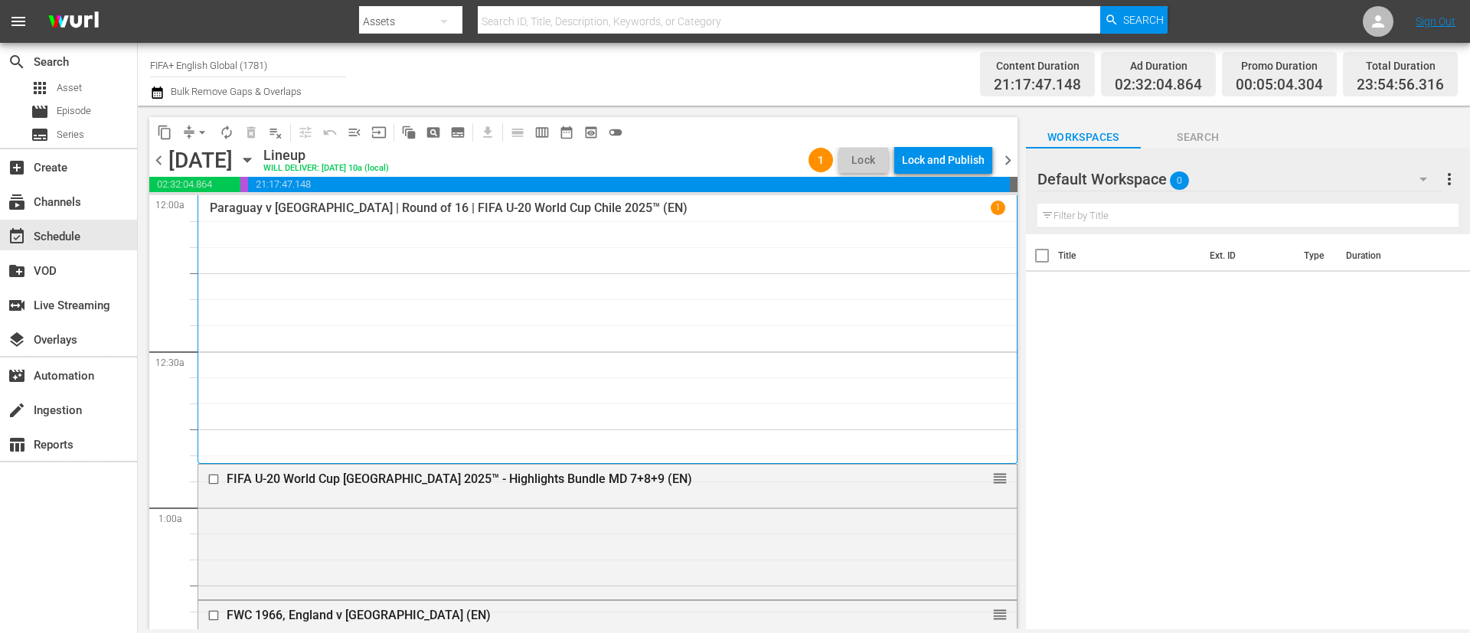
click at [939, 173] on div "Lock and Publish" at bounding box center [943, 160] width 83 height 28
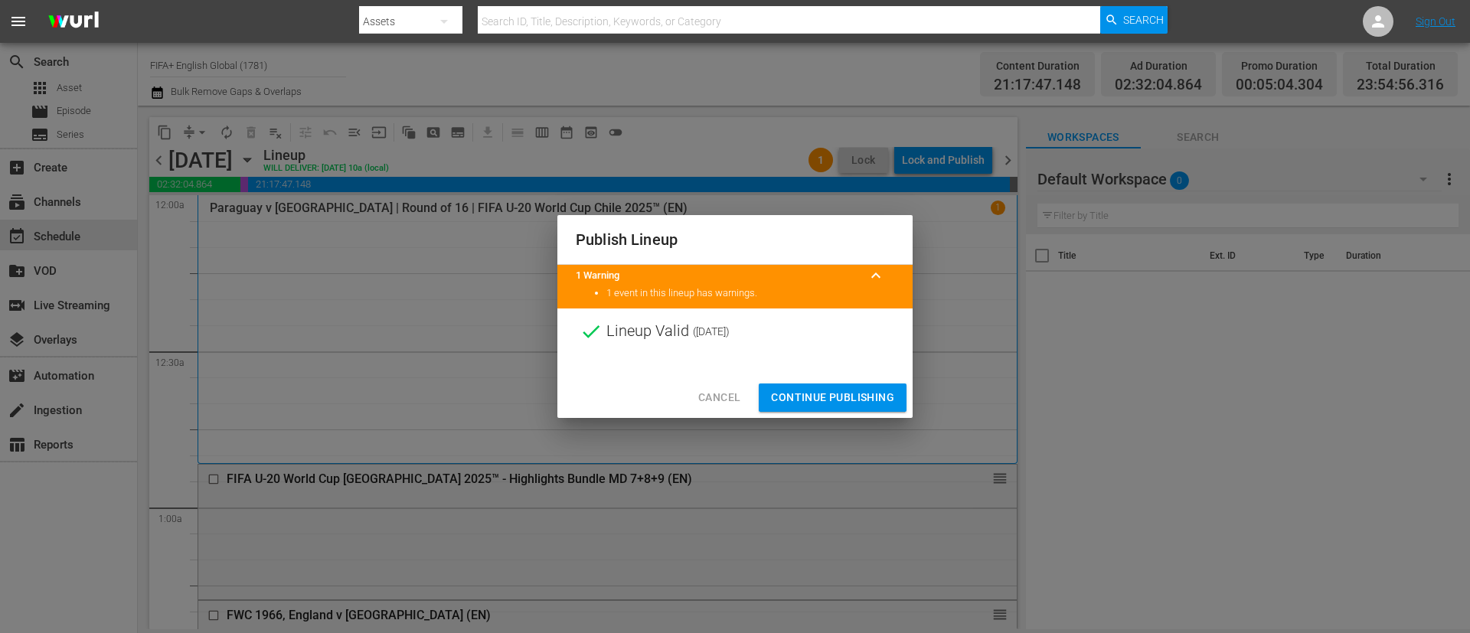
click at [811, 391] on span "Continue Publishing" at bounding box center [832, 397] width 123 height 19
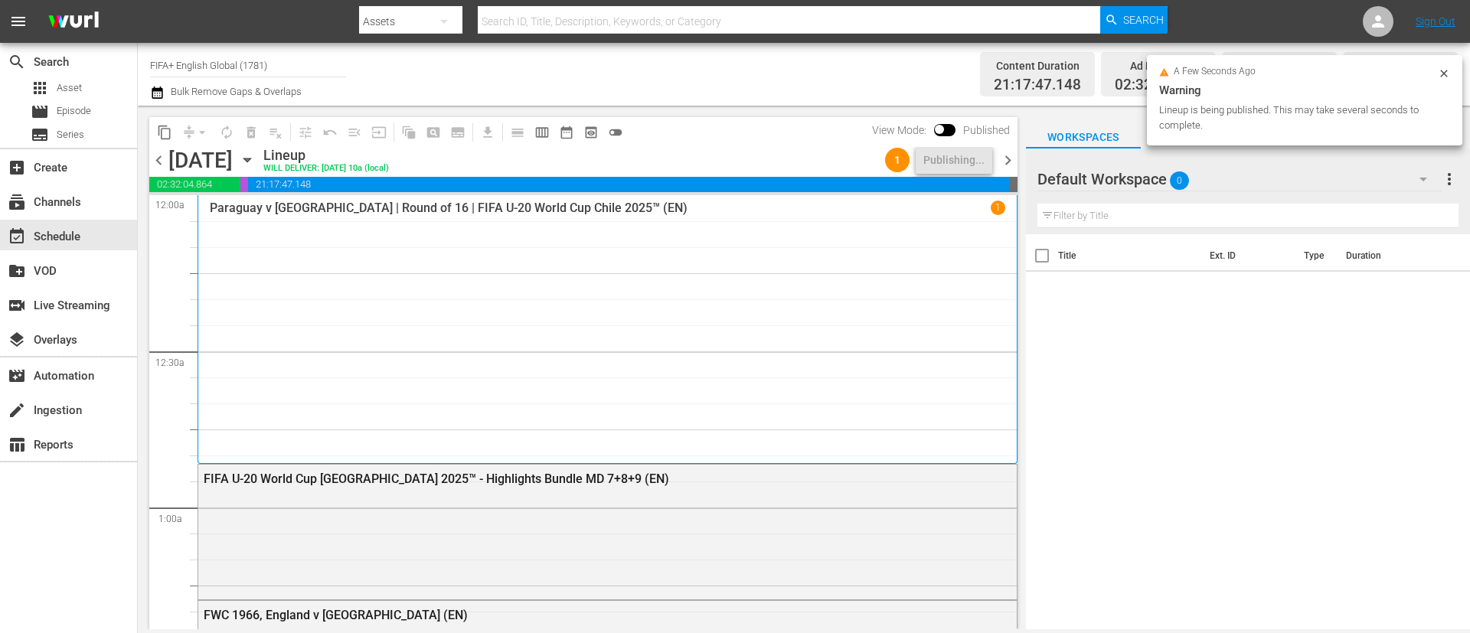
click at [1003, 158] on span "chevron_right" at bounding box center [1007, 160] width 19 height 19
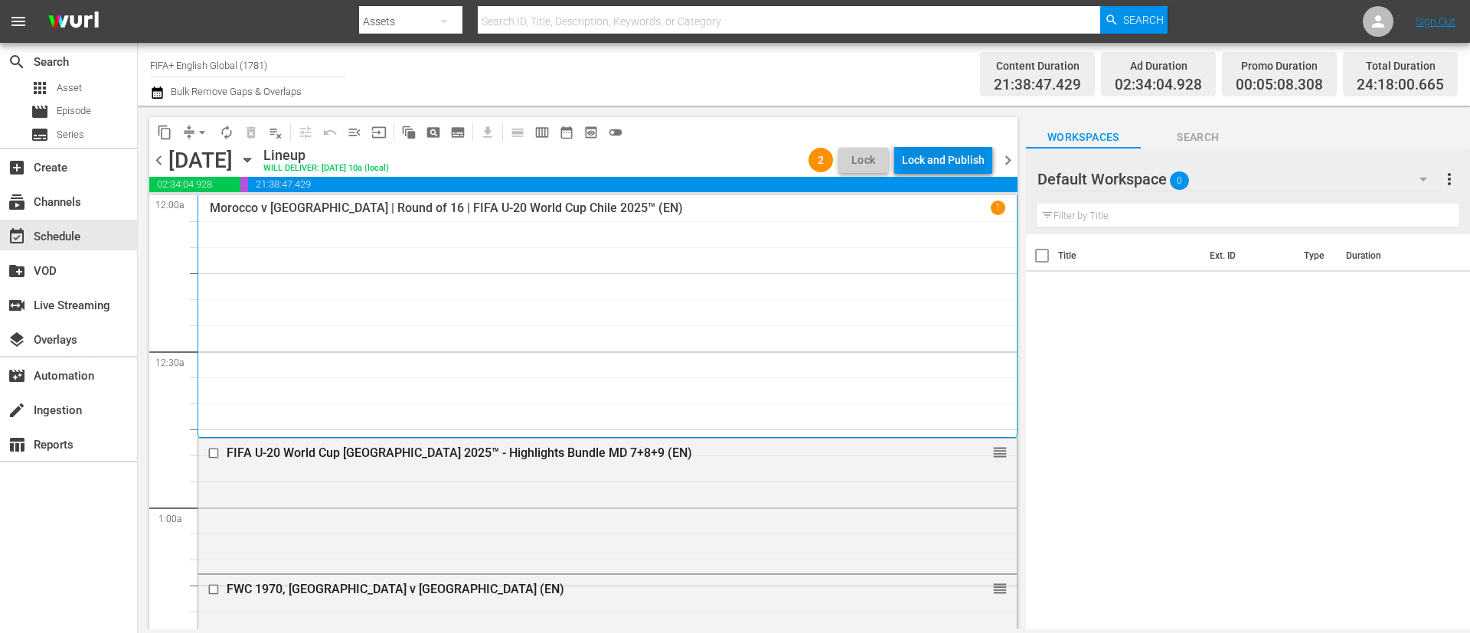
click at [951, 150] on div "Lock and Publish" at bounding box center [943, 160] width 83 height 28
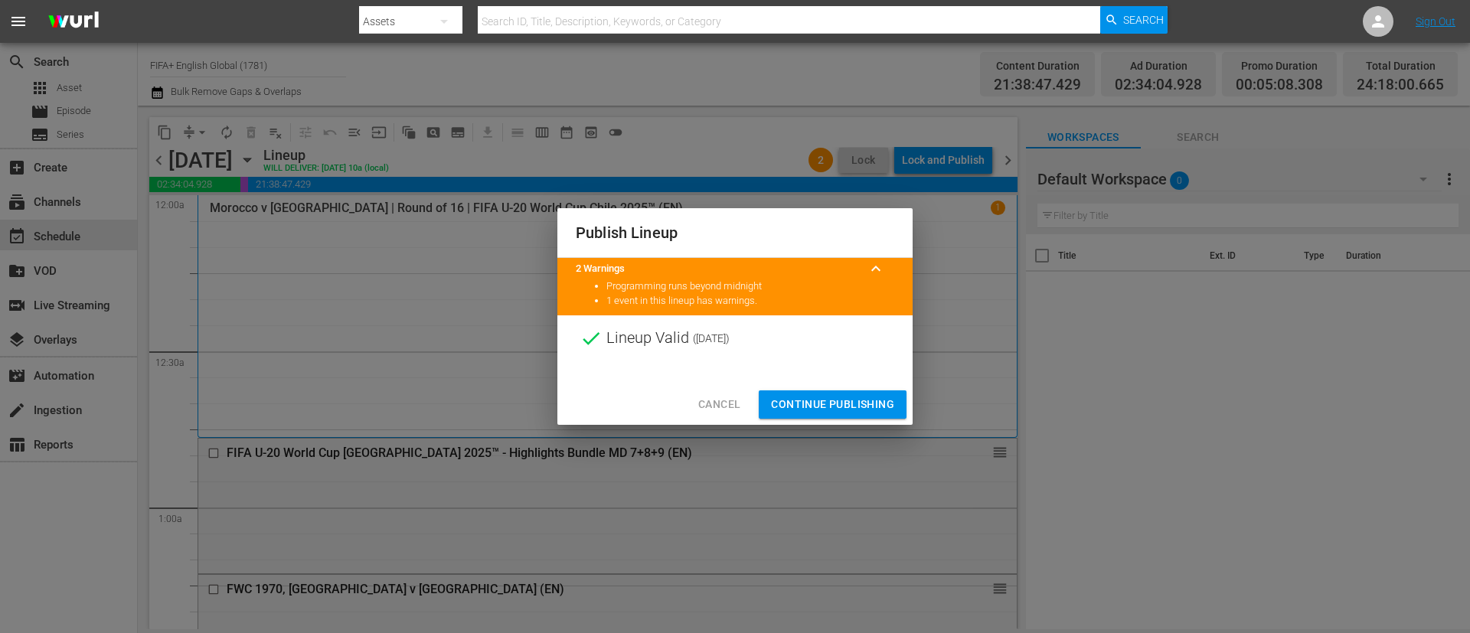
click at [845, 393] on button "Continue Publishing" at bounding box center [833, 404] width 148 height 28
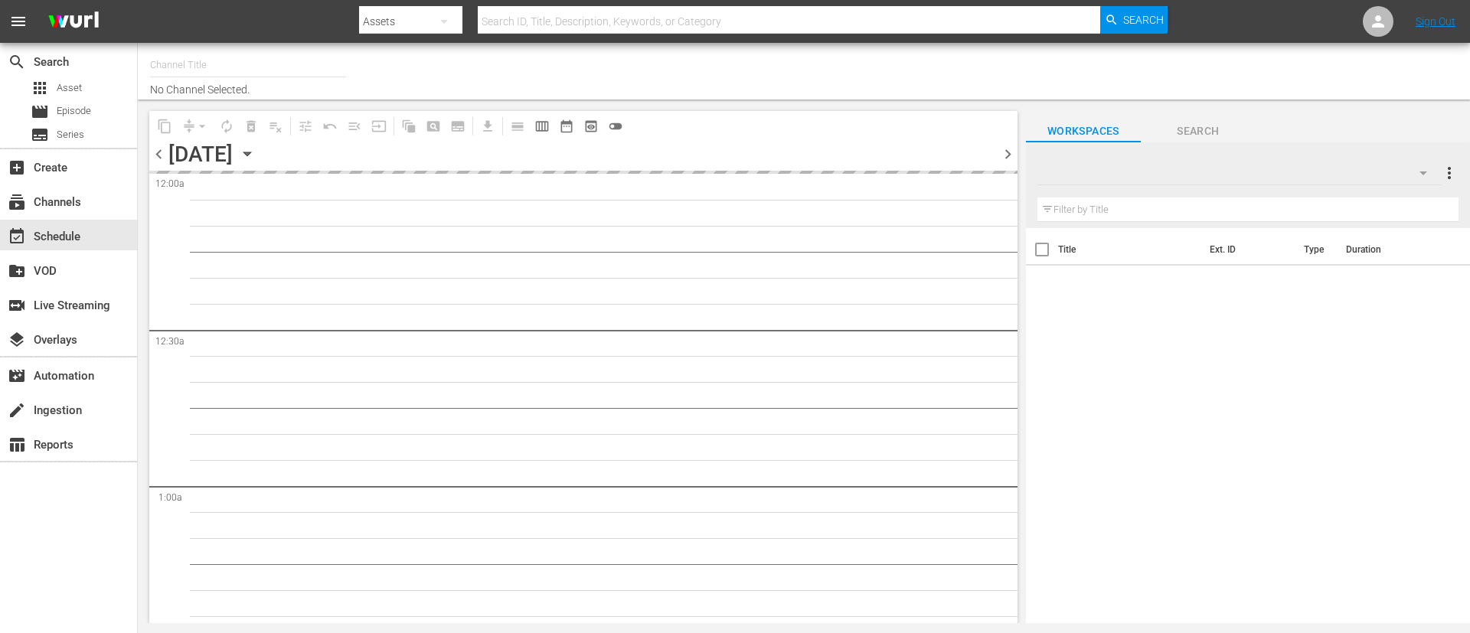
type input "FIFA+ [DEMOGRAPHIC_DATA] Local (1778)"
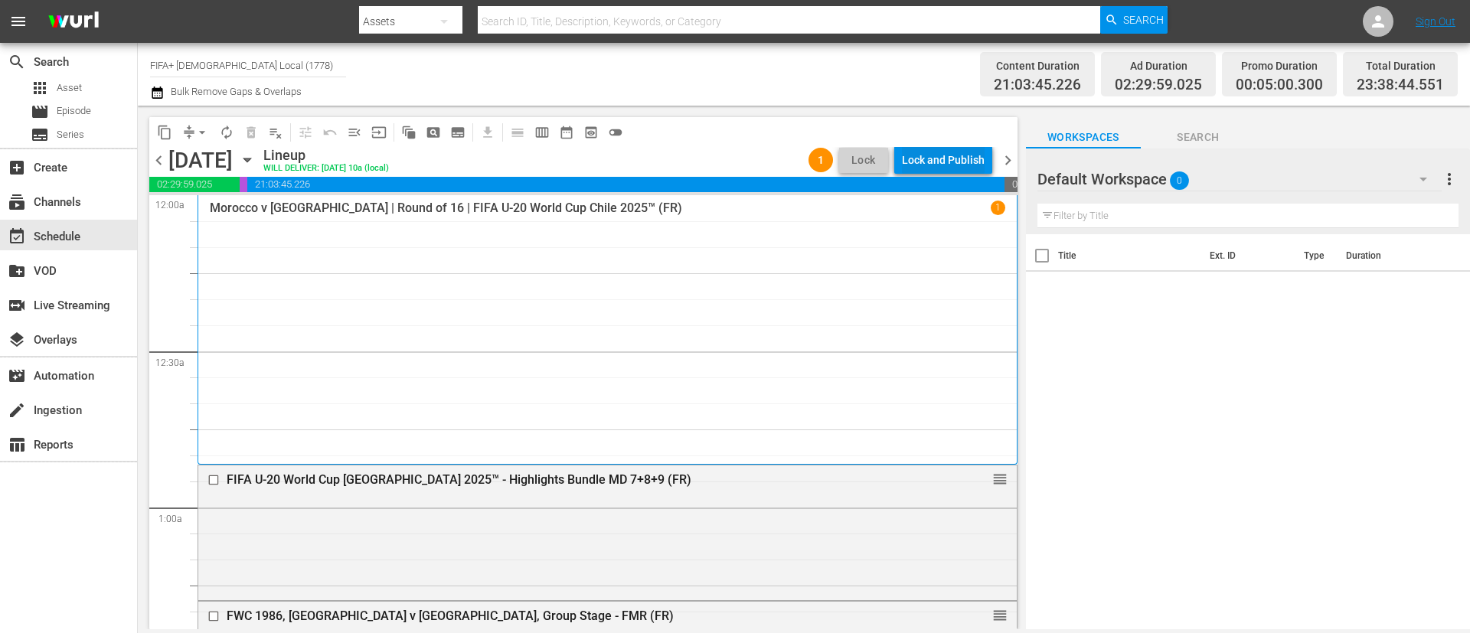
click at [954, 160] on div "Lock and Publish" at bounding box center [943, 160] width 83 height 28
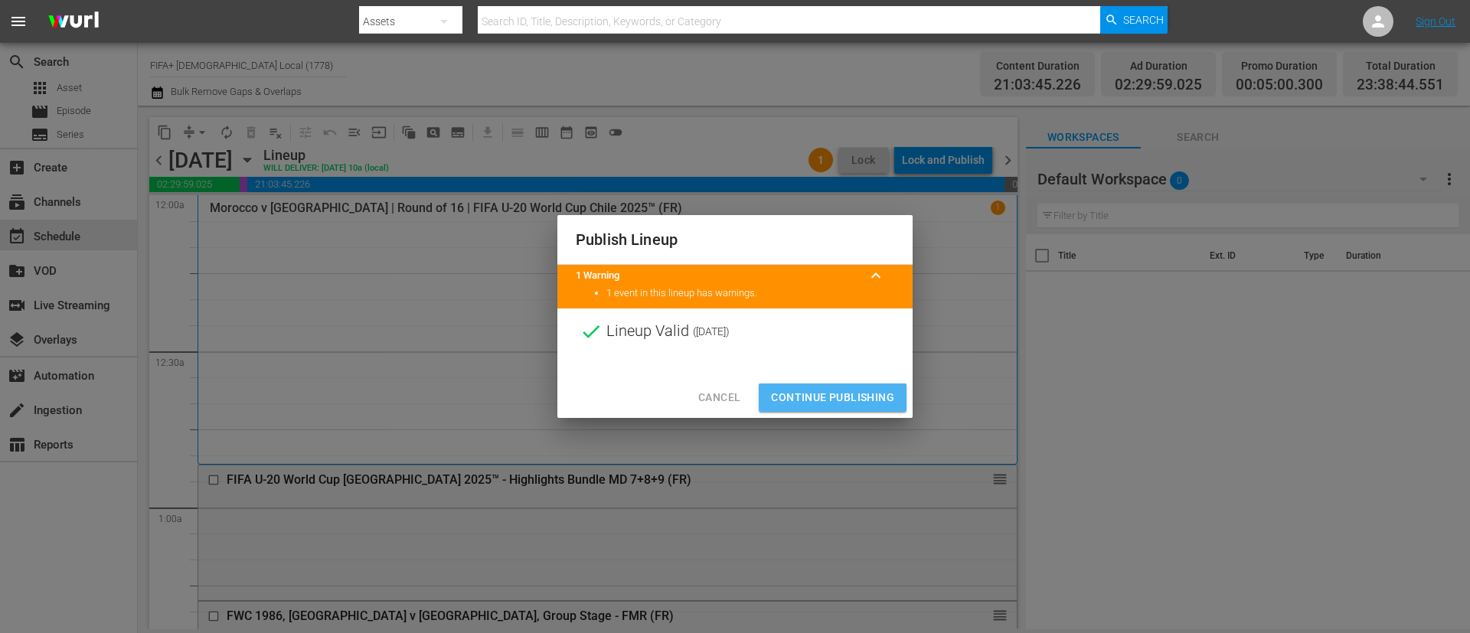
click at [857, 388] on span "Continue Publishing" at bounding box center [832, 397] width 123 height 19
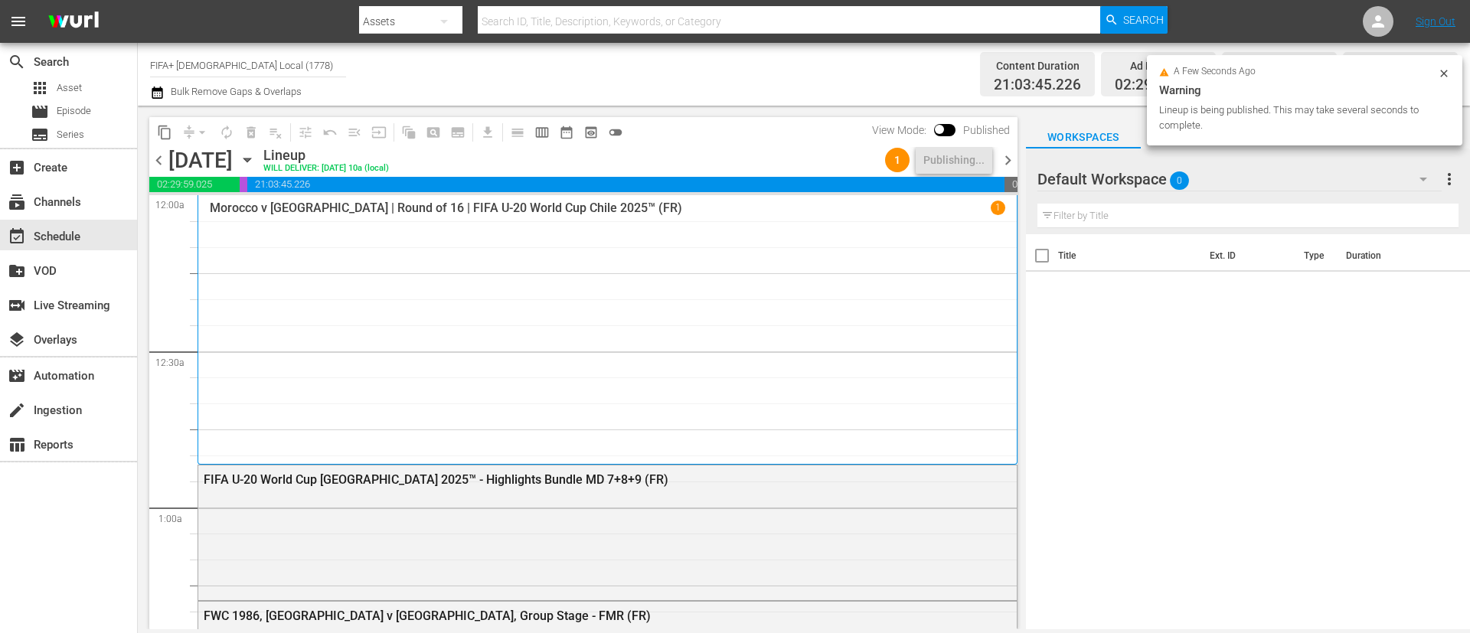
click at [1001, 162] on span "chevron_right" at bounding box center [1007, 160] width 19 height 19
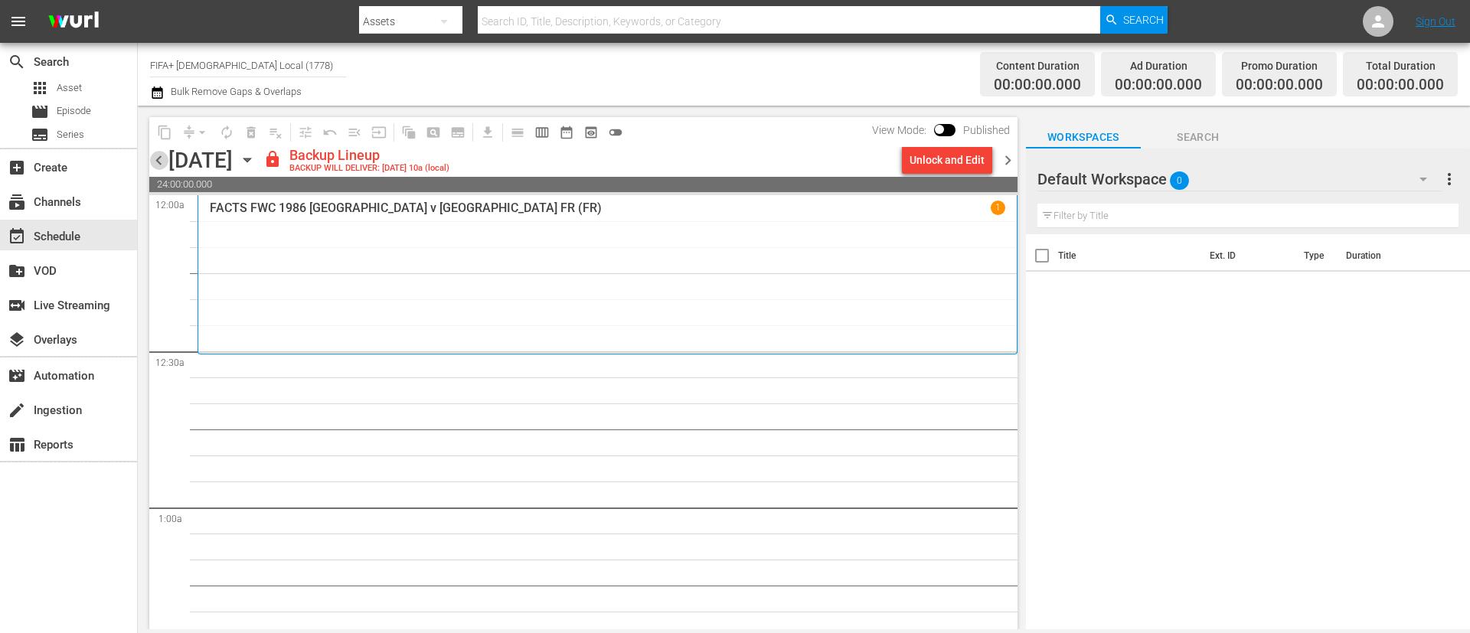
click at [165, 159] on span "chevron_left" at bounding box center [158, 160] width 19 height 19
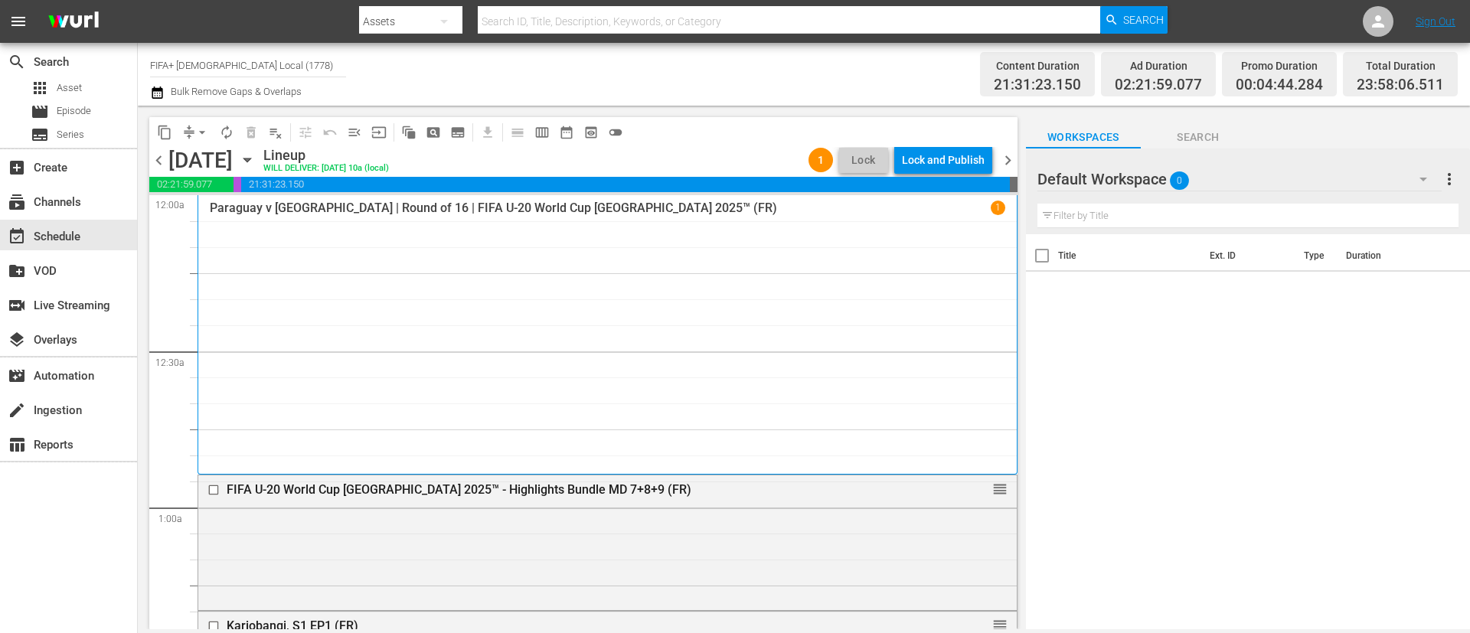
click at [974, 163] on div "Lock and Publish" at bounding box center [943, 160] width 83 height 28
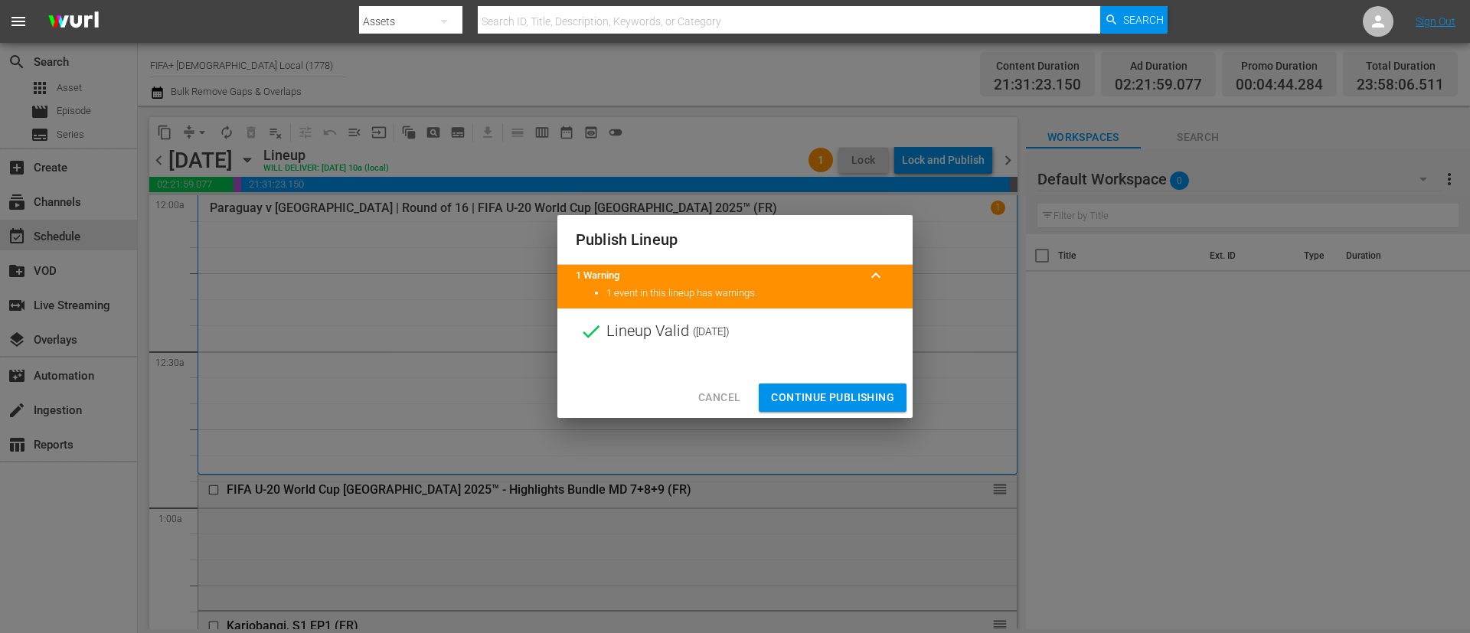
click at [834, 400] on span "Continue Publishing" at bounding box center [832, 397] width 123 height 19
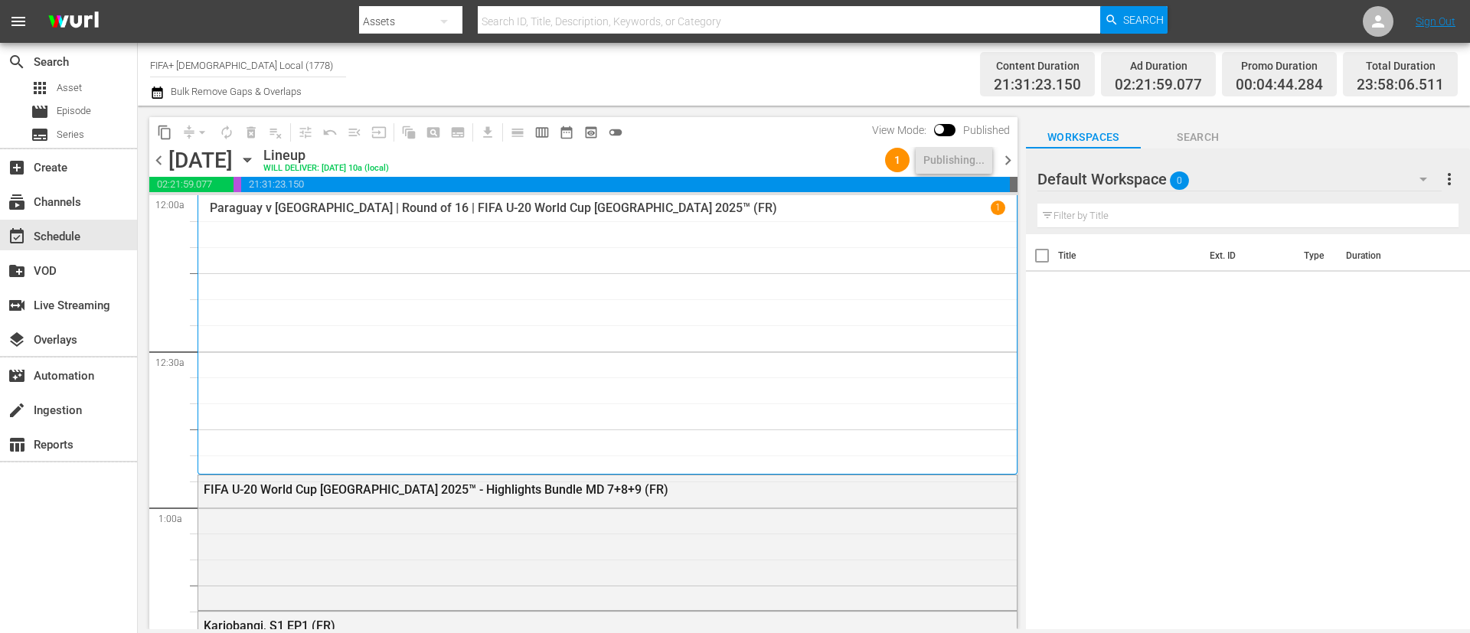
click at [717, 129] on div "content_copy compress arrow_drop_down autorenew_outlined delete_forever_outline…" at bounding box center [583, 132] width 868 height 30
